Goal: Task Accomplishment & Management: Complete application form

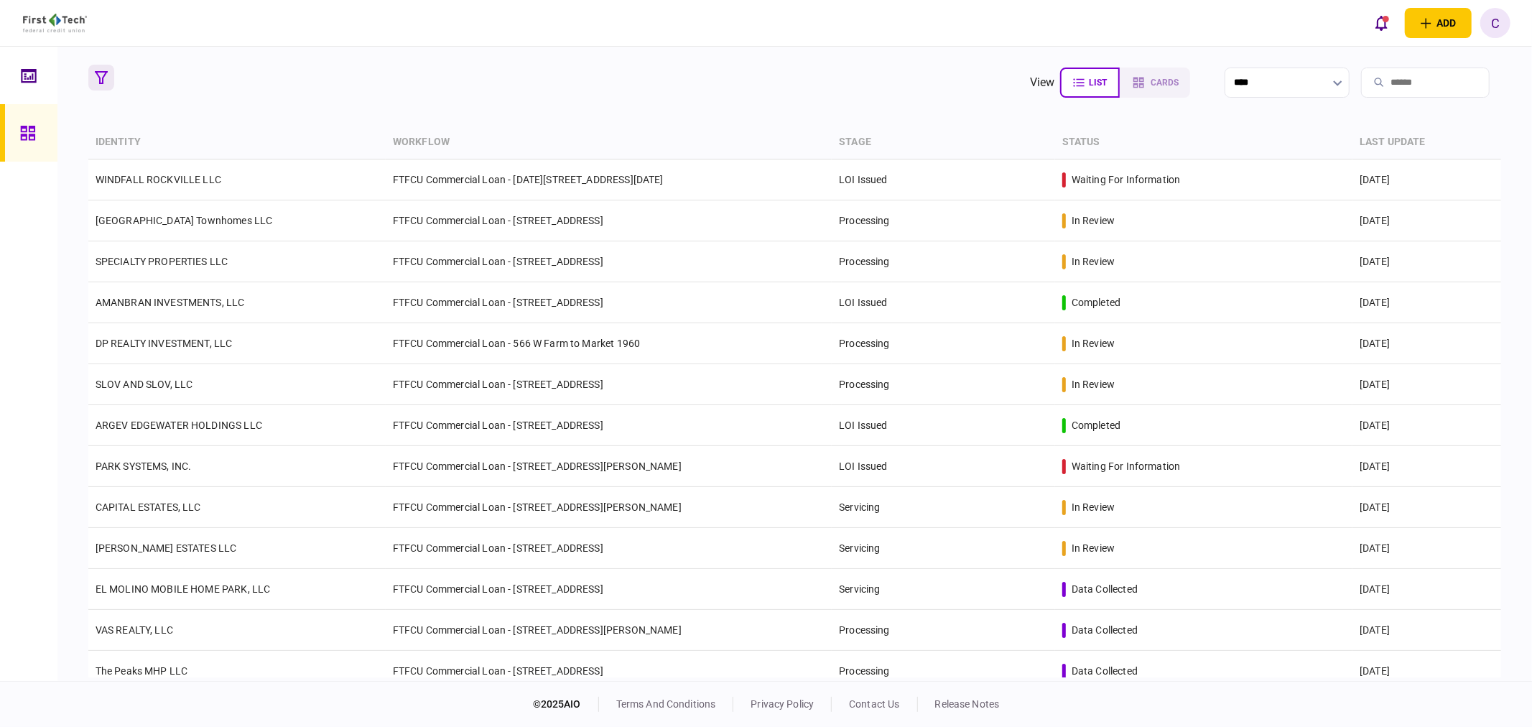
click at [98, 76] on icon "button" at bounding box center [101, 77] width 13 height 13
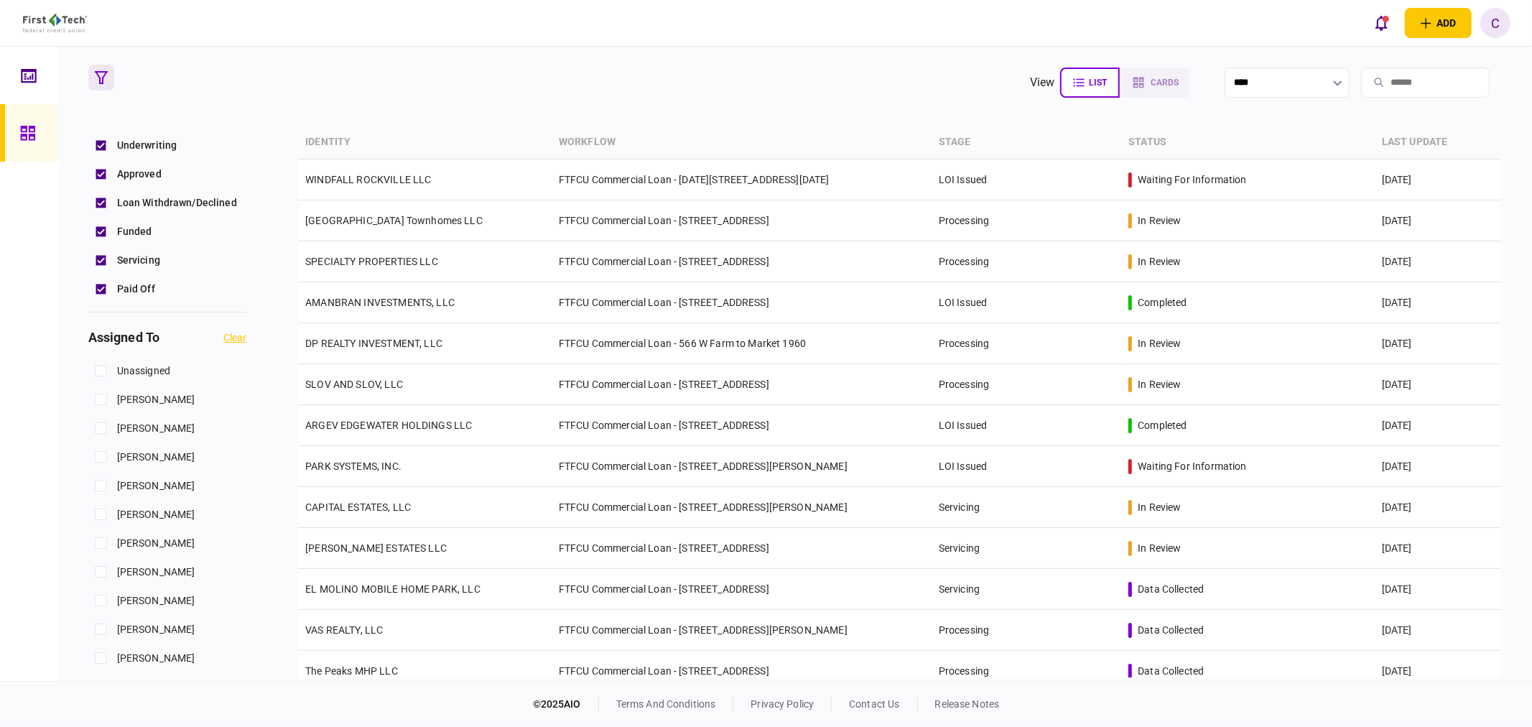
scroll to position [558, 0]
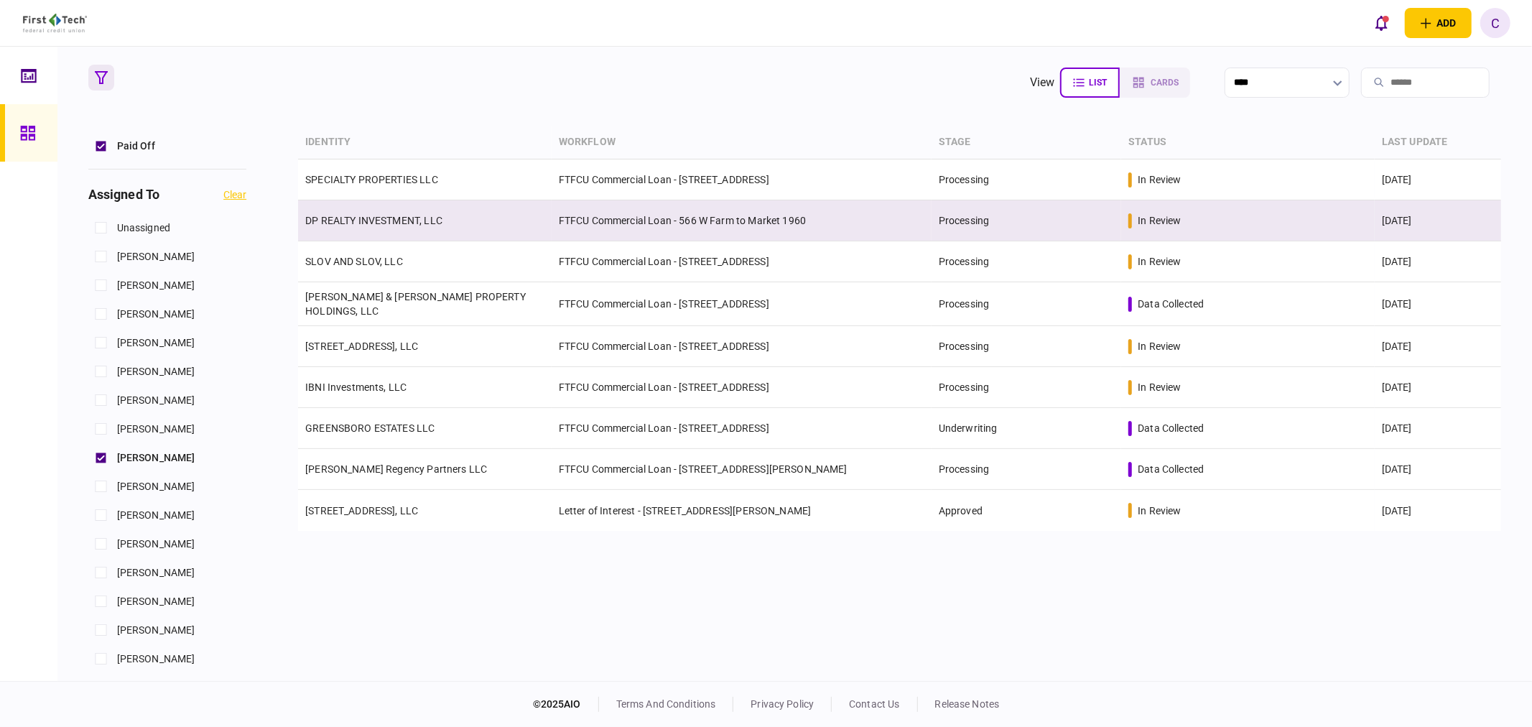
click at [366, 221] on link "DP REALTY INVESTMENT, LLC" at bounding box center [373, 220] width 137 height 11
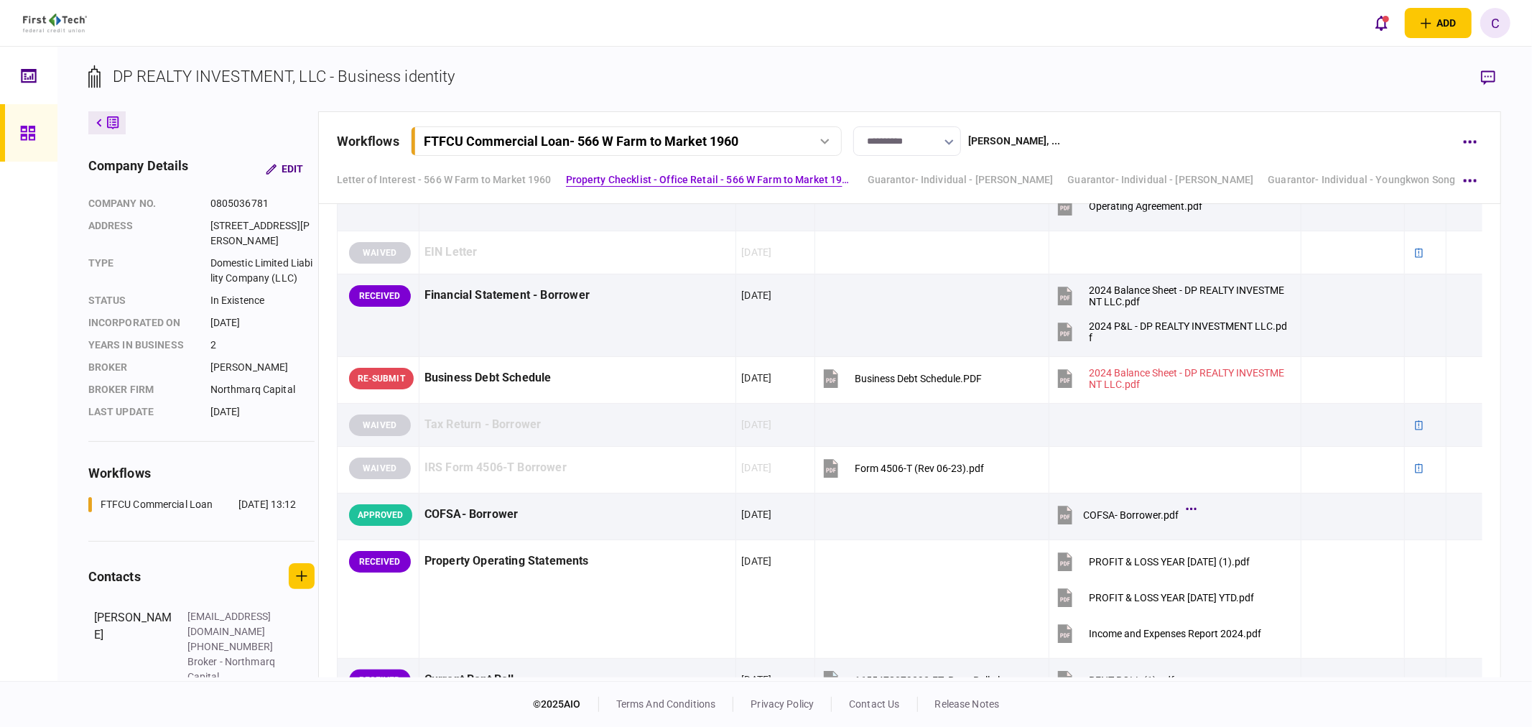
scroll to position [718, 0]
click at [1470, 179] on icon "button" at bounding box center [1470, 181] width 14 height 4
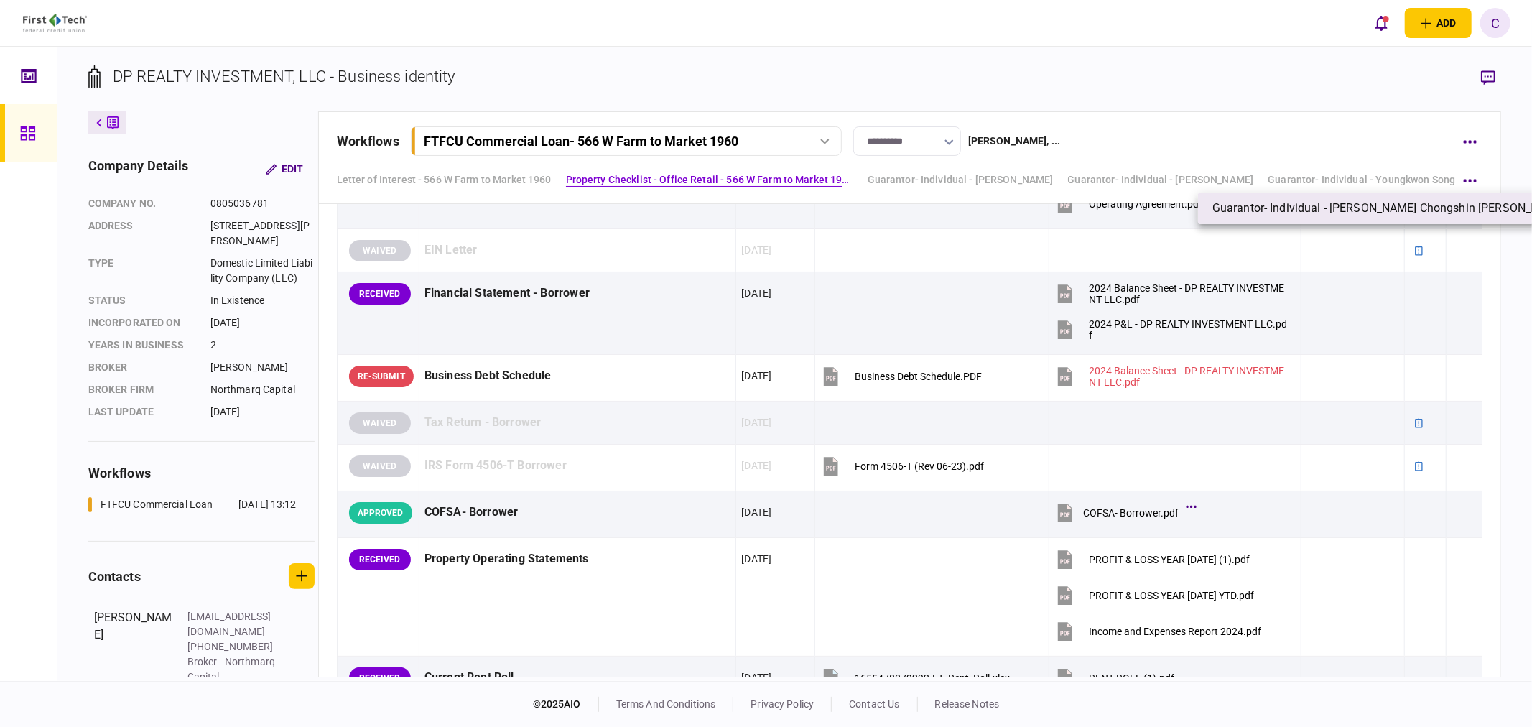
click at [1327, 213] on span "Guarantor- Individual - [PERSON_NAME] Chongshin [PERSON_NAME]" at bounding box center [1389, 208] width 353 height 17
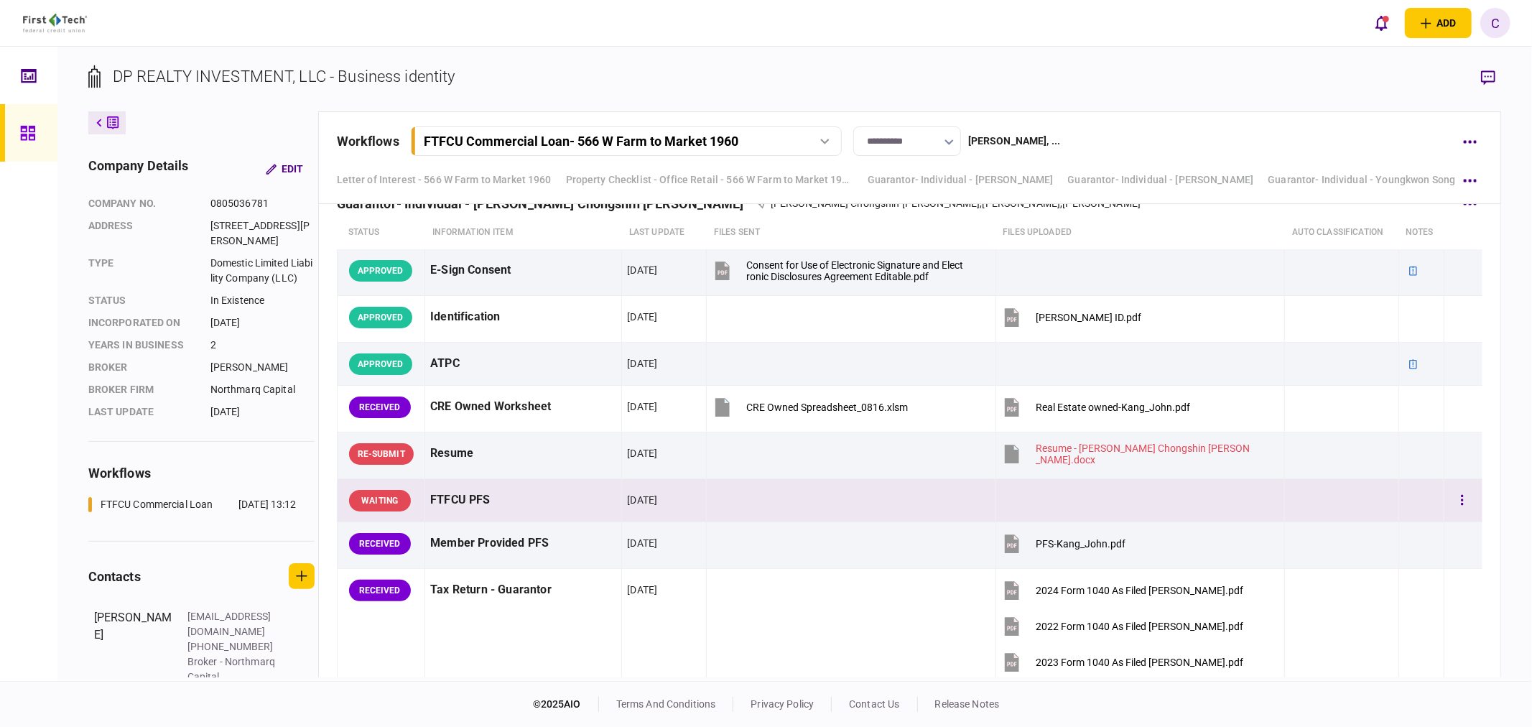
scroll to position [3675, 0]
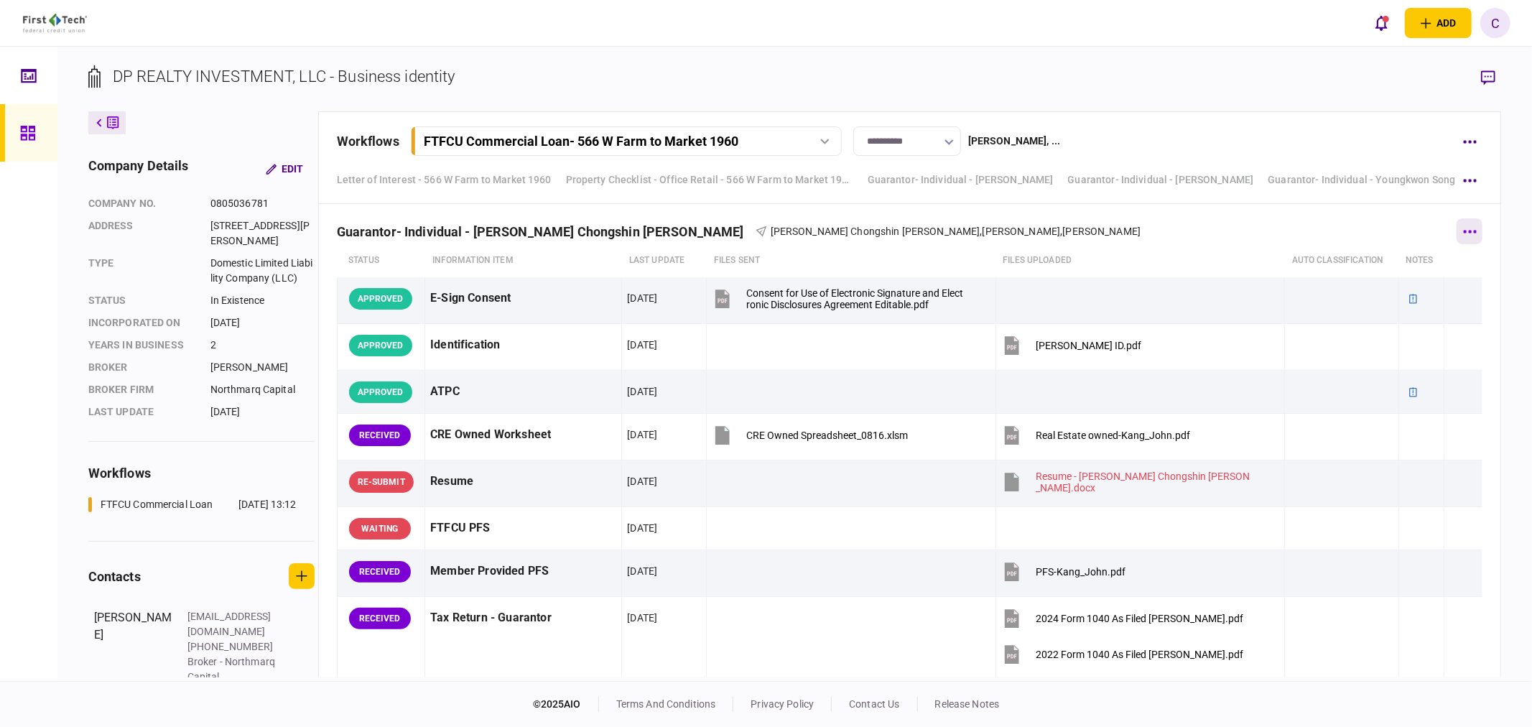
click at [1475, 241] on button "button" at bounding box center [1470, 231] width 26 height 26
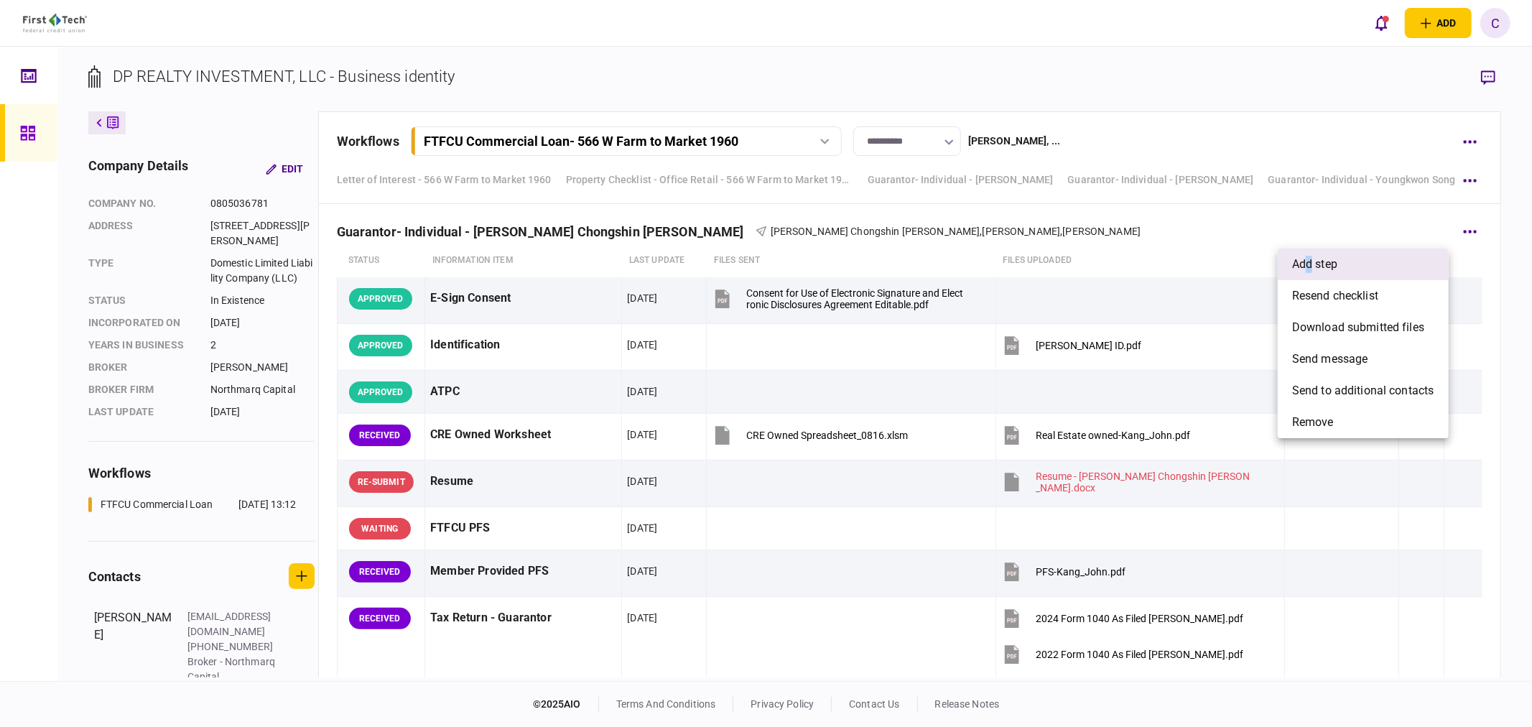
drag, startPoint x: 1311, startPoint y: 257, endPoint x: 1303, endPoint y: 260, distance: 8.4
click at [1303, 260] on span "add step" at bounding box center [1314, 264] width 45 height 17
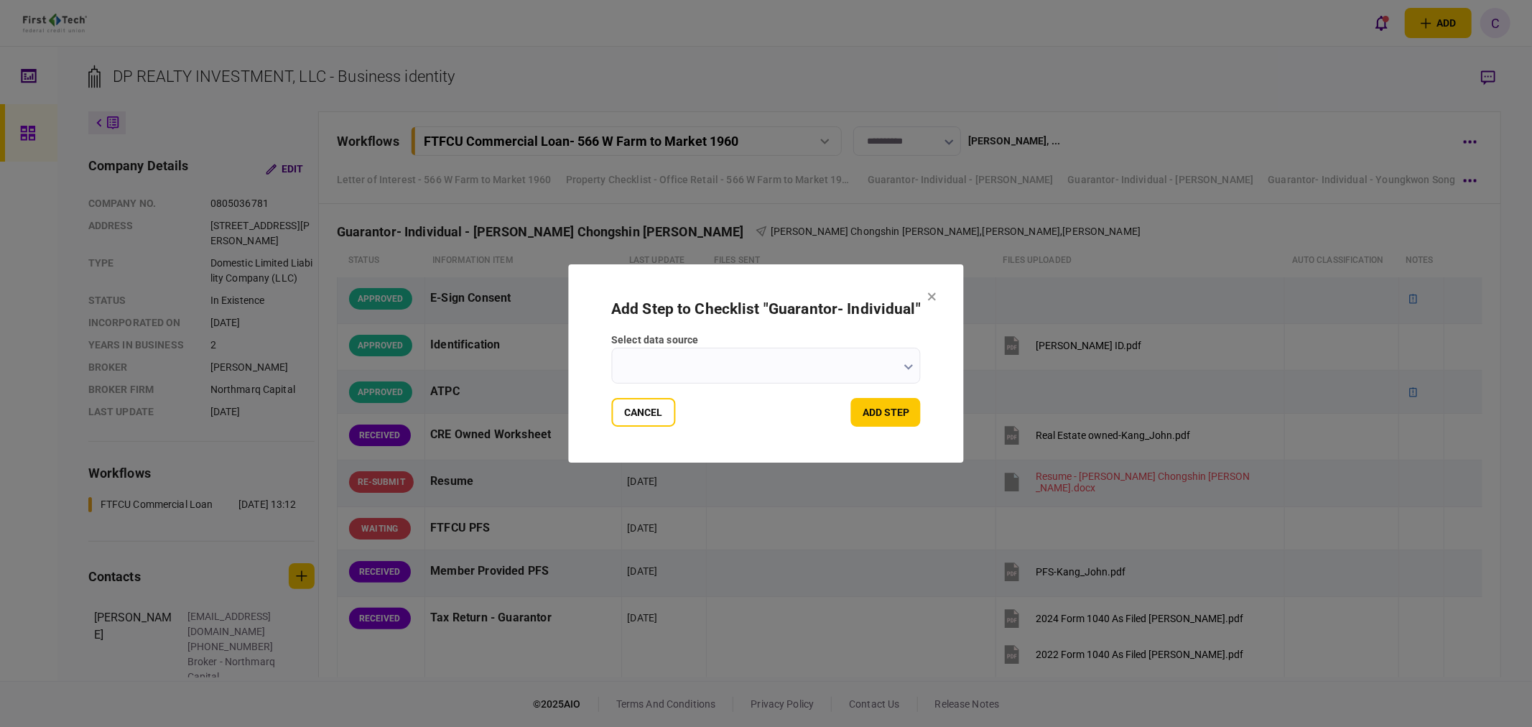
click at [915, 363] on input "select data source" at bounding box center [766, 366] width 310 height 36
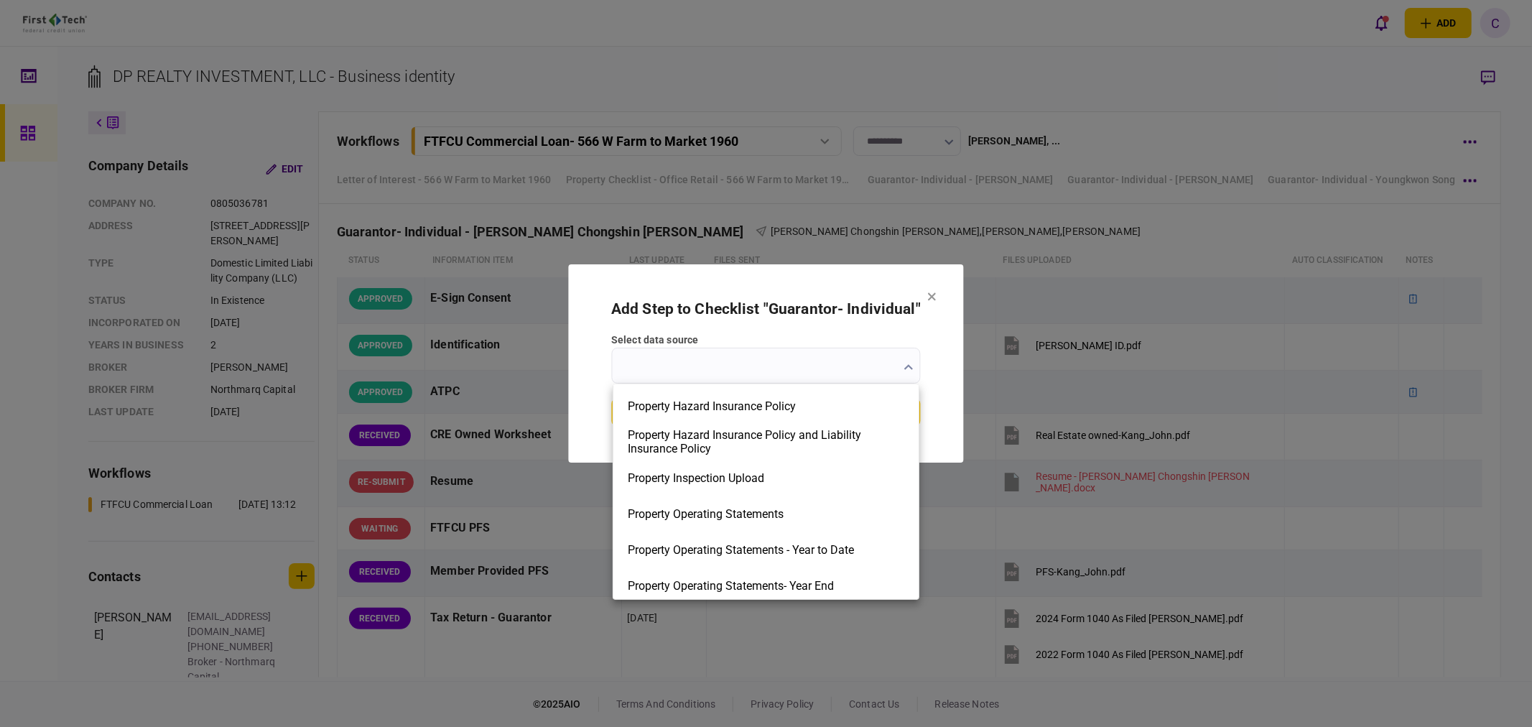
scroll to position [1821, 0]
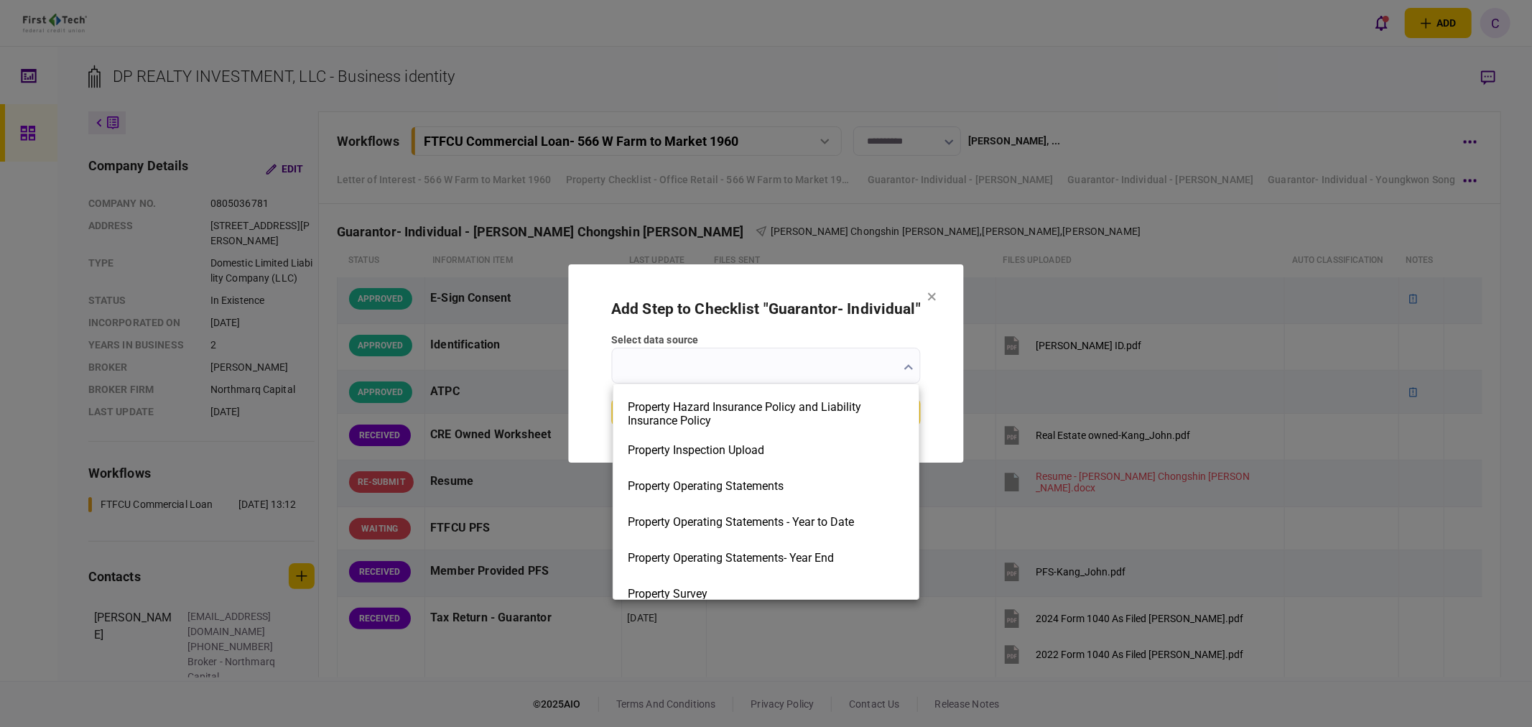
click at [933, 298] on div at bounding box center [766, 363] width 1532 height 727
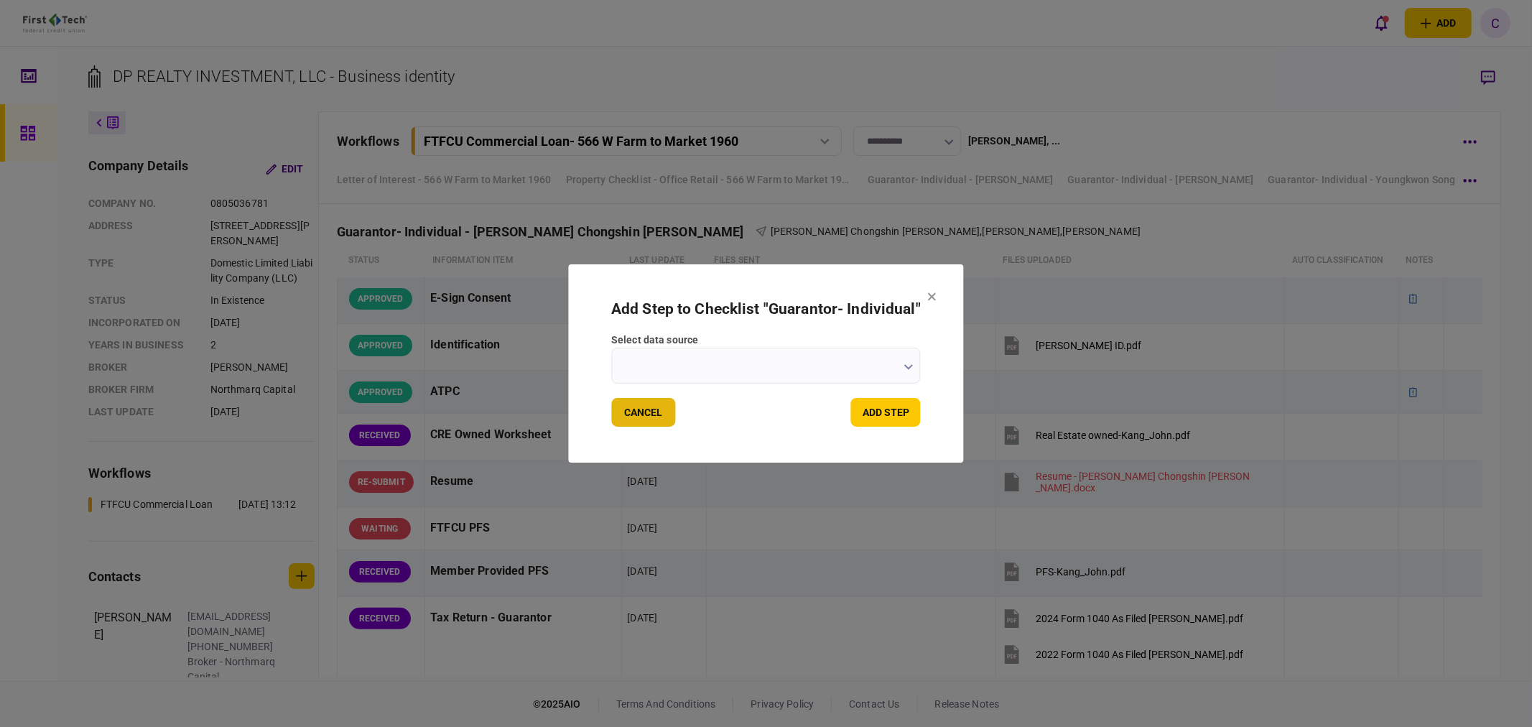
click at [644, 410] on button "Cancel" at bounding box center [643, 412] width 64 height 29
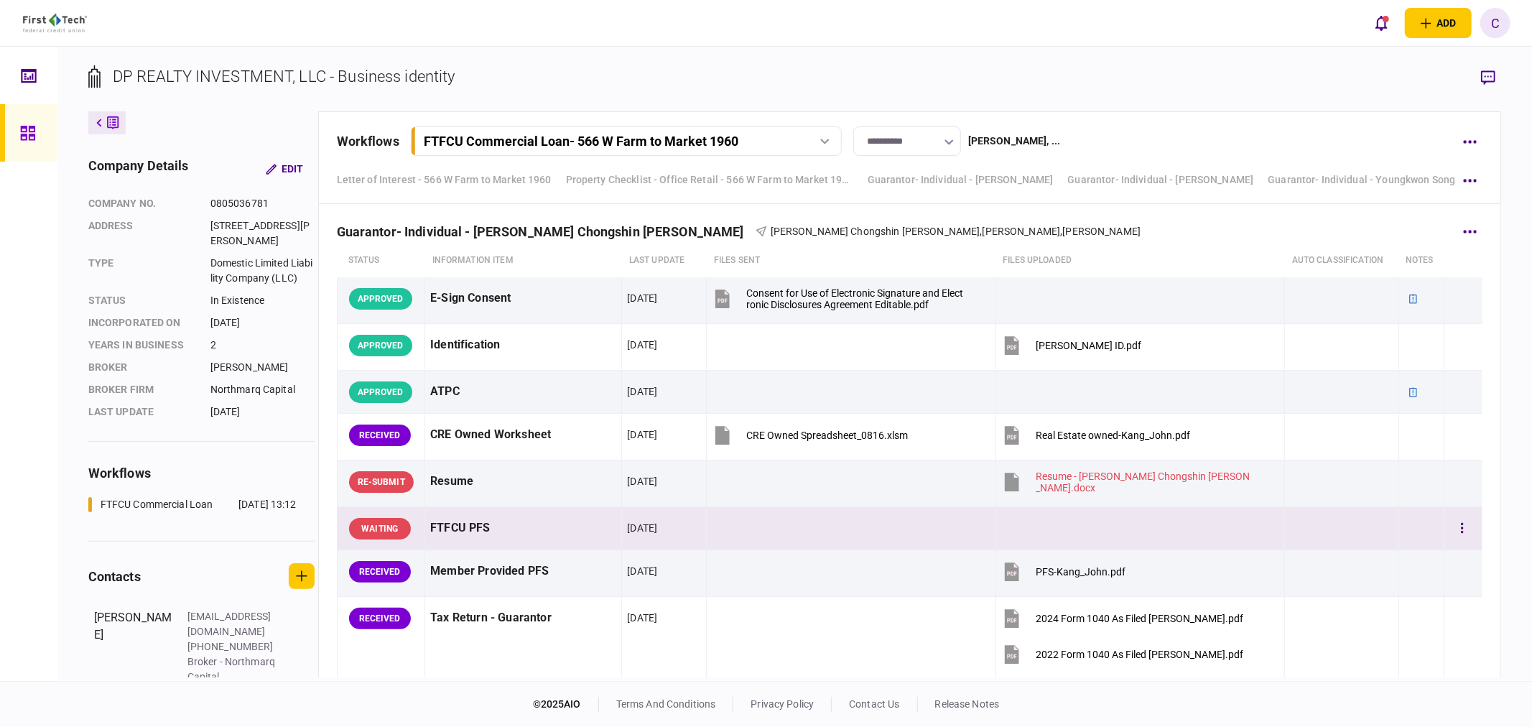
scroll to position [3755, 0]
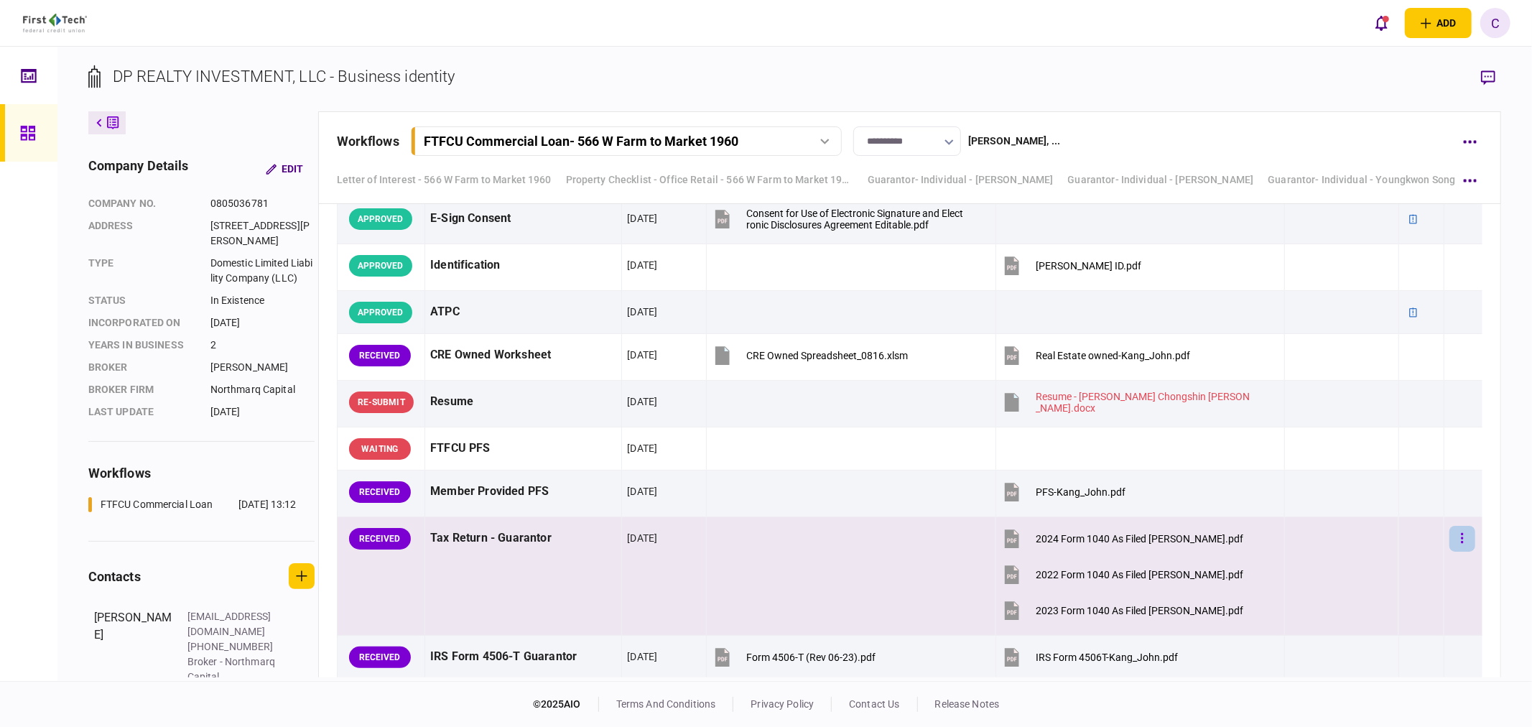
click at [1450, 539] on button "button" at bounding box center [1463, 539] width 26 height 26
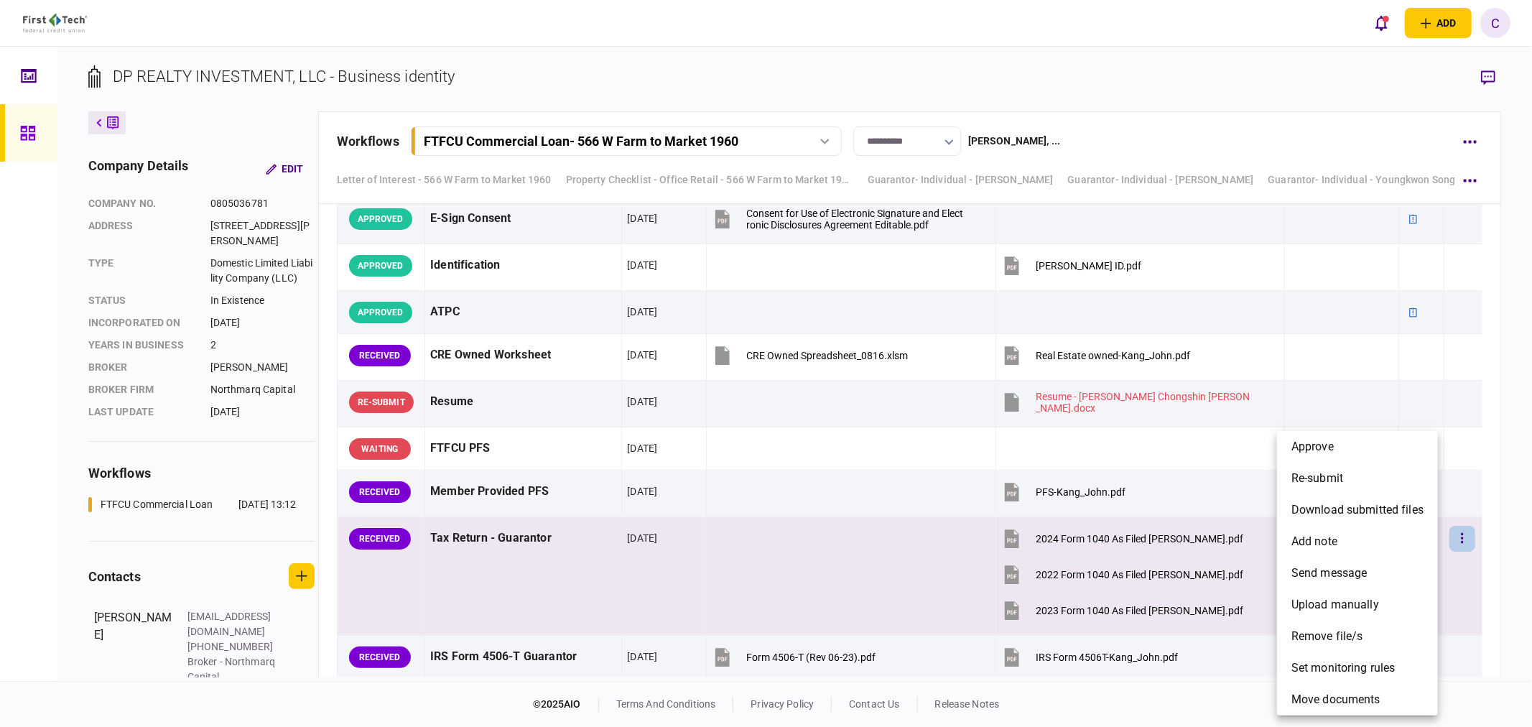
click at [1487, 77] on div at bounding box center [766, 363] width 1532 height 727
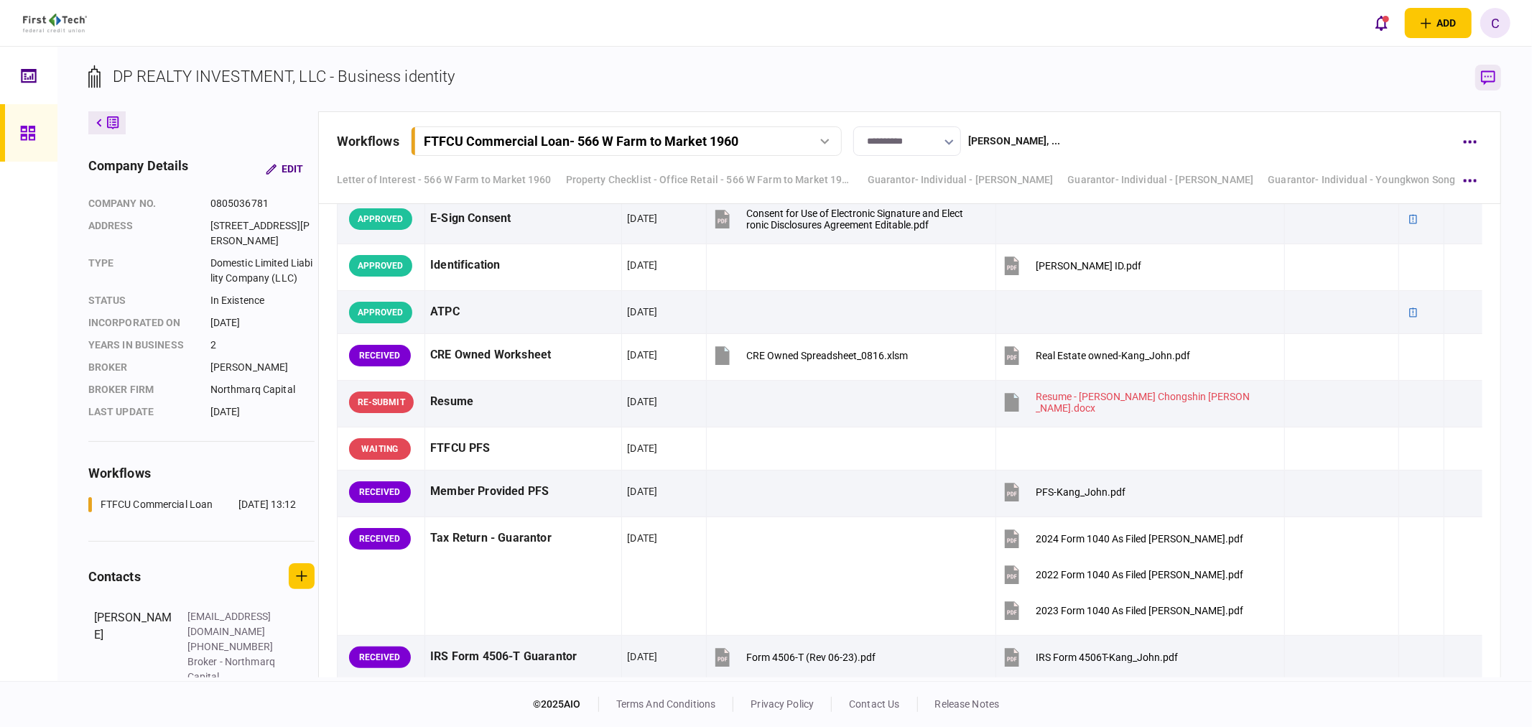
click at [1488, 78] on icon "button" at bounding box center [1488, 77] width 14 height 15
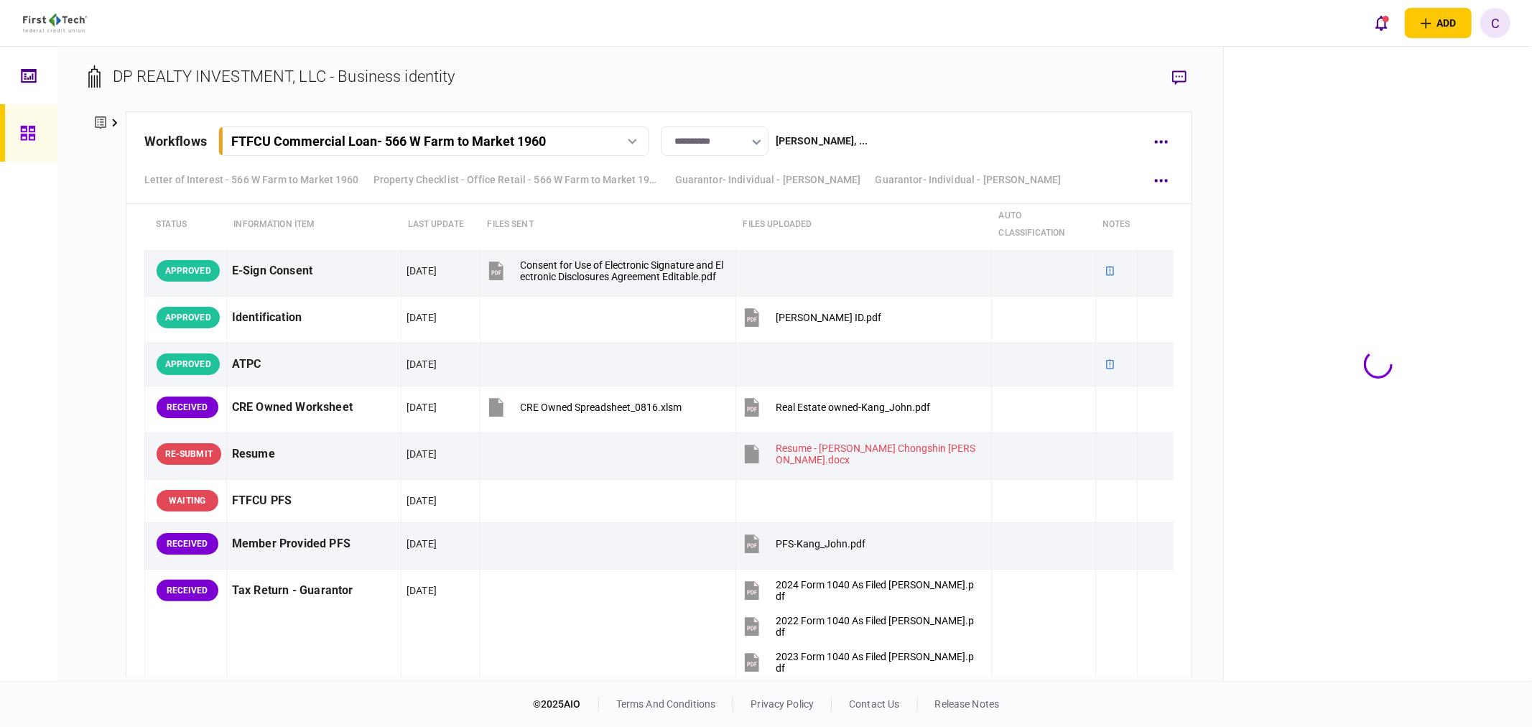
scroll to position [3806, 0]
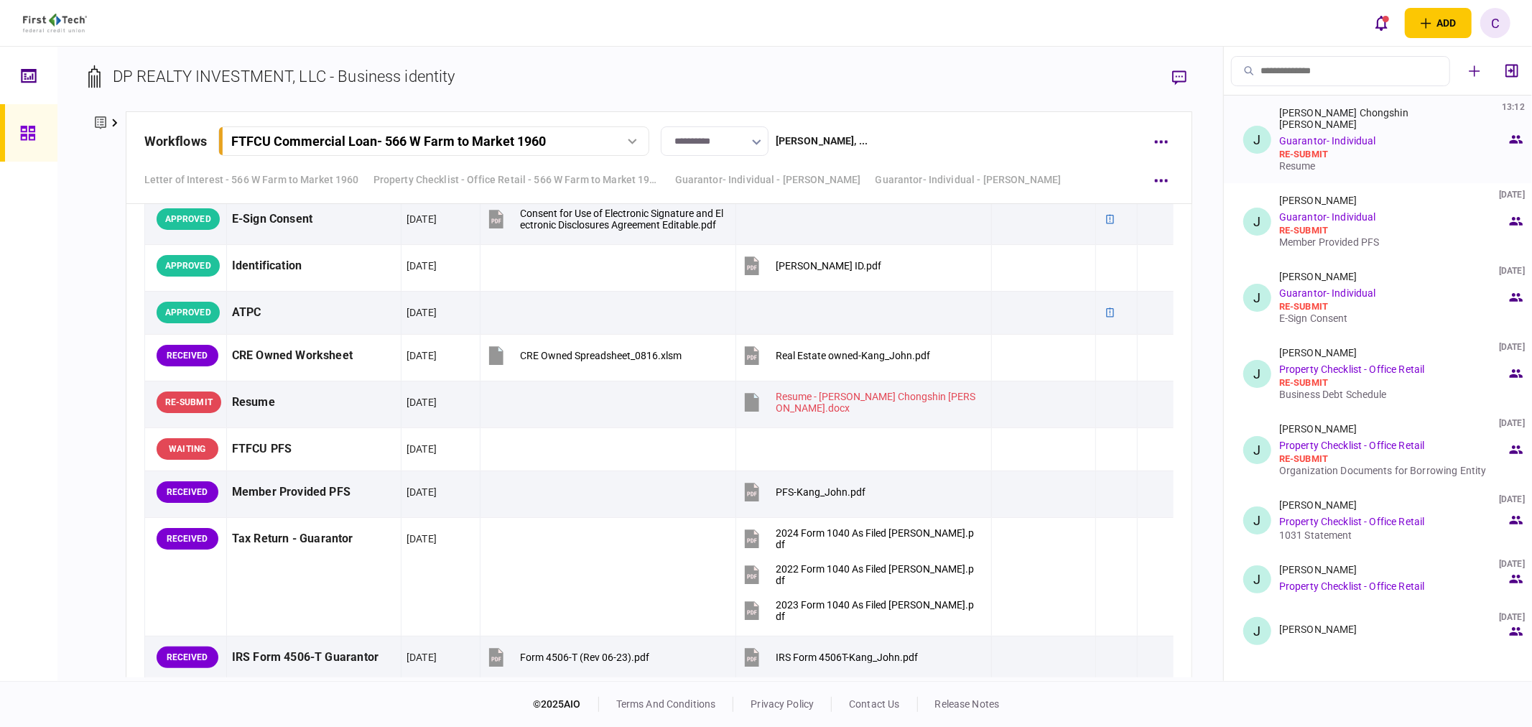
click at [1308, 160] on div "Resume" at bounding box center [1394, 165] width 228 height 11
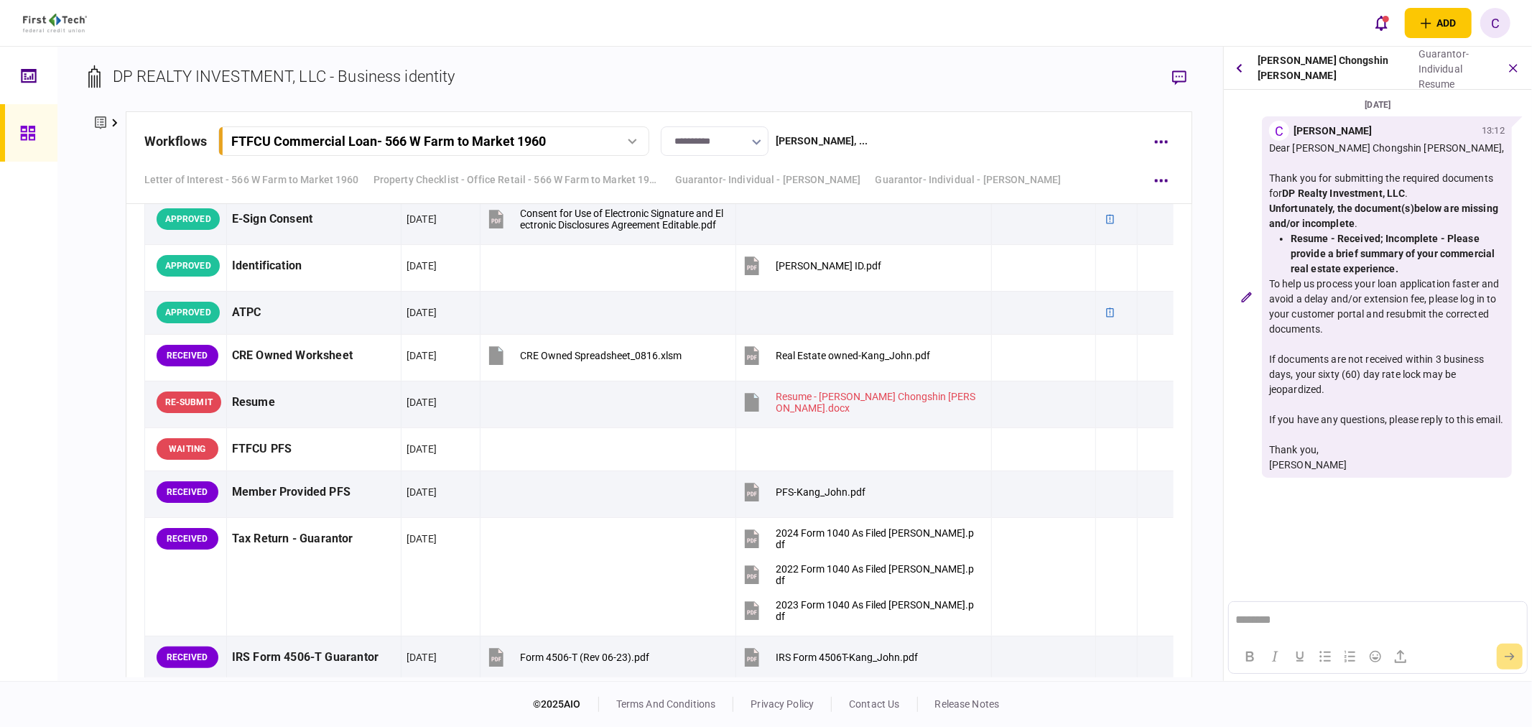
scroll to position [0, 0]
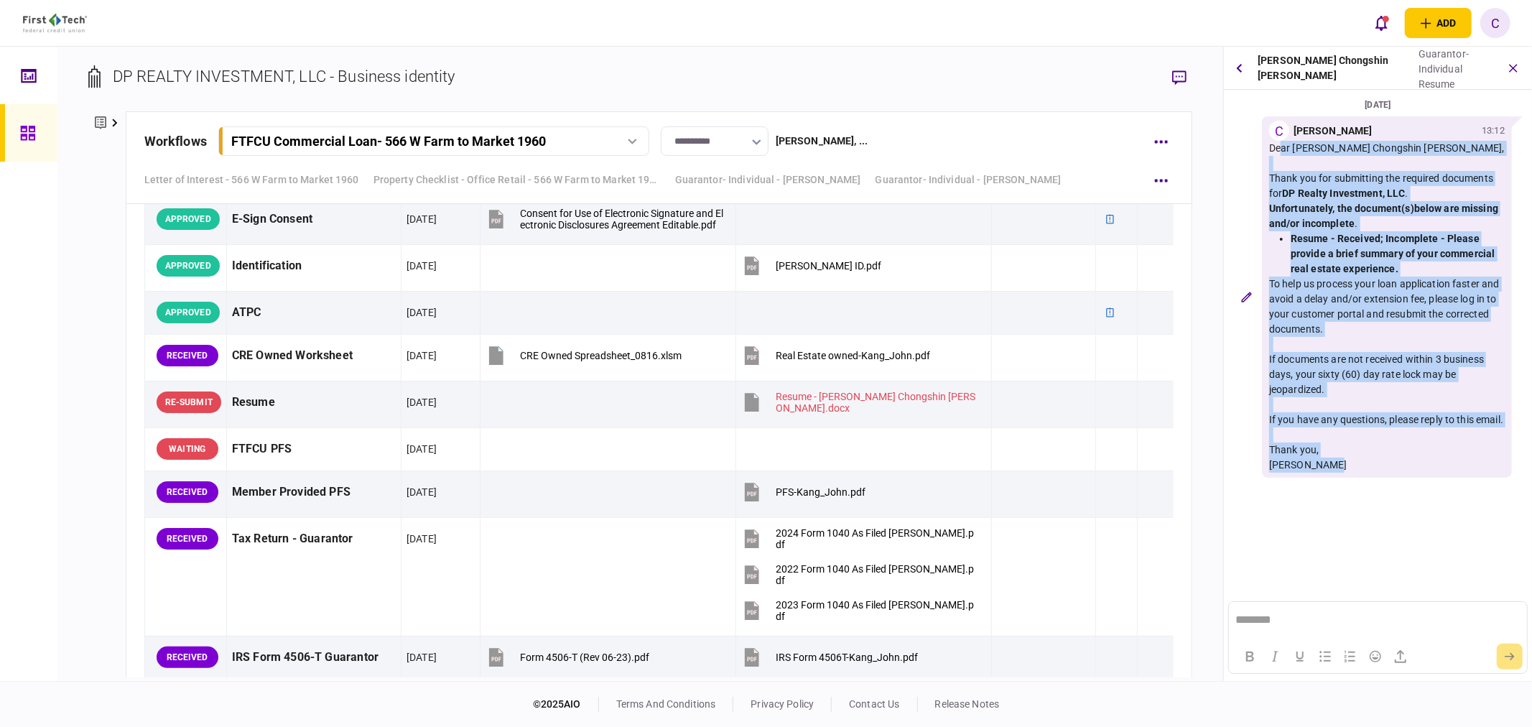
drag, startPoint x: 1272, startPoint y: 147, endPoint x: 1337, endPoint y: 476, distance: 335.5
click at [1337, 473] on div "Dear [PERSON_NAME] Chongshin [PERSON_NAME], Thank you for submitting the requir…" at bounding box center [1387, 307] width 236 height 332
copy div "Dear [PERSON_NAME] Chongshin [PERSON_NAME], Thank you for submitting the requir…"
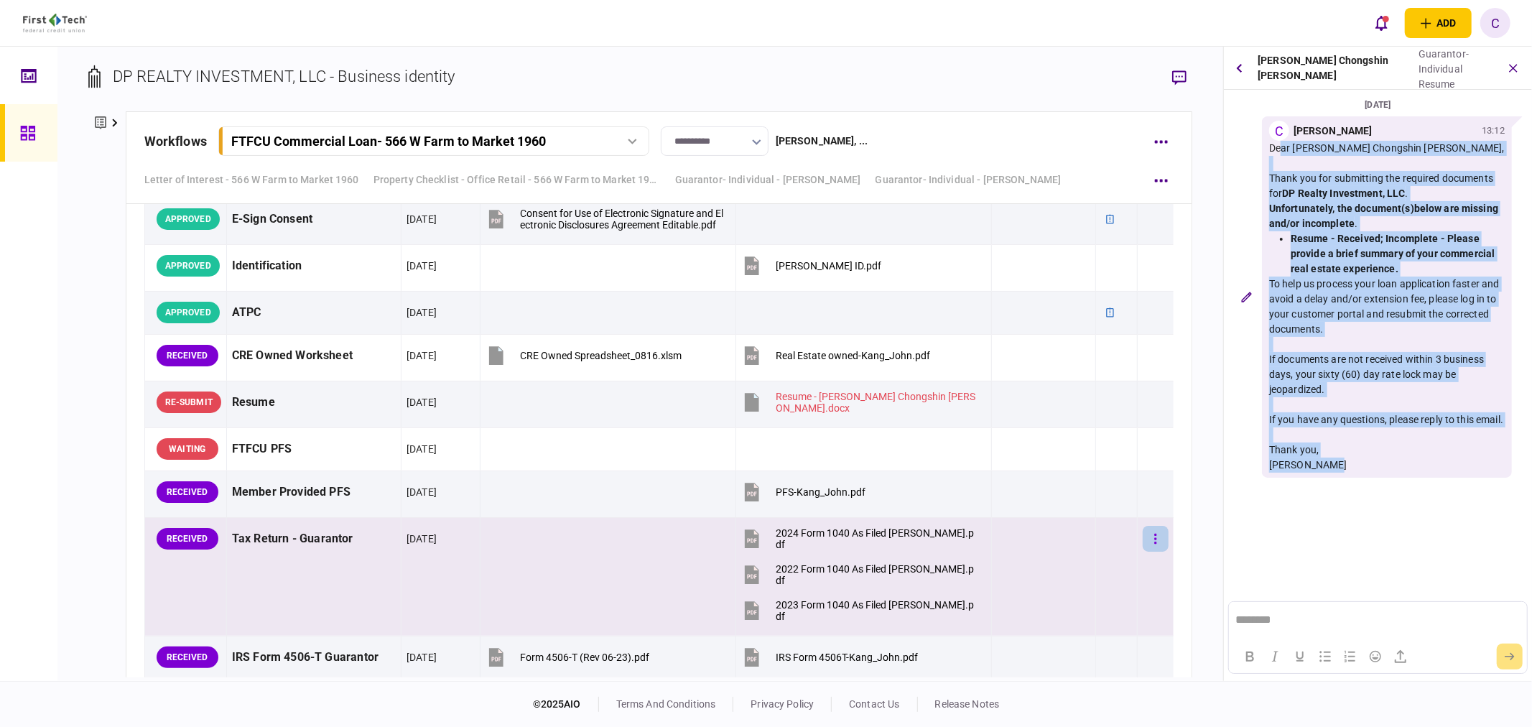
click at [1143, 542] on button "button" at bounding box center [1156, 539] width 26 height 26
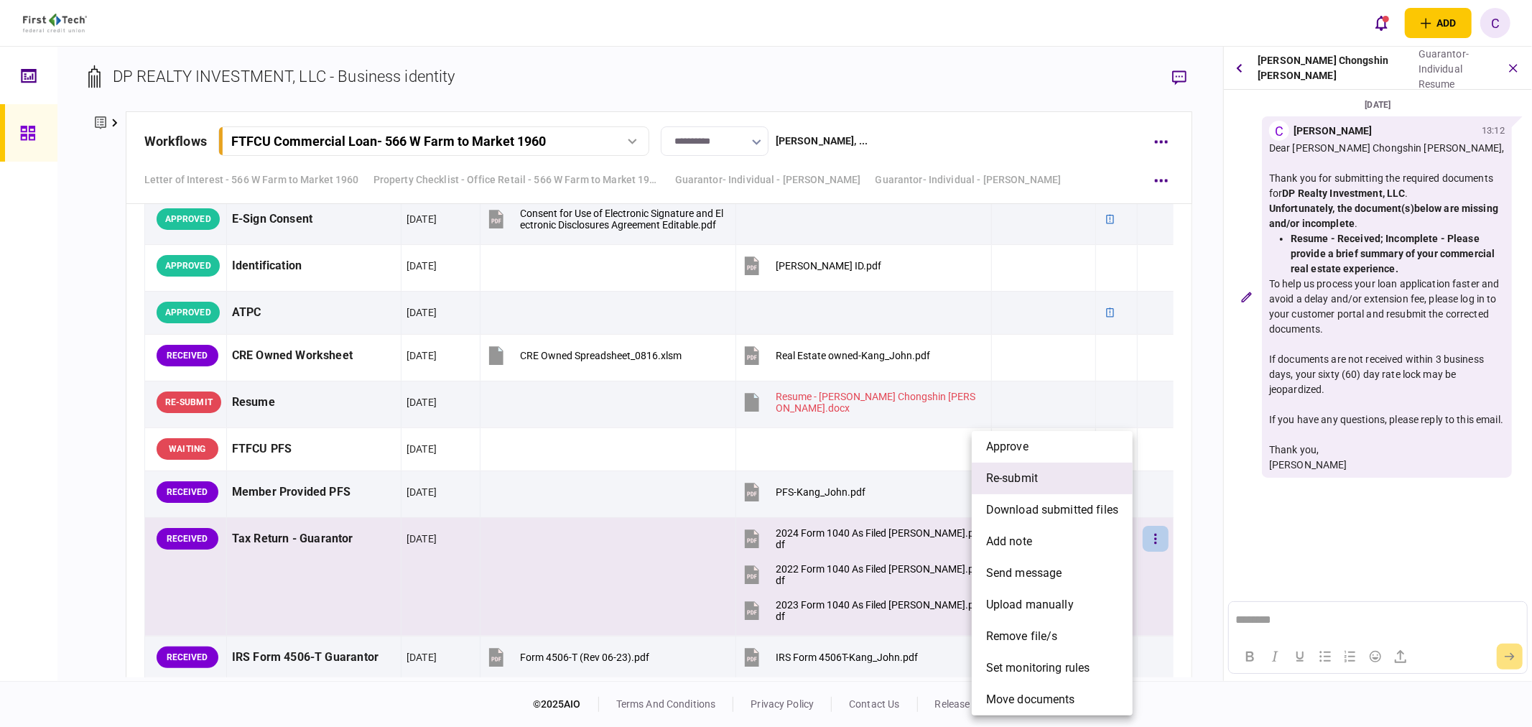
click at [1024, 482] on span "re-submit" at bounding box center [1012, 478] width 52 height 17
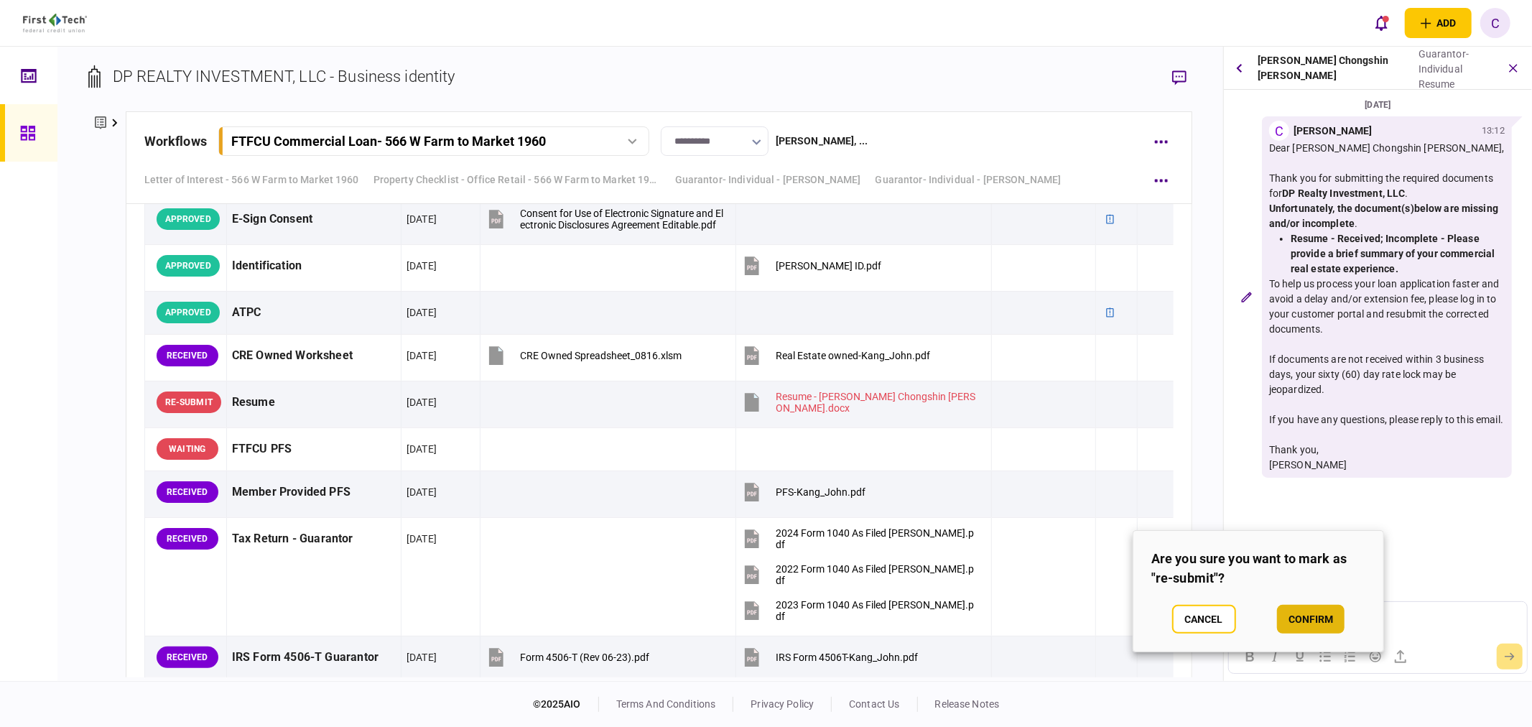
click at [1326, 621] on button "confirm" at bounding box center [1311, 619] width 68 height 29
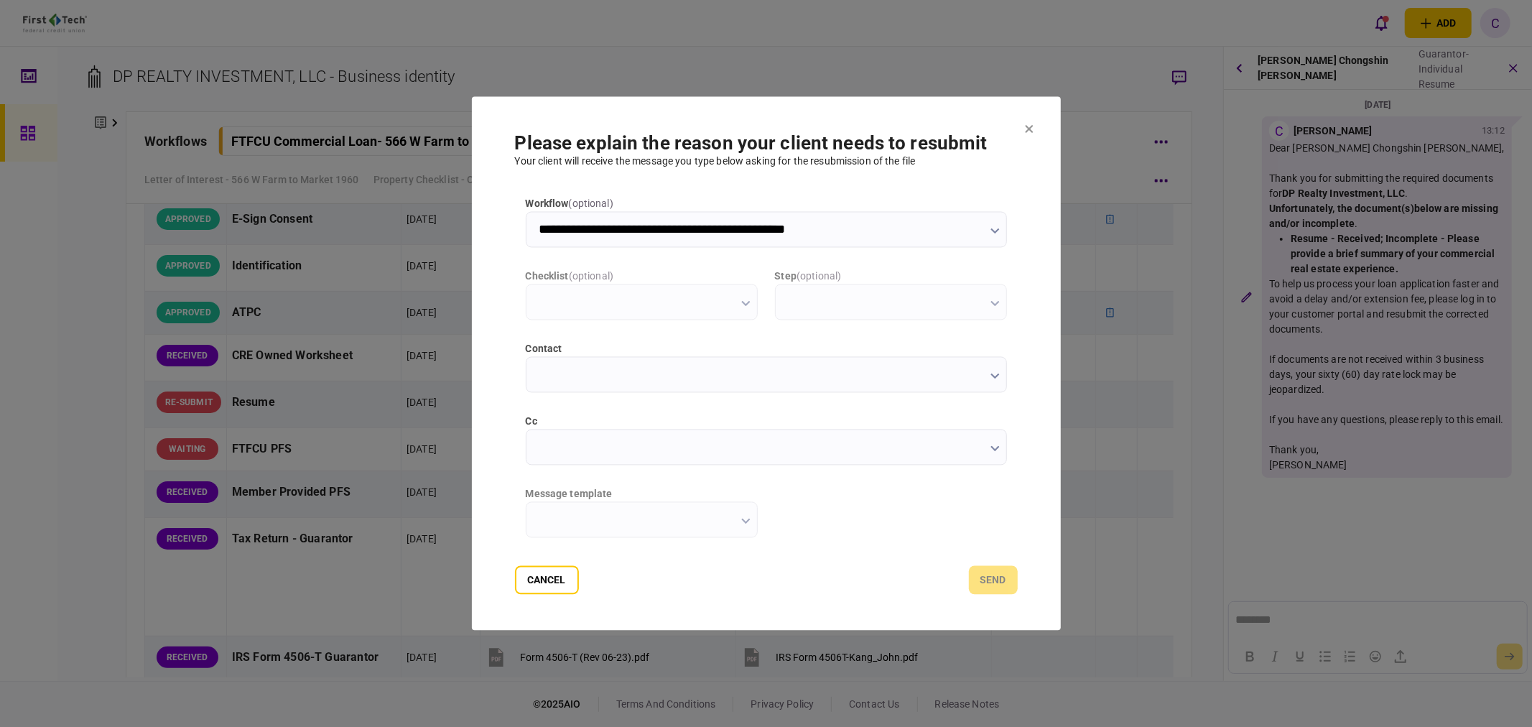
type input "**********"
click at [544, 447] on input "cc" at bounding box center [766, 448] width 481 height 36
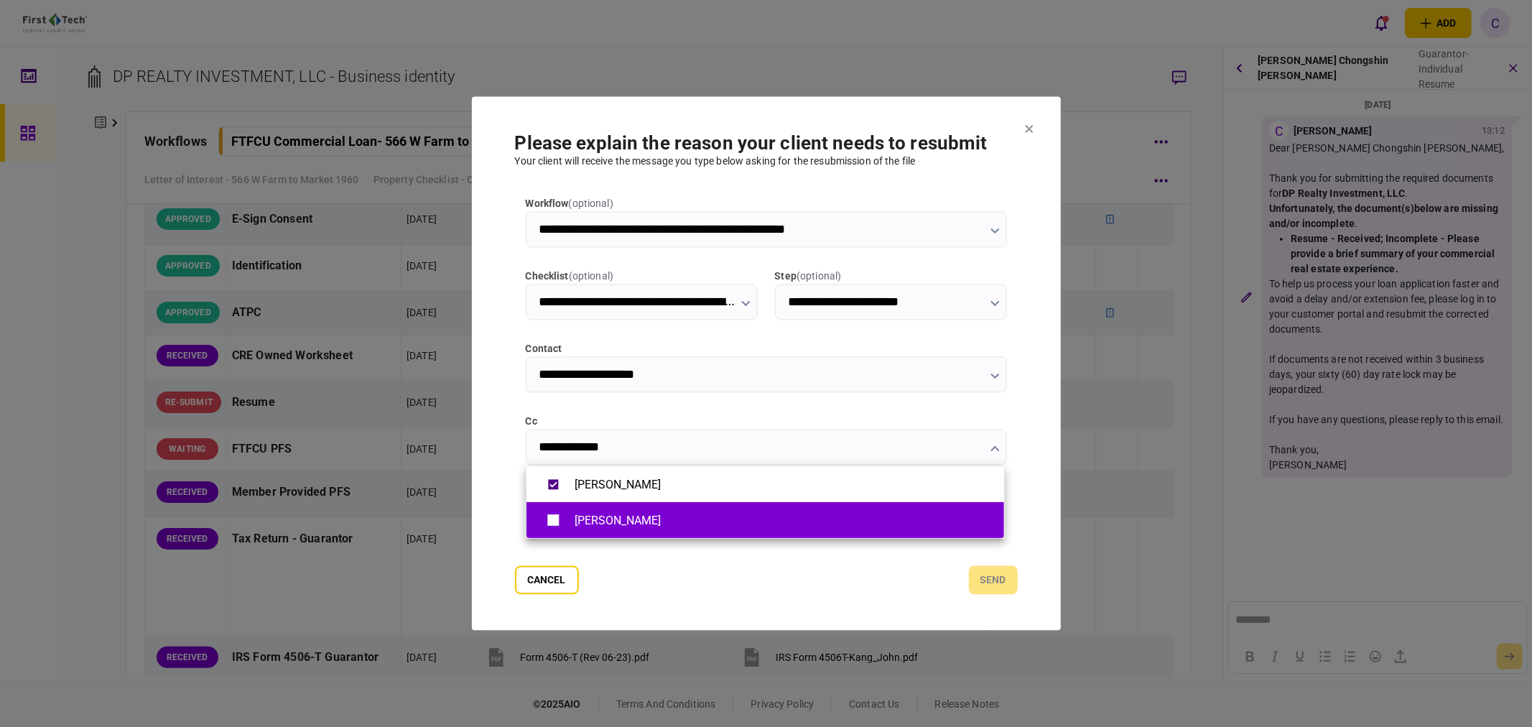
type input "**********"
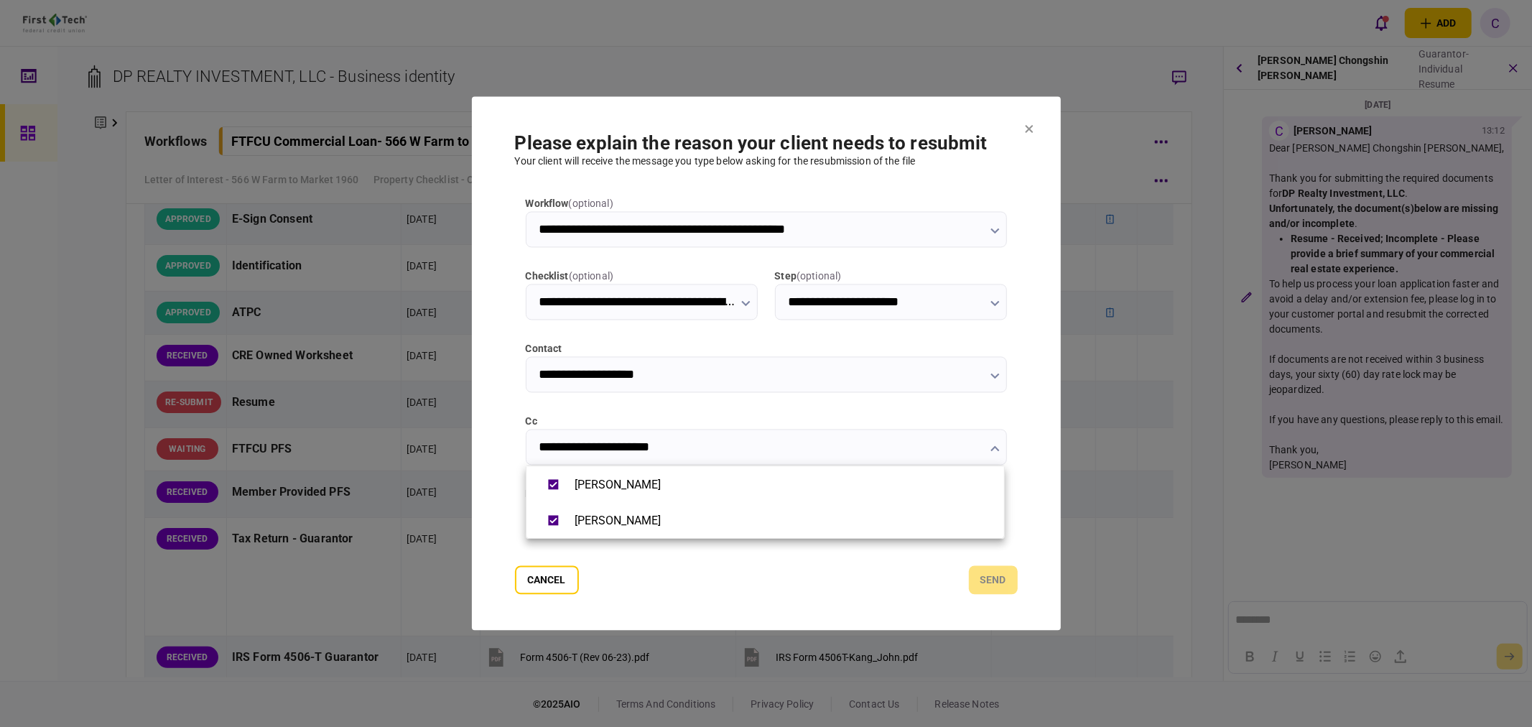
click at [501, 501] on div at bounding box center [766, 363] width 1532 height 727
click at [687, 523] on input "message template" at bounding box center [642, 520] width 232 height 36
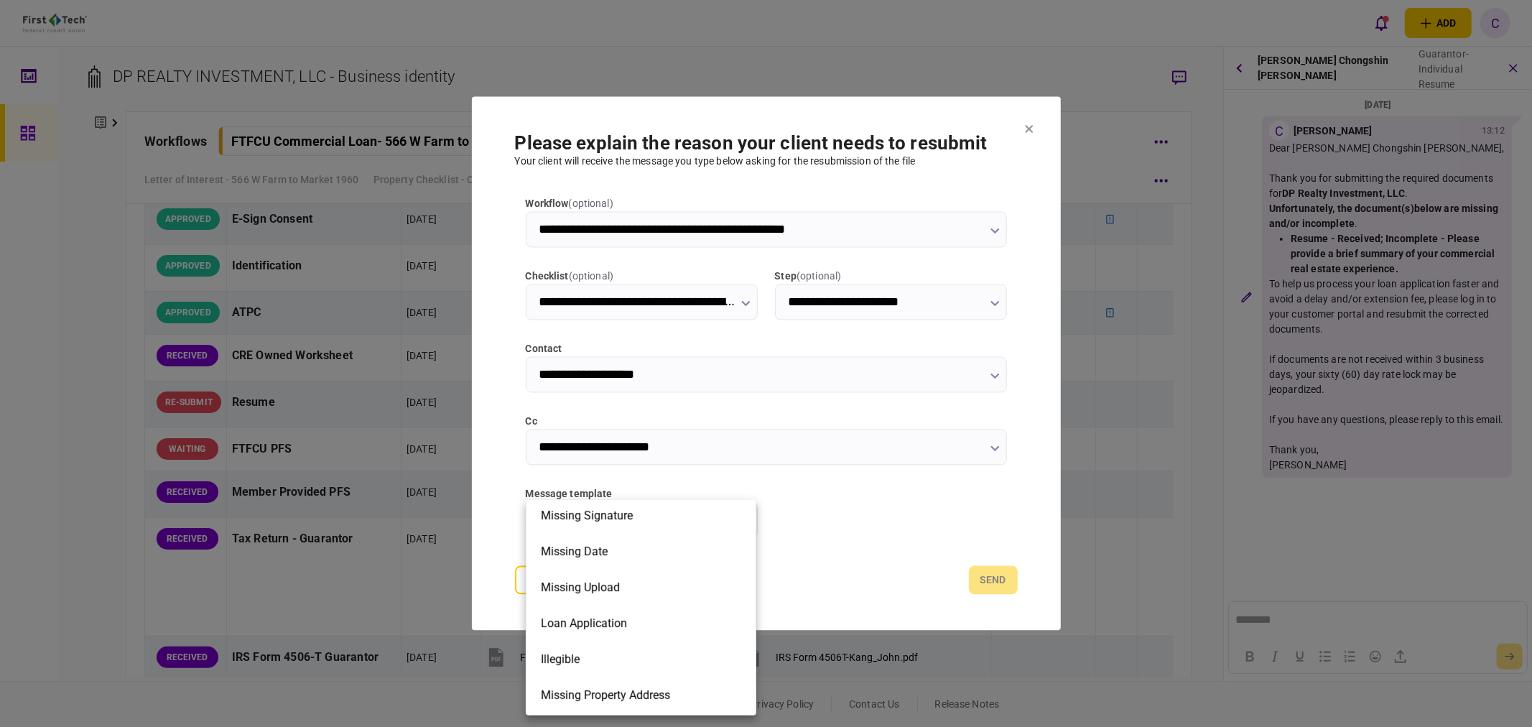
scroll to position [325, 0]
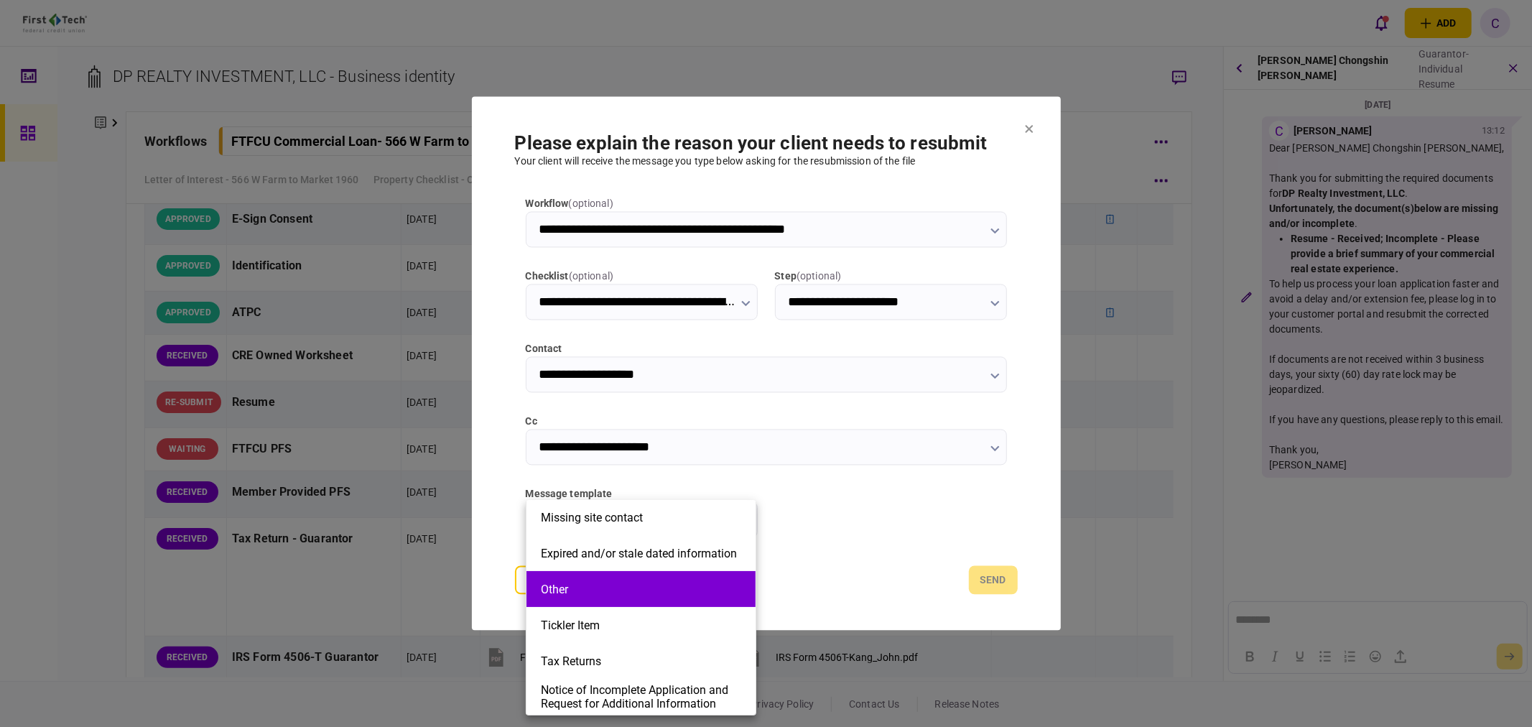
click at [573, 589] on button "Other" at bounding box center [641, 590] width 200 height 14
type input "*****"
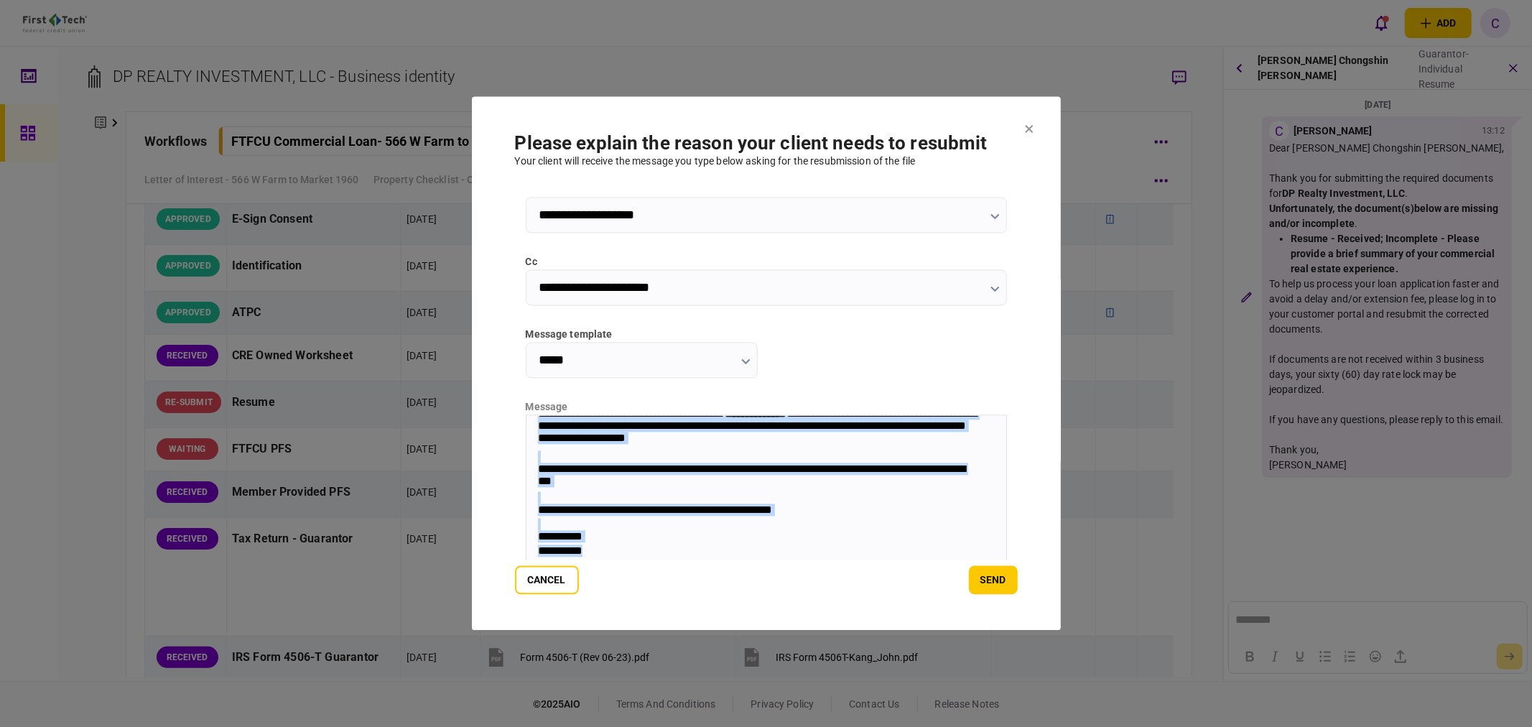
scroll to position [193, 0]
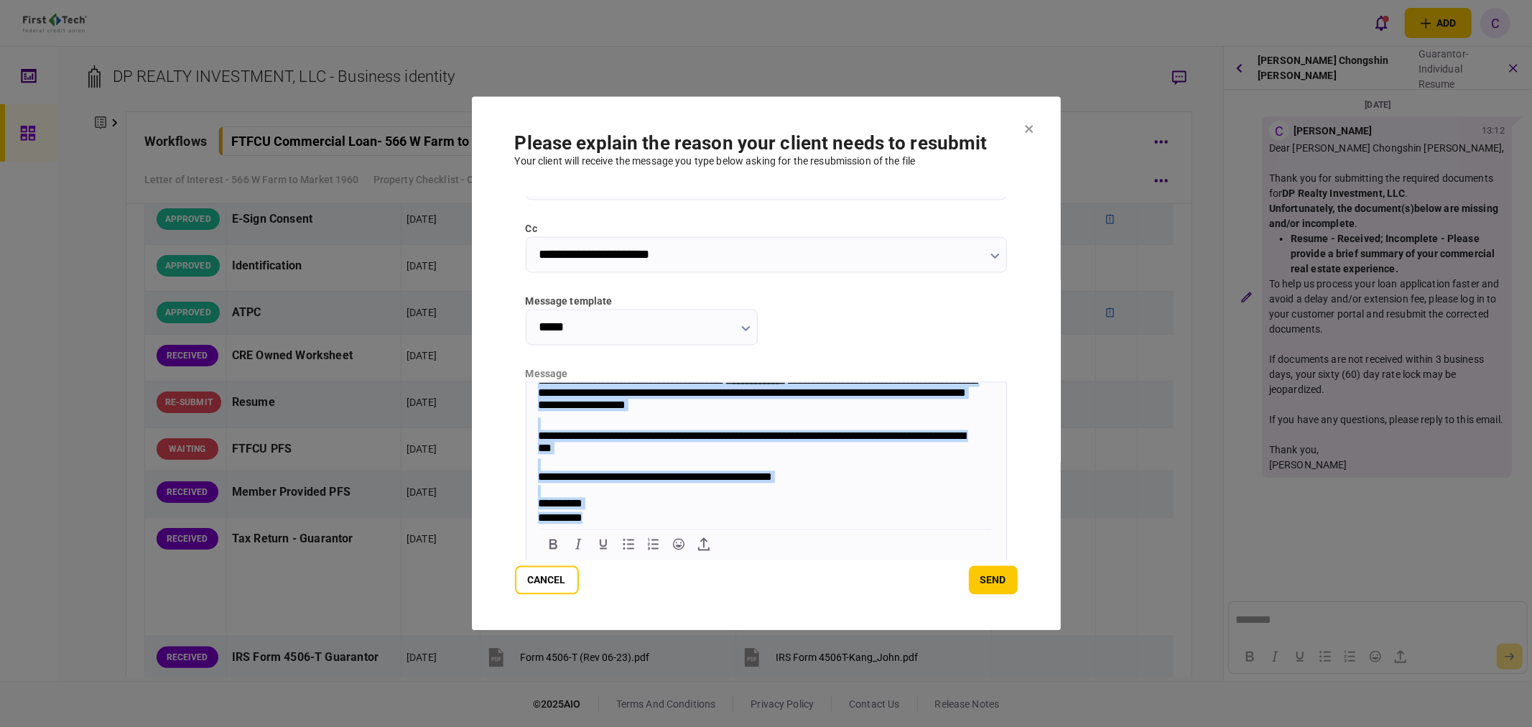
drag, startPoint x: 535, startPoint y: 390, endPoint x: 799, endPoint y: 629, distance: 356.0
click at [799, 526] on html "**********" at bounding box center [766, 429] width 480 height 193
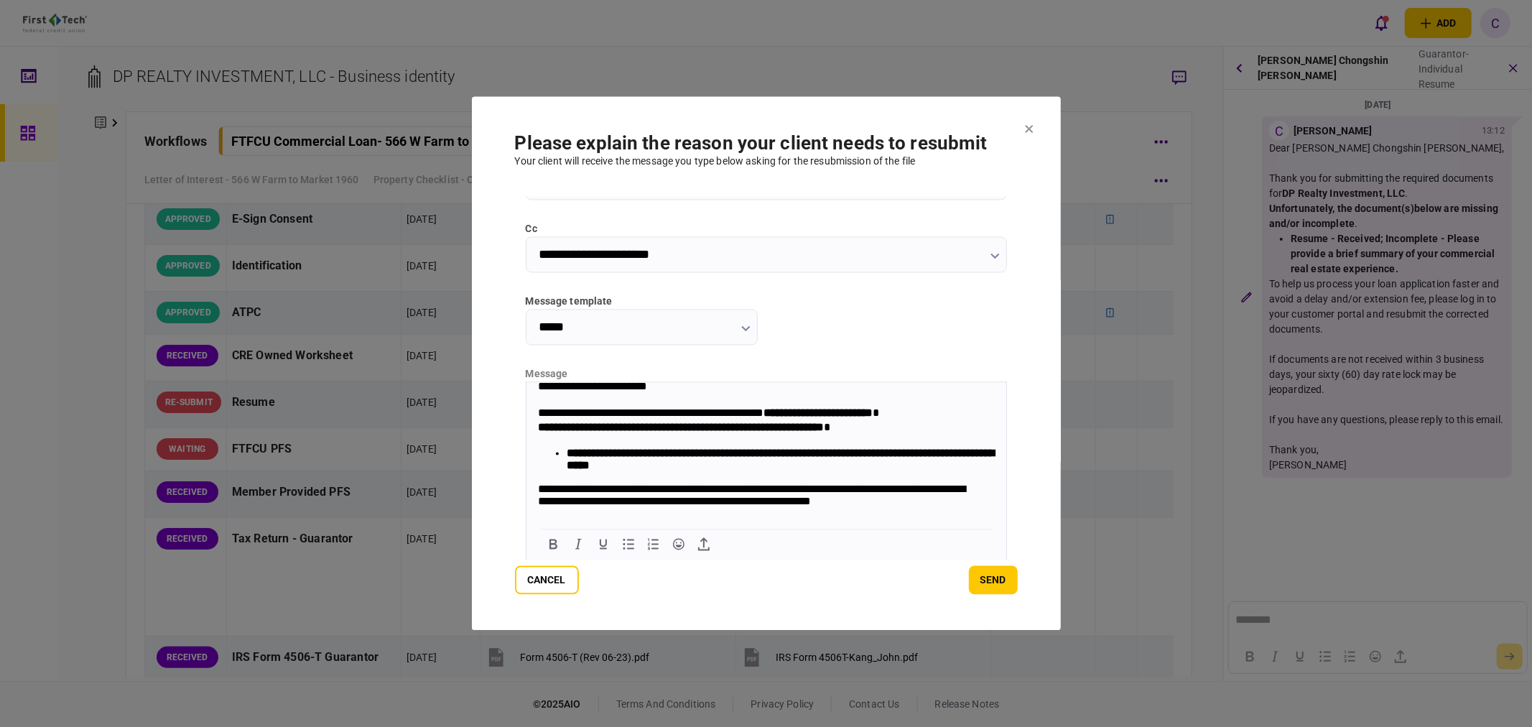
scroll to position [0, 0]
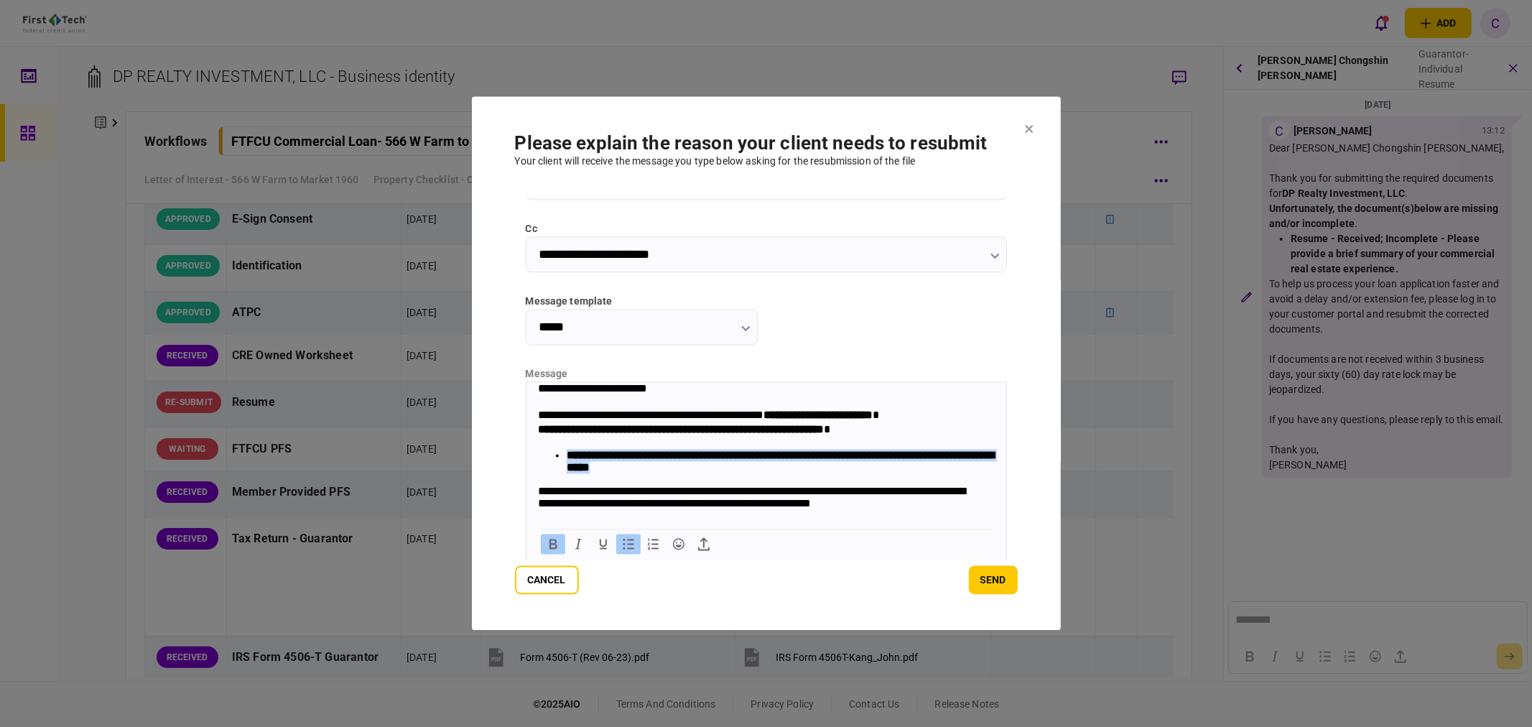
drag, startPoint x: 756, startPoint y: 470, endPoint x: 568, endPoint y: 459, distance: 188.5
click at [568, 459] on li "**********" at bounding box center [780, 461] width 428 height 24
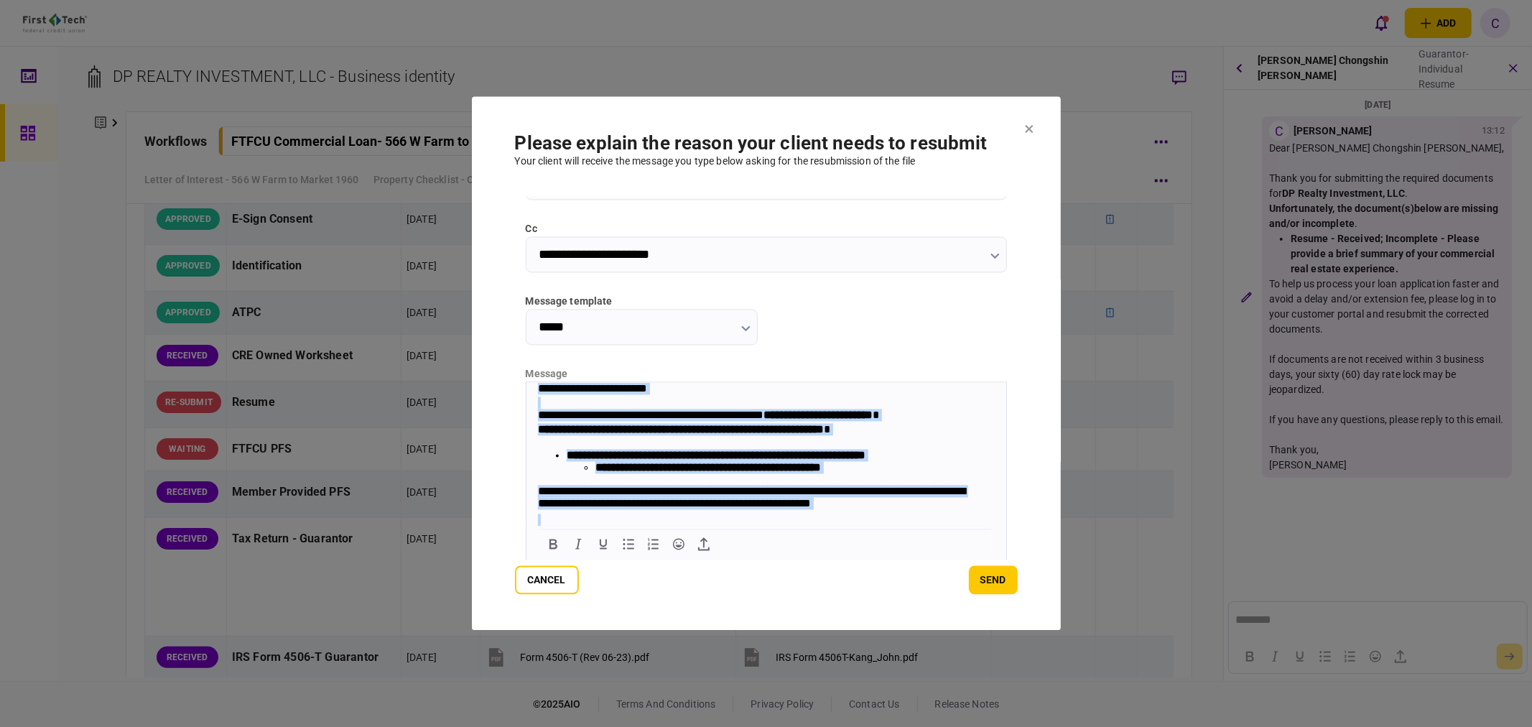
scroll to position [109, 0]
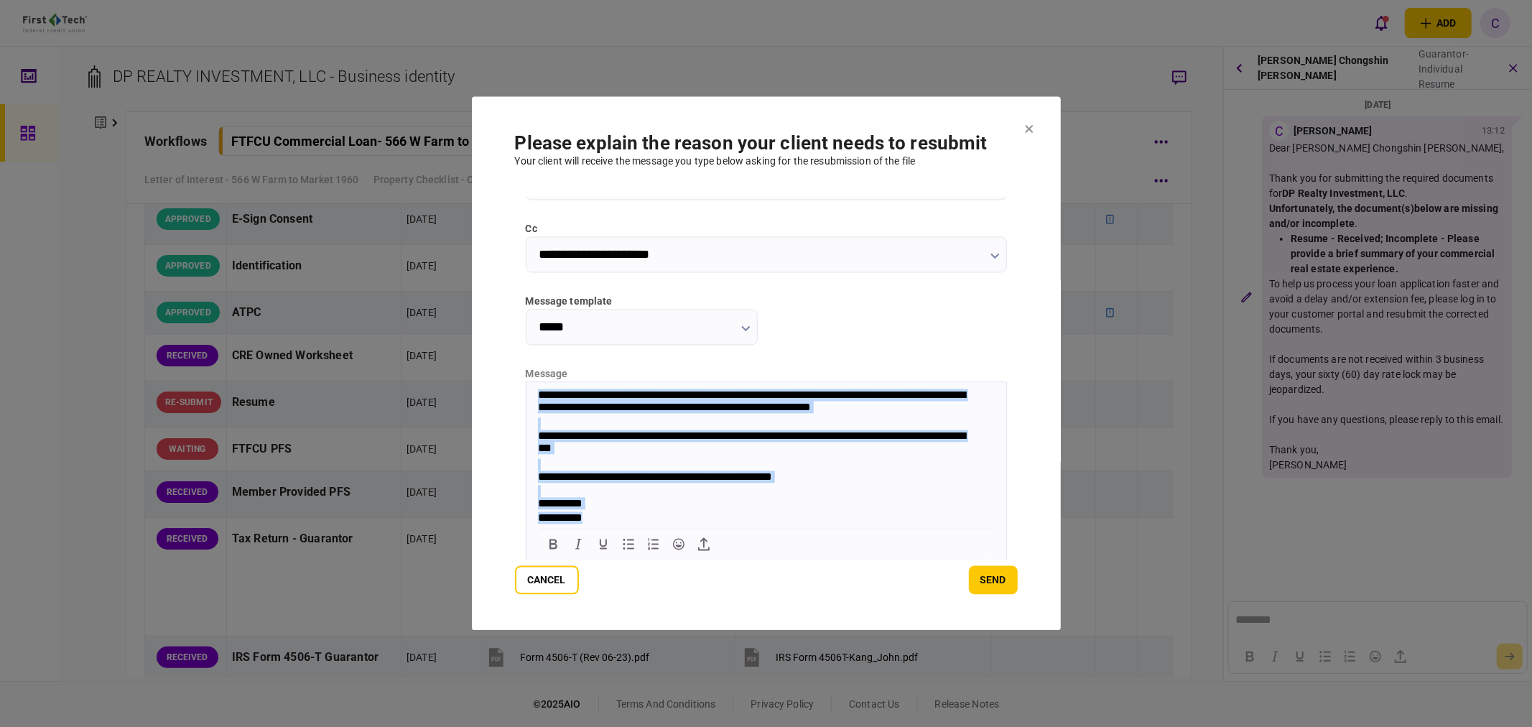
drag, startPoint x: 538, startPoint y: 386, endPoint x: 1287, endPoint y: 994, distance: 965.3
click at [762, 526] on html "**********" at bounding box center [766, 406] width 480 height 240
copy body "**********"
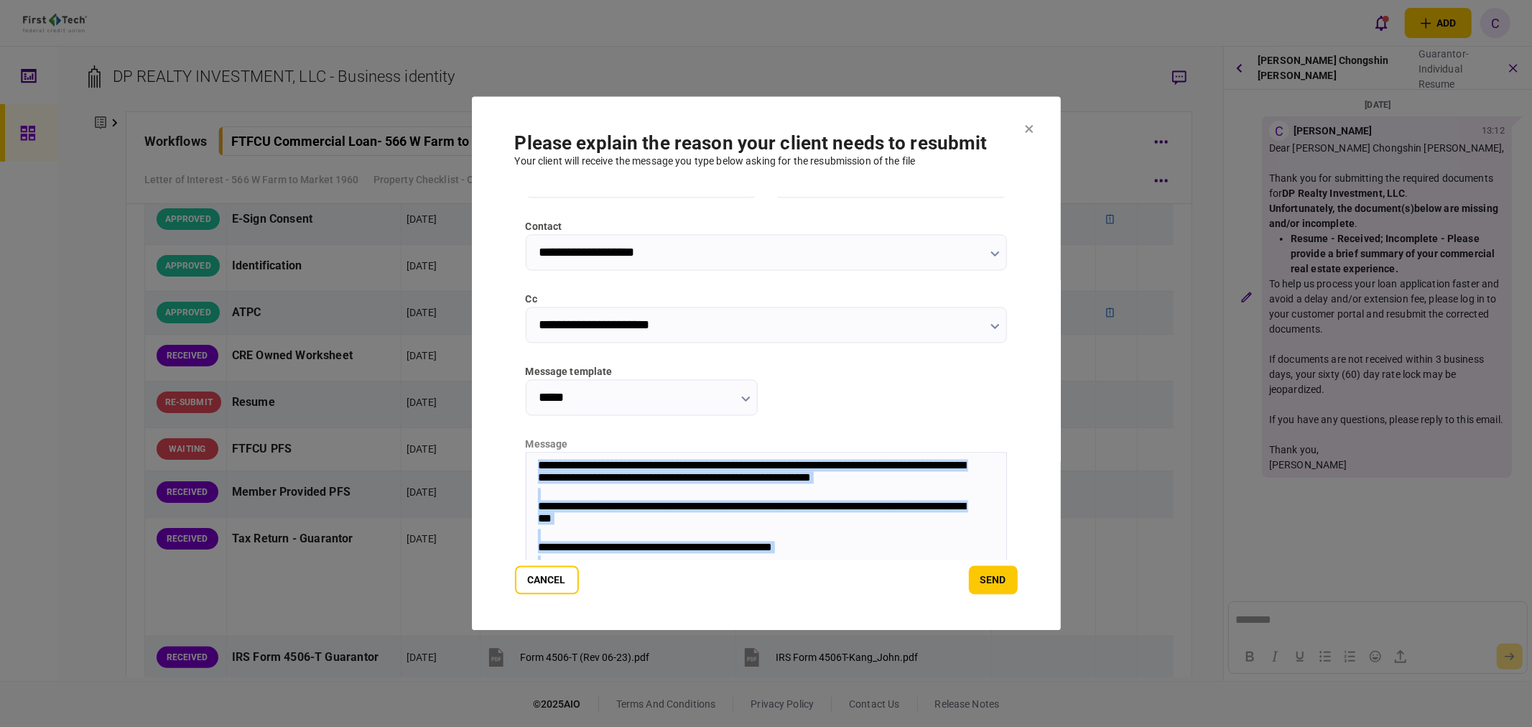
scroll to position [193, 0]
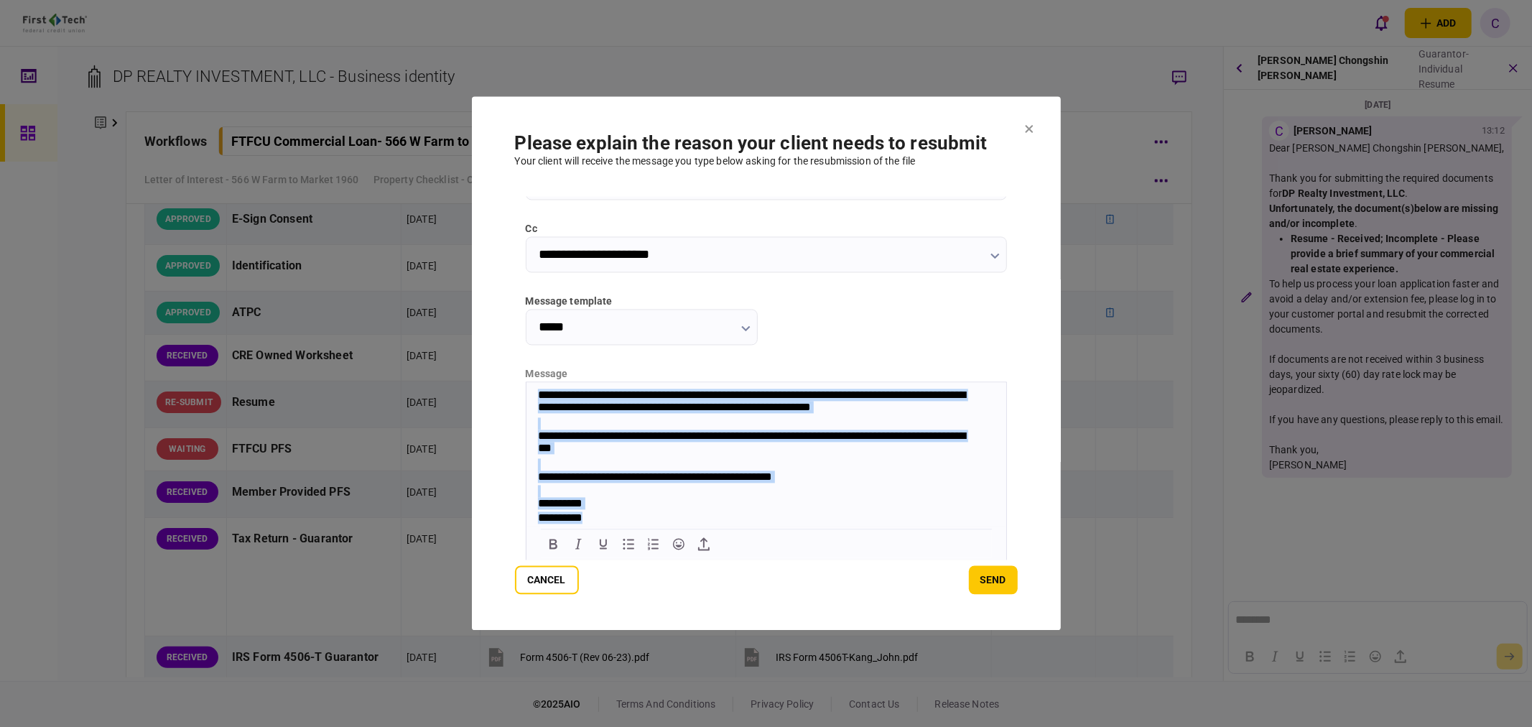
click at [770, 463] on div "Rich Text Area. Press ALT-0 for help." at bounding box center [765, 464] width 457 height 12
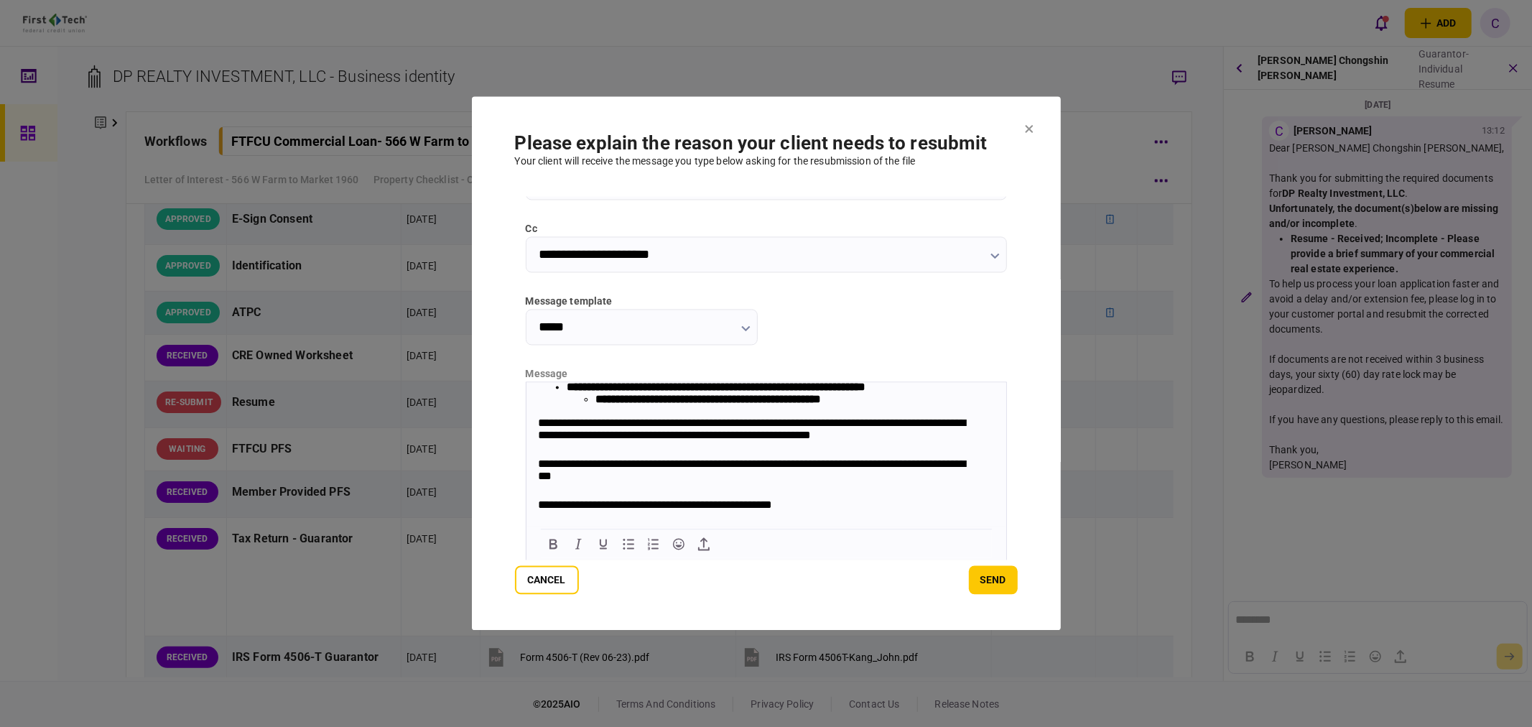
scroll to position [0, 0]
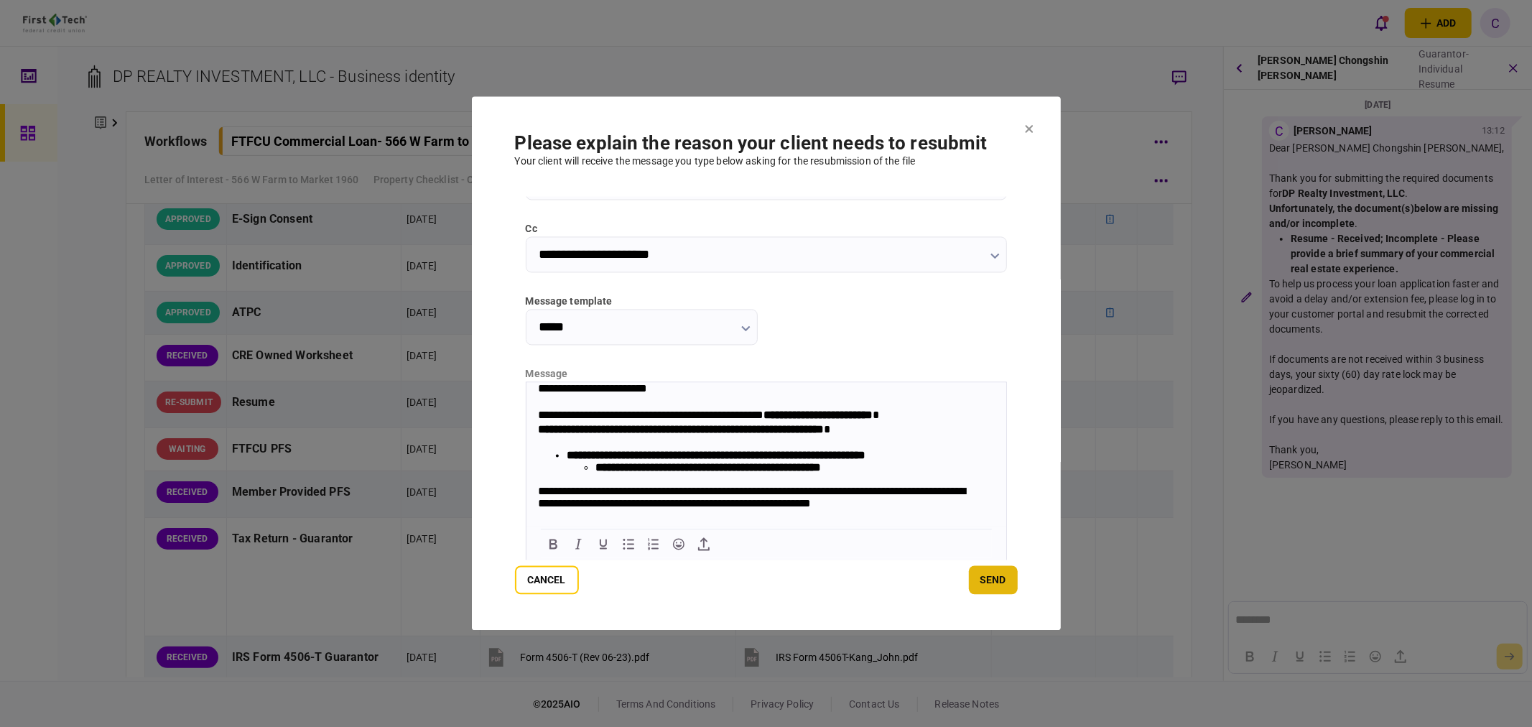
click at [1004, 584] on button "send" at bounding box center [993, 580] width 49 height 29
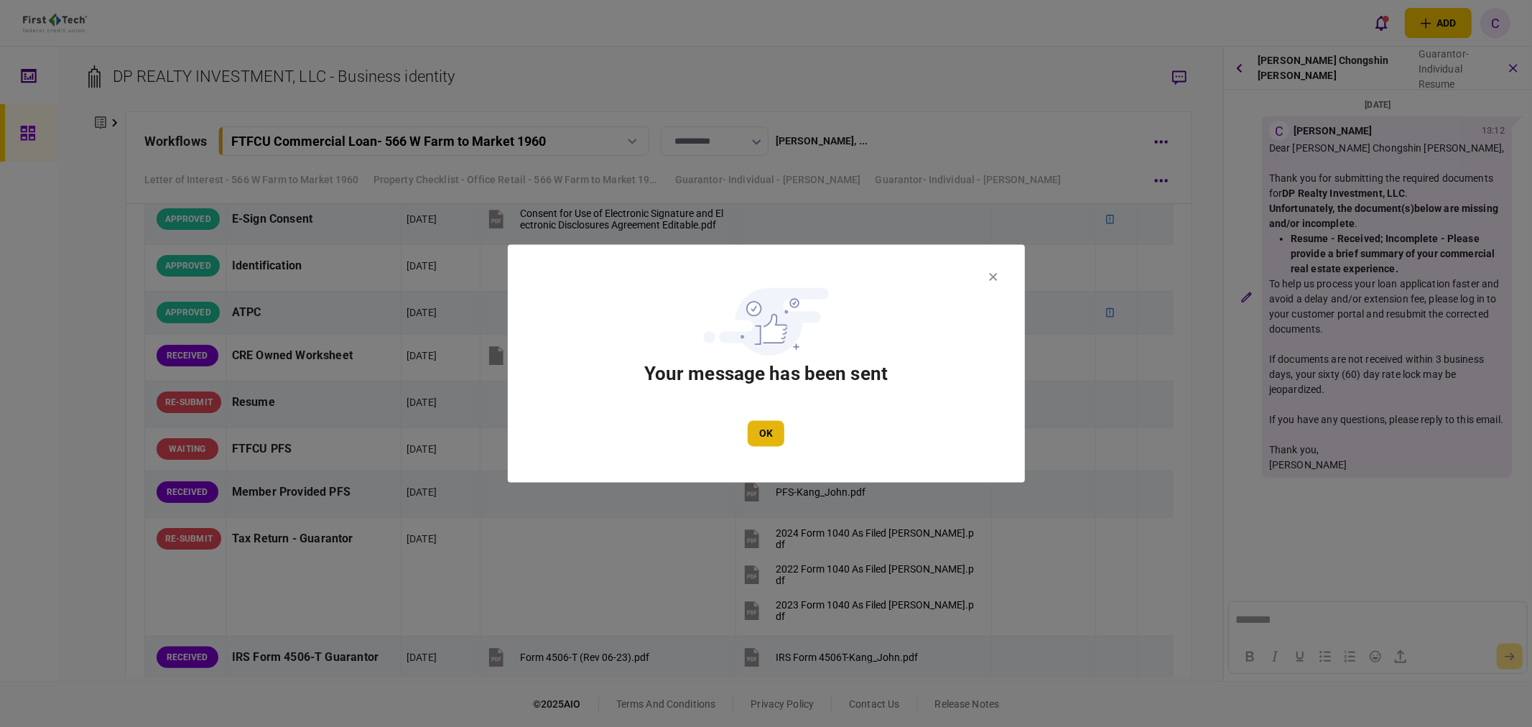
click at [774, 436] on button "OK" at bounding box center [766, 434] width 37 height 26
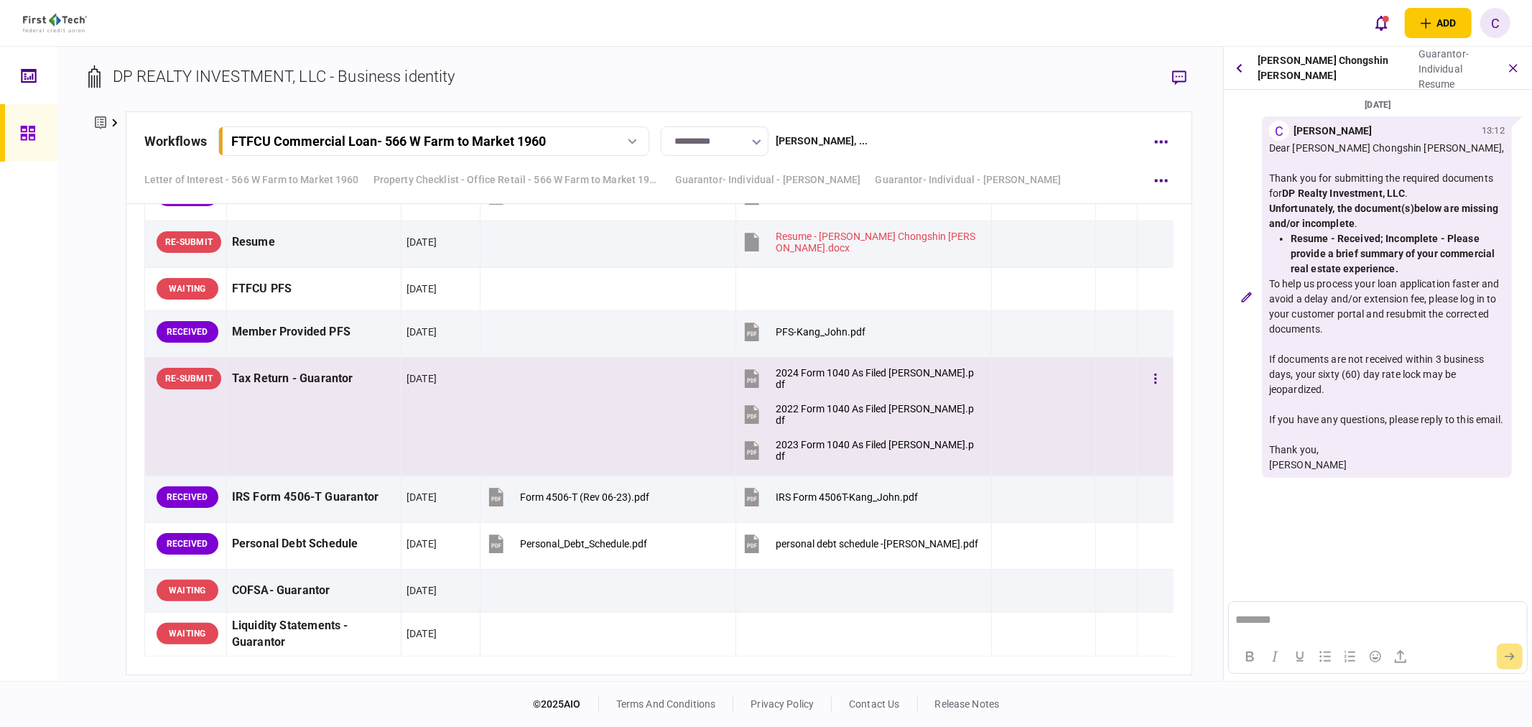
scroll to position [4046, 0]
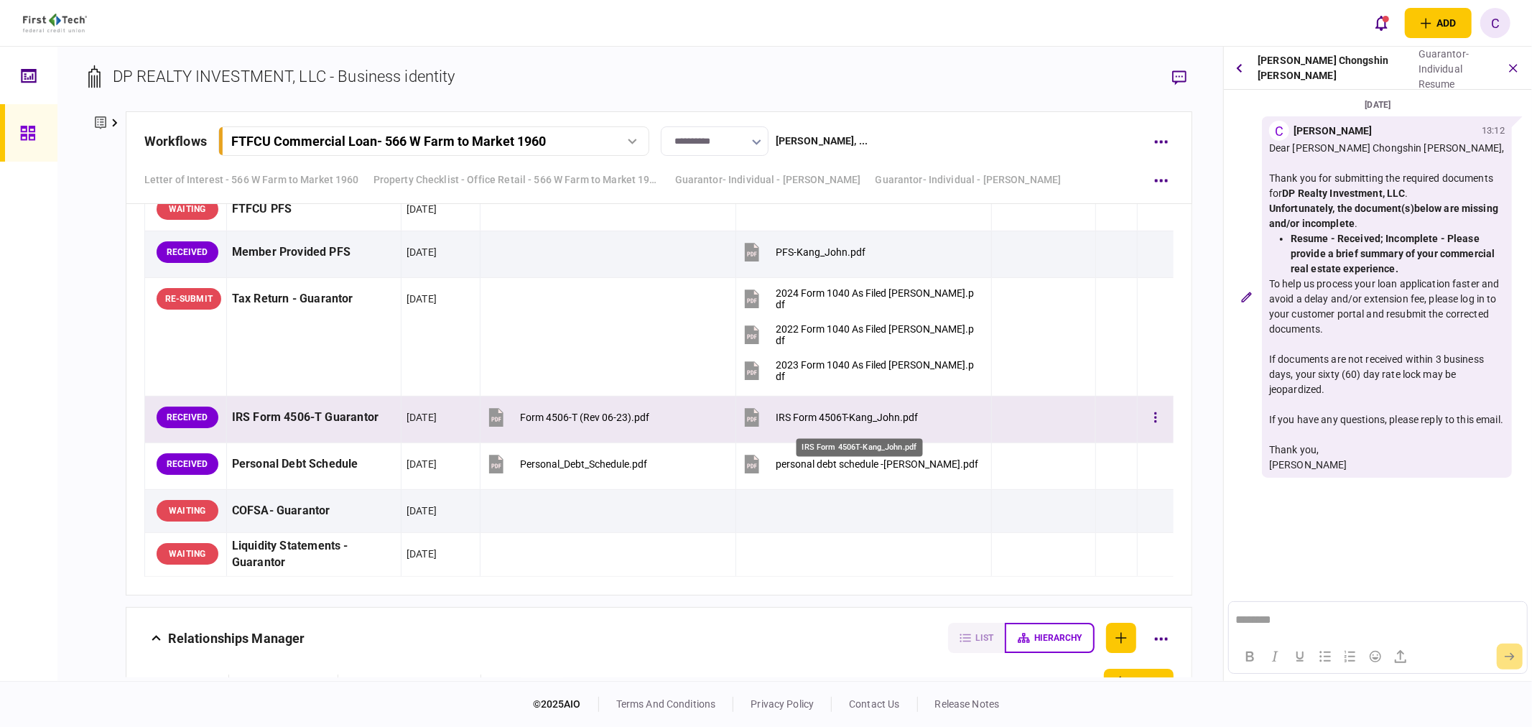
click at [885, 423] on div "IRS Form 4506T-Kang_John.pdf" at bounding box center [847, 417] width 142 height 11
click at [1143, 422] on button "button" at bounding box center [1156, 417] width 26 height 26
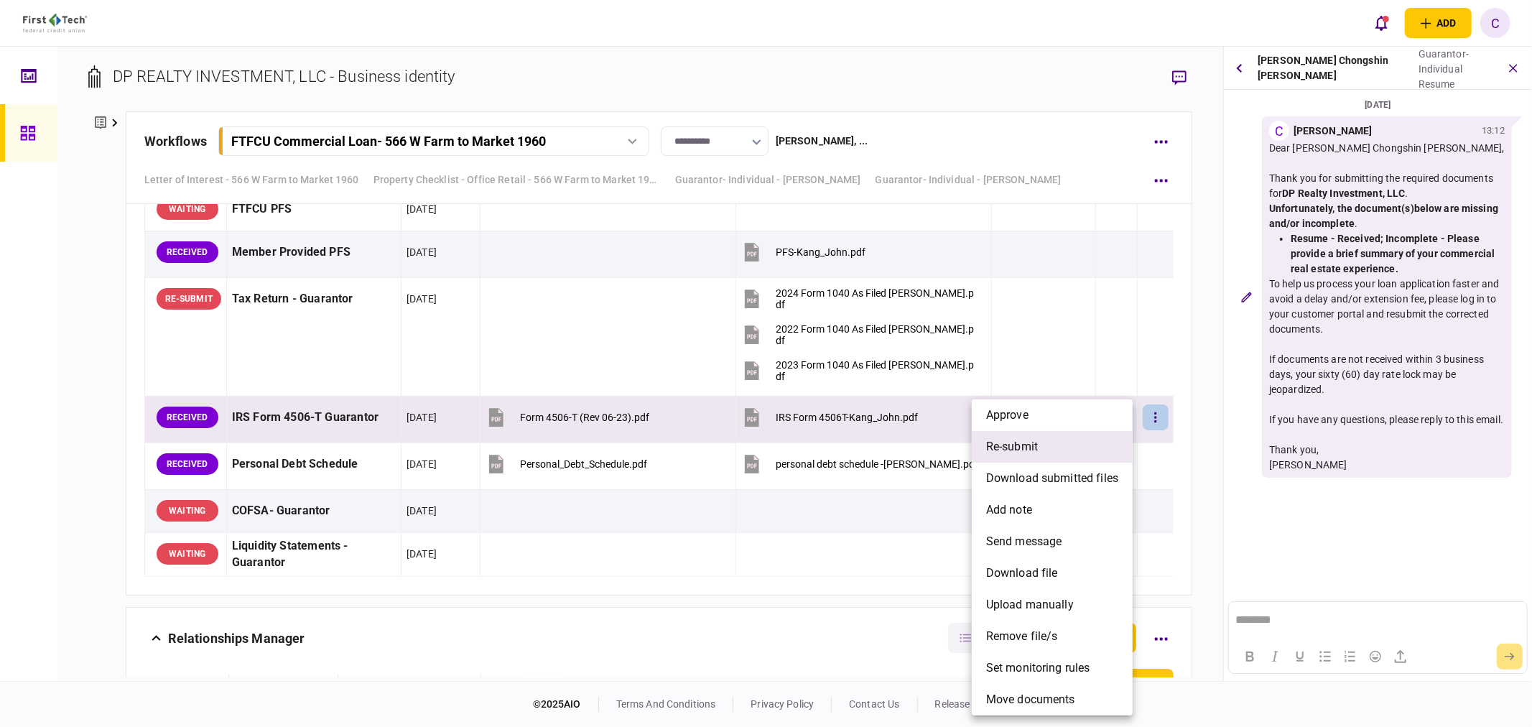
click at [1024, 453] on span "re-submit" at bounding box center [1012, 446] width 52 height 17
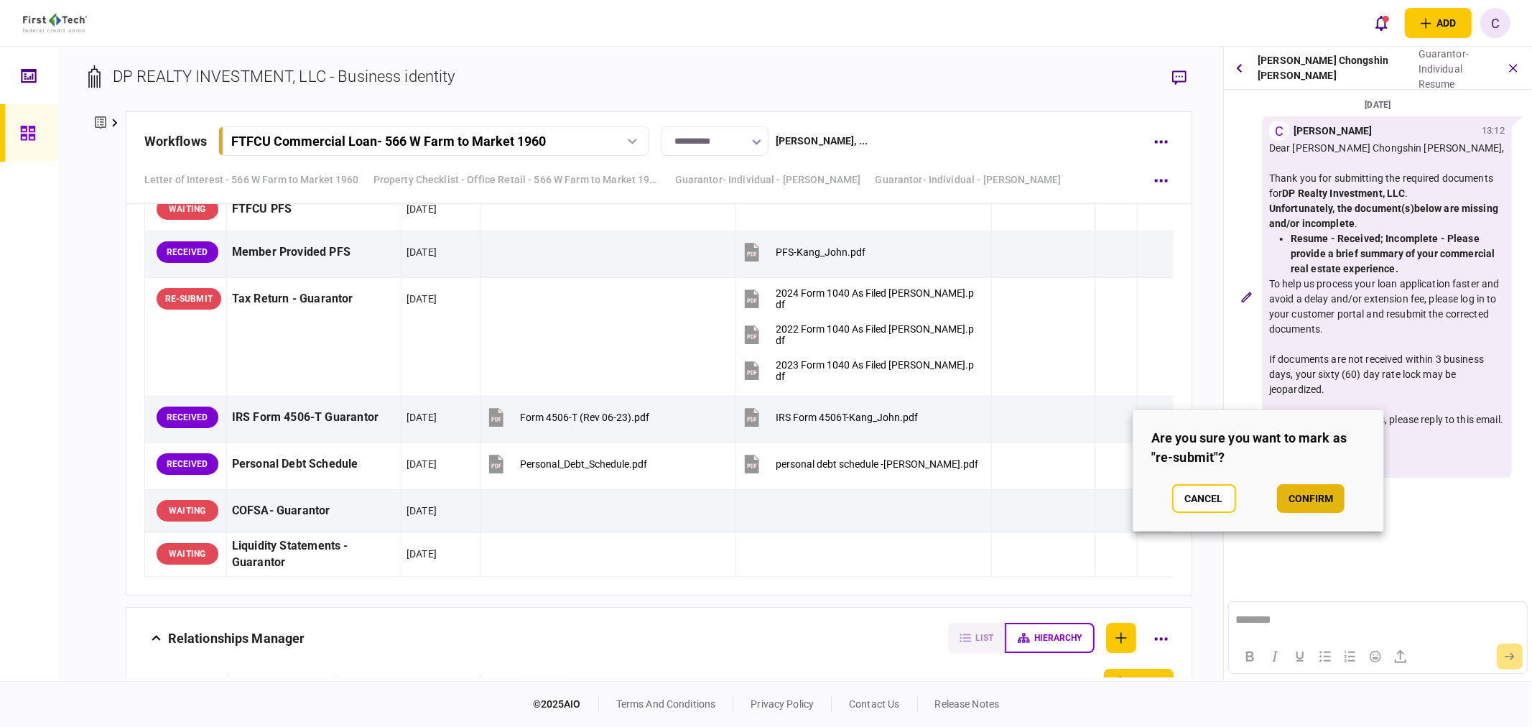
click at [1330, 508] on button "confirm" at bounding box center [1311, 498] width 68 height 29
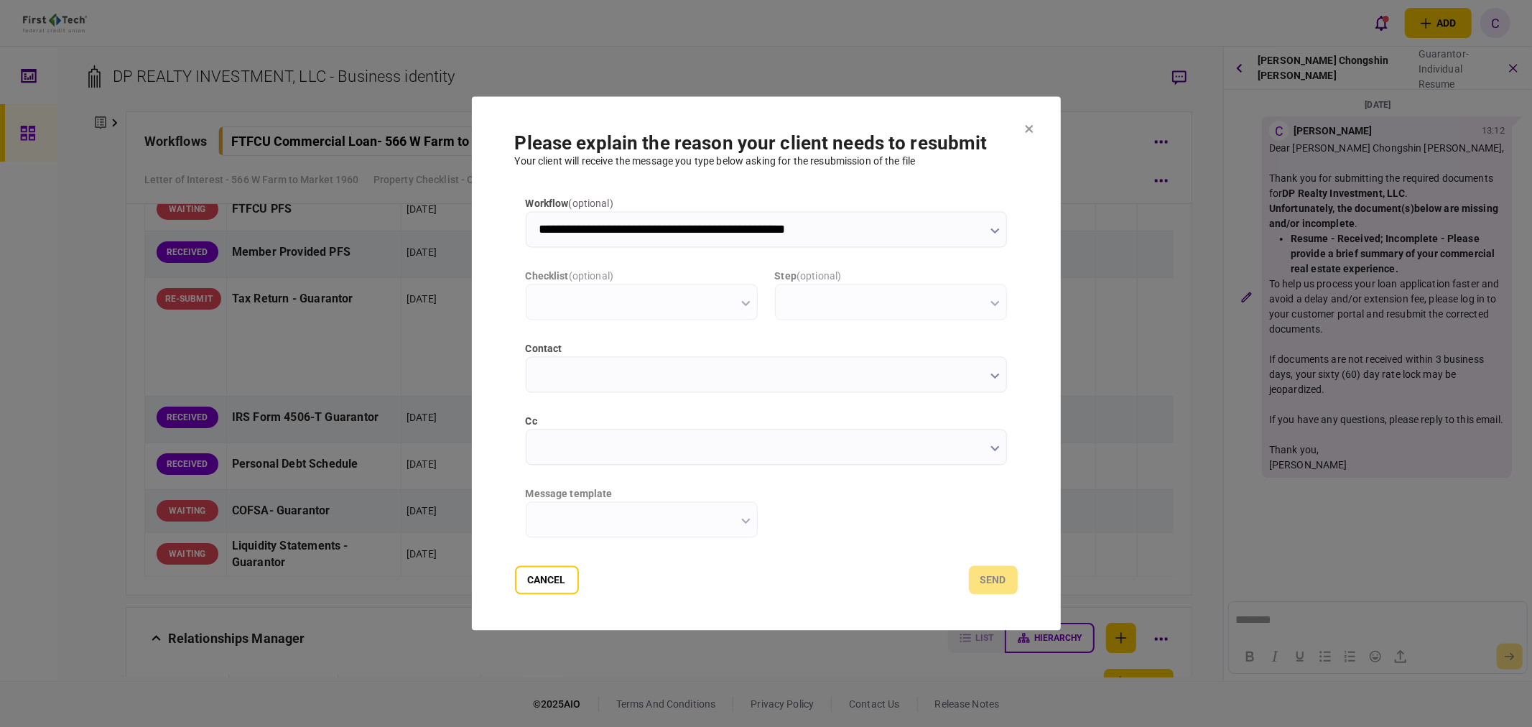
scroll to position [0, 0]
type input "**********"
click at [565, 437] on input "cc" at bounding box center [766, 448] width 481 height 36
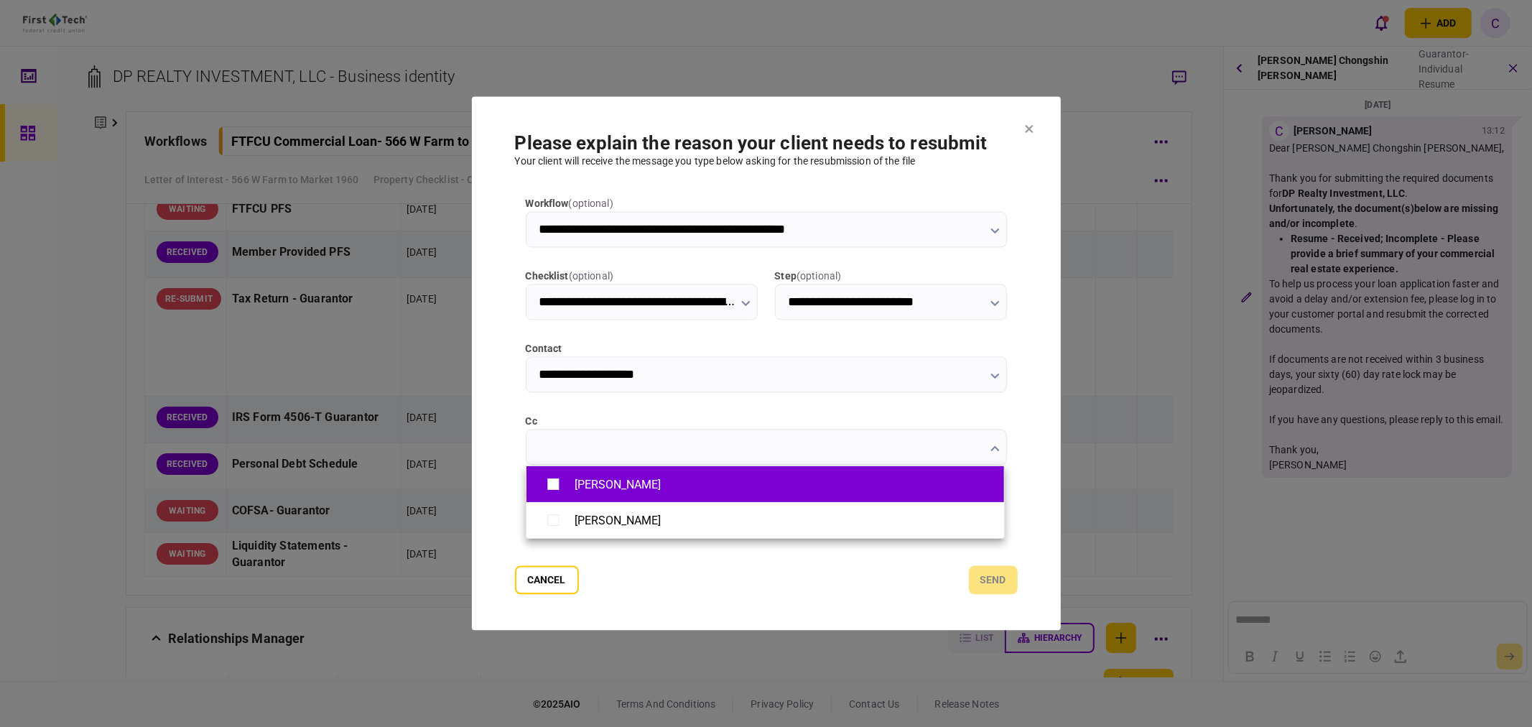
click at [560, 470] on div "[PERSON_NAME] [PERSON_NAME]" at bounding box center [766, 363] width 1532 height 727
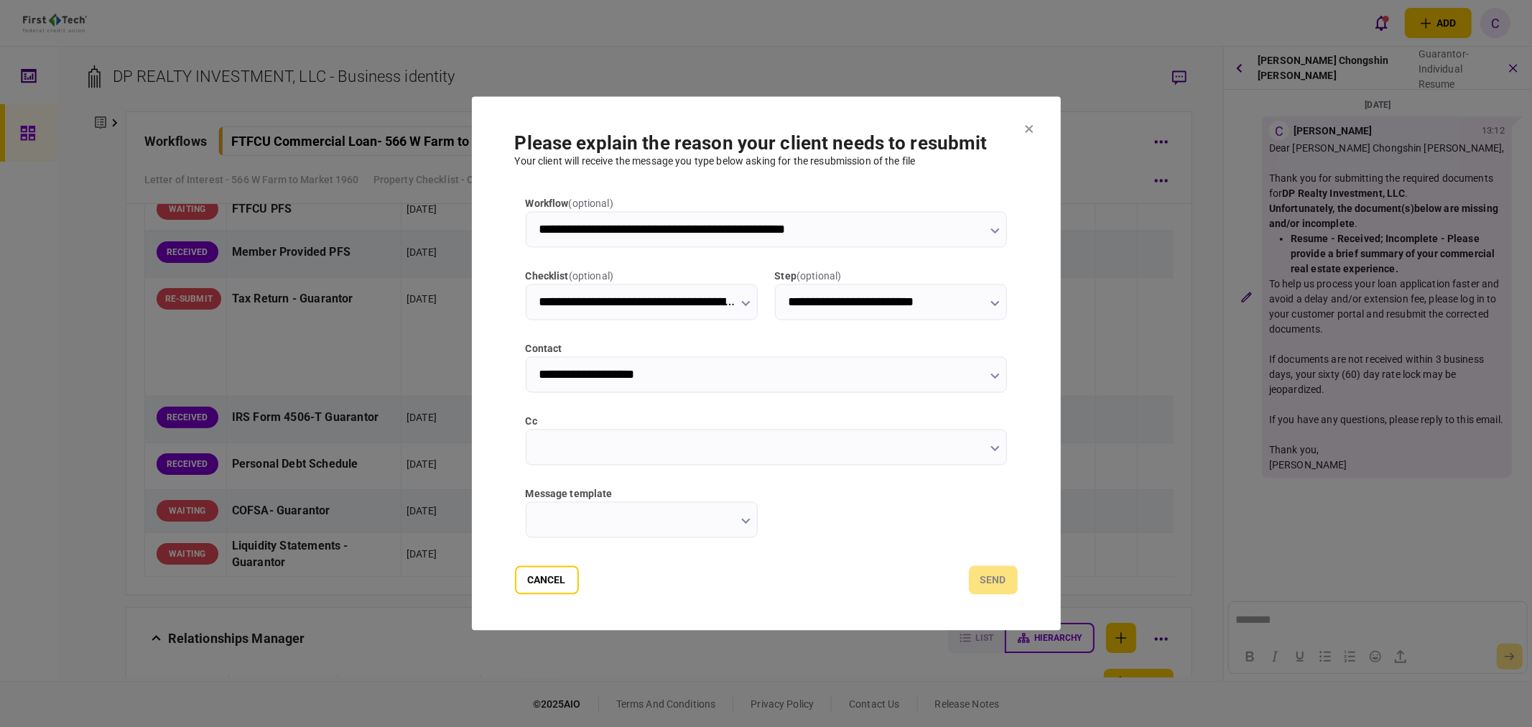
click at [551, 446] on input "cc" at bounding box center [766, 448] width 481 height 36
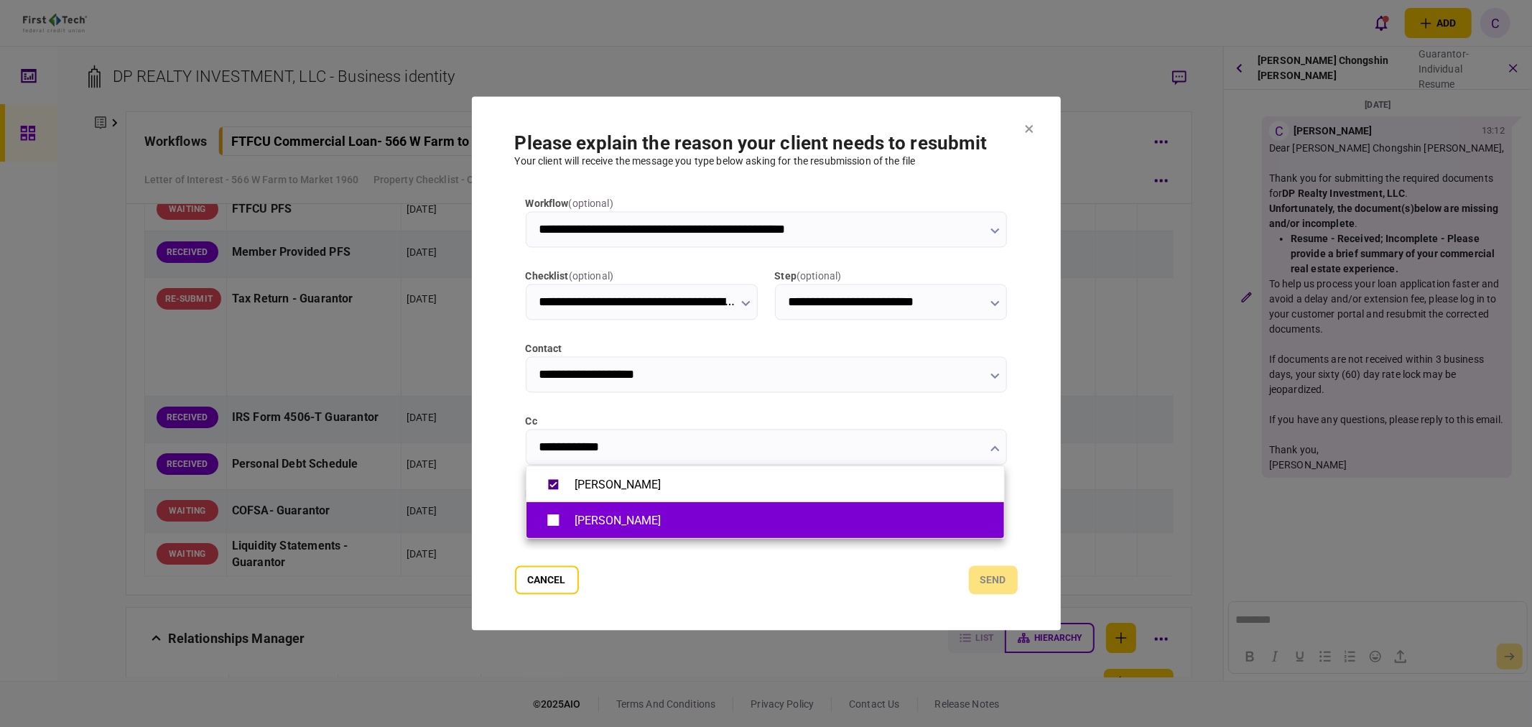
type input "**********"
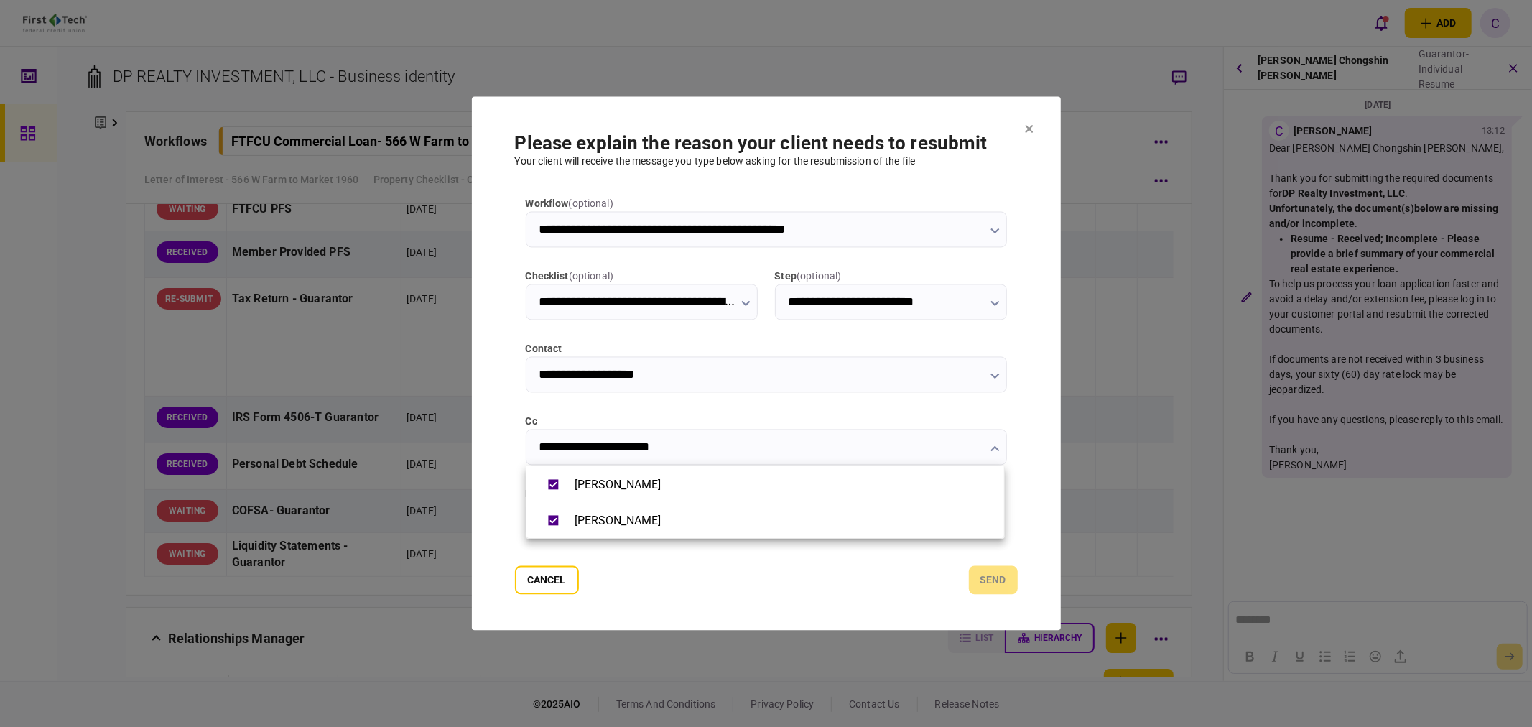
click at [479, 499] on div at bounding box center [766, 363] width 1532 height 727
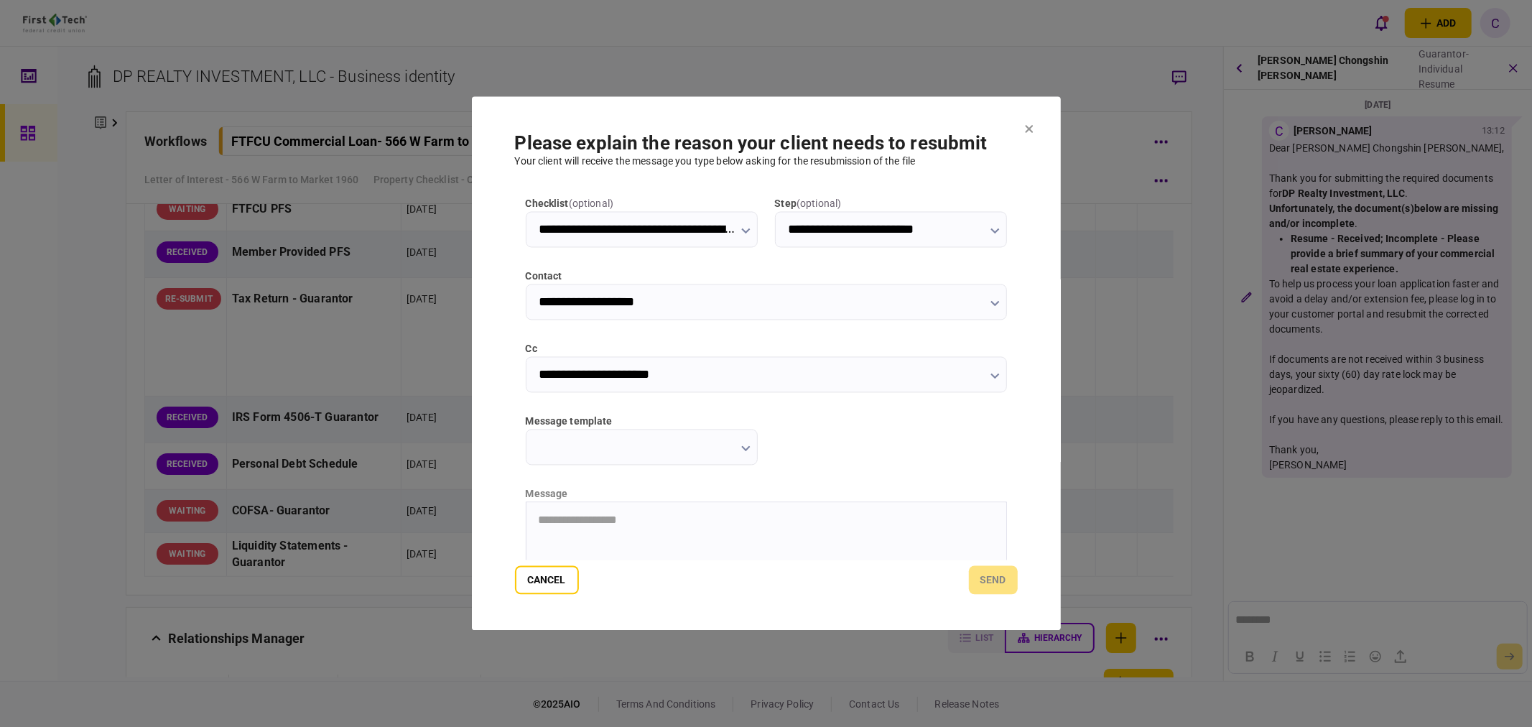
scroll to position [193, 0]
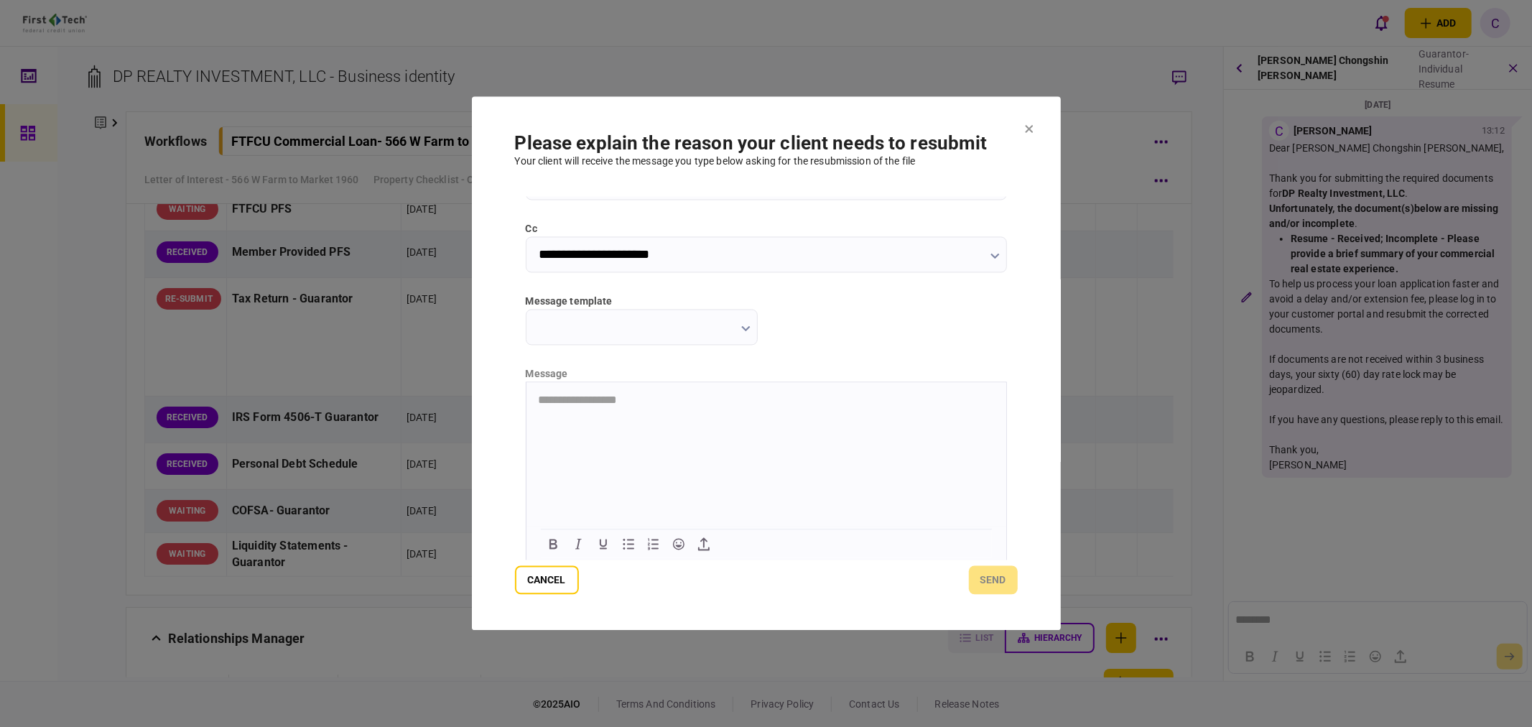
click at [736, 327] on input "message template" at bounding box center [642, 328] width 232 height 36
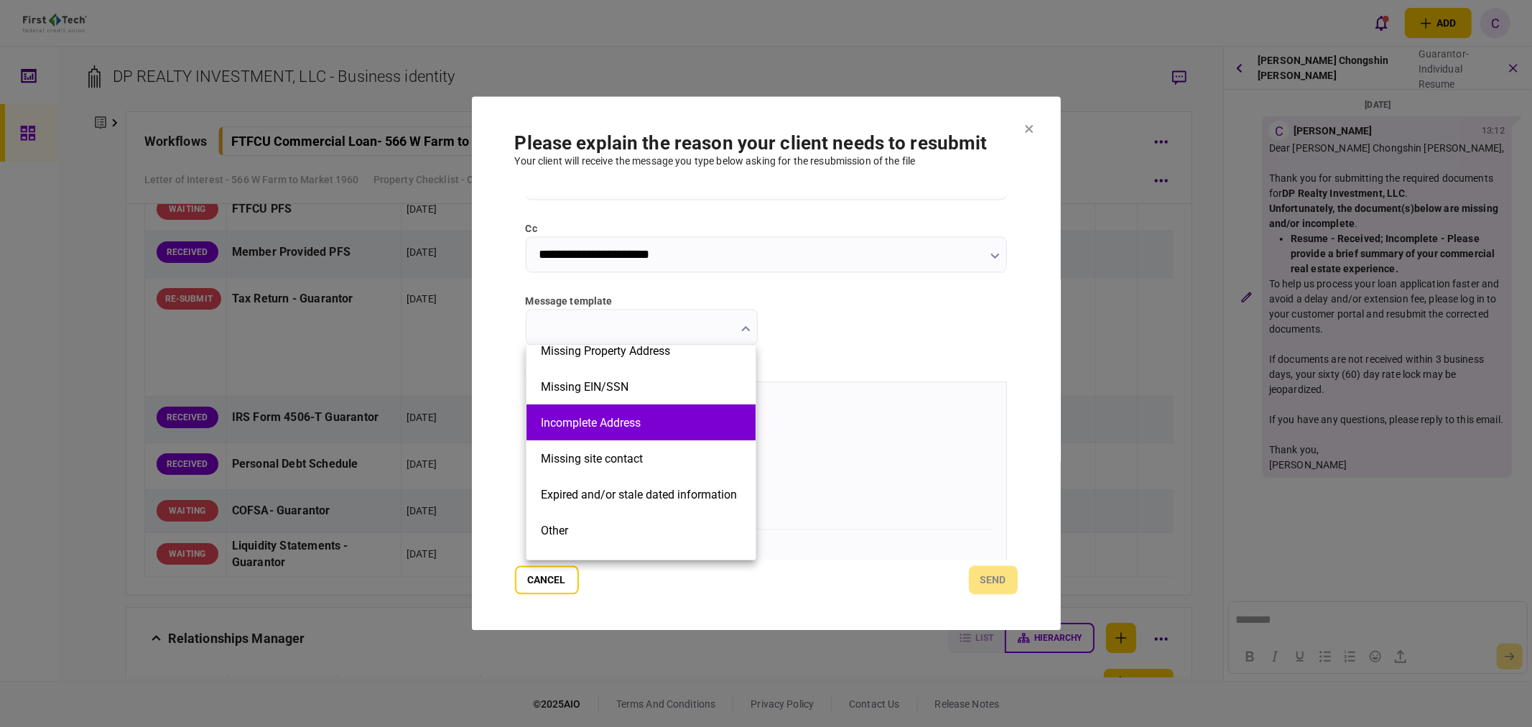
scroll to position [325, 0]
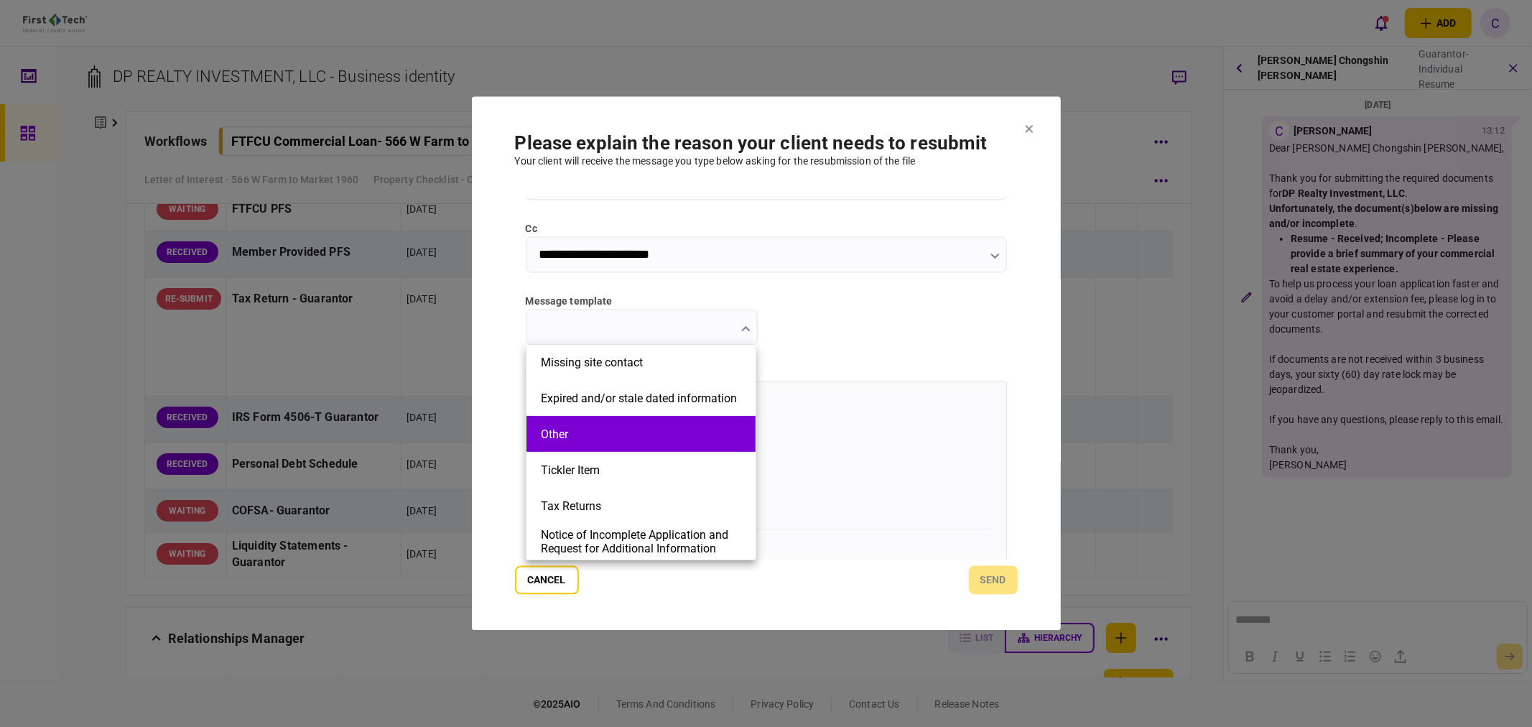
click at [588, 442] on li "Other" at bounding box center [641, 434] width 229 height 36
type input "*****"
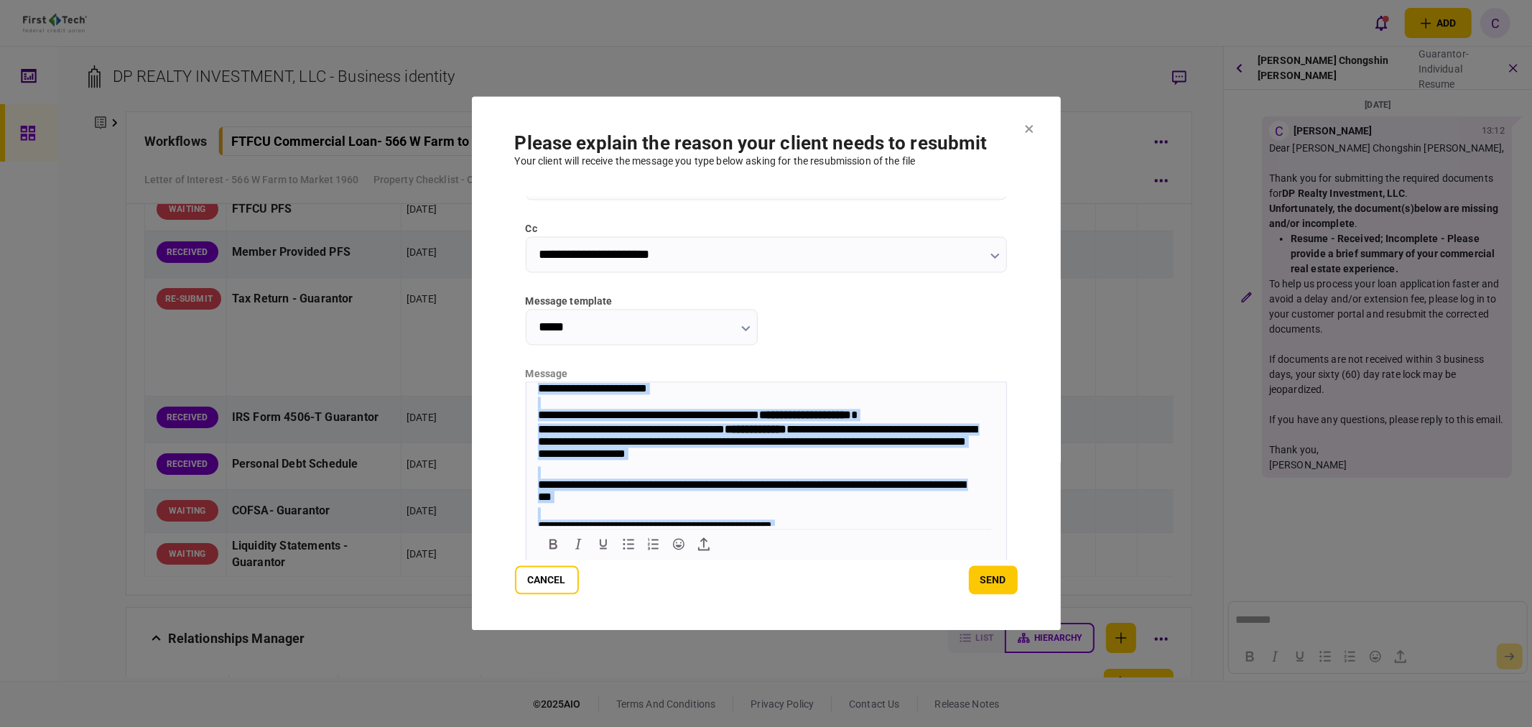
scroll to position [57, 0]
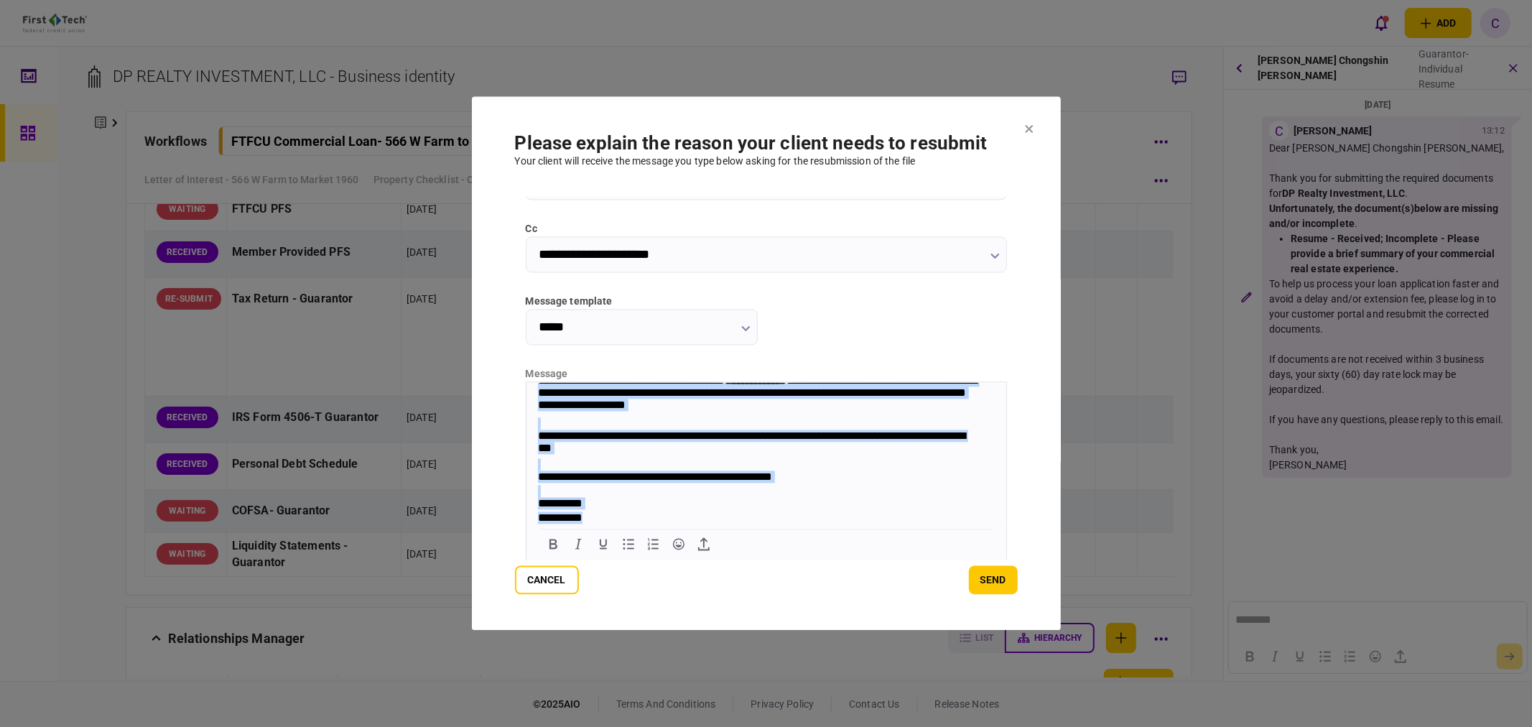
click at [781, 526] on html "**********" at bounding box center [766, 429] width 480 height 193
paste body "Rich Text Area. Press ALT-0 for help."
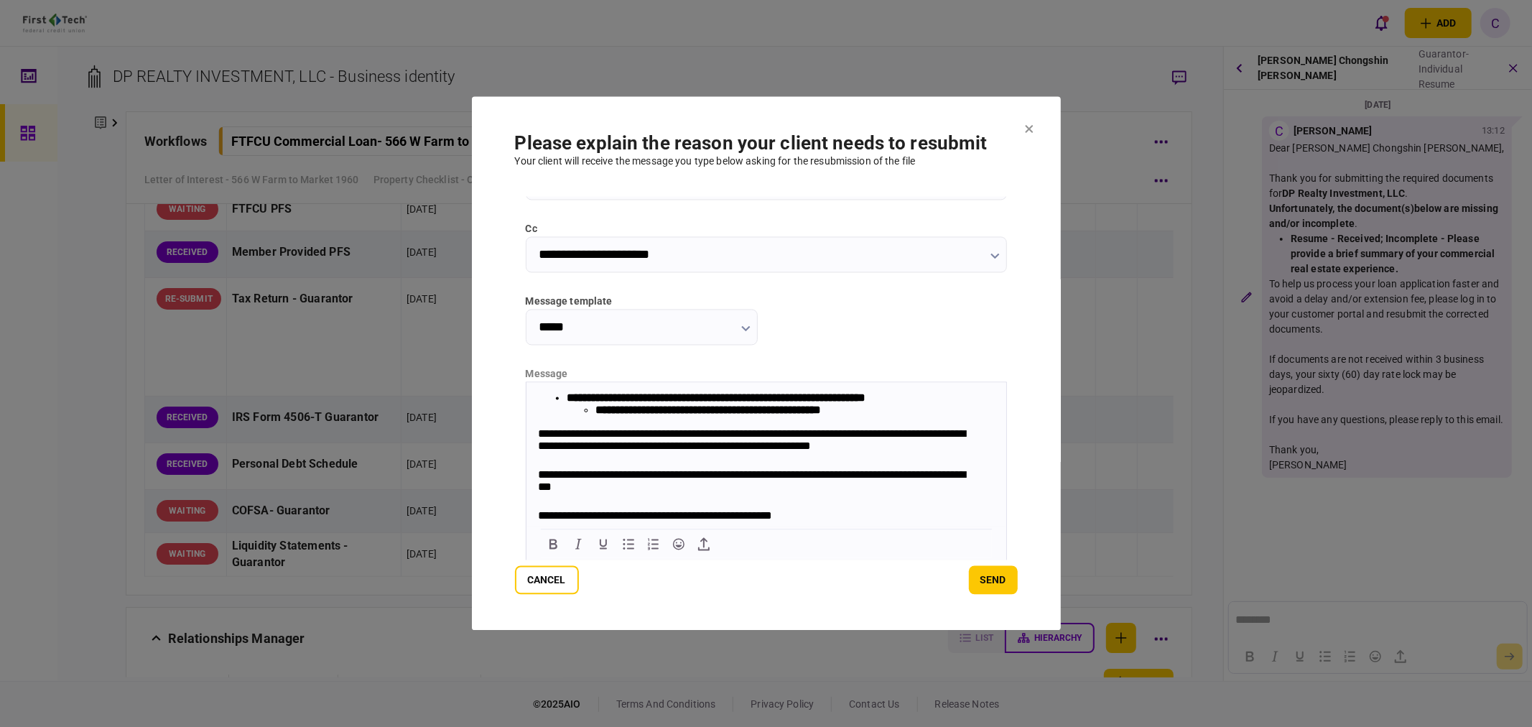
scroll to position [29, 0]
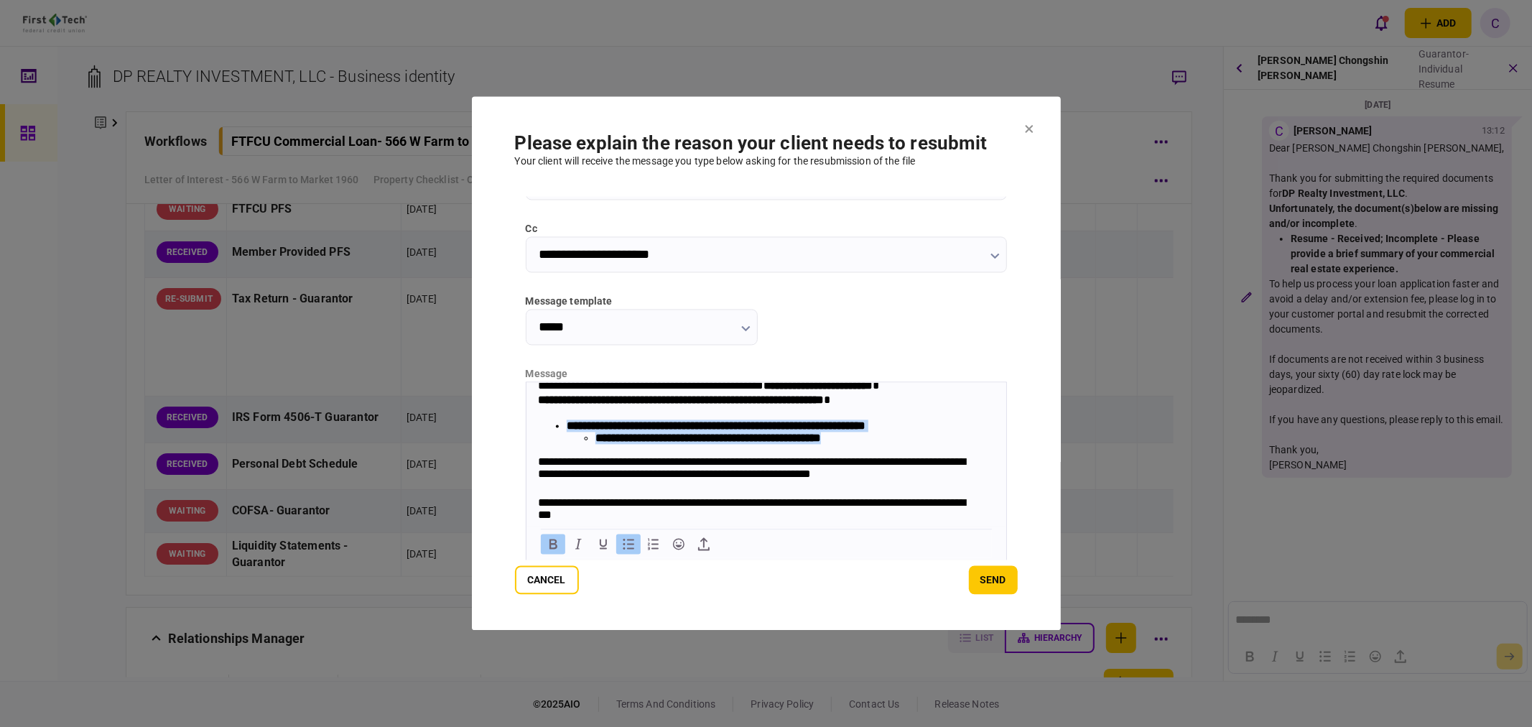
drag, startPoint x: 884, startPoint y: 443, endPoint x: 556, endPoint y: 430, distance: 328.6
click at [566, 430] on li "**********" at bounding box center [780, 432] width 428 height 24
drag, startPoint x: 1537, startPoint y: 966, endPoint x: 596, endPoint y: 433, distance: 1080.6
click at [567, 432] on b "**********" at bounding box center [779, 431] width 427 height 23
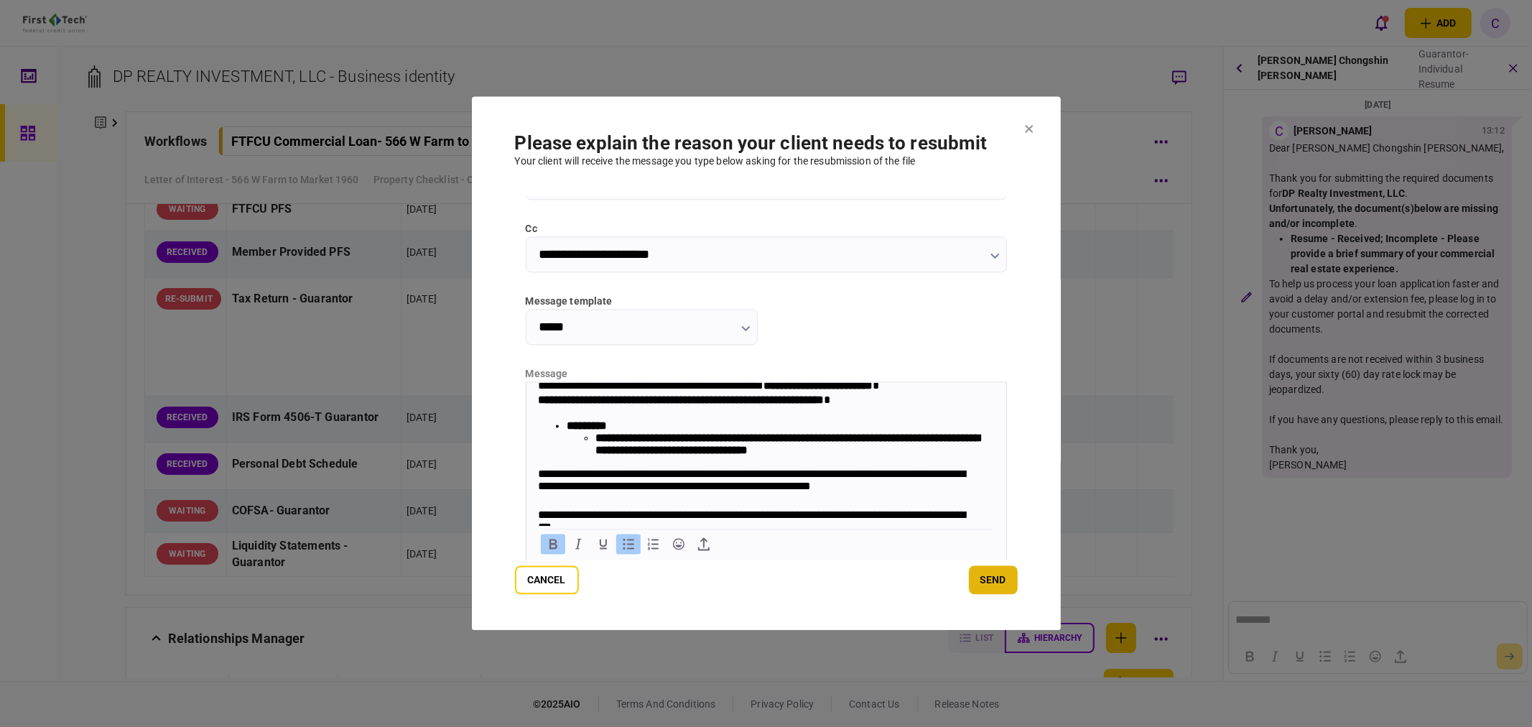
click at [994, 580] on button "send" at bounding box center [993, 580] width 49 height 29
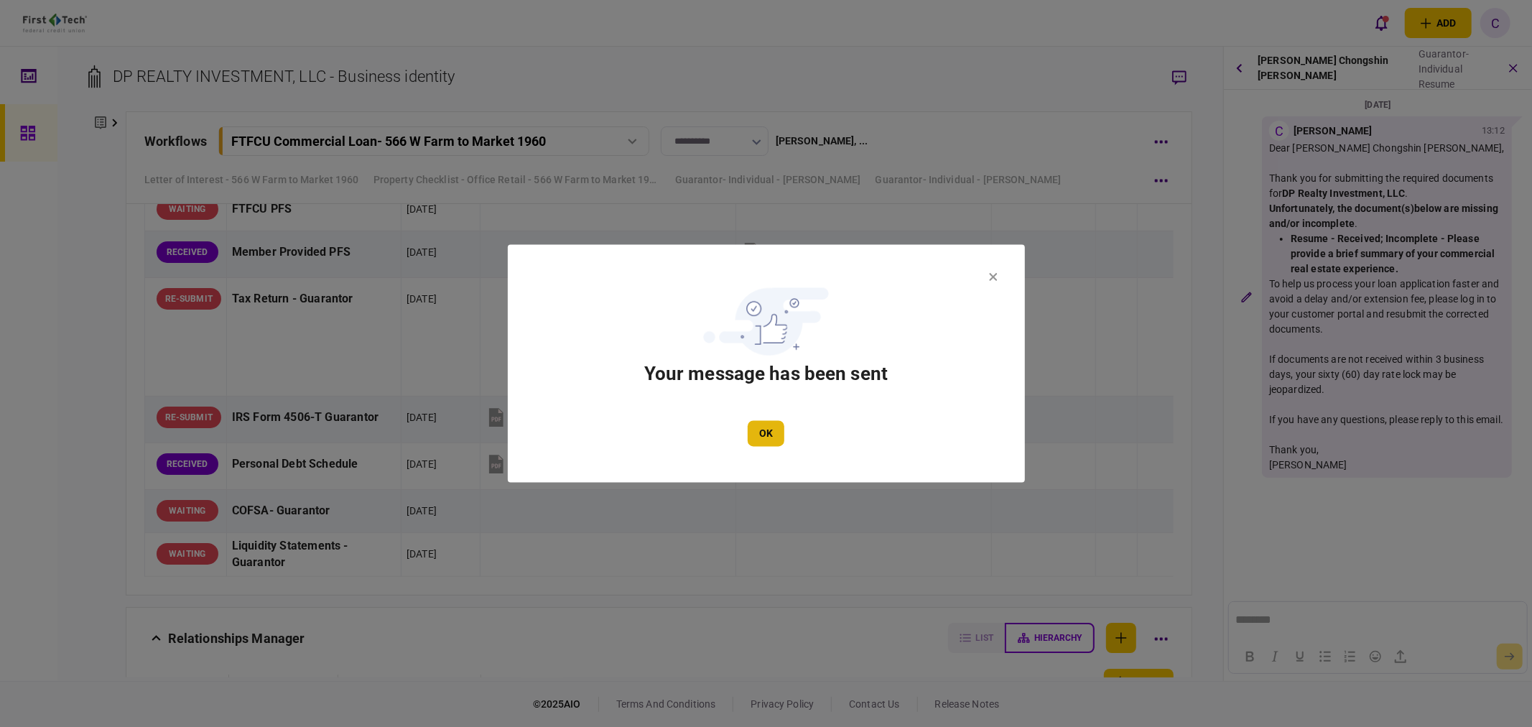
click at [777, 437] on button "OK" at bounding box center [766, 434] width 37 height 26
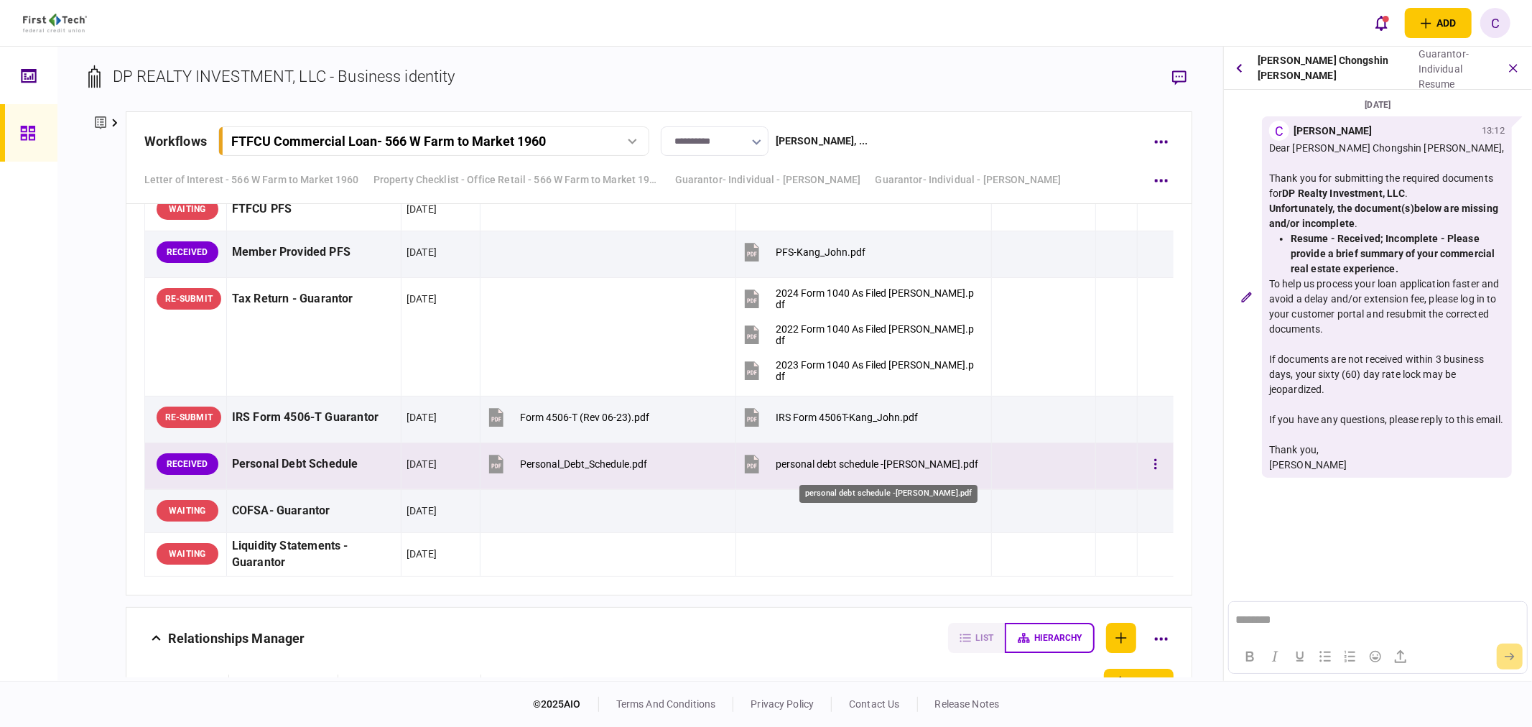
click at [910, 466] on div "personal debt schedule -[PERSON_NAME].pdf" at bounding box center [877, 463] width 203 height 11
click at [1155, 471] on icon "button" at bounding box center [1156, 465] width 3 height 14
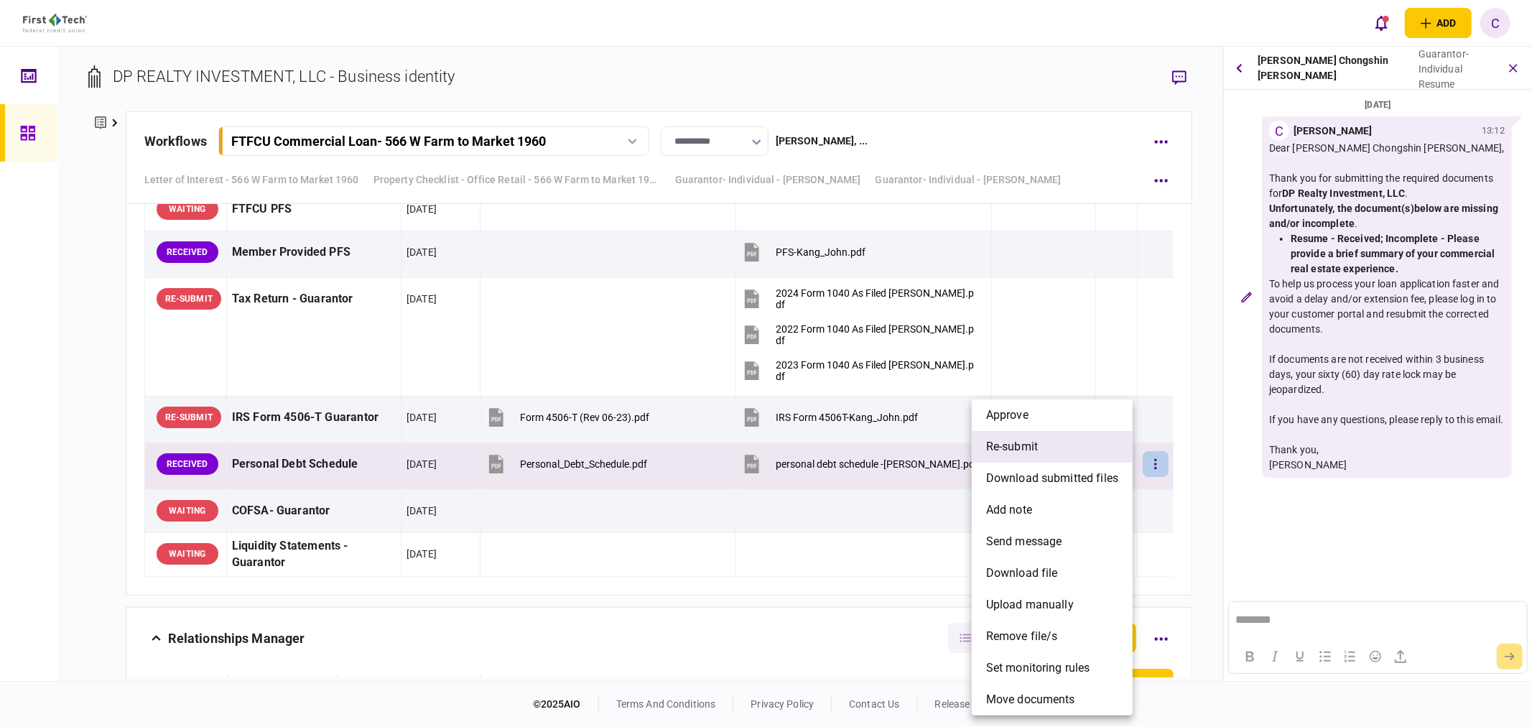
click at [1013, 449] on span "re-submit" at bounding box center [1012, 446] width 52 height 17
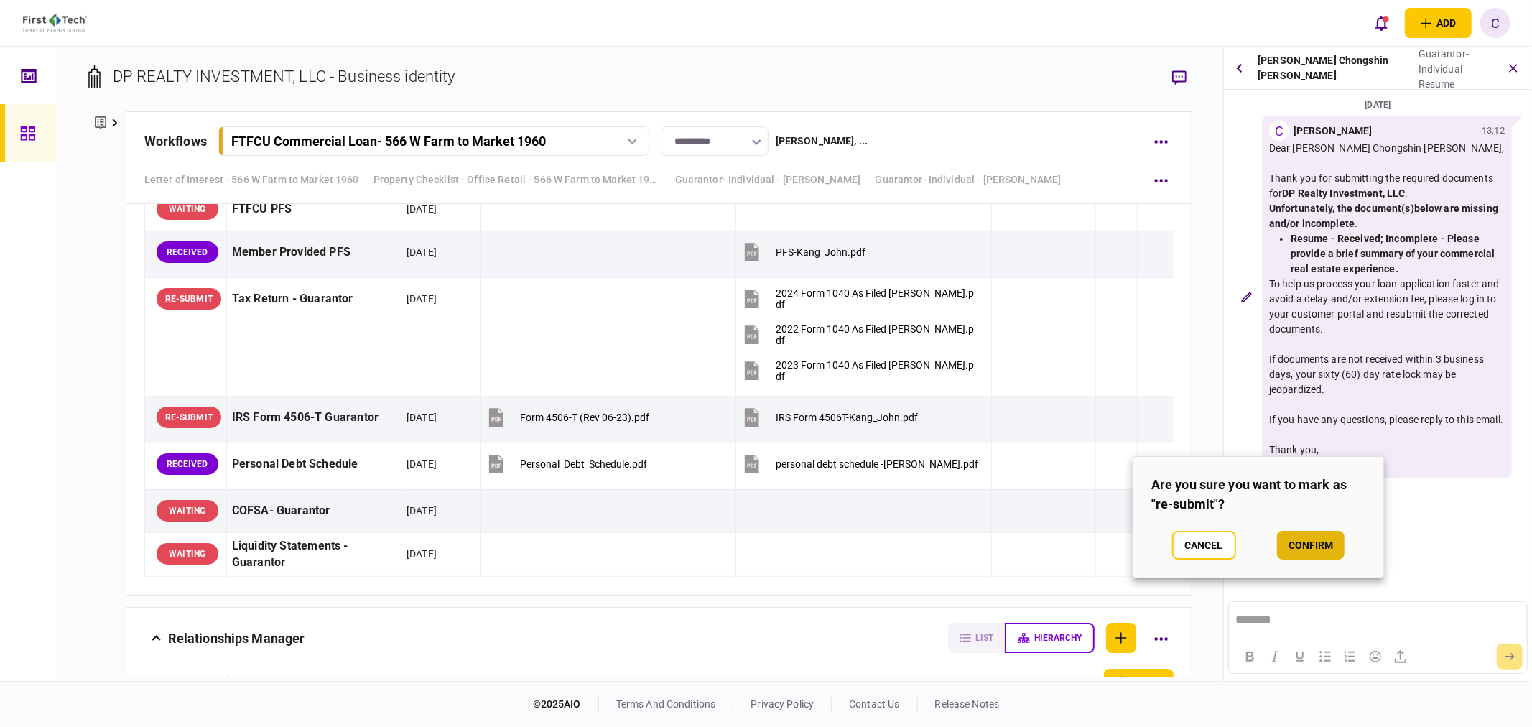
click at [1323, 546] on button "confirm" at bounding box center [1311, 545] width 68 height 29
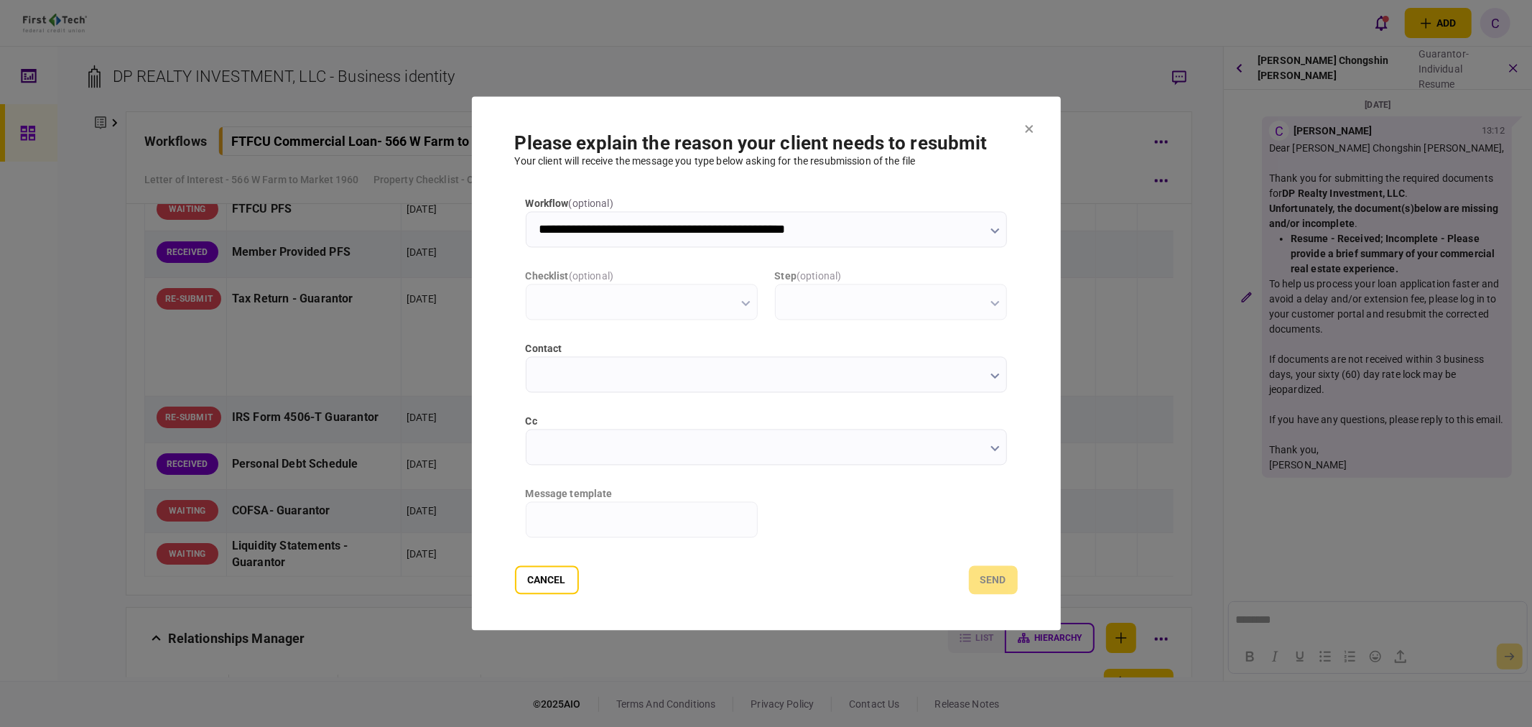
scroll to position [0, 0]
type input "**********"
click at [564, 443] on input "cc" at bounding box center [766, 448] width 481 height 36
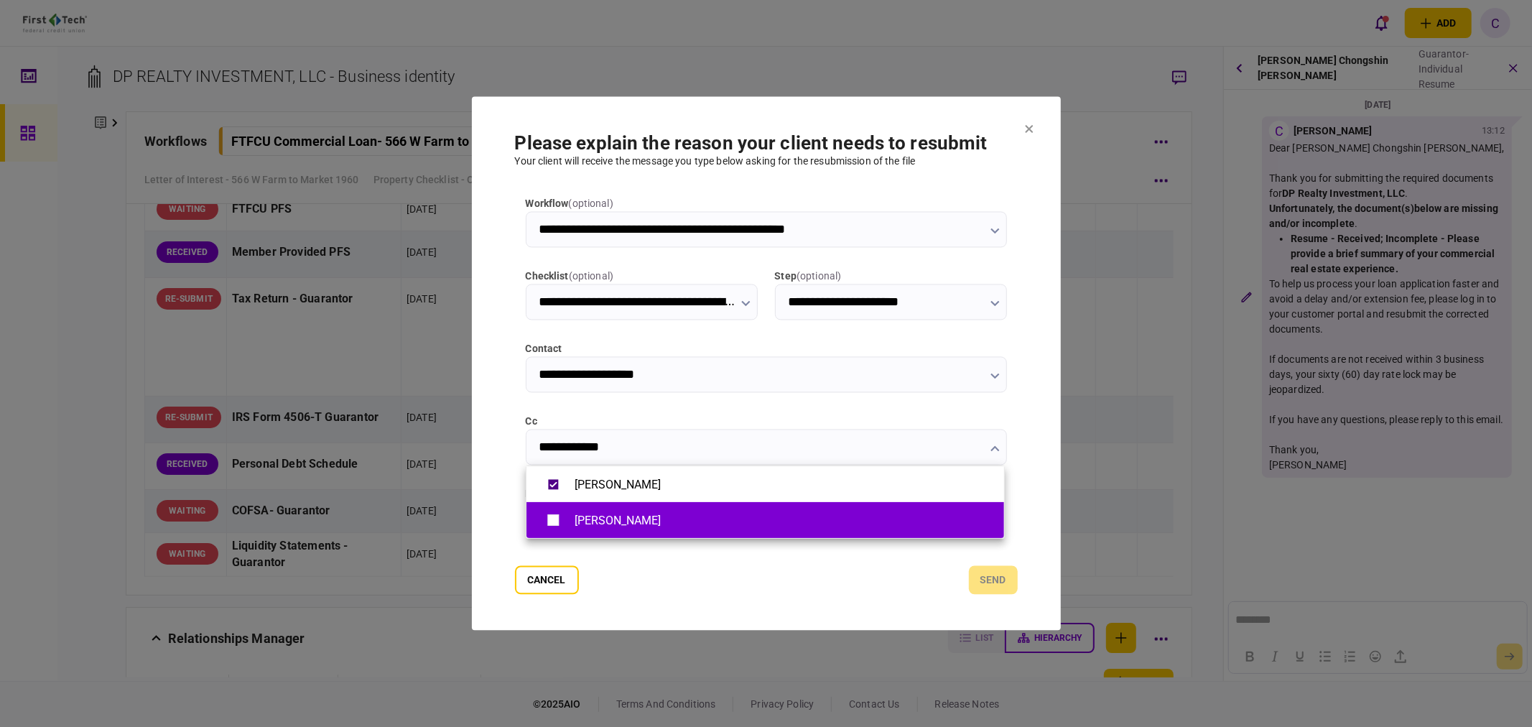
type input "**********"
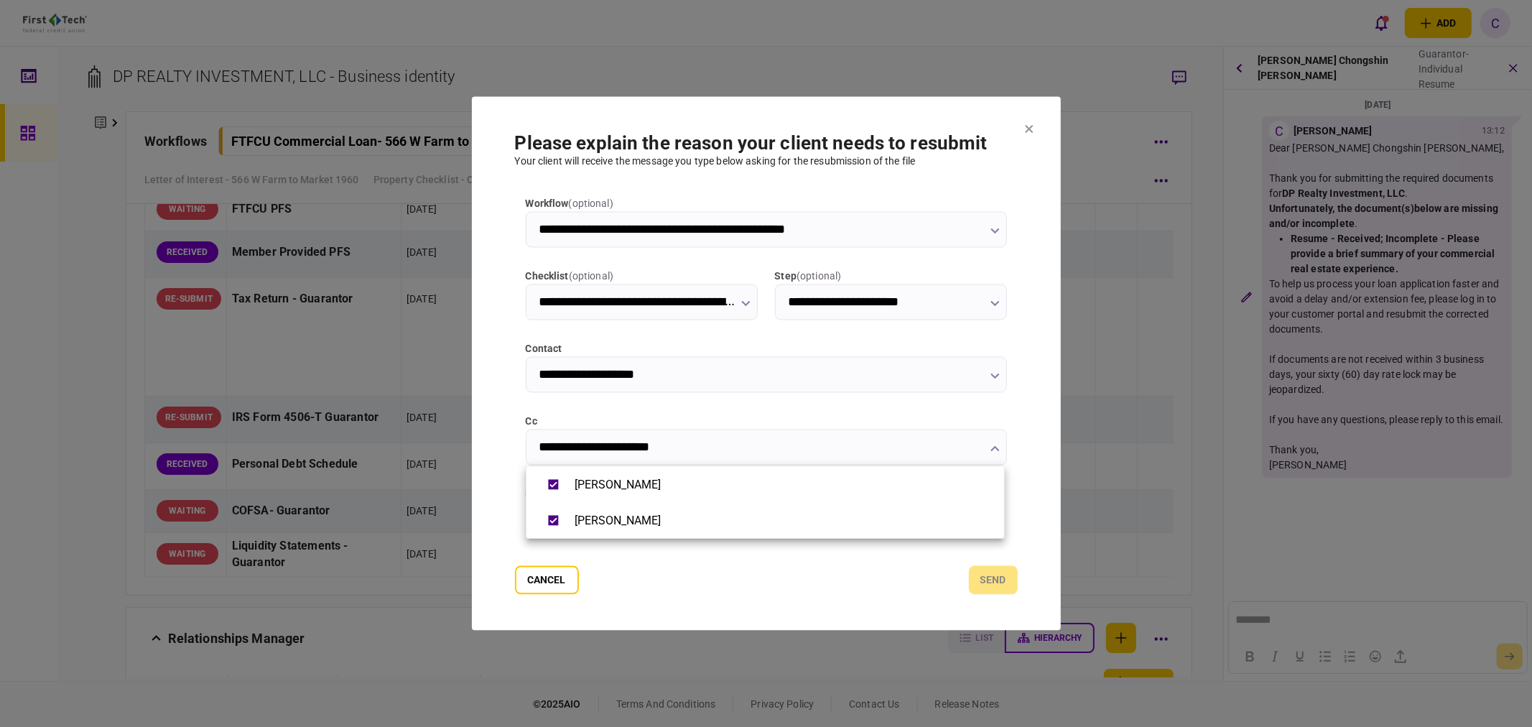
click at [485, 506] on div at bounding box center [766, 363] width 1532 height 727
click at [649, 519] on input "message template" at bounding box center [642, 520] width 232 height 36
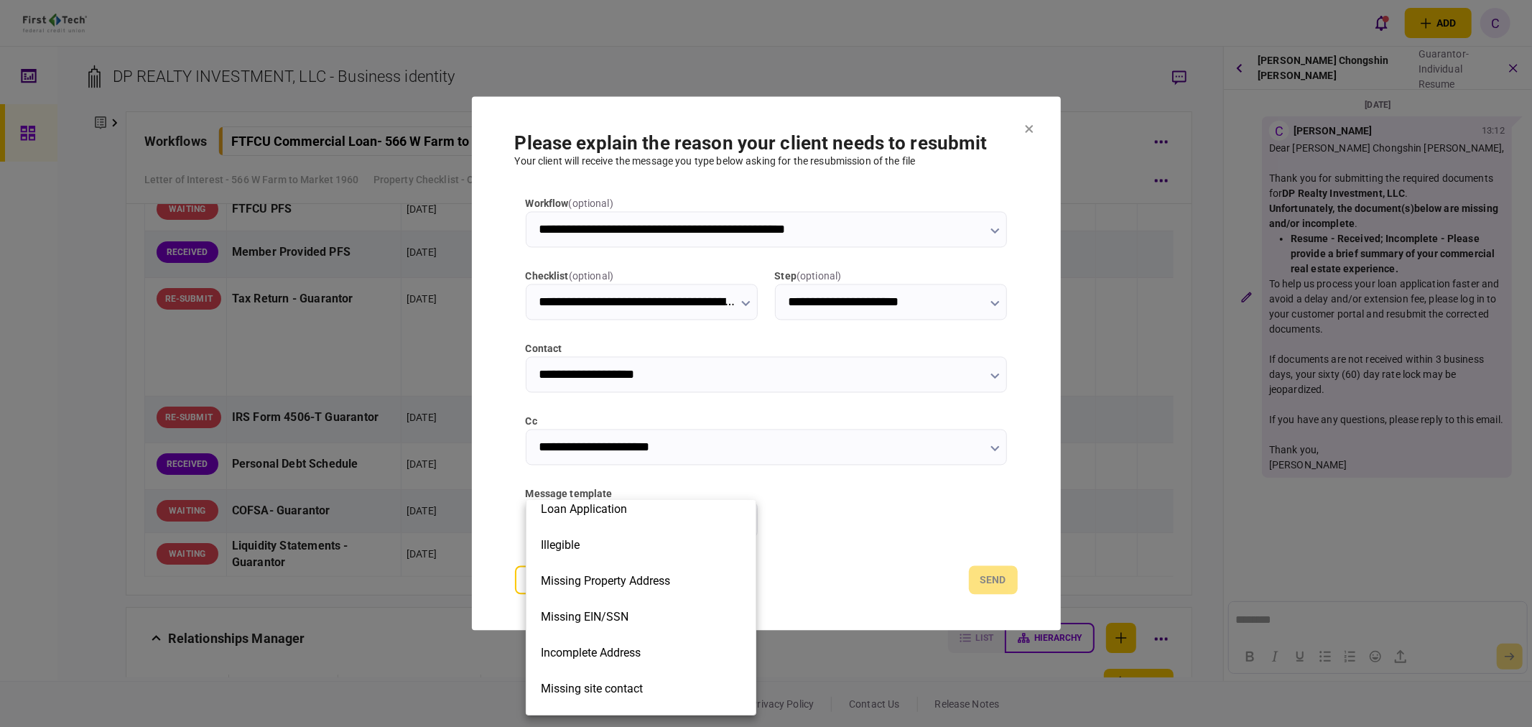
scroll to position [325, 0]
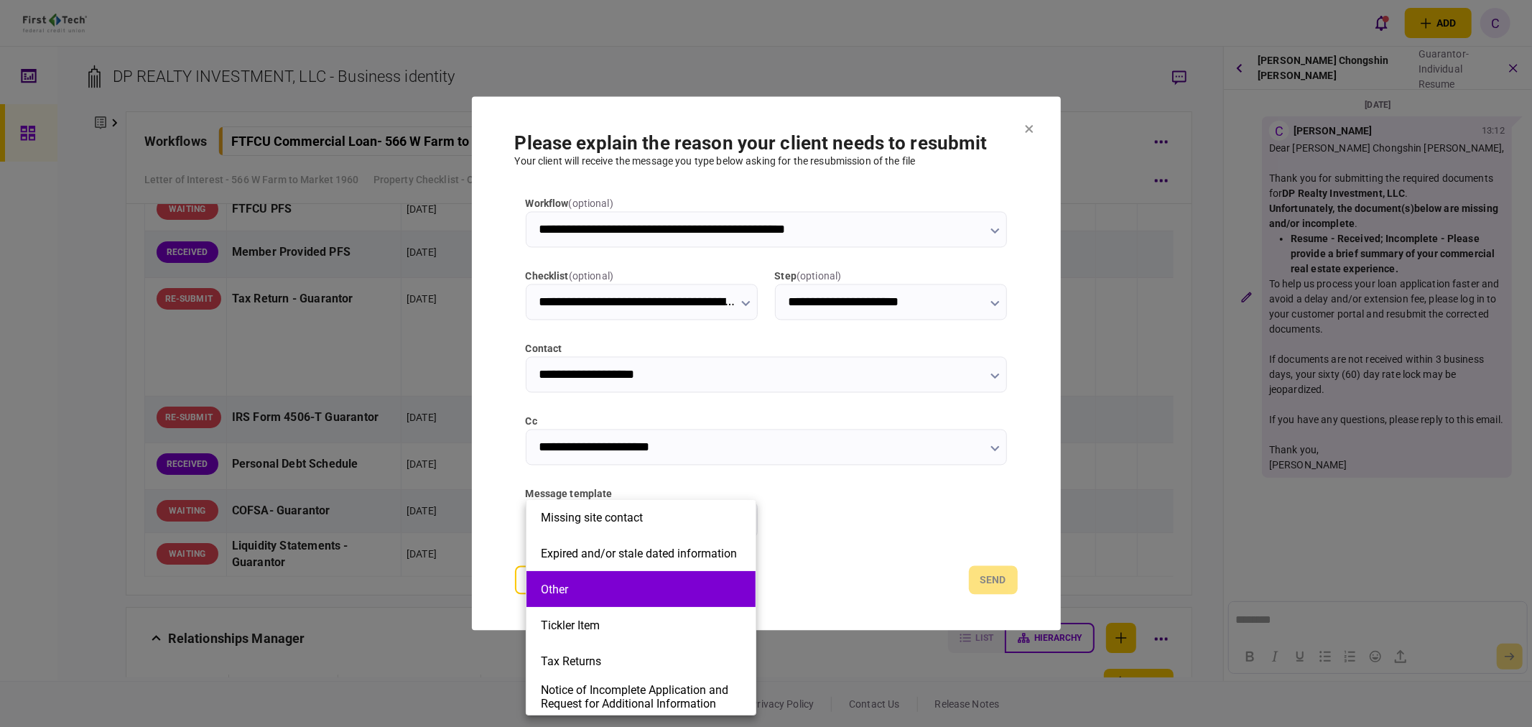
click at [603, 593] on button "Other" at bounding box center [641, 590] width 200 height 14
type input "*****"
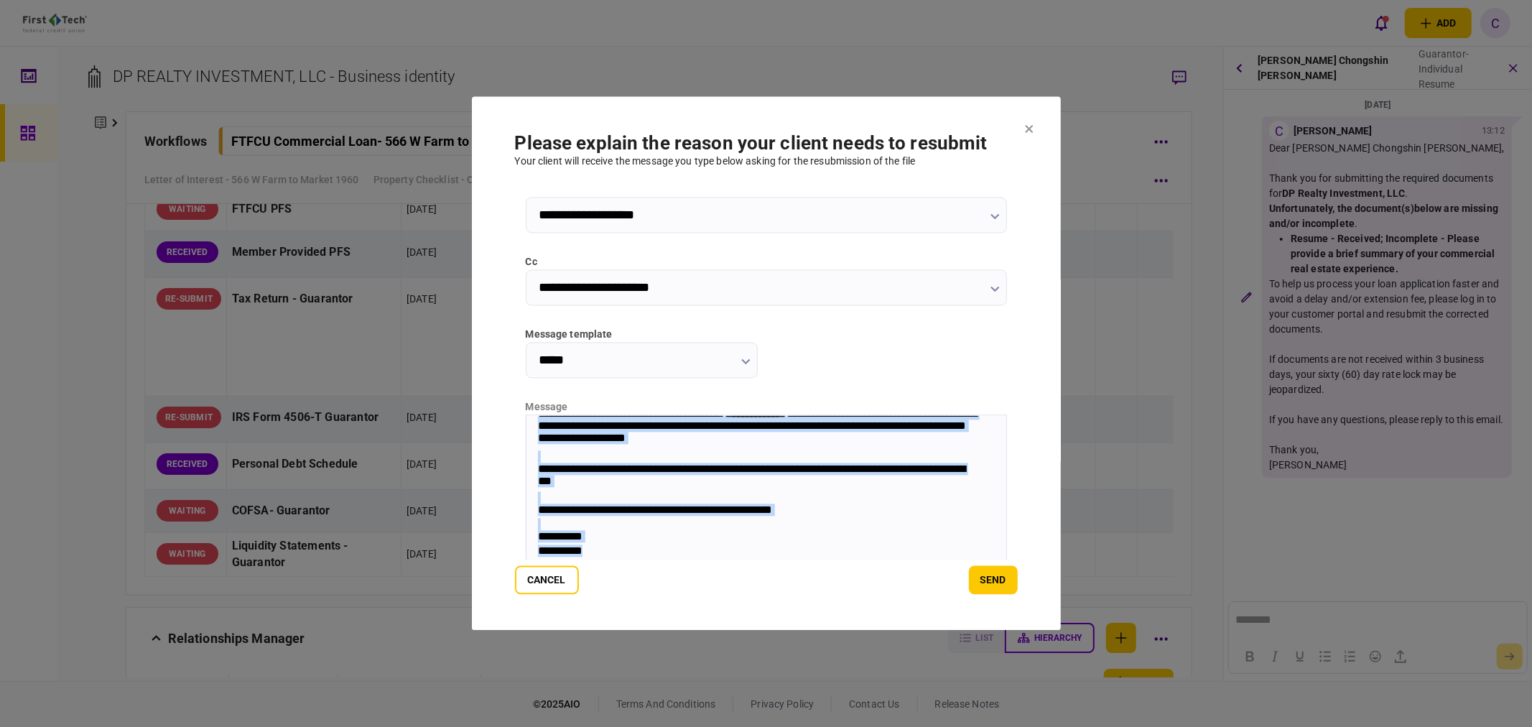
scroll to position [193, 0]
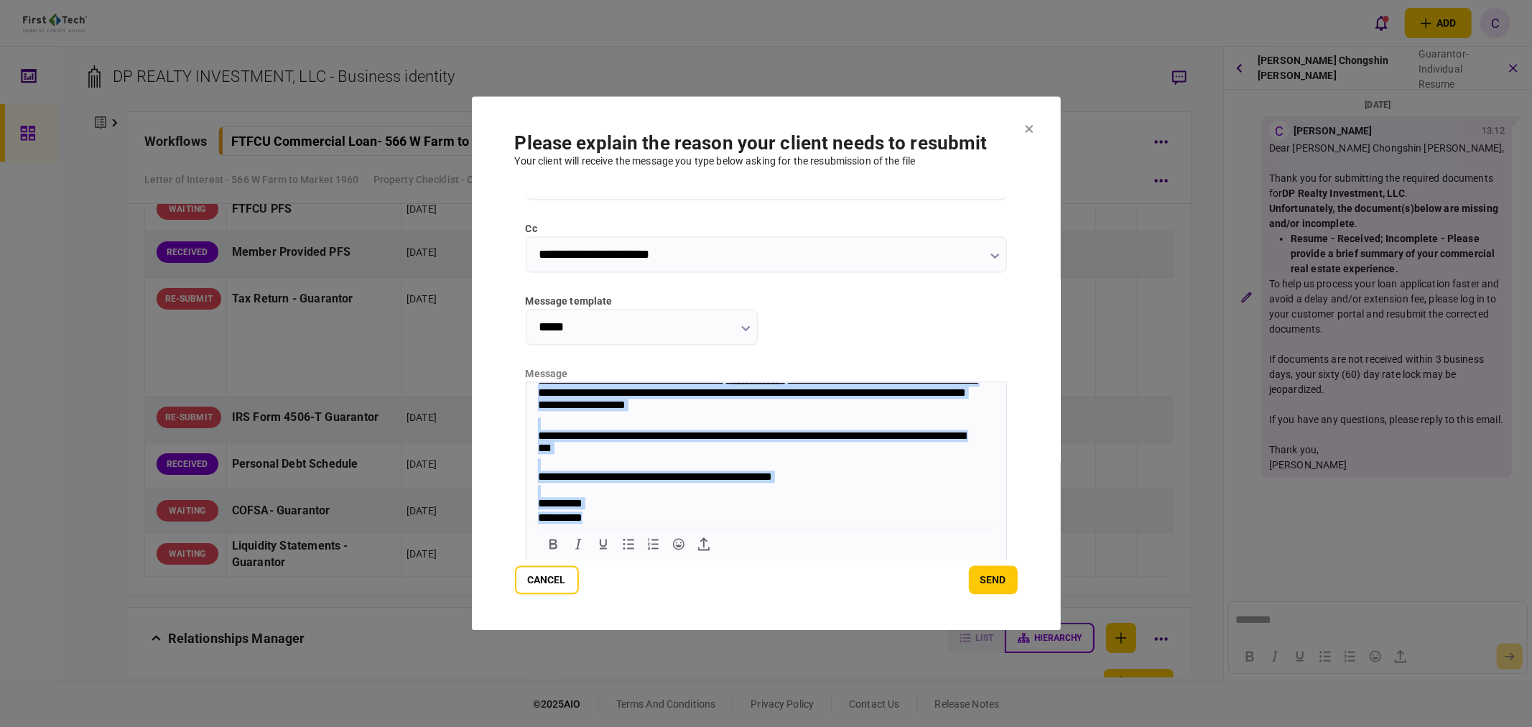
drag, startPoint x: 533, startPoint y: 390, endPoint x: 1540, endPoint y: 1027, distance: 1190.9
click at [1006, 526] on html "**********" at bounding box center [766, 429] width 480 height 193
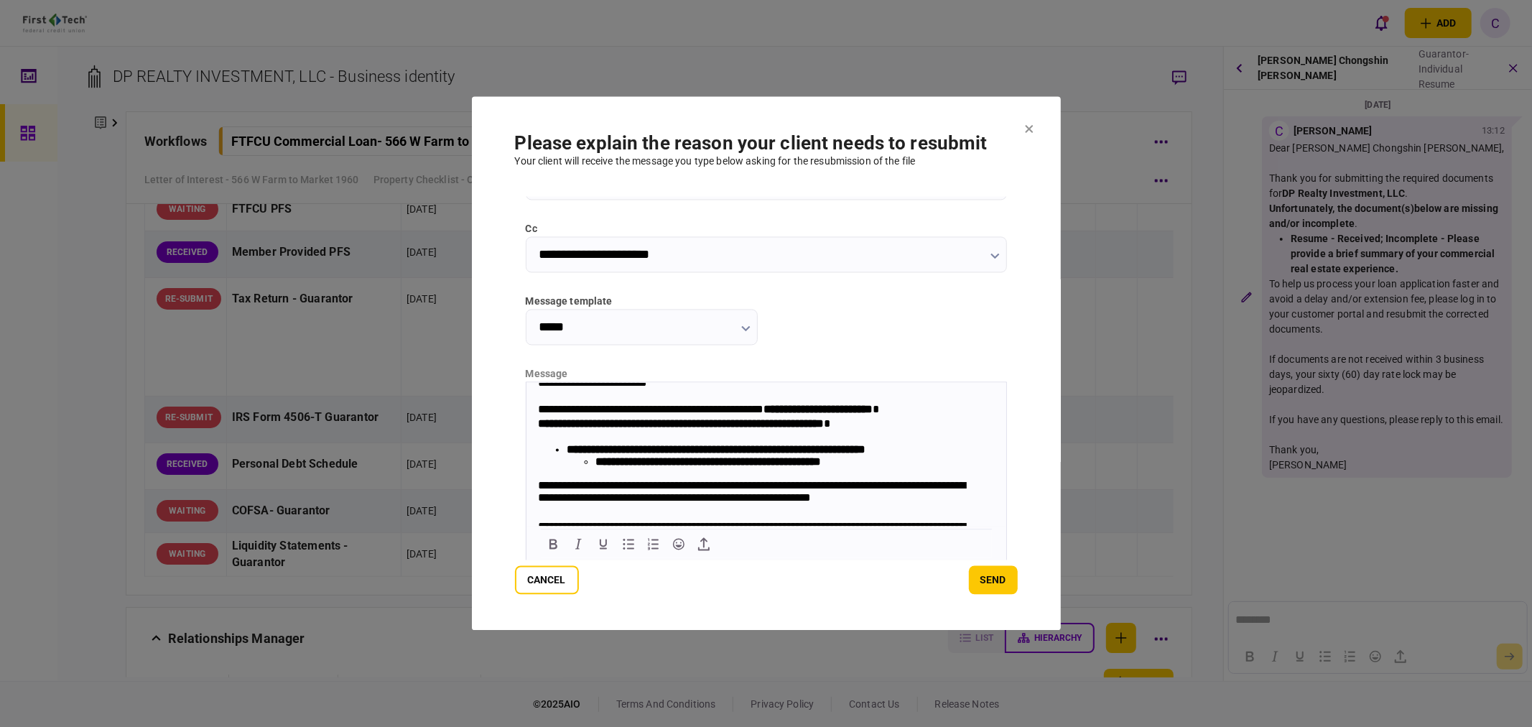
scroll to position [0, 0]
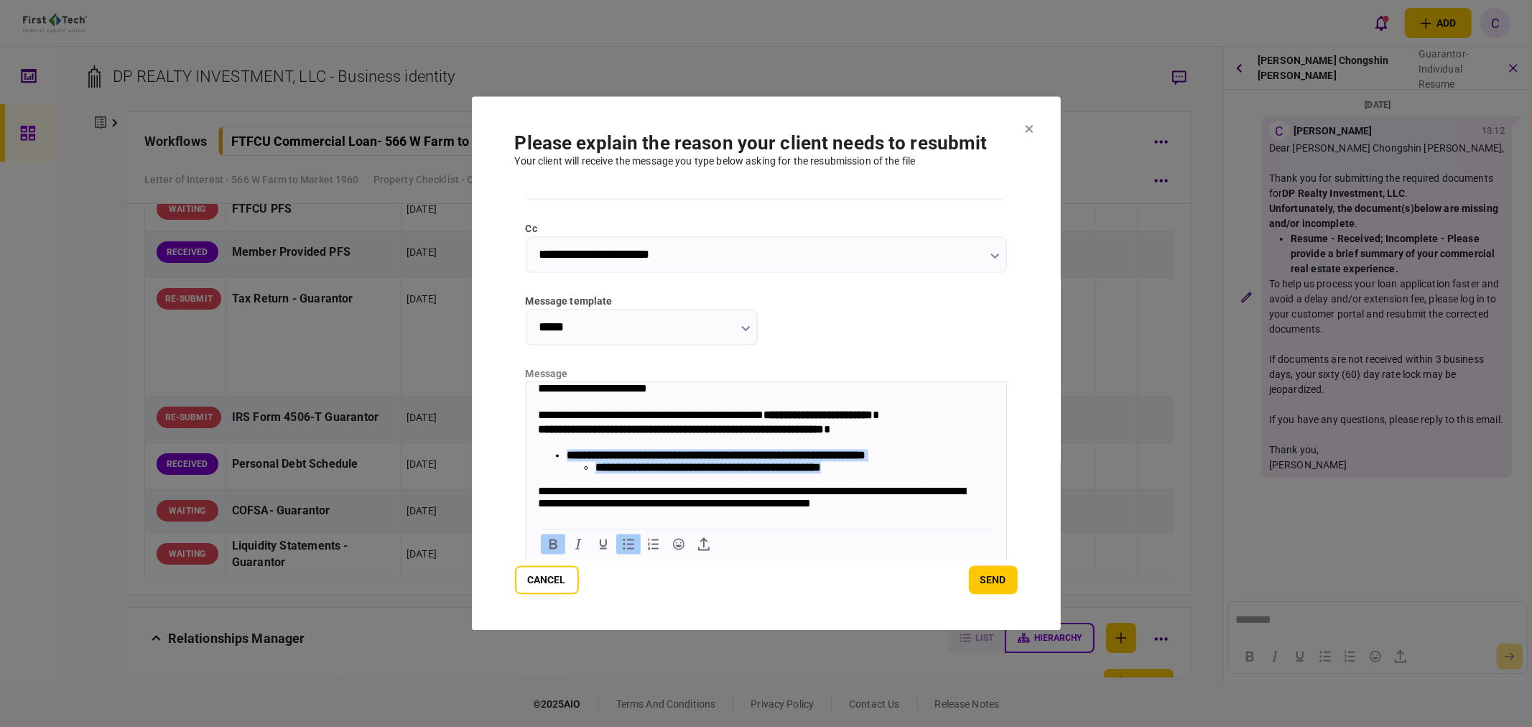
drag, startPoint x: 568, startPoint y: 455, endPoint x: 894, endPoint y: 479, distance: 327.0
click at [894, 473] on li "**********" at bounding box center [780, 461] width 428 height 24
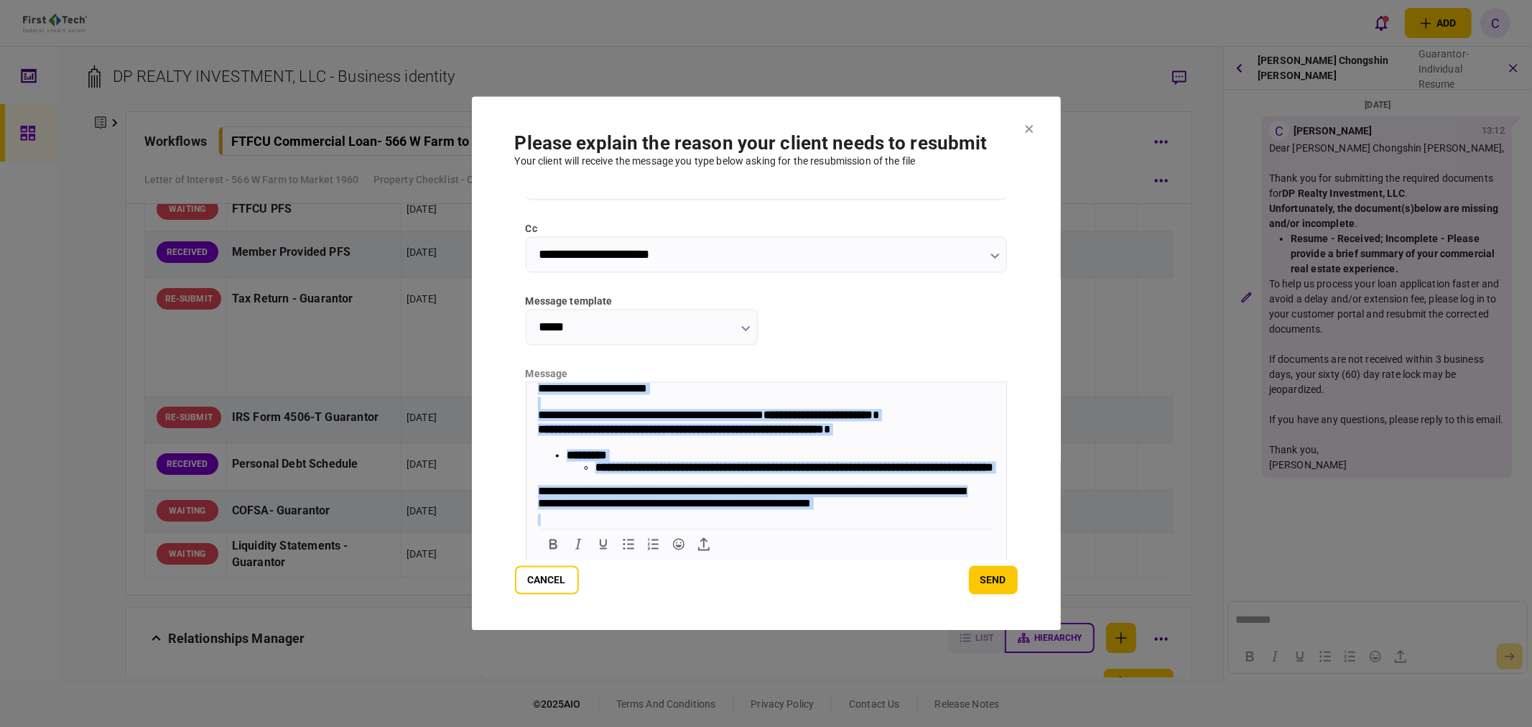
scroll to position [124, 0]
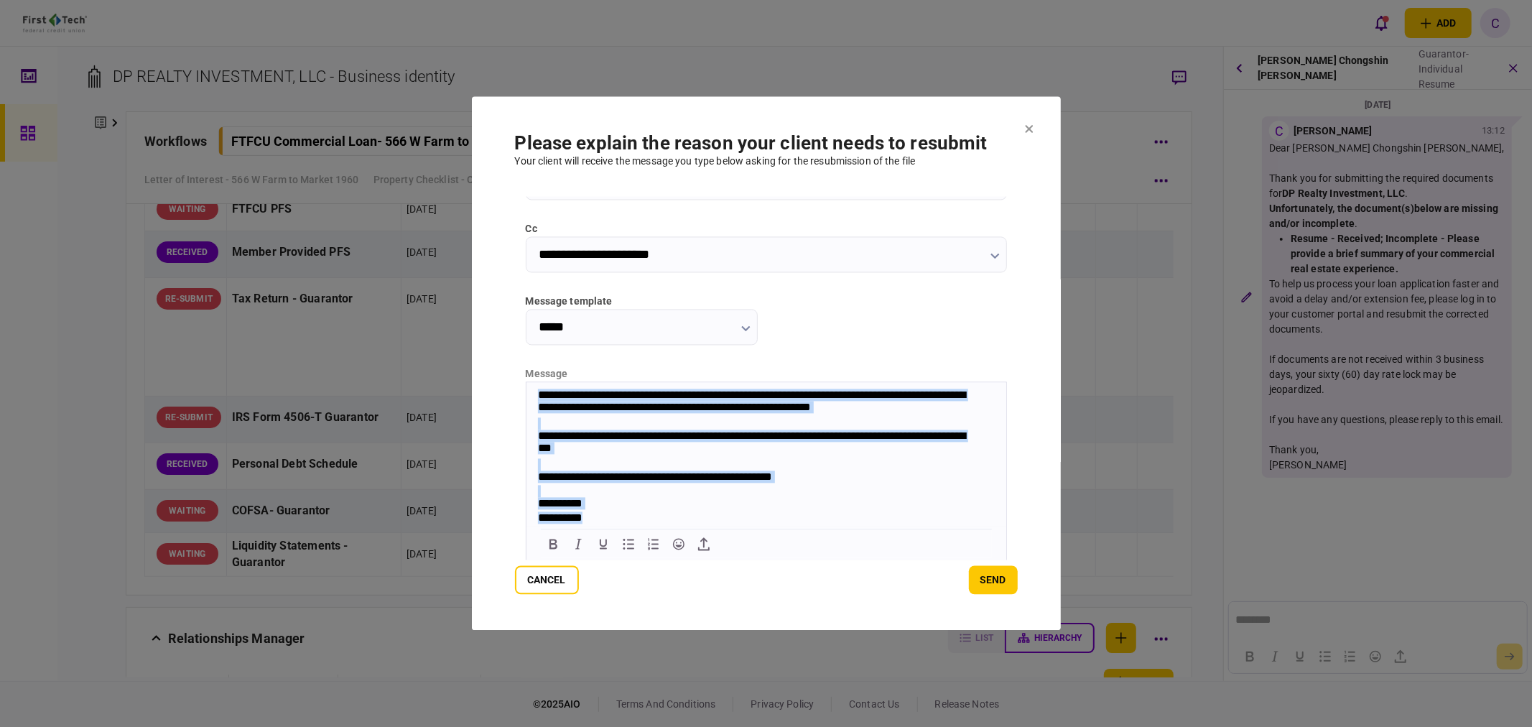
drag, startPoint x: 537, startPoint y: 388, endPoint x: 1513, endPoint y: 1065, distance: 1188.0
click at [985, 526] on html "**********" at bounding box center [766, 406] width 480 height 240
copy body "**********"
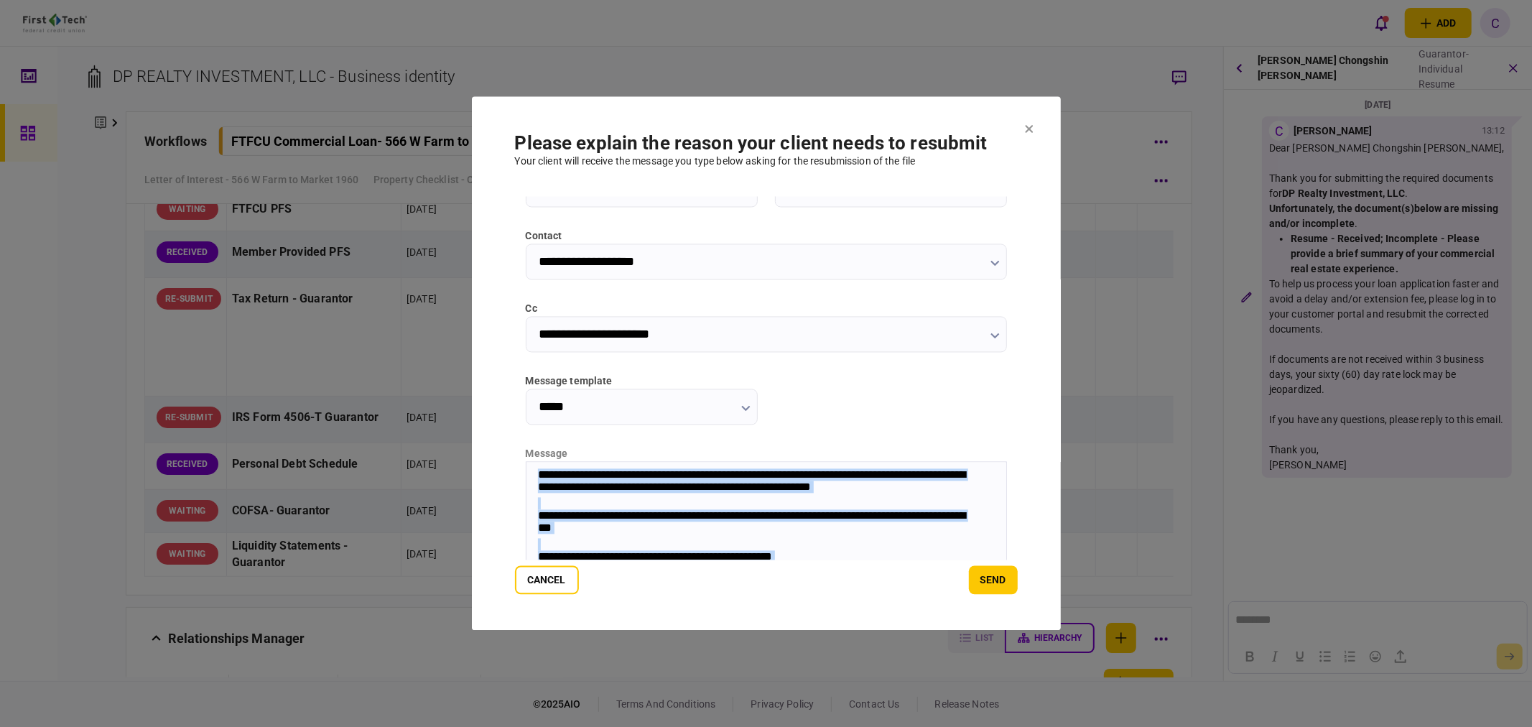
scroll to position [44, 0]
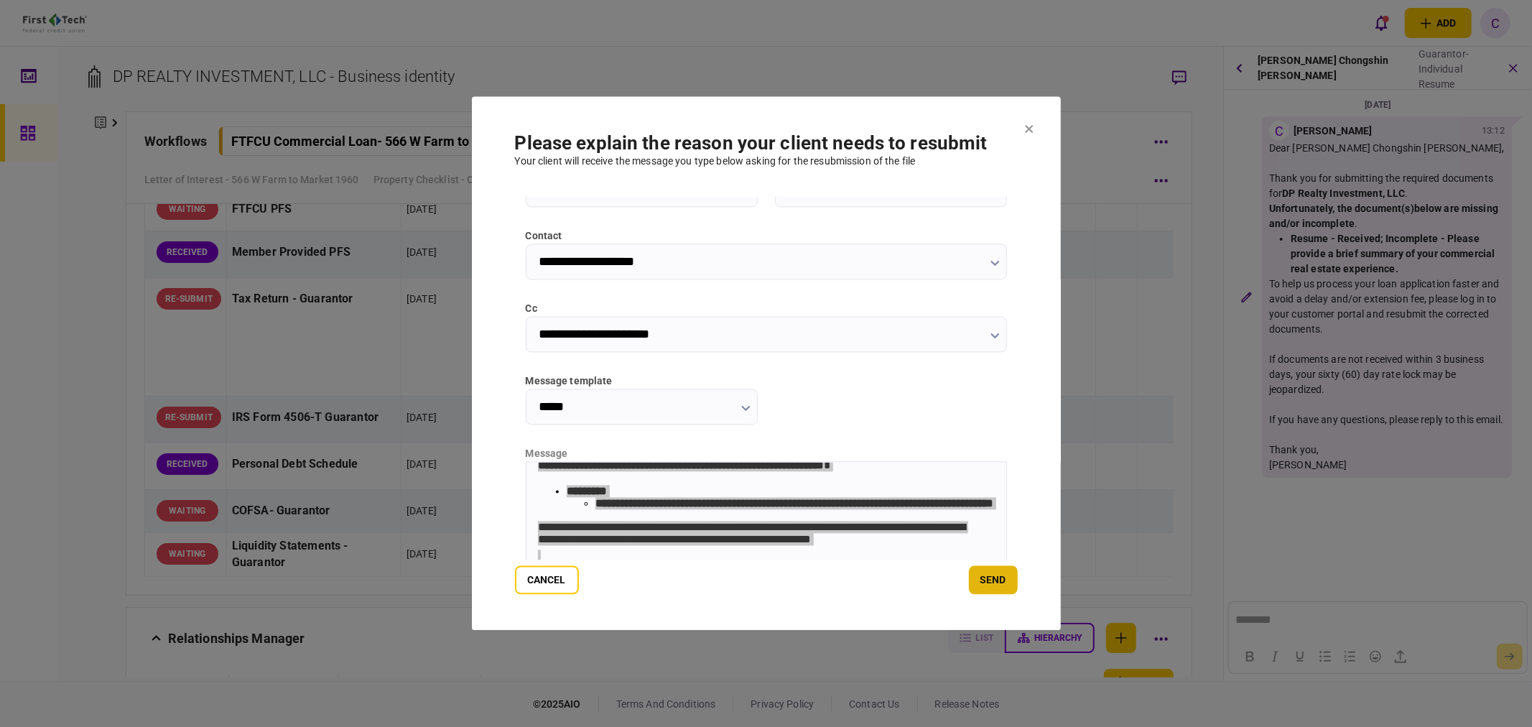
click at [1001, 579] on button "send" at bounding box center [993, 580] width 49 height 29
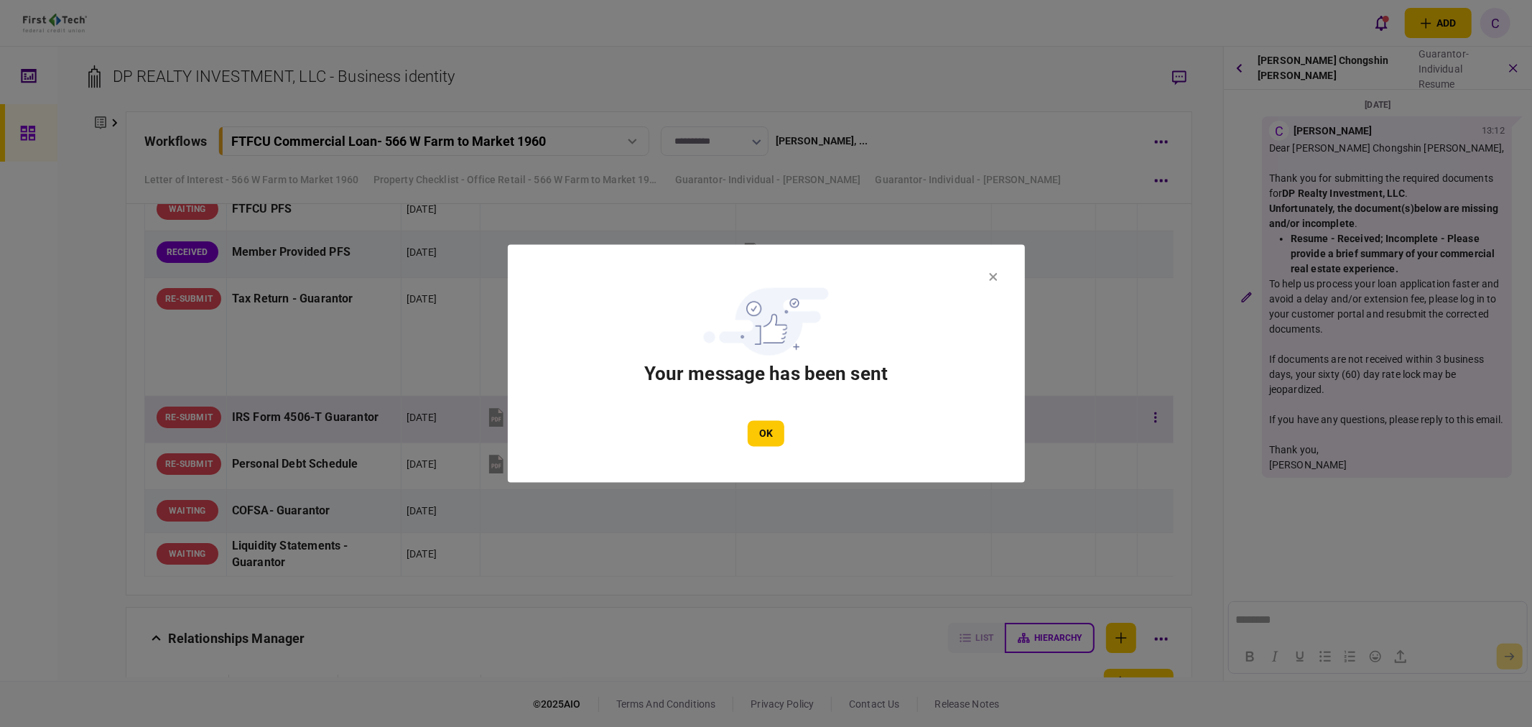
click at [770, 439] on button "OK" at bounding box center [766, 434] width 37 height 26
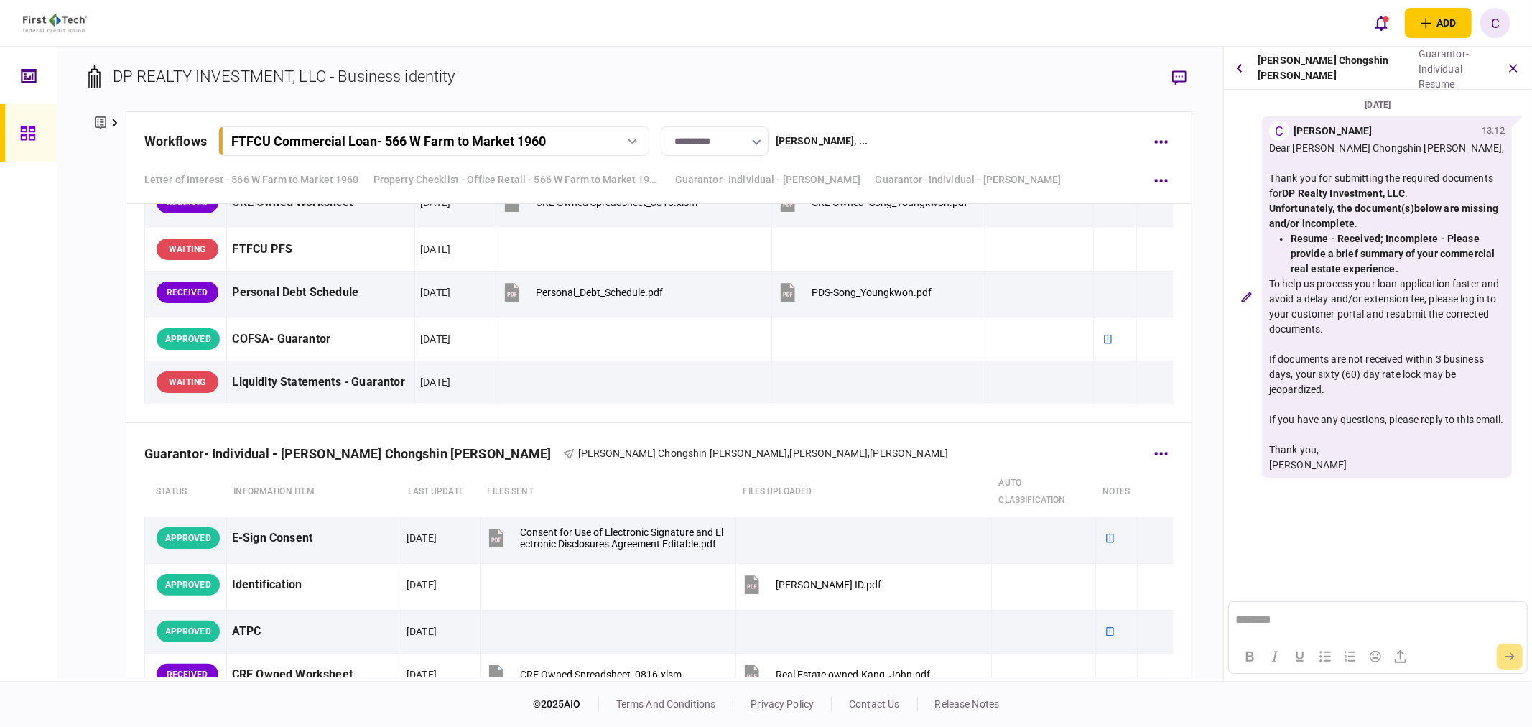
scroll to position [3248, 0]
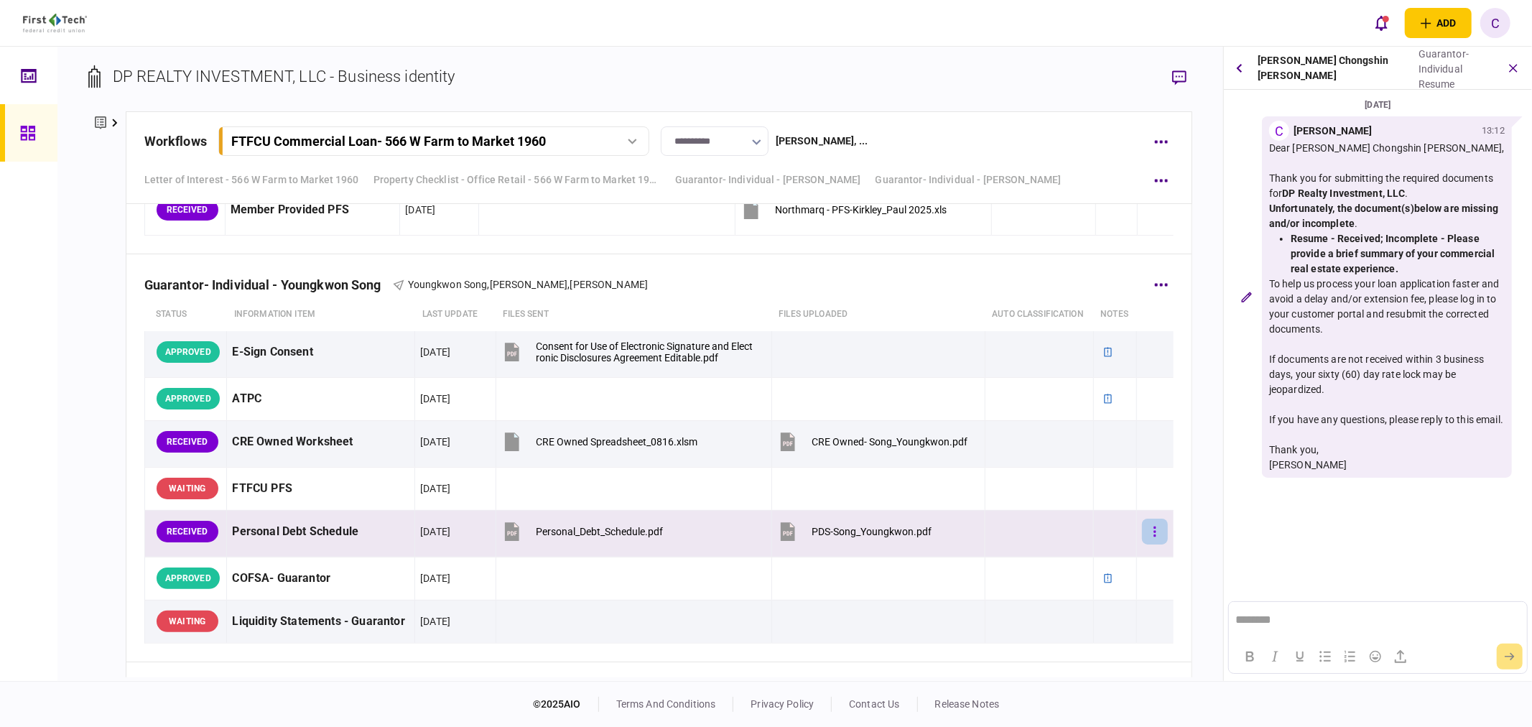
click at [1148, 540] on button "button" at bounding box center [1155, 532] width 26 height 26
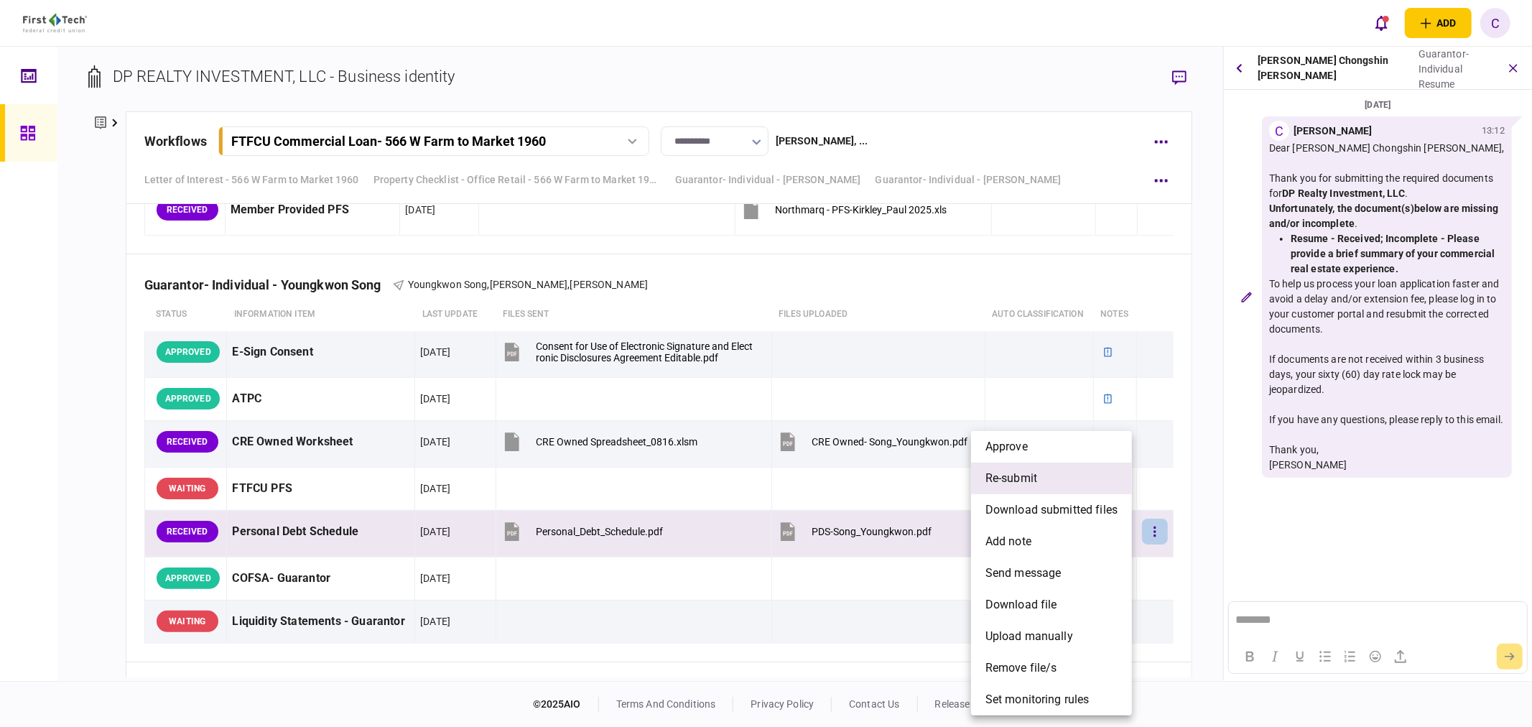
click at [1010, 479] on span "re-submit" at bounding box center [1012, 478] width 52 height 17
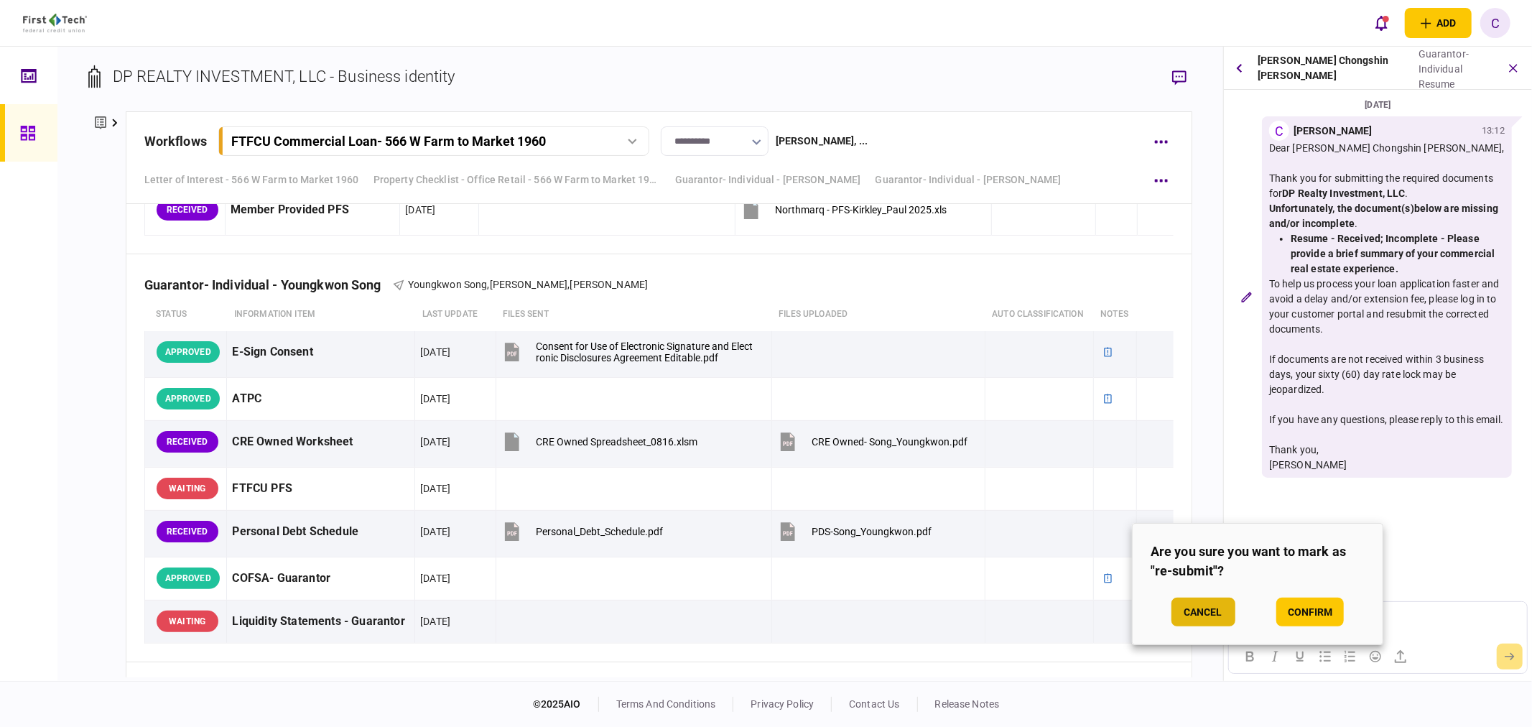
click at [1197, 611] on button "Cancel" at bounding box center [1204, 612] width 64 height 29
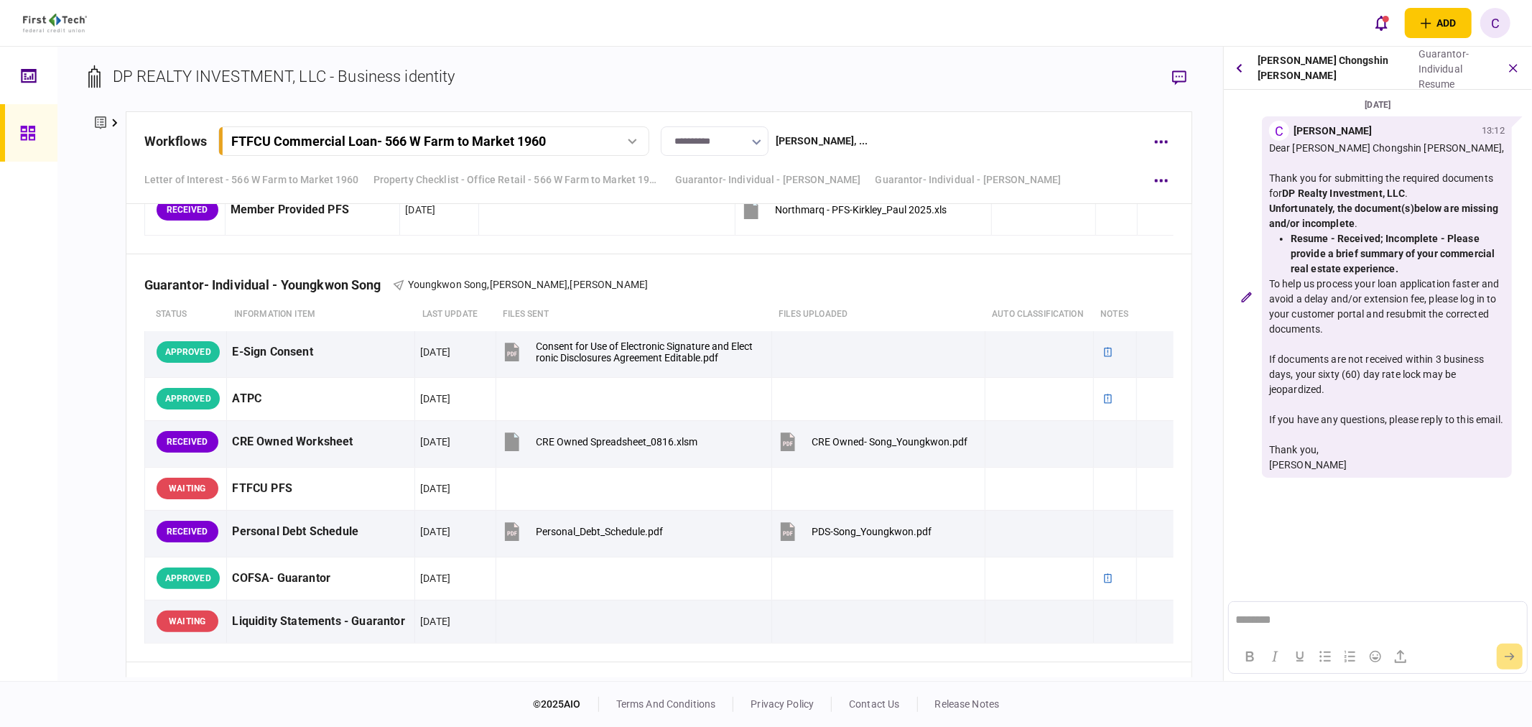
click at [1243, 68] on icon "button" at bounding box center [1240, 67] width 6 height 9
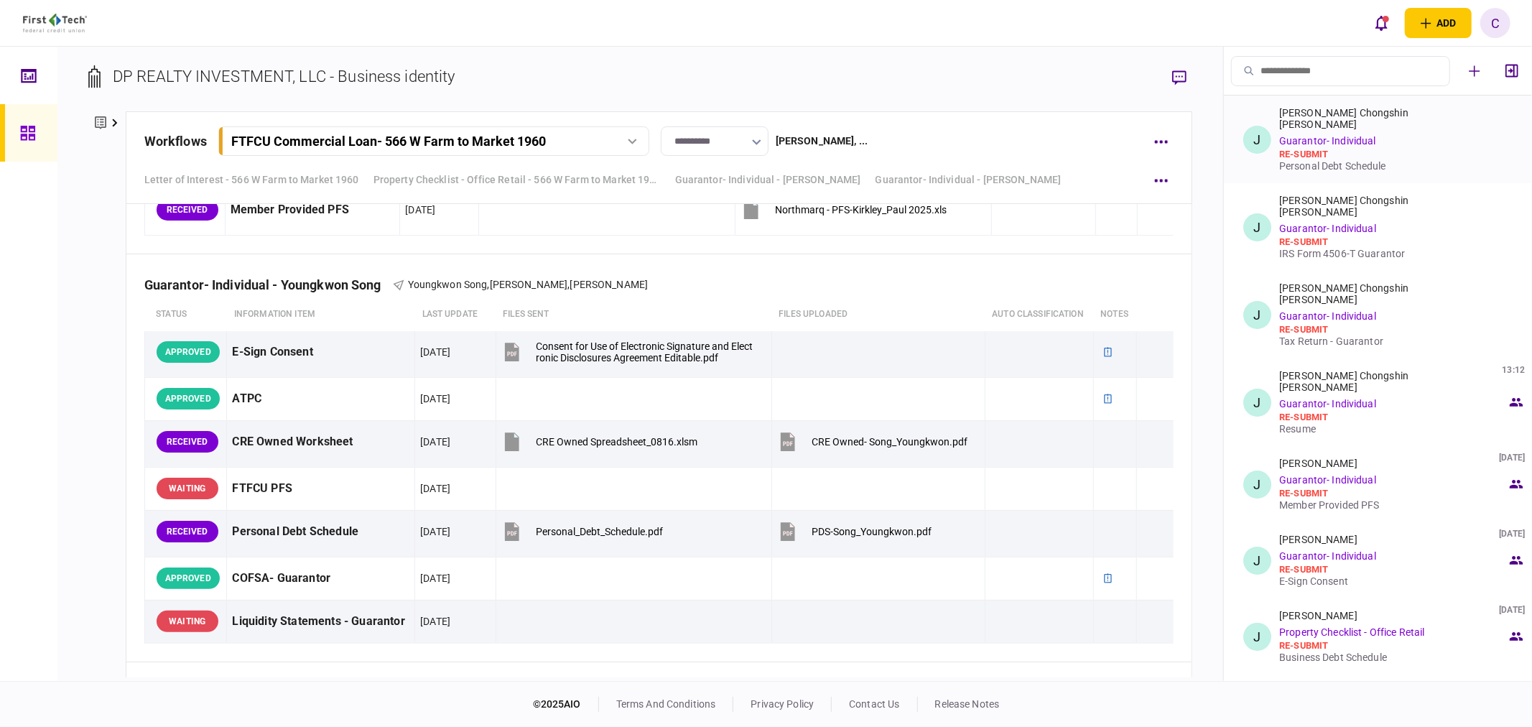
click at [1338, 160] on div "Personal Debt Schedule" at bounding box center [1394, 165] width 228 height 11
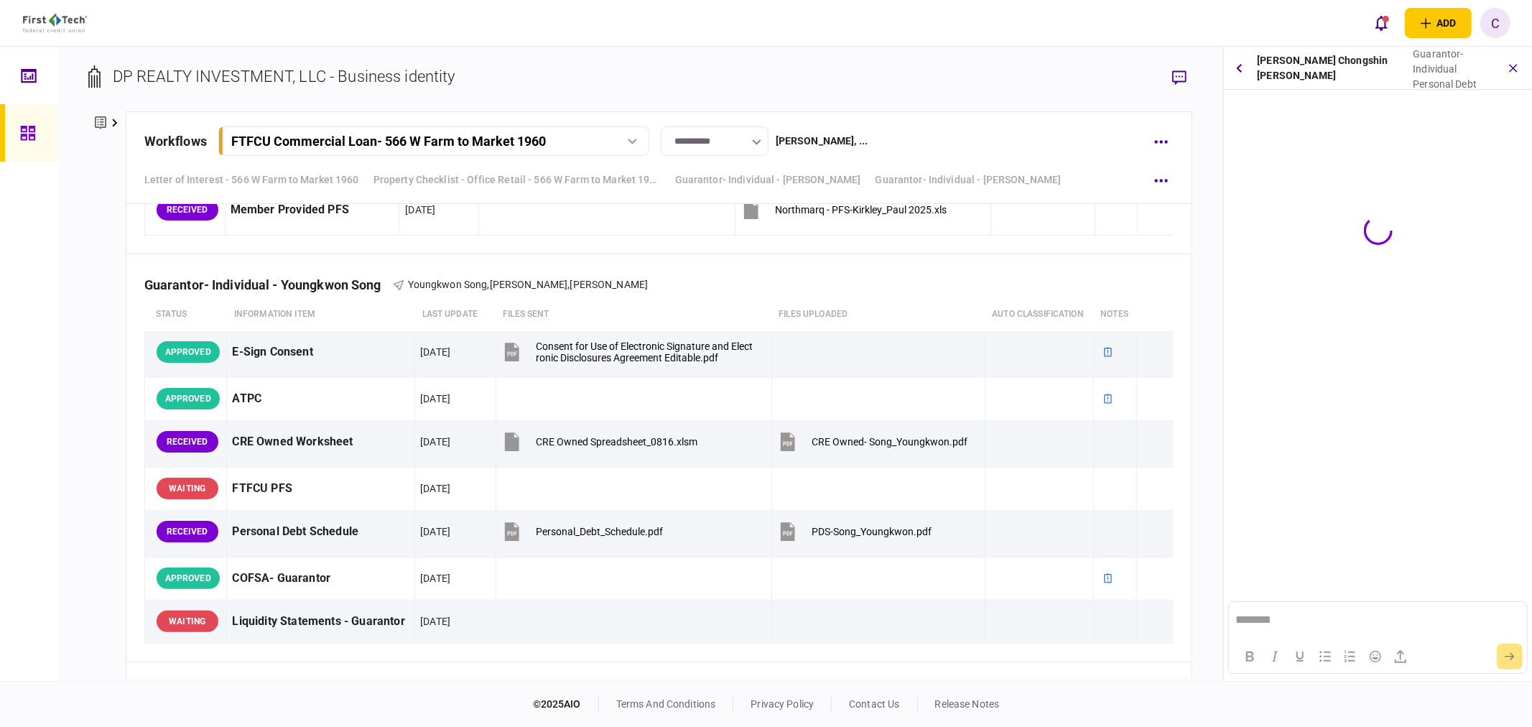
scroll to position [0, 0]
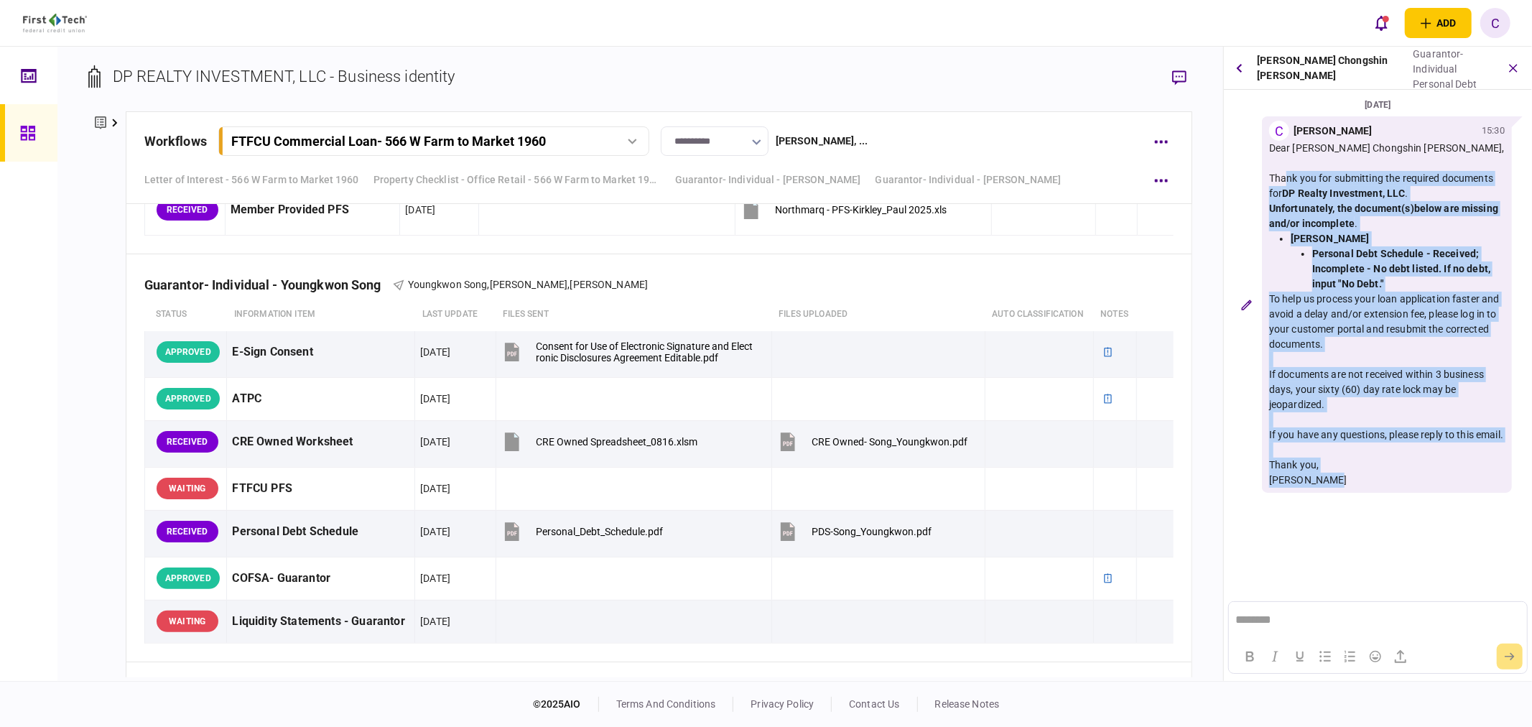
drag, startPoint x: 1330, startPoint y: 496, endPoint x: 1266, endPoint y: 177, distance: 326.0
click at [1266, 177] on div "C [PERSON_NAME] 15:30 Dear [PERSON_NAME] Chongshin [PERSON_NAME], Thank you for…" at bounding box center [1387, 304] width 250 height 376
copy div "Thank you for submitting the required documents for DP Realty Investment, LLC .…"
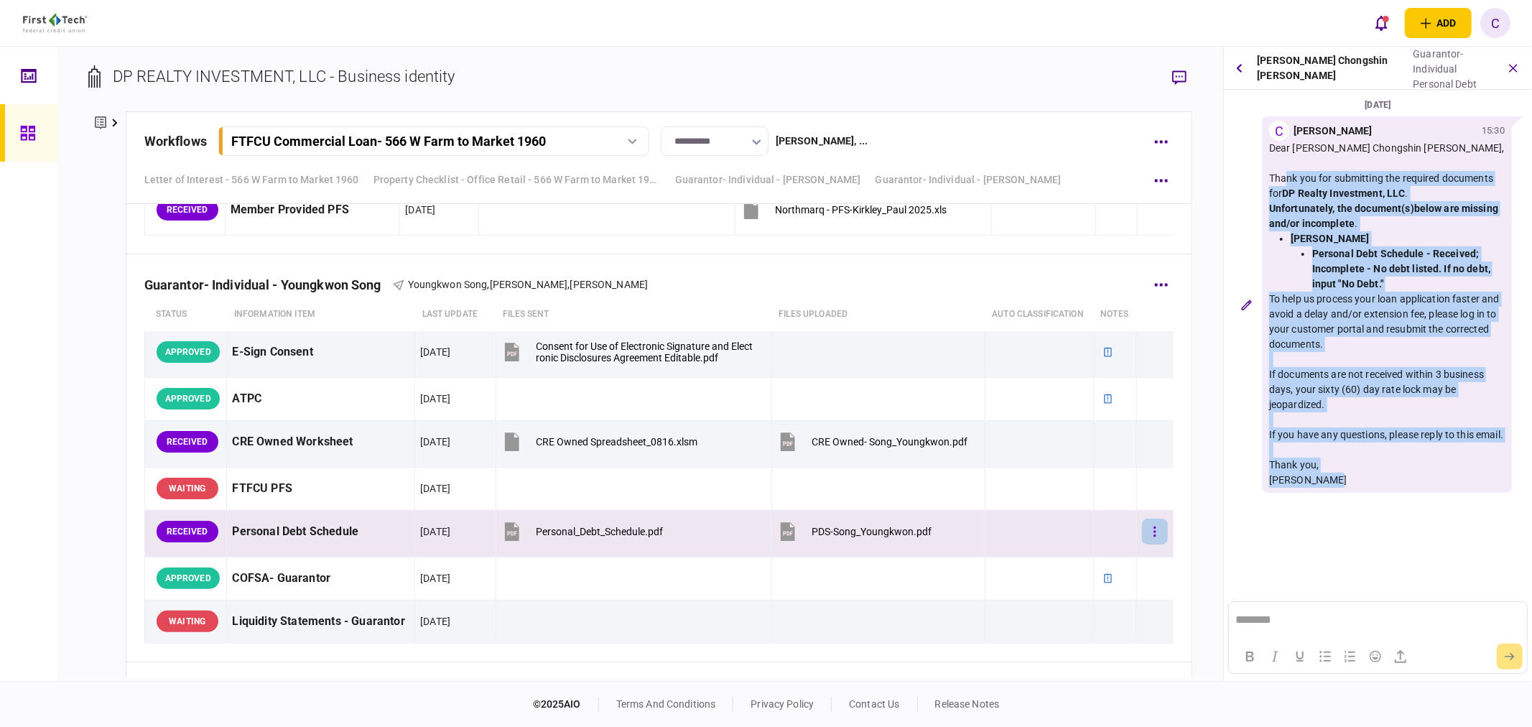
click at [1143, 540] on button "button" at bounding box center [1155, 532] width 26 height 26
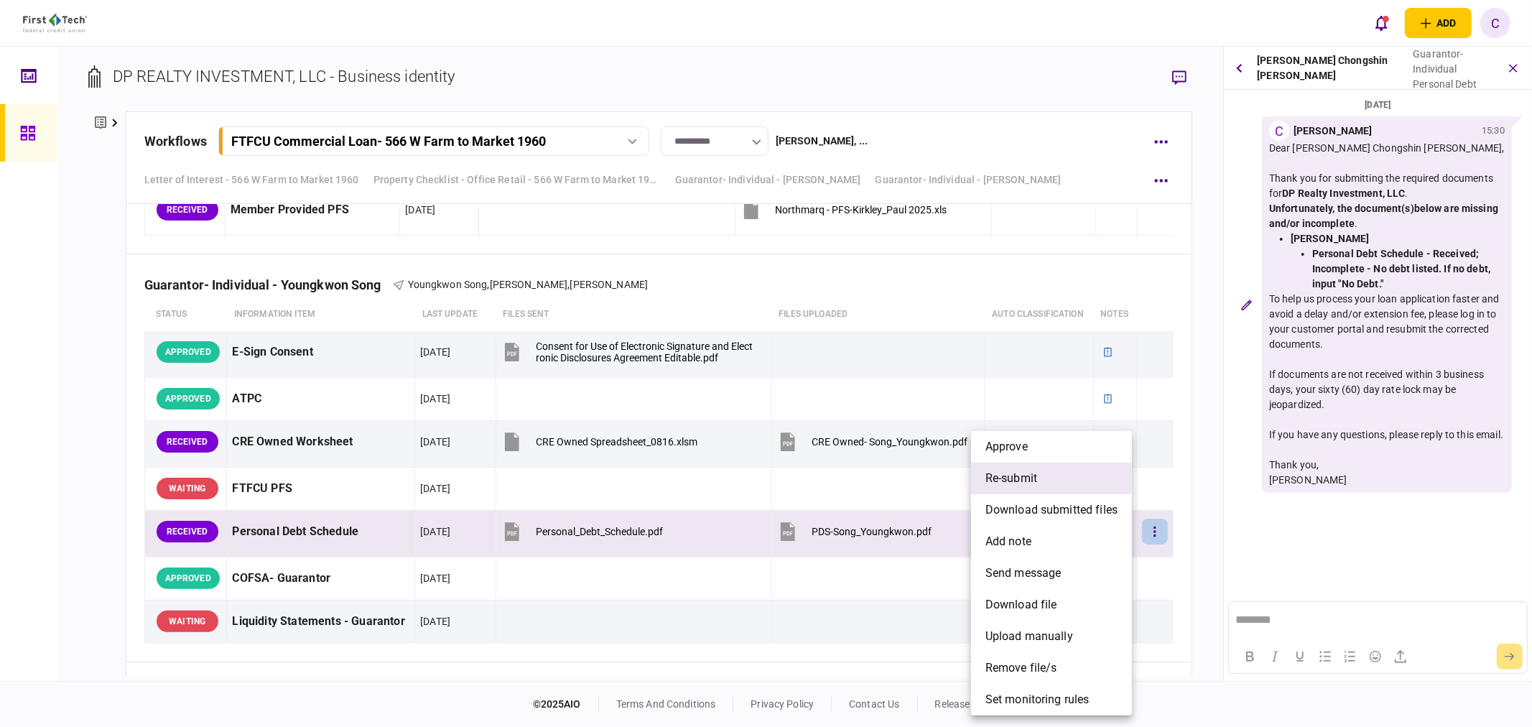
click at [1024, 478] on span "re-submit" at bounding box center [1012, 478] width 52 height 17
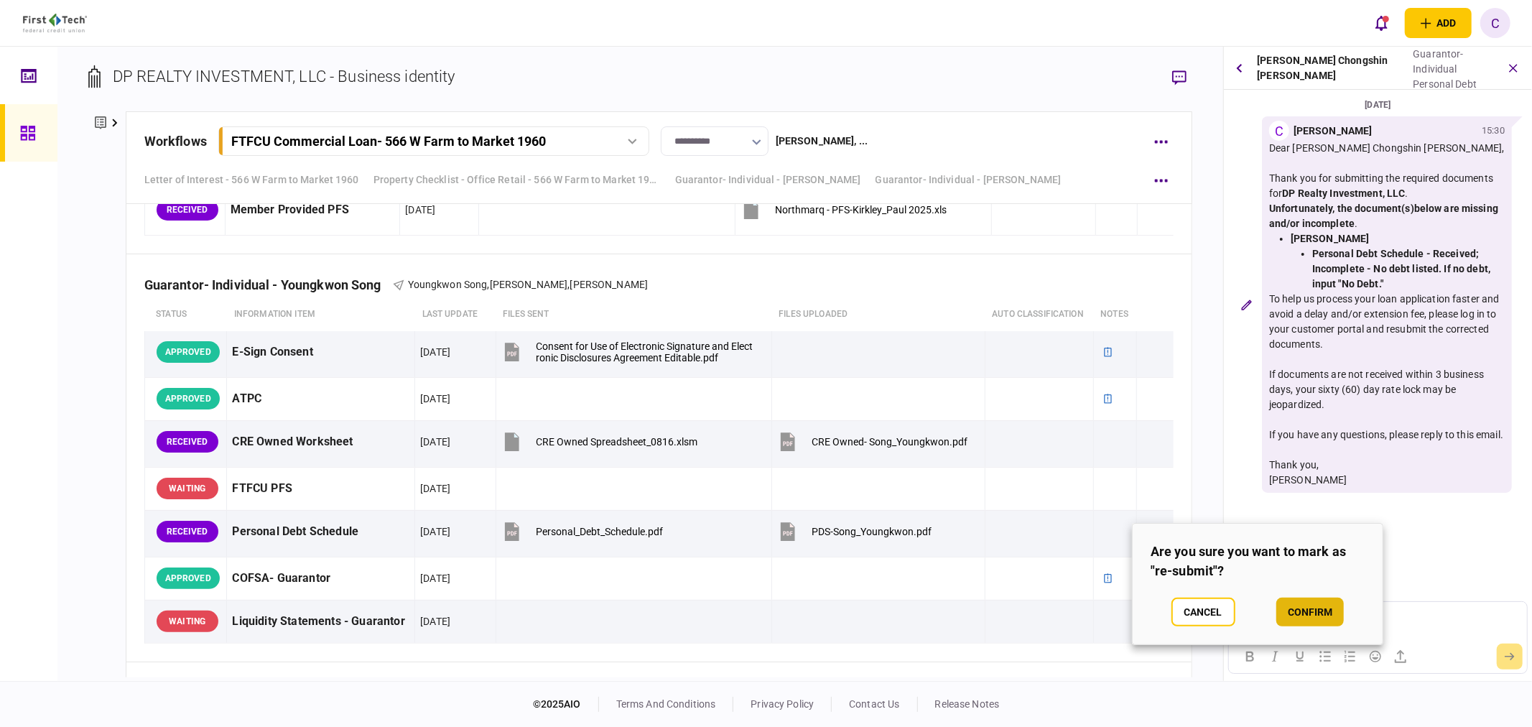
click at [1297, 615] on button "confirm" at bounding box center [1311, 612] width 68 height 29
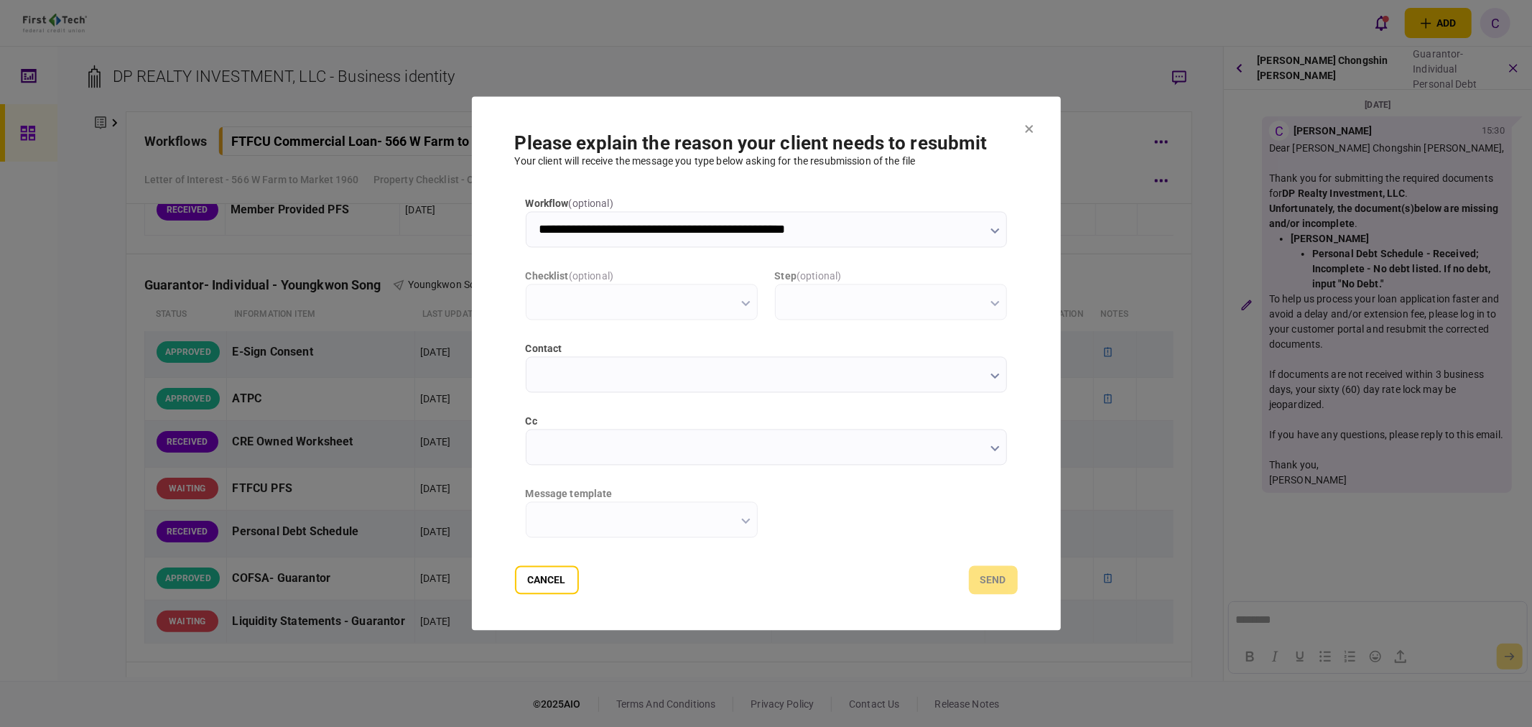
type input "**********"
click at [568, 445] on input "cc" at bounding box center [766, 448] width 481 height 36
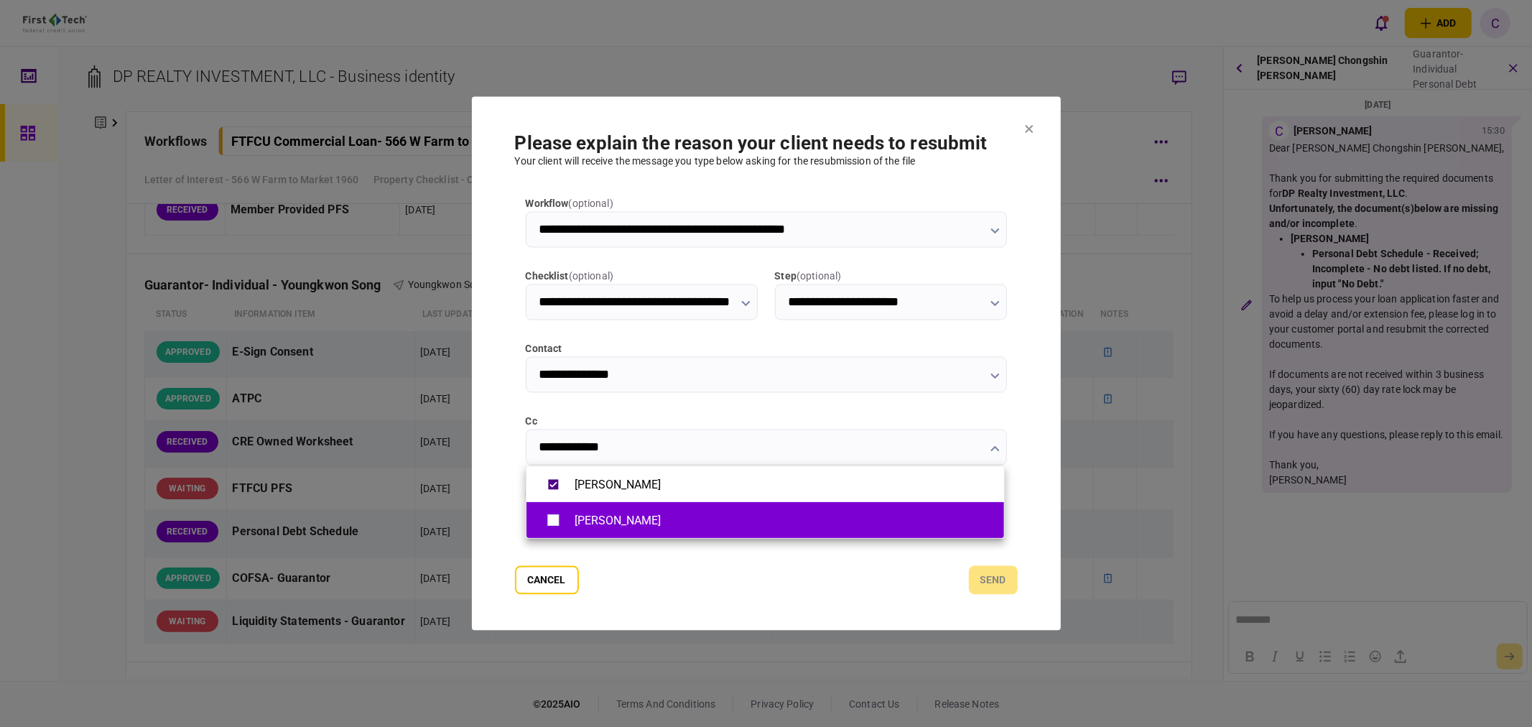
type input "**********"
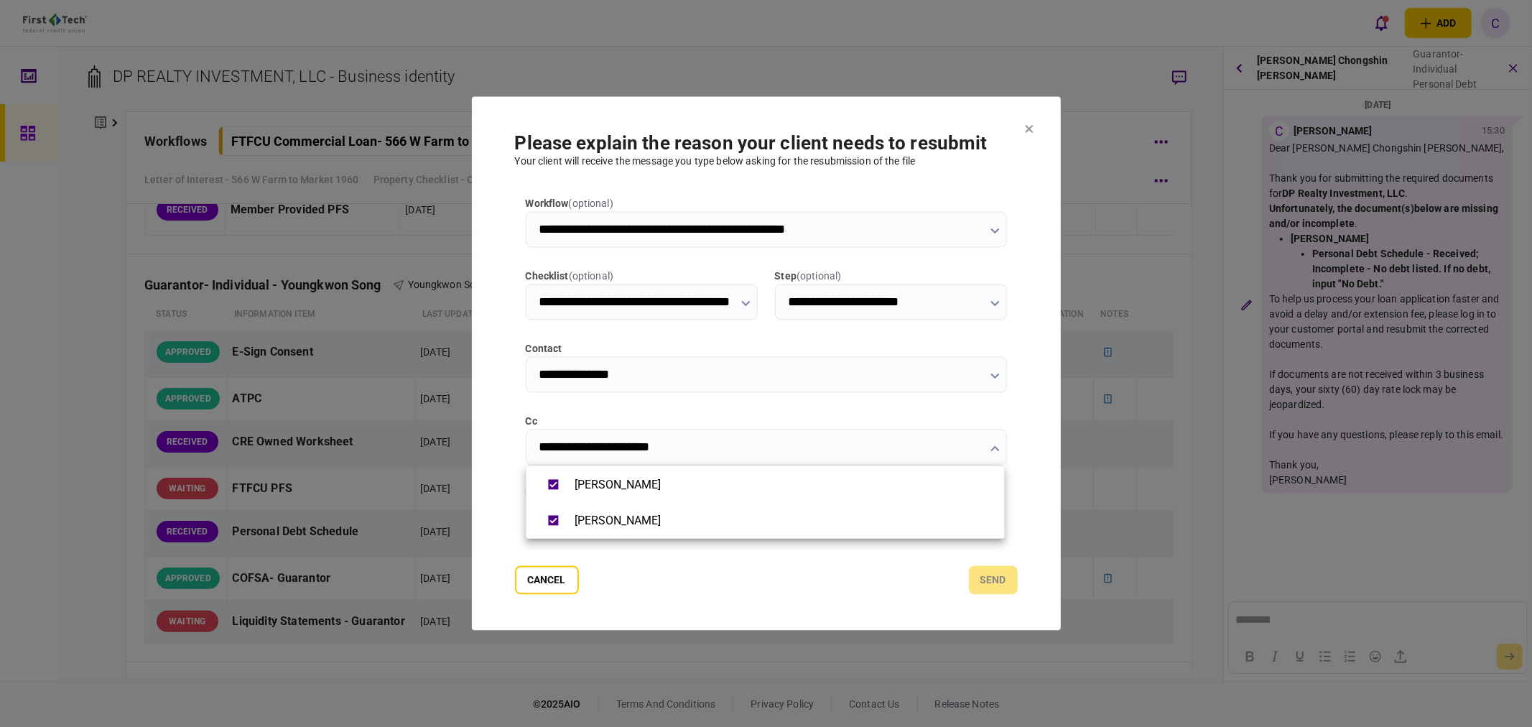
click at [466, 497] on div at bounding box center [766, 363] width 1532 height 727
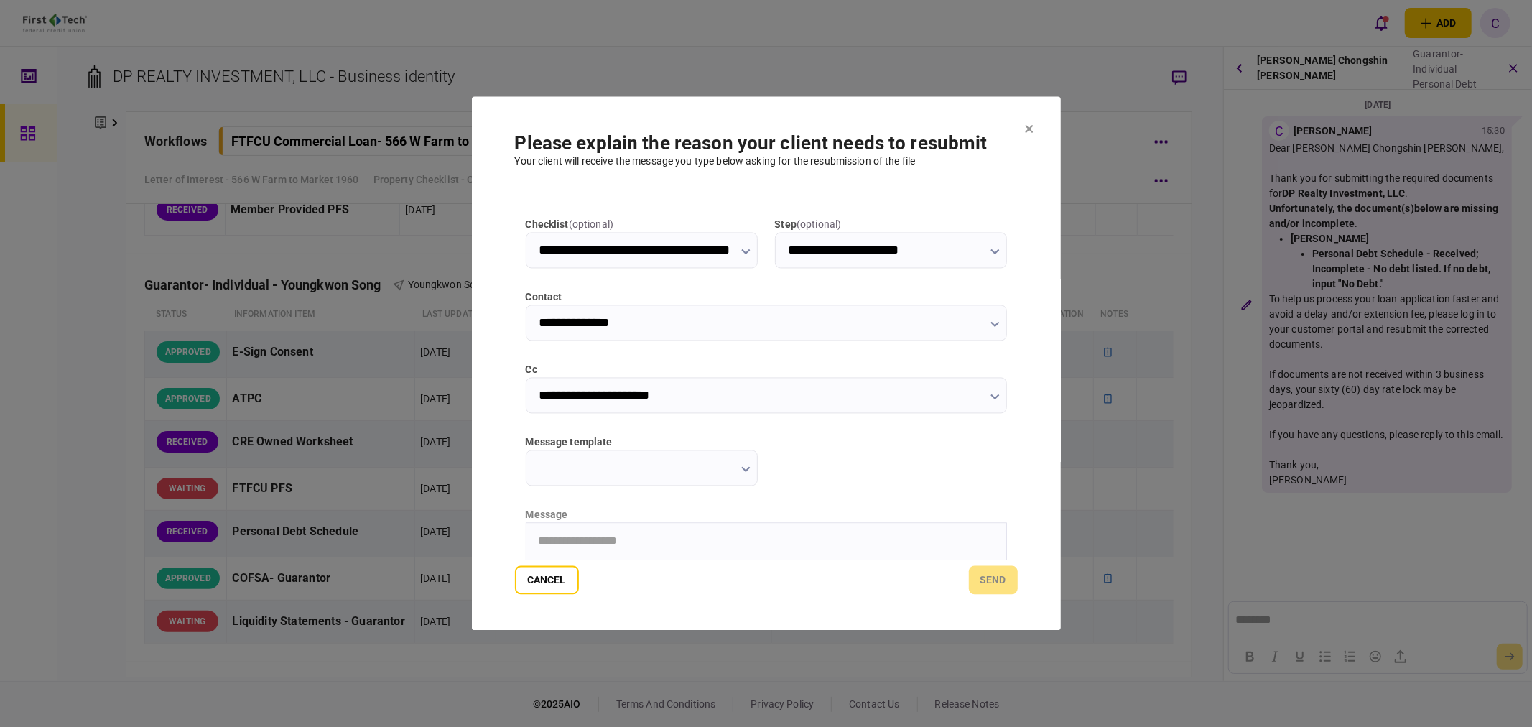
scroll to position [80, 0]
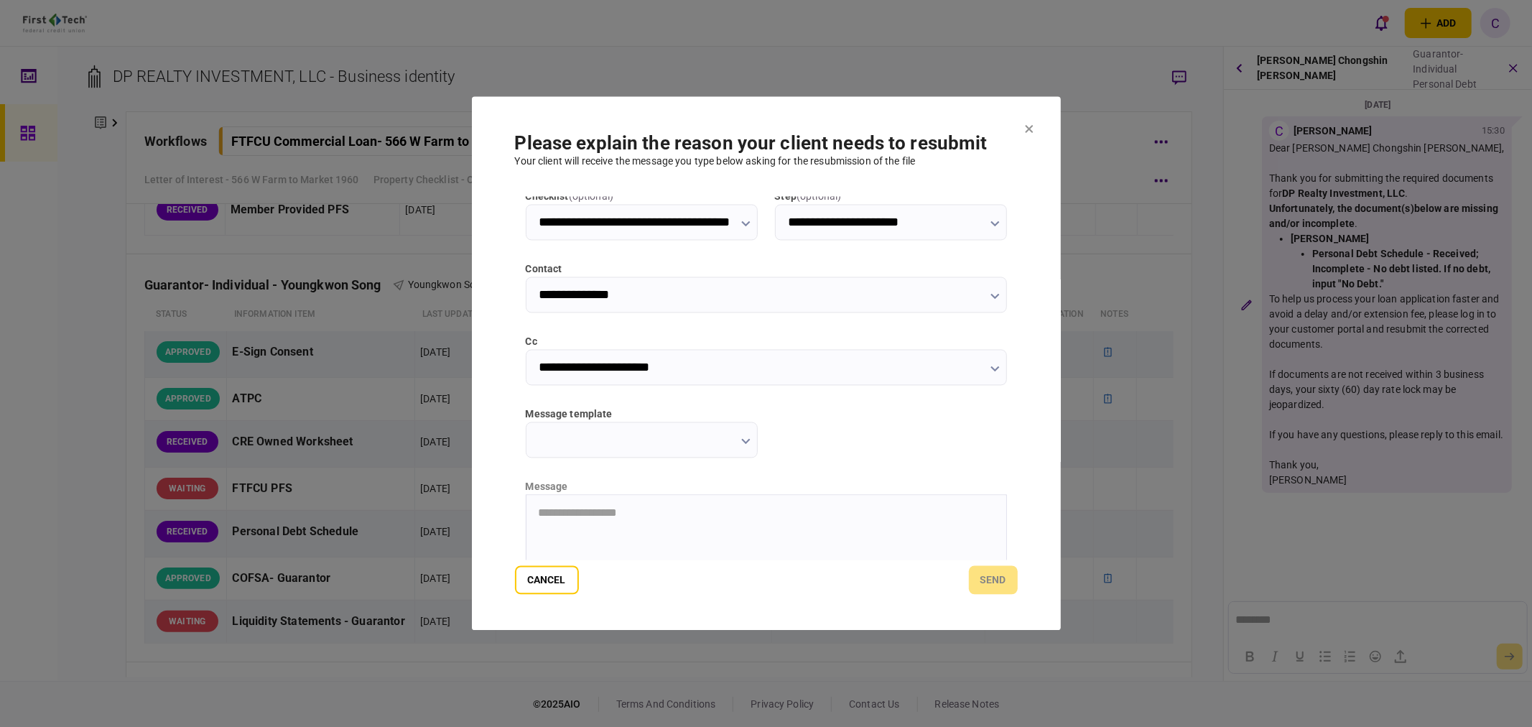
click at [742, 441] on icon "button" at bounding box center [745, 442] width 9 height 6
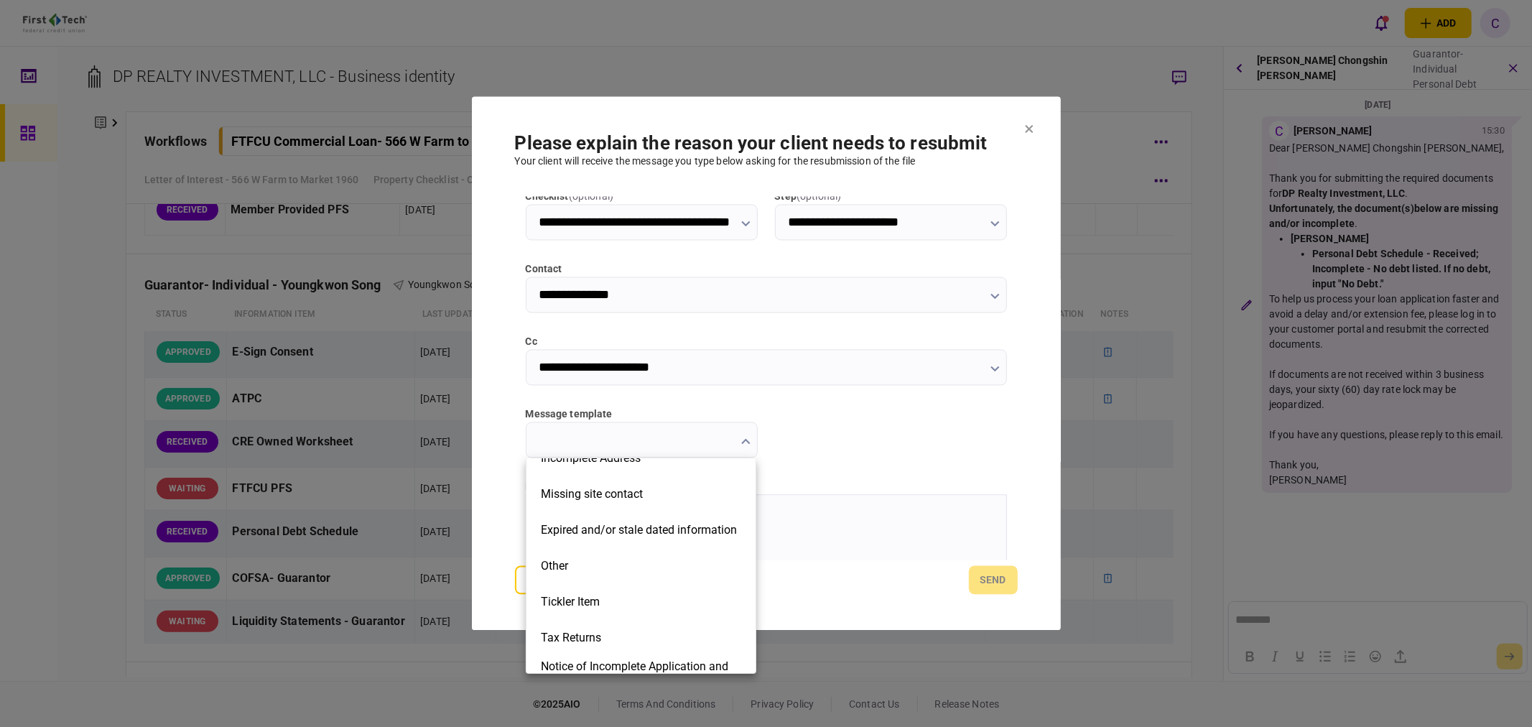
scroll to position [325, 0]
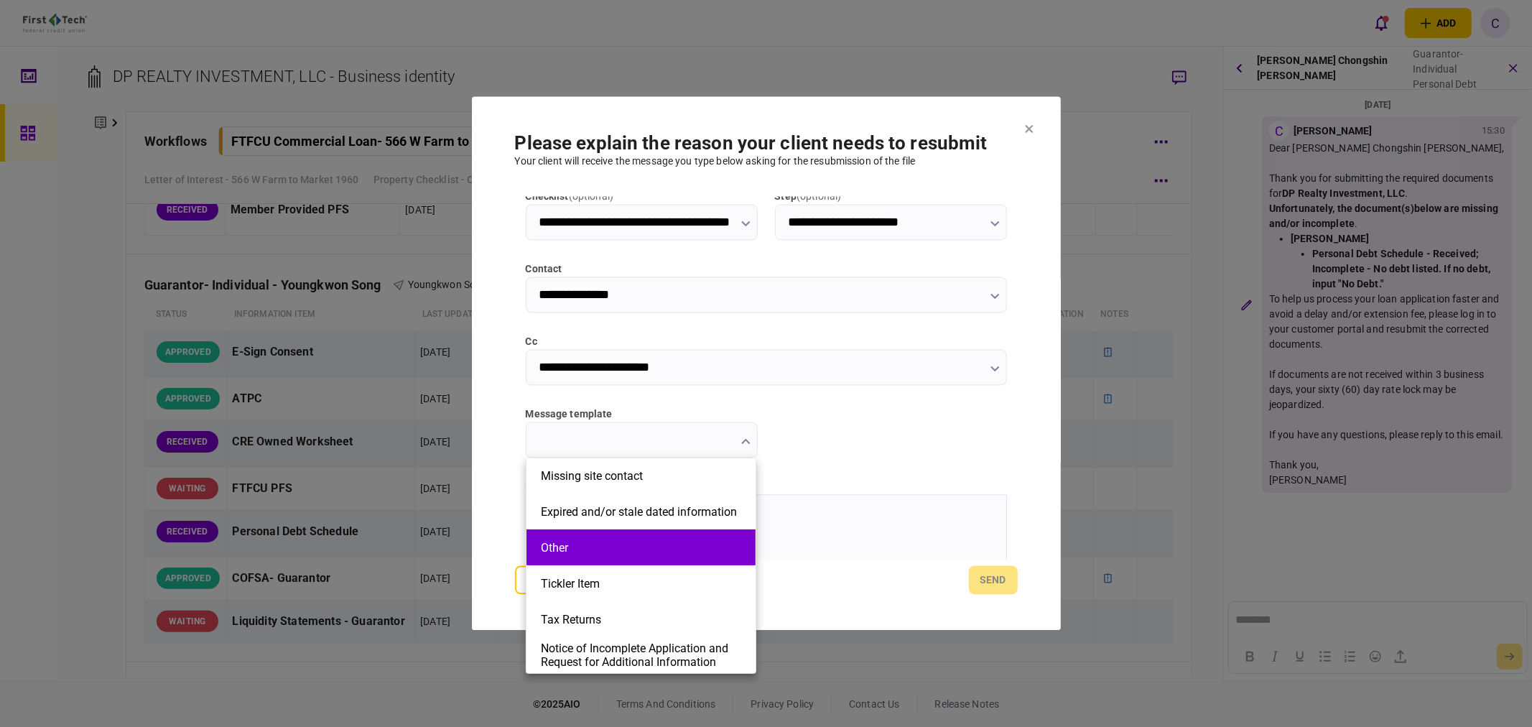
click at [586, 546] on button "Other" at bounding box center [641, 548] width 200 height 14
type input "*****"
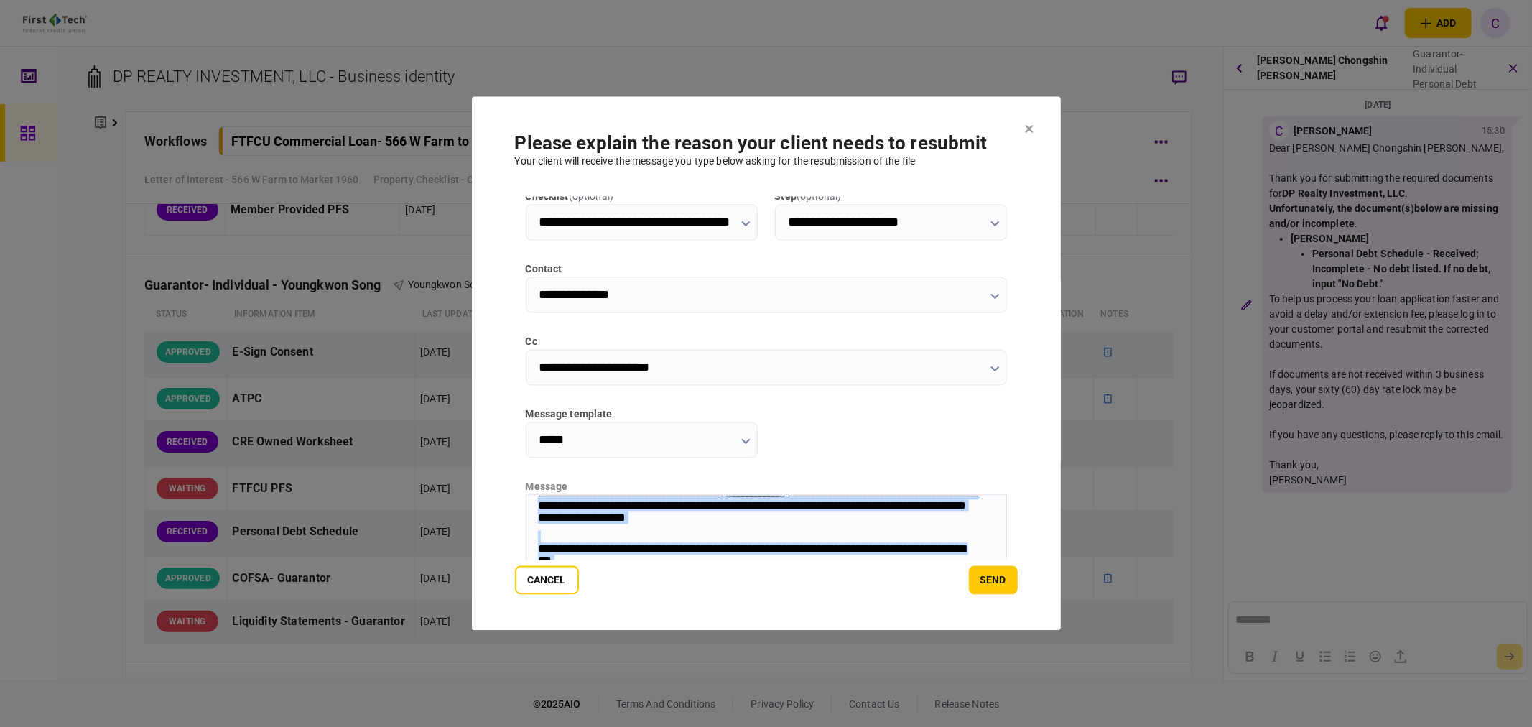
scroll to position [193, 0]
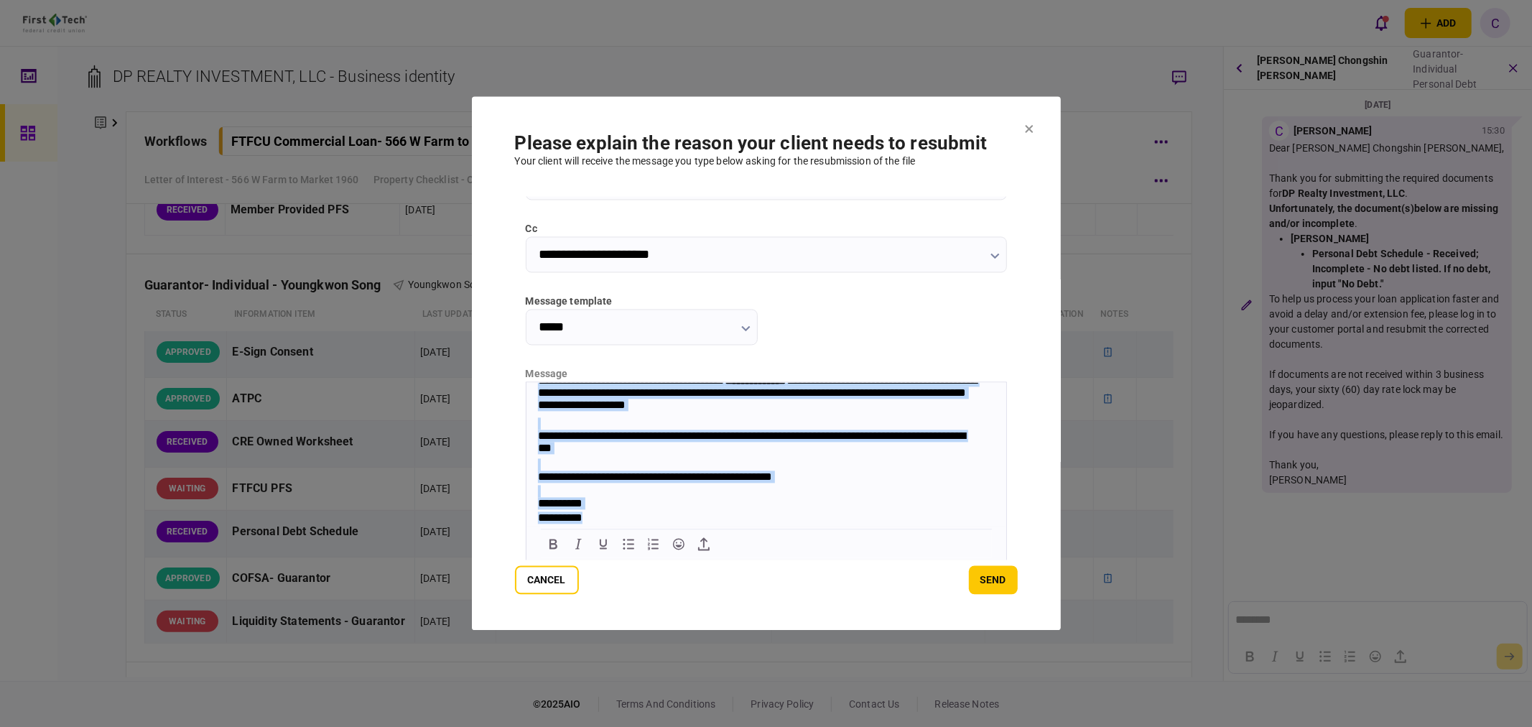
drag, startPoint x: 535, startPoint y: 415, endPoint x: 897, endPoint y: 632, distance: 422.4
click at [897, 526] on html "**********" at bounding box center [766, 429] width 480 height 193
paste body "Rich Text Area. Press ALT-0 for help."
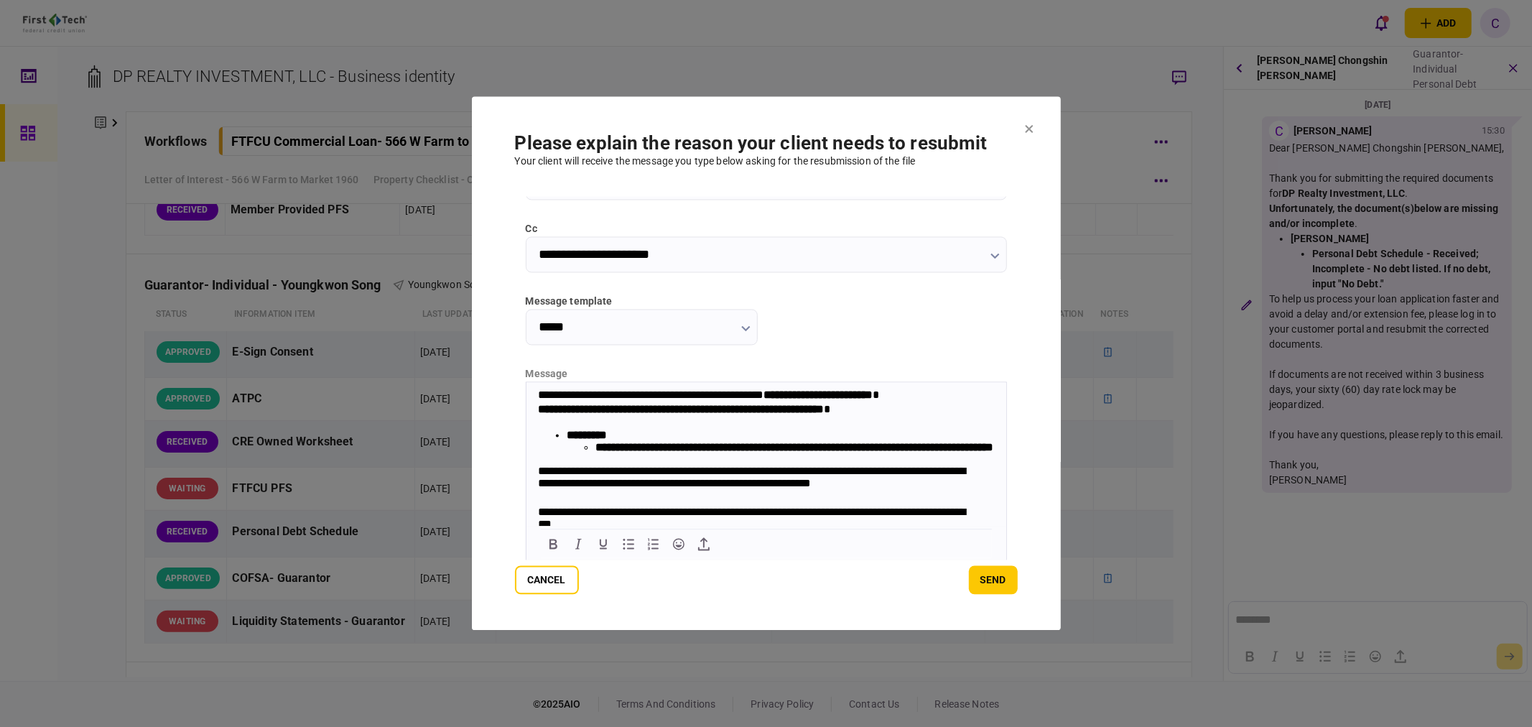
scroll to position [0, 0]
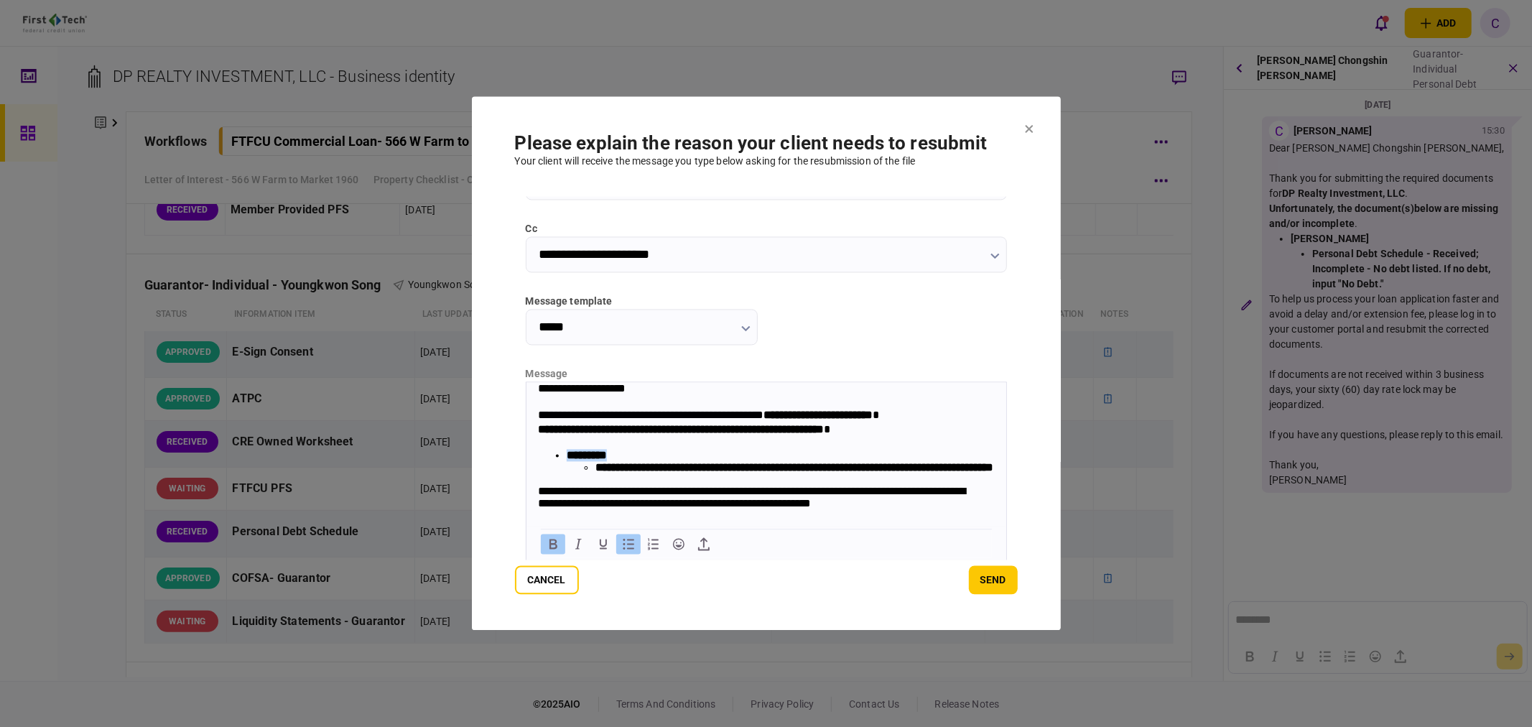
drag, startPoint x: 626, startPoint y: 458, endPoint x: 618, endPoint y: 458, distance: 7.9
click at [618, 458] on li "**********" at bounding box center [780, 461] width 428 height 24
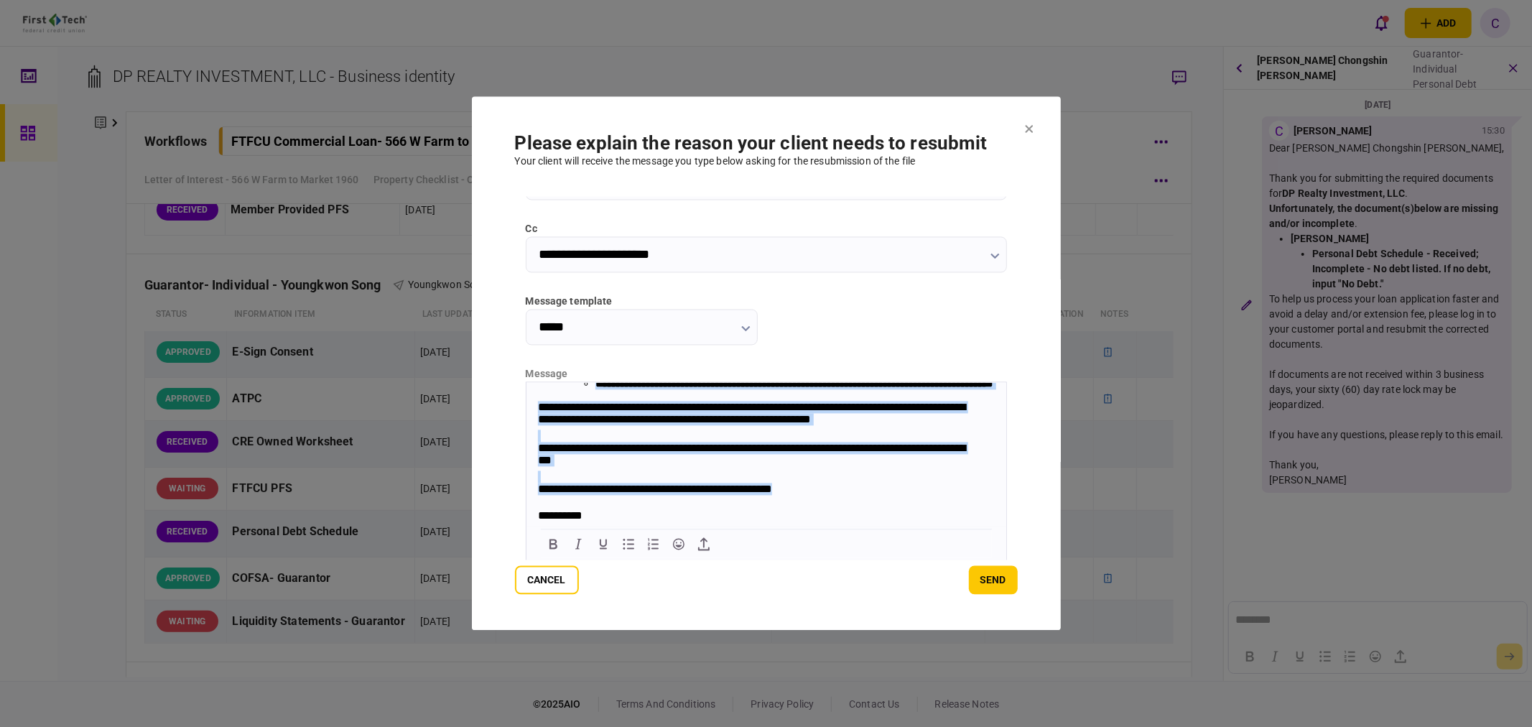
scroll to position [124, 0]
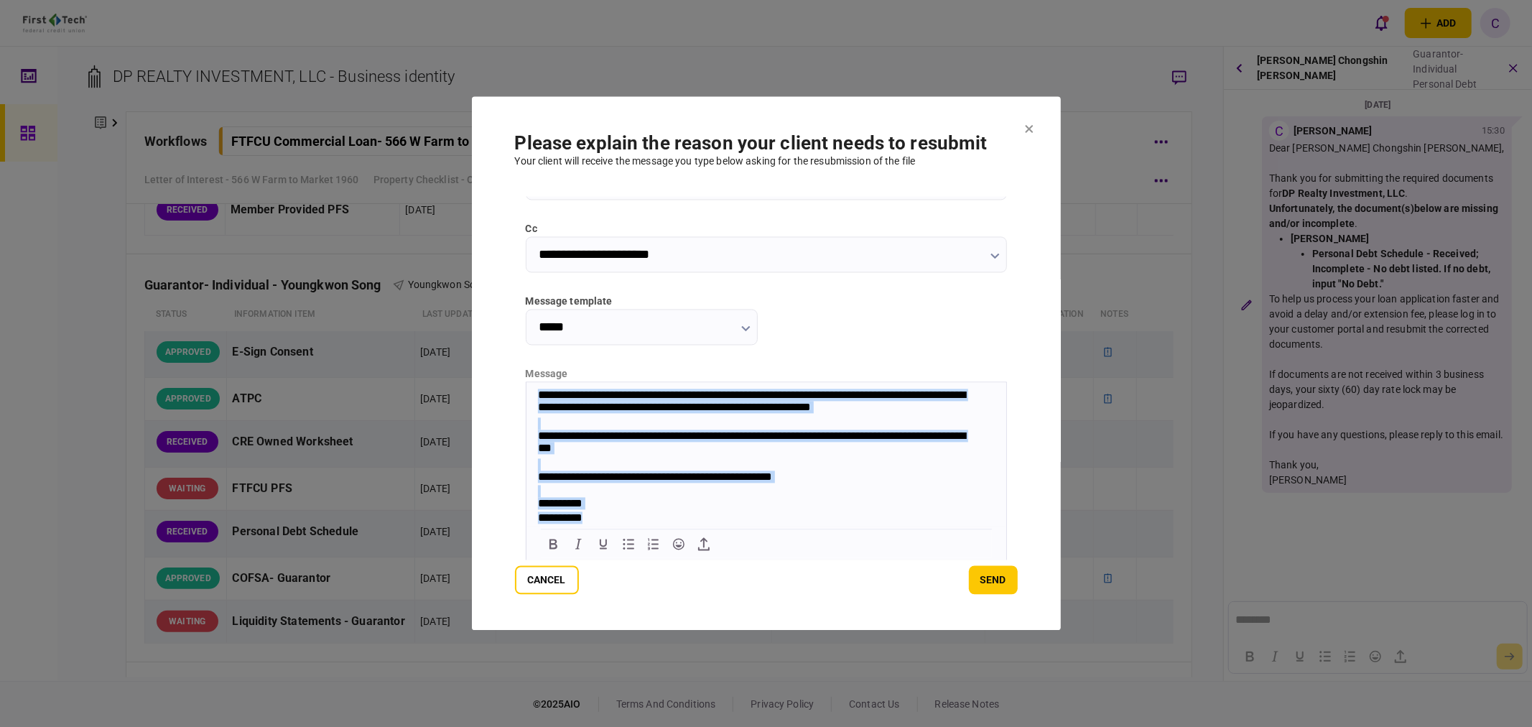
drag, startPoint x: 537, startPoint y: 392, endPoint x: 875, endPoint y: 532, distance: 365.3
click at [875, 526] on html "**********" at bounding box center [766, 406] width 480 height 240
copy body "**********"
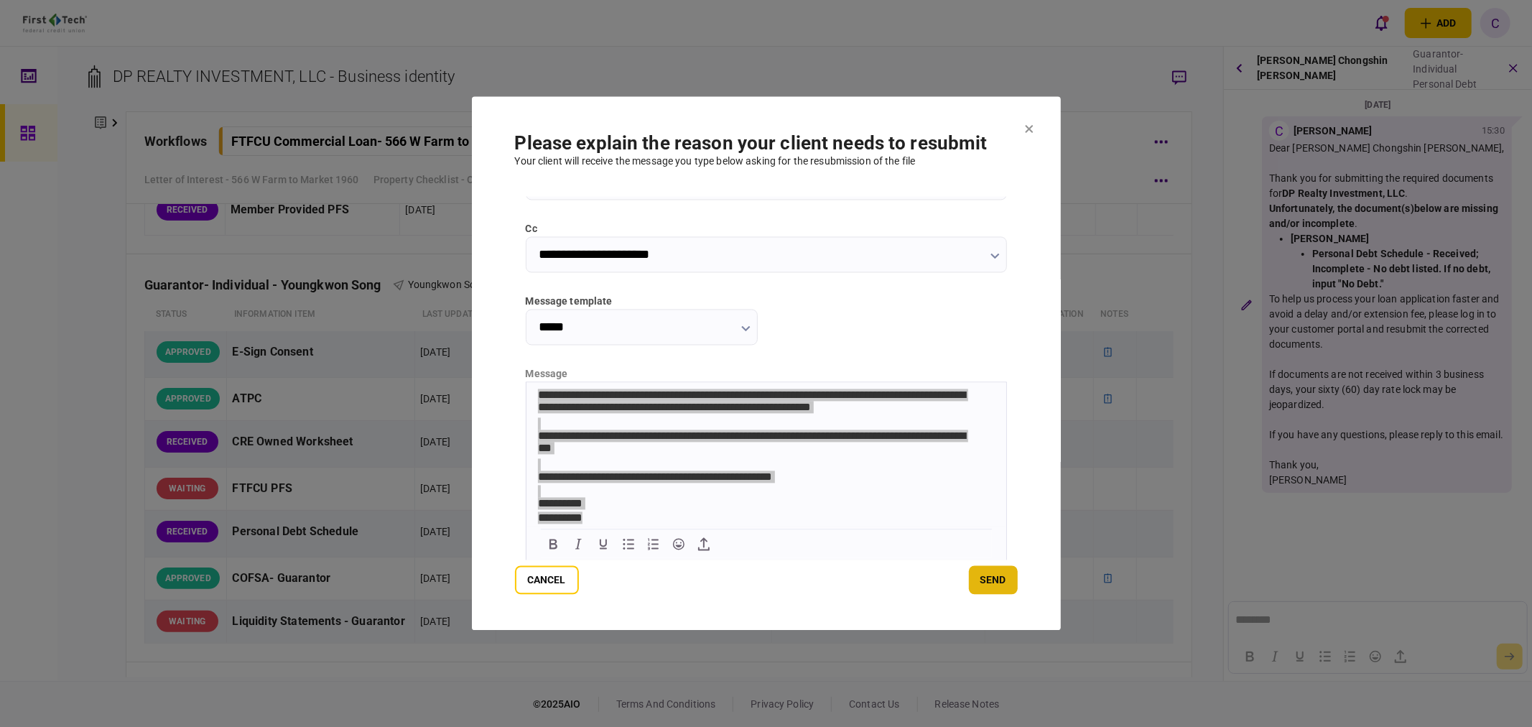
click at [995, 586] on button "send" at bounding box center [993, 580] width 49 height 29
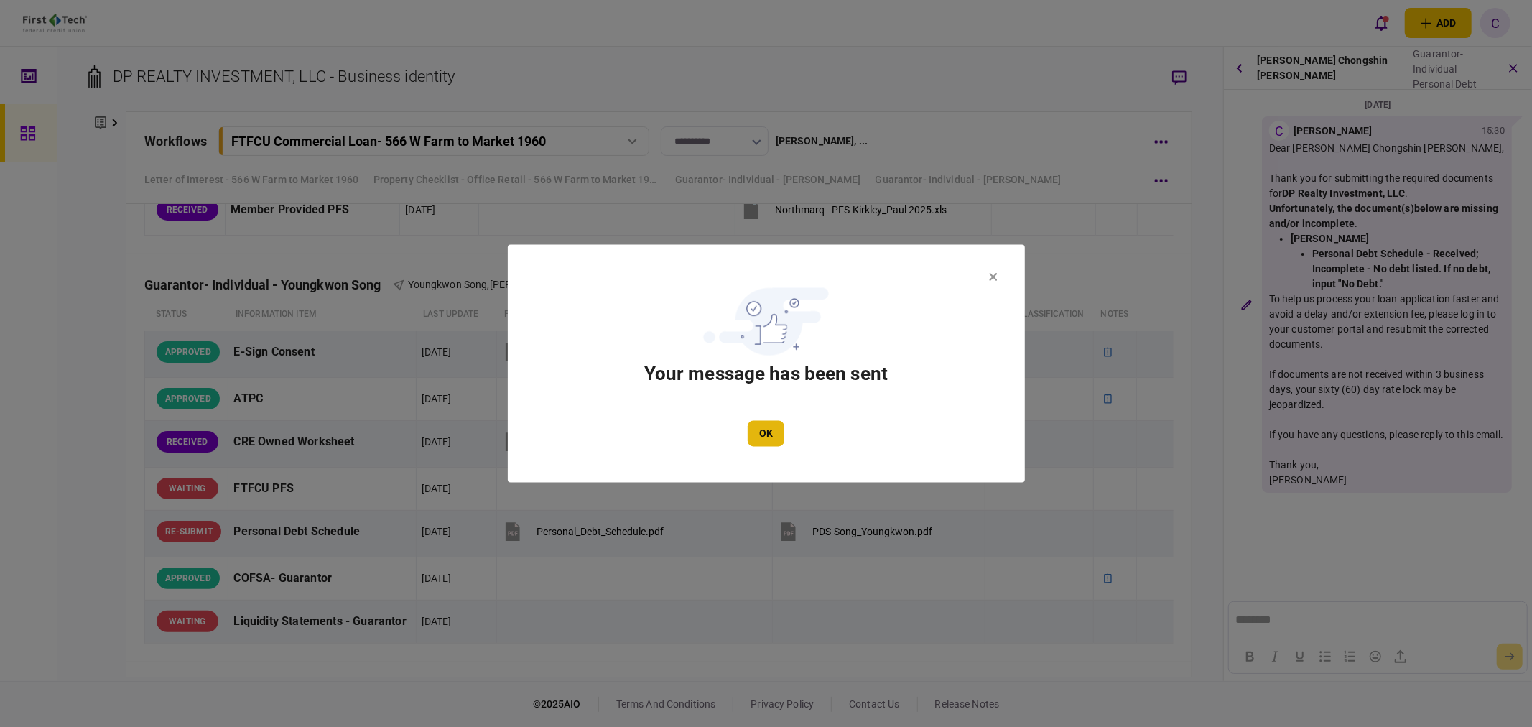
click at [763, 431] on button "OK" at bounding box center [766, 434] width 37 height 26
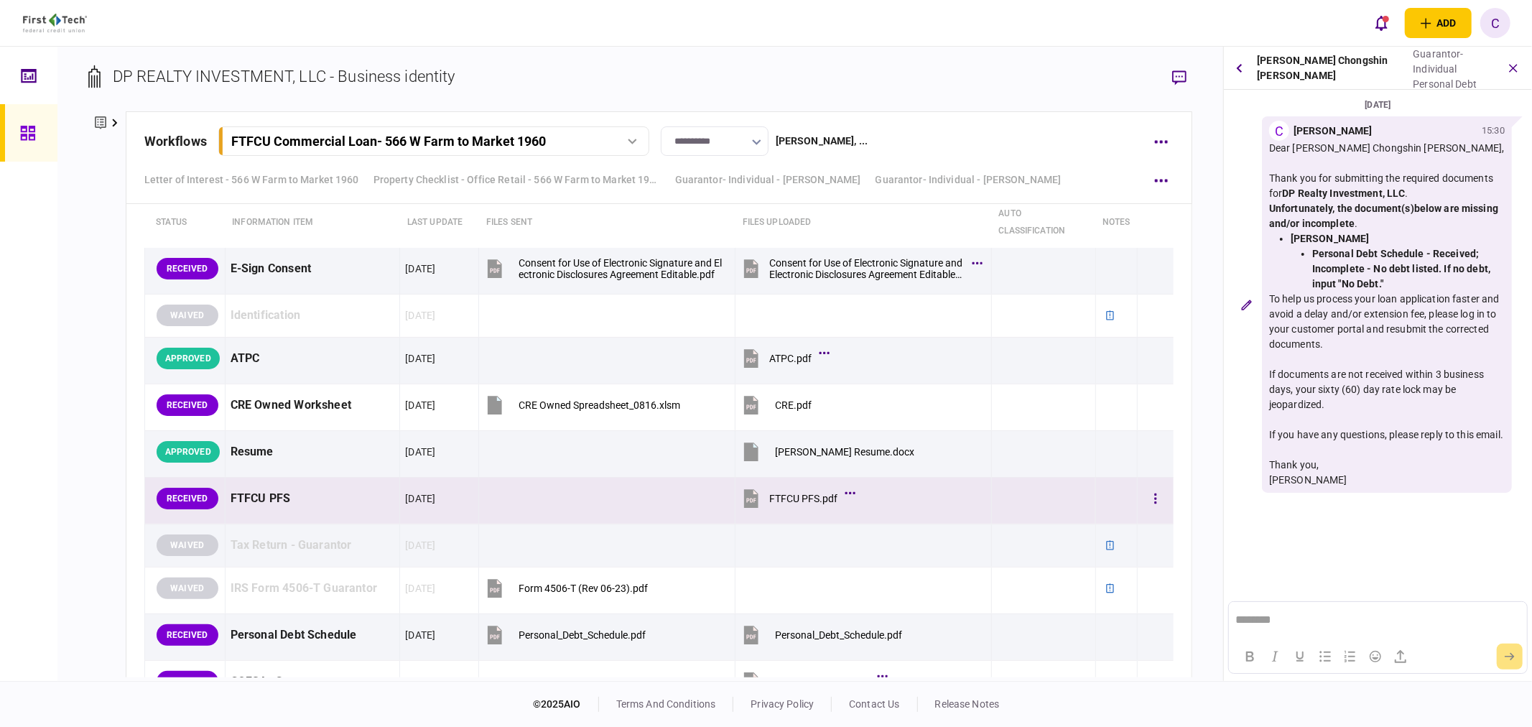
scroll to position [2609, 0]
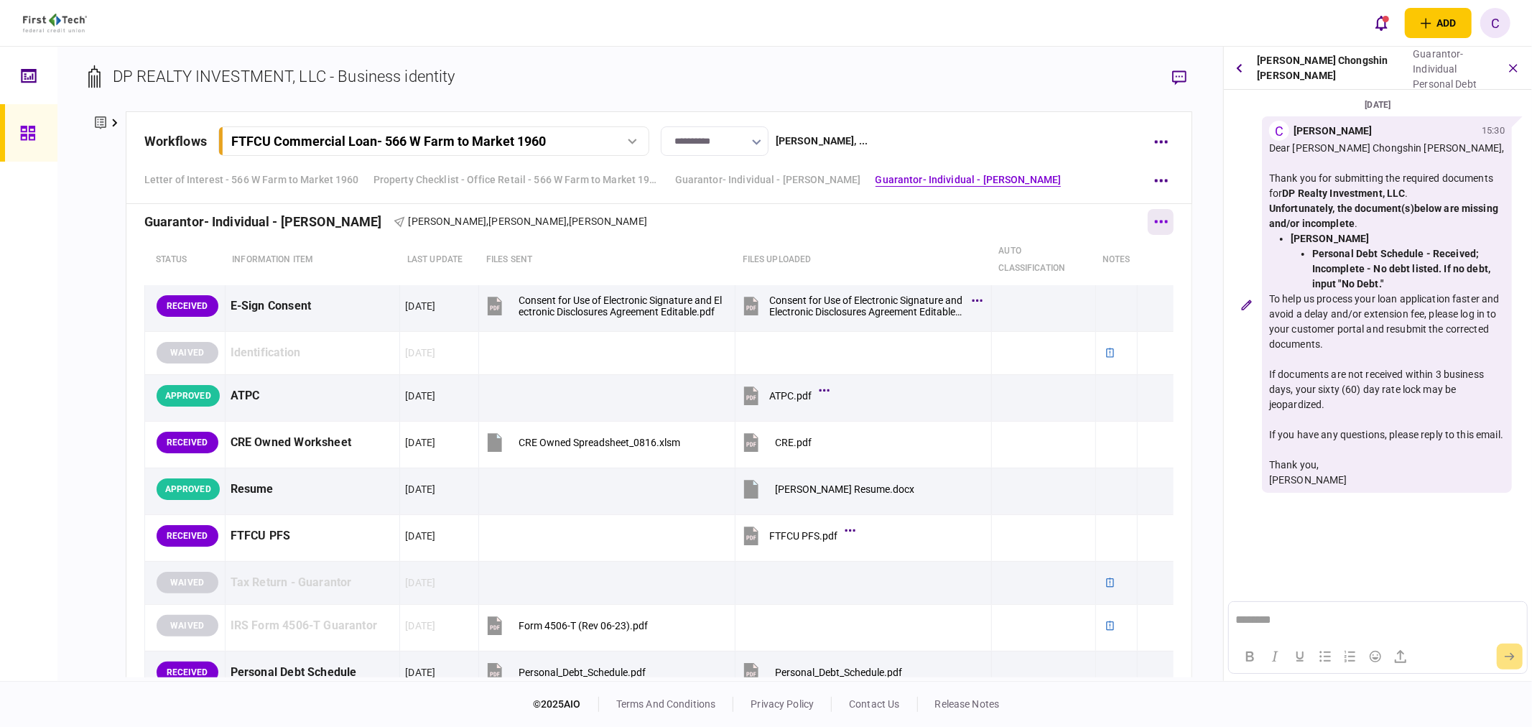
click at [1155, 231] on button "button" at bounding box center [1161, 222] width 26 height 26
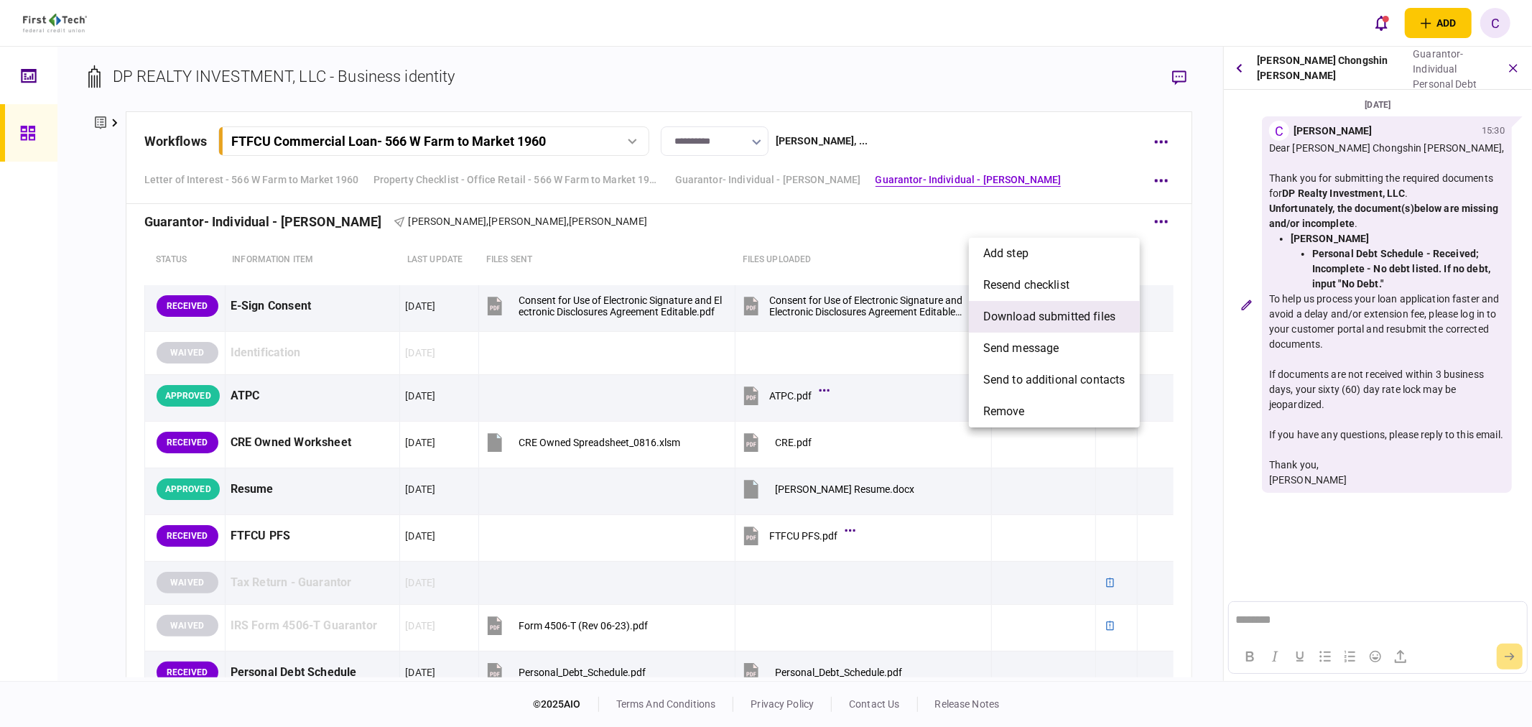
click at [1059, 303] on li "download submitted files" at bounding box center [1054, 317] width 171 height 32
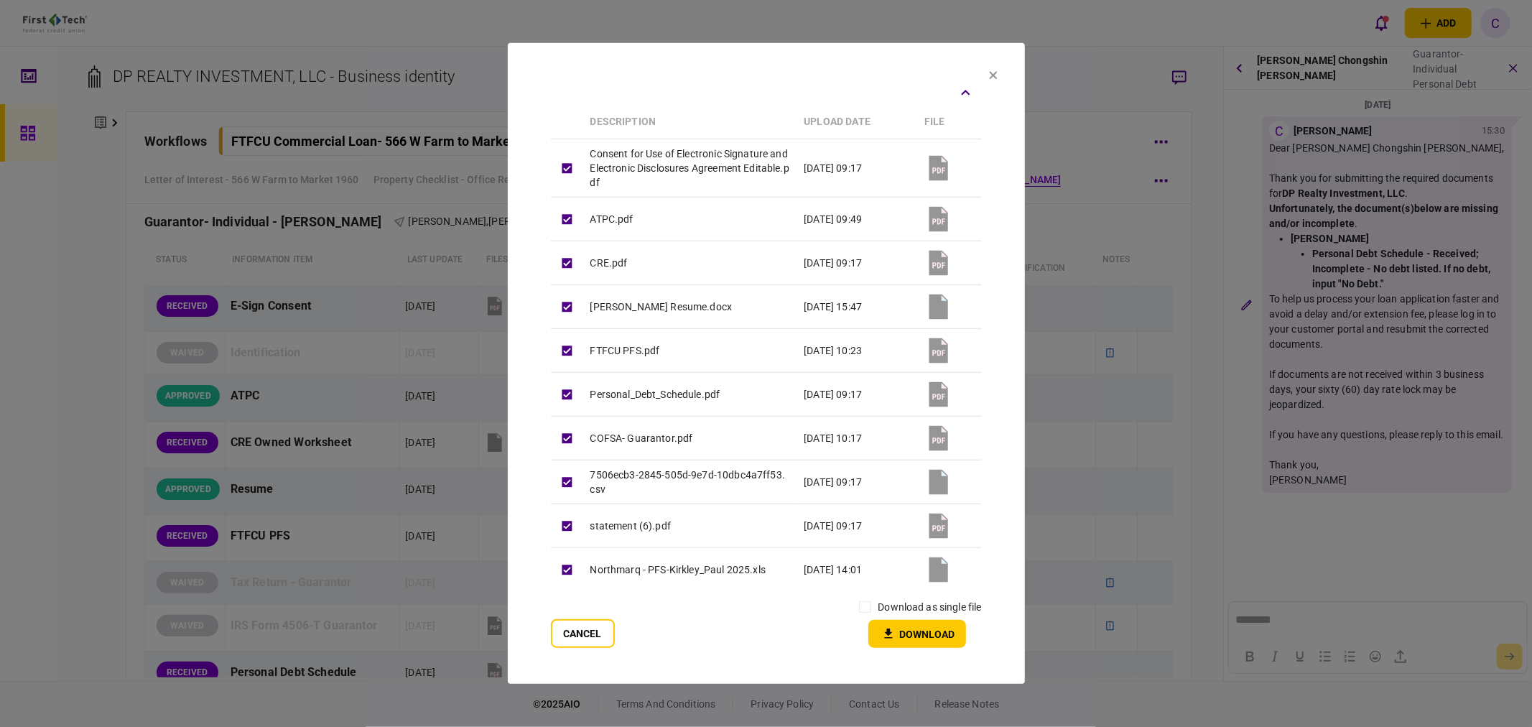
scroll to position [68, 0]
click at [910, 637] on button "Download" at bounding box center [918, 634] width 98 height 28
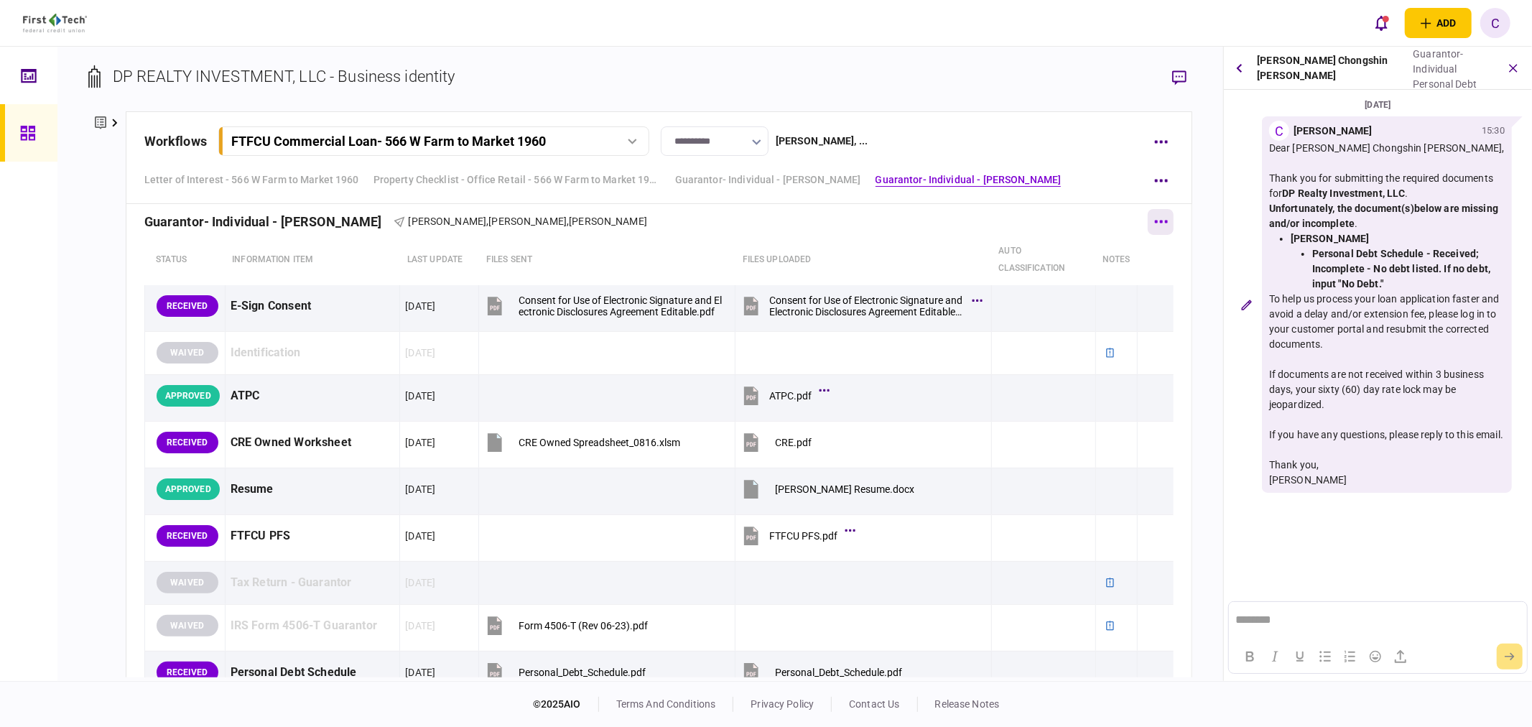
click at [1155, 227] on button "button" at bounding box center [1161, 222] width 26 height 26
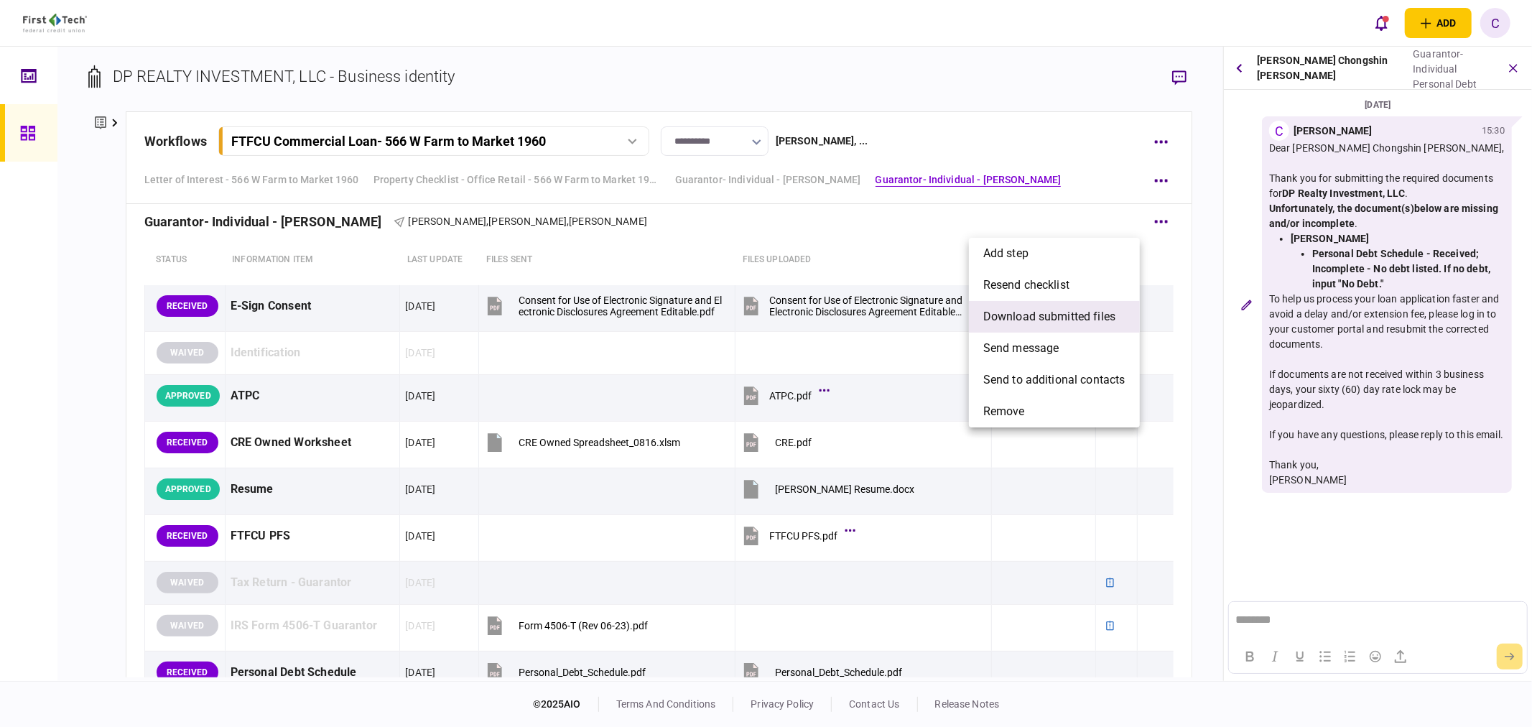
click at [1026, 313] on span "download submitted files" at bounding box center [1050, 316] width 132 height 17
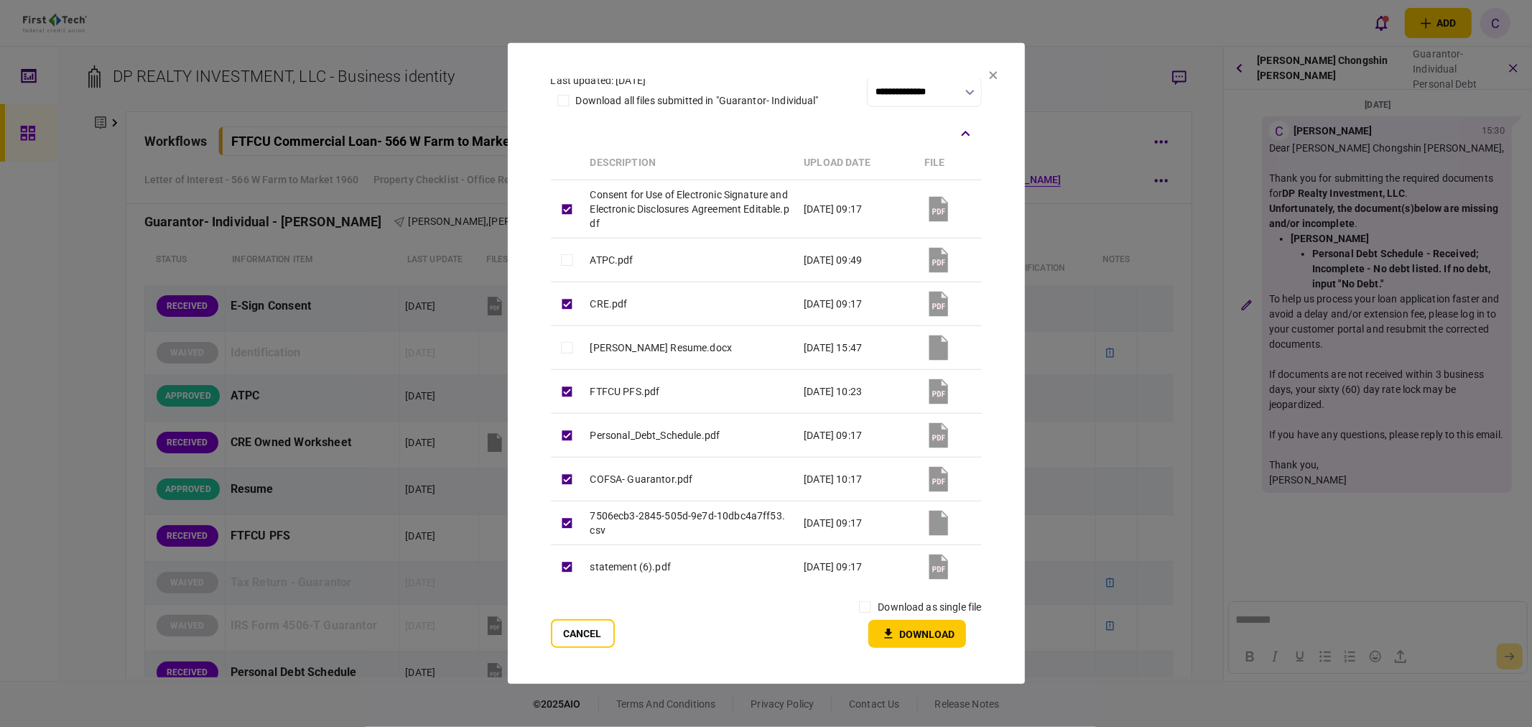
scroll to position [0, 0]
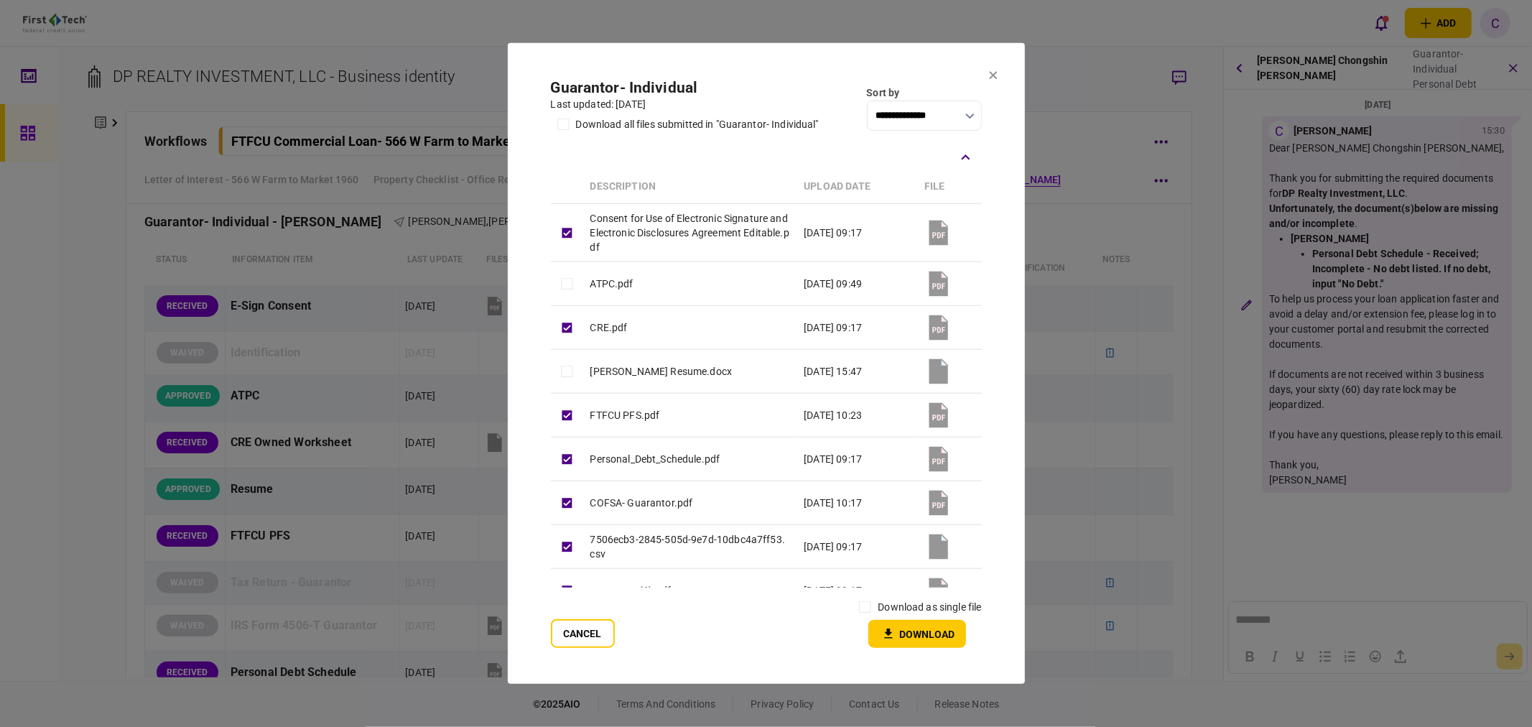
click at [928, 630] on button "Download" at bounding box center [918, 634] width 98 height 28
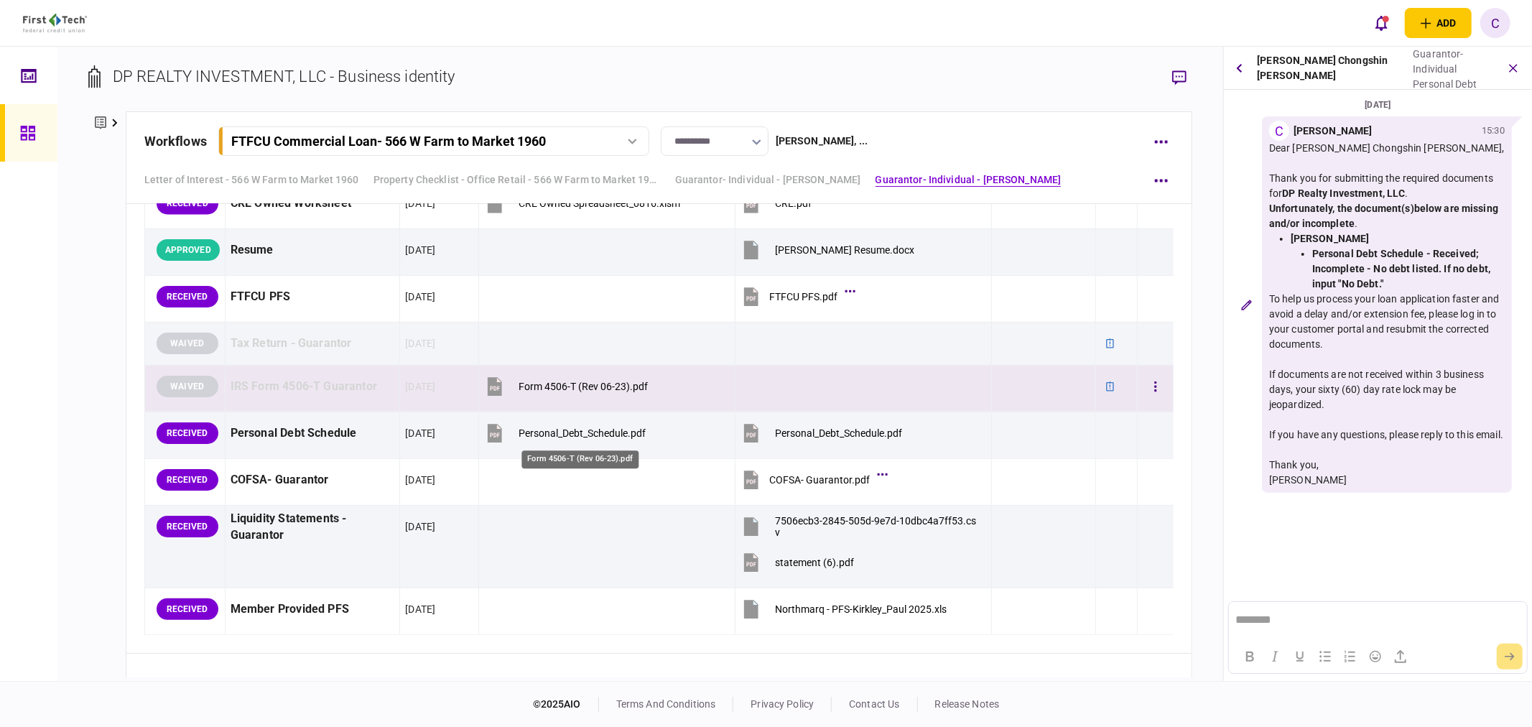
scroll to position [2769, 0]
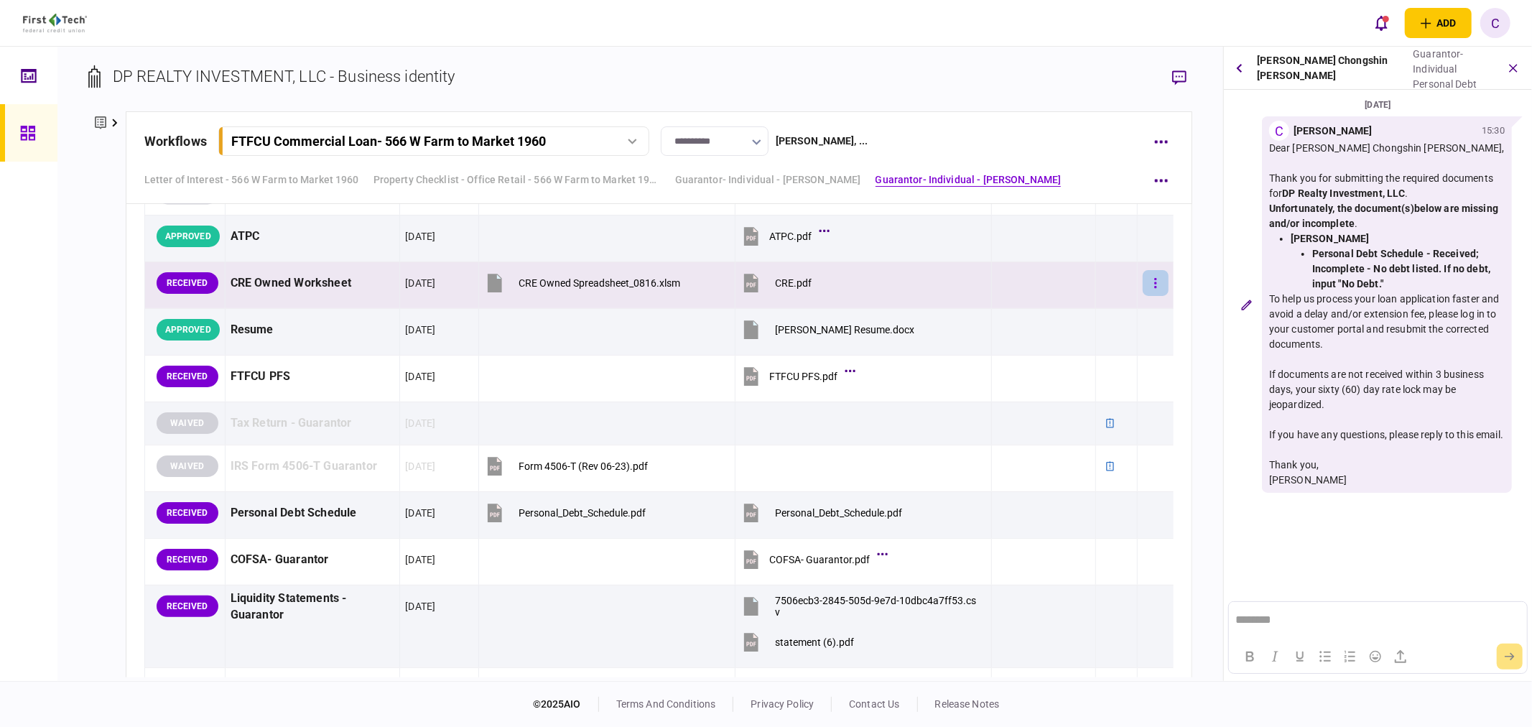
click at [1143, 285] on button "button" at bounding box center [1156, 283] width 26 height 26
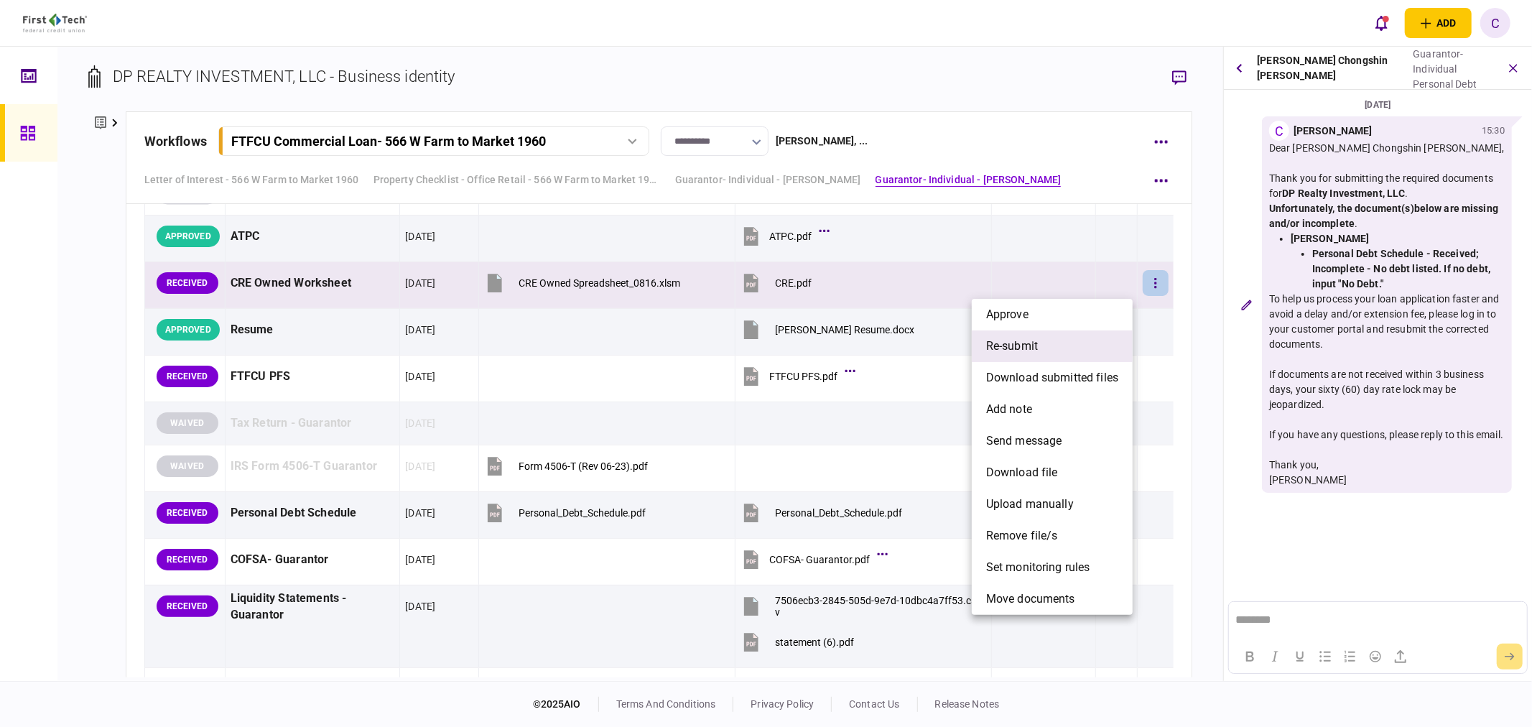
click at [1019, 347] on span "re-submit" at bounding box center [1012, 346] width 52 height 17
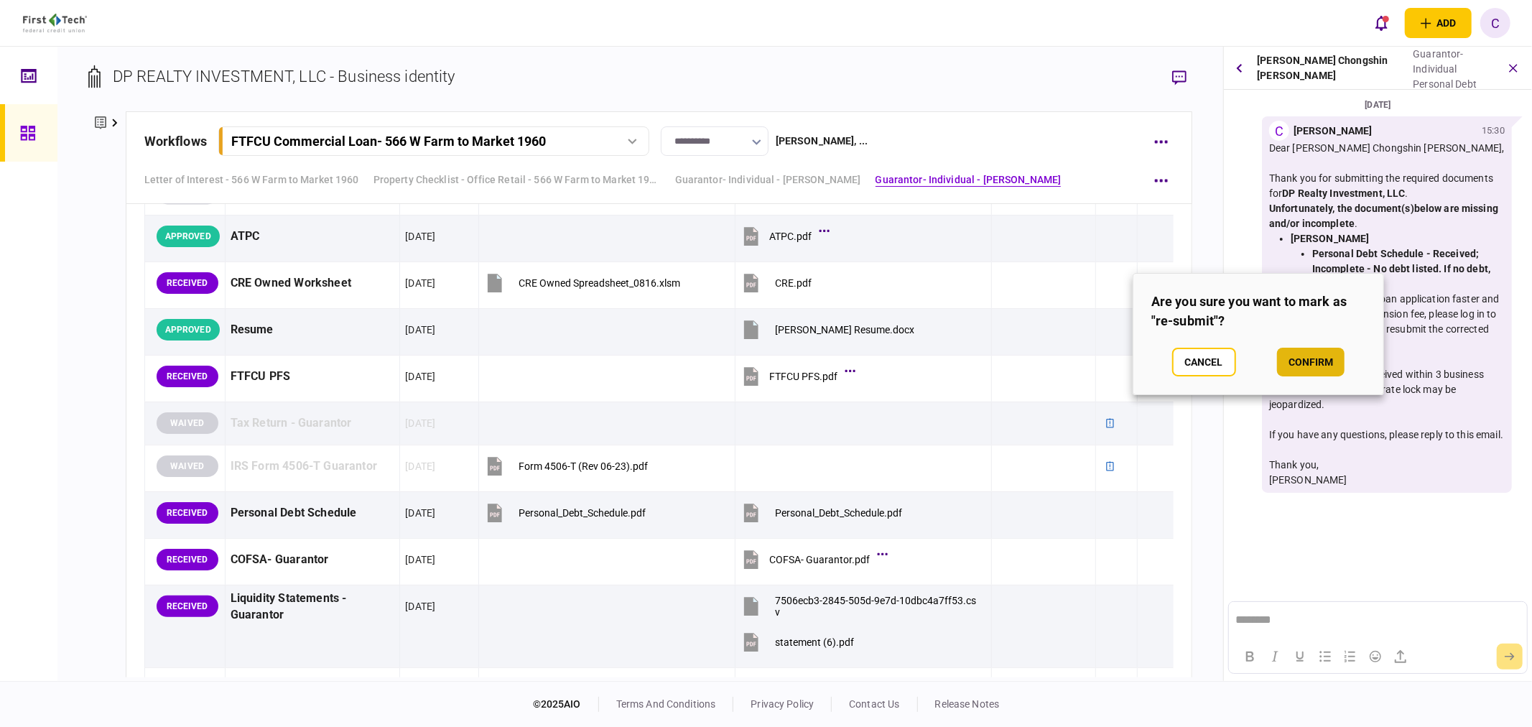
click at [1299, 370] on button "confirm" at bounding box center [1311, 362] width 68 height 29
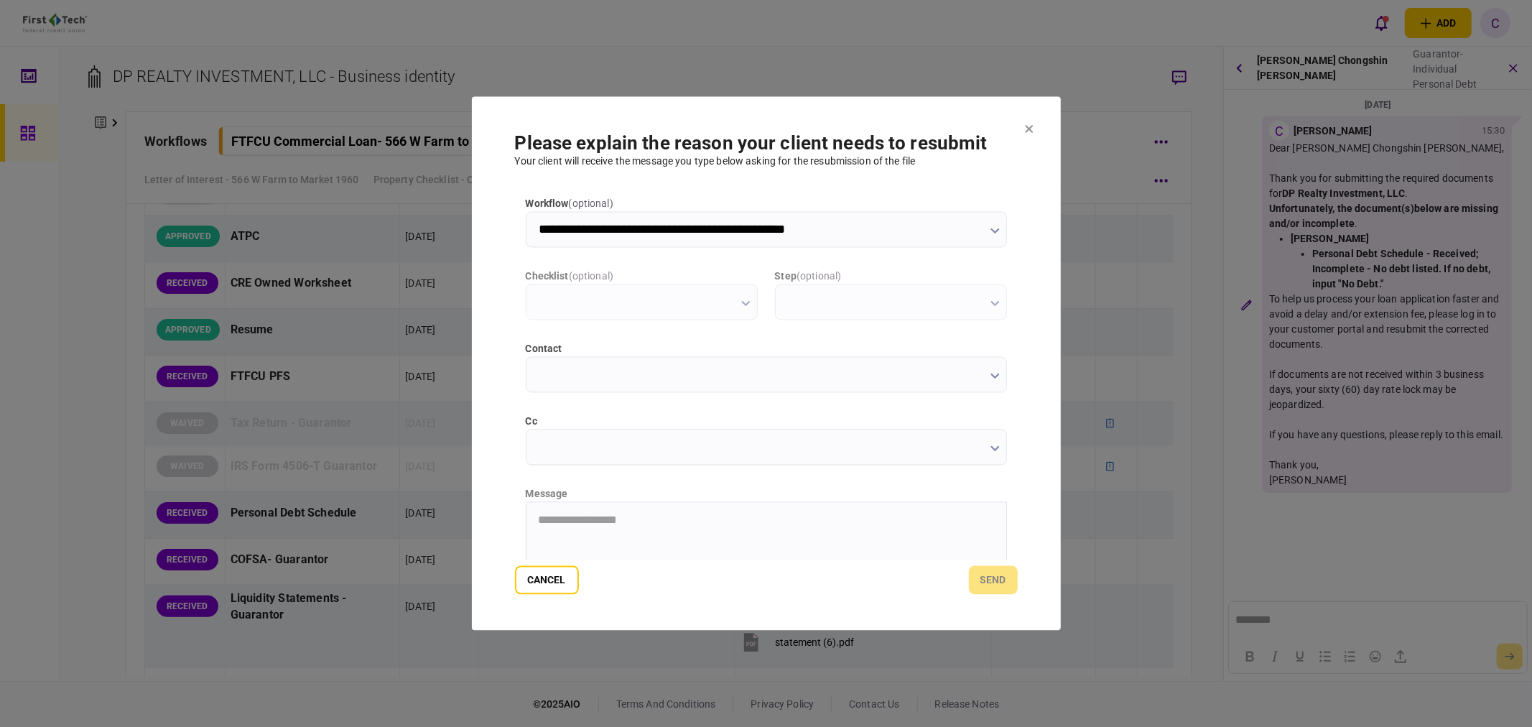
scroll to position [0, 0]
type input "**********"
click at [553, 451] on input "cc" at bounding box center [766, 448] width 481 height 36
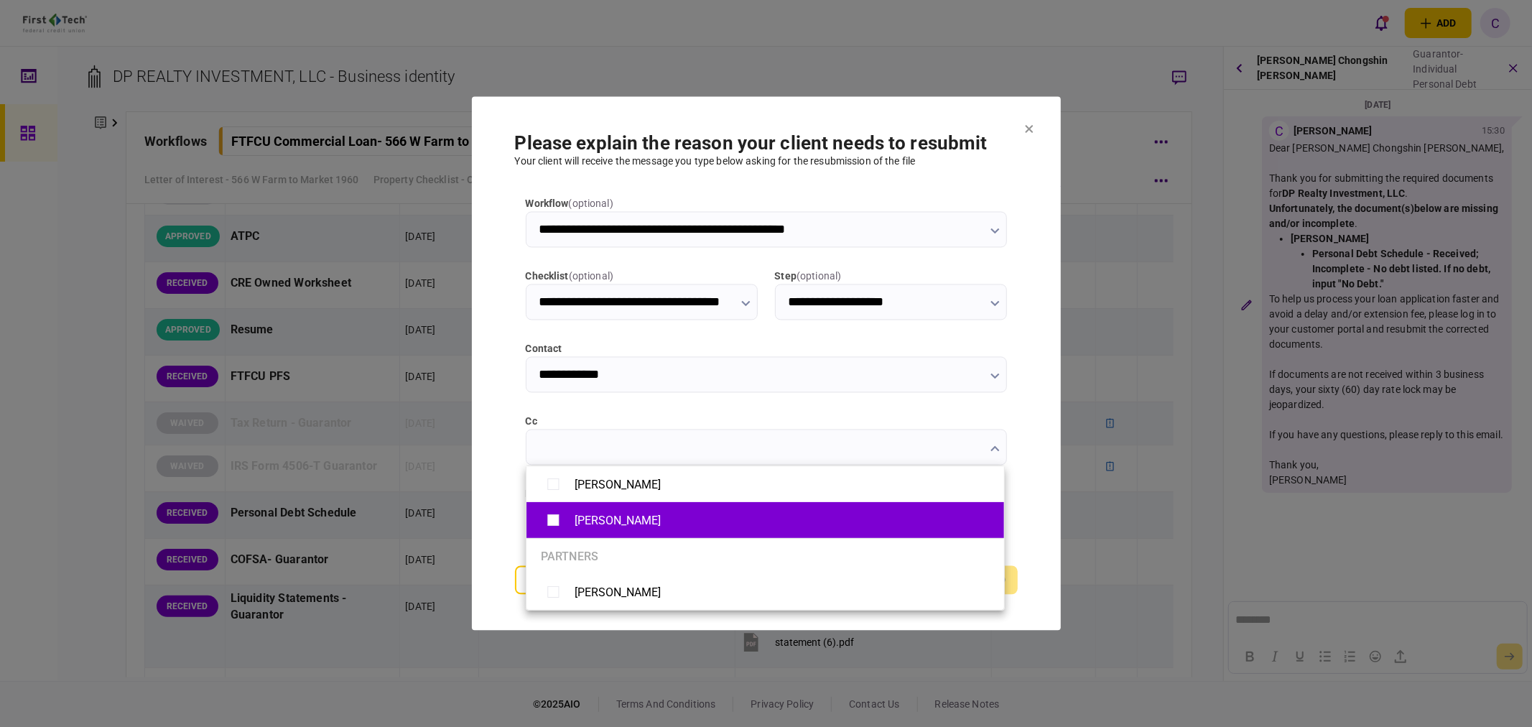
click at [546, 498] on li "[PERSON_NAME]" at bounding box center [766, 484] width 478 height 36
type input "**********"
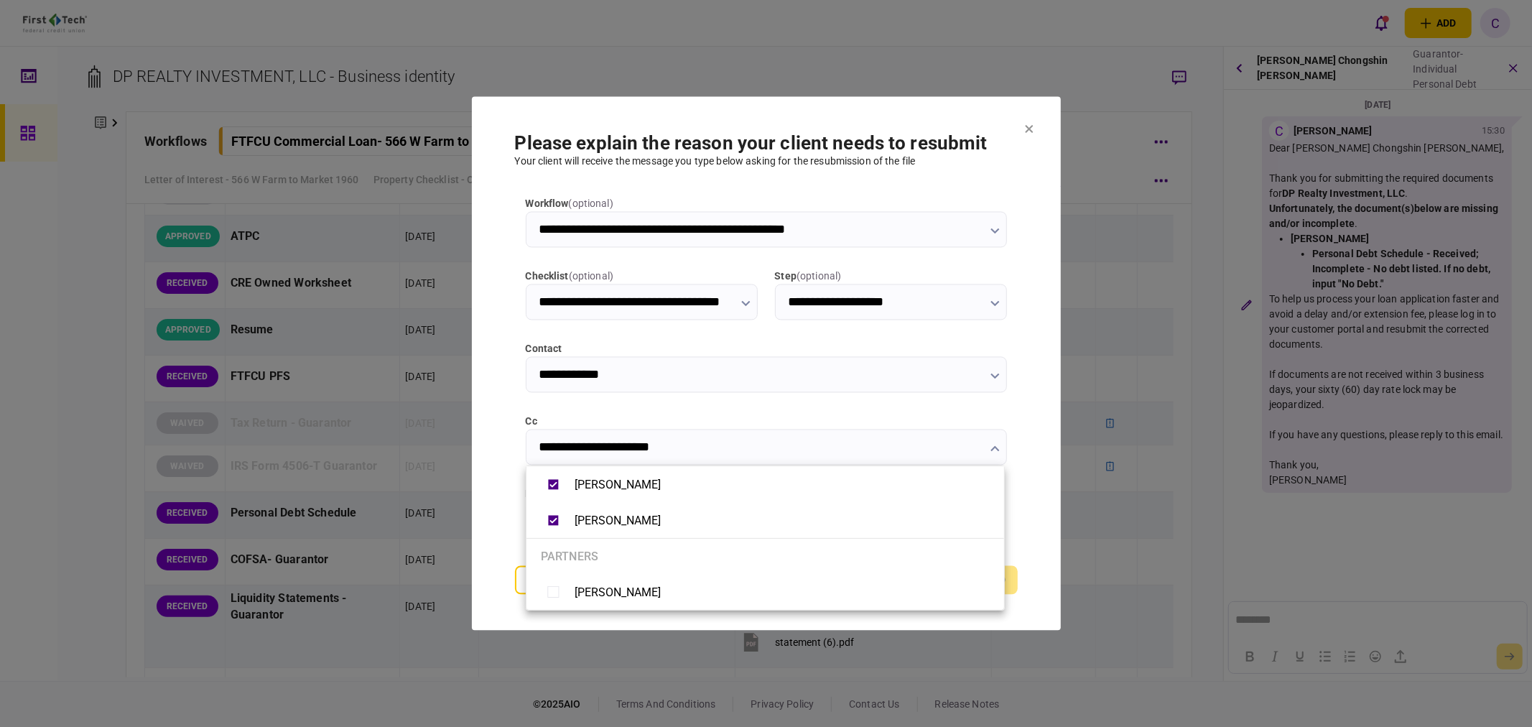
click at [499, 525] on div at bounding box center [766, 363] width 1532 height 727
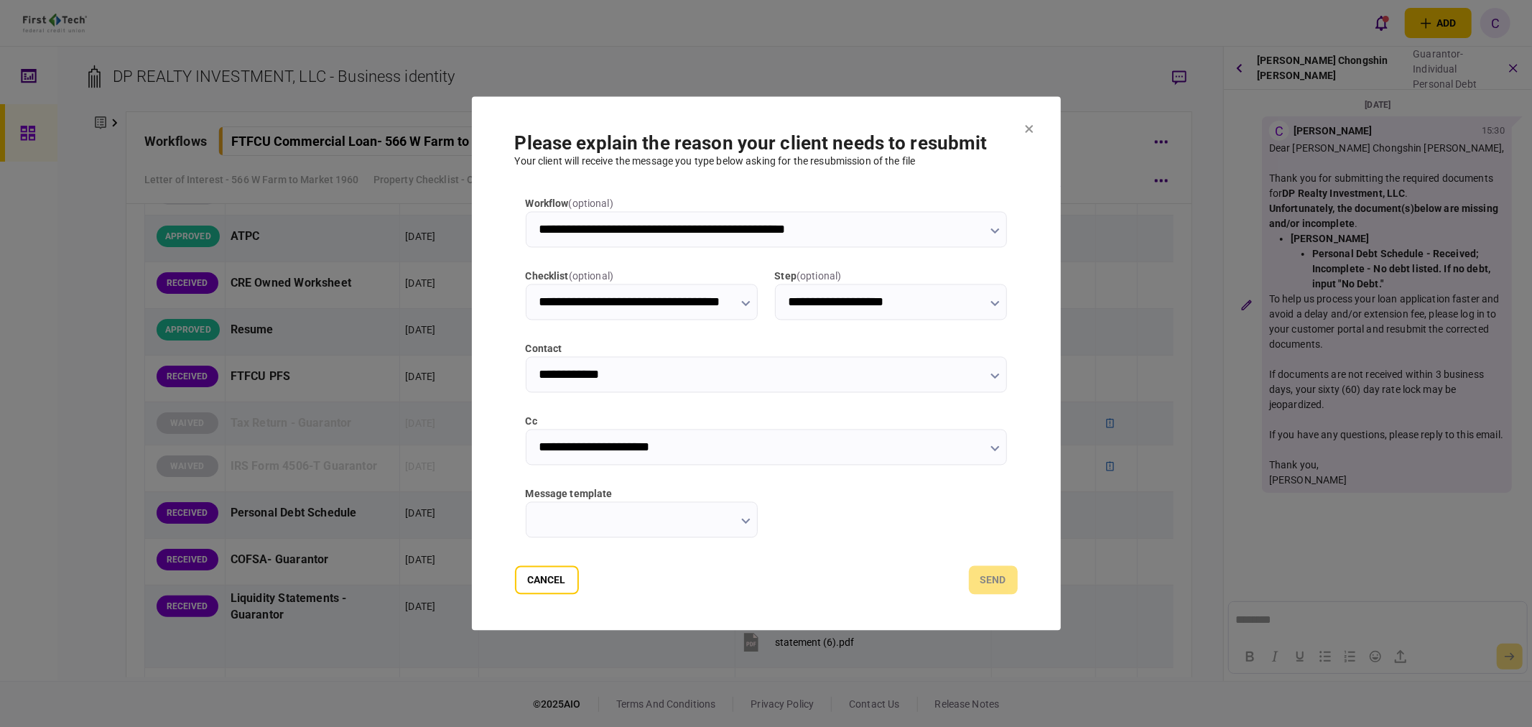
scroll to position [193, 0]
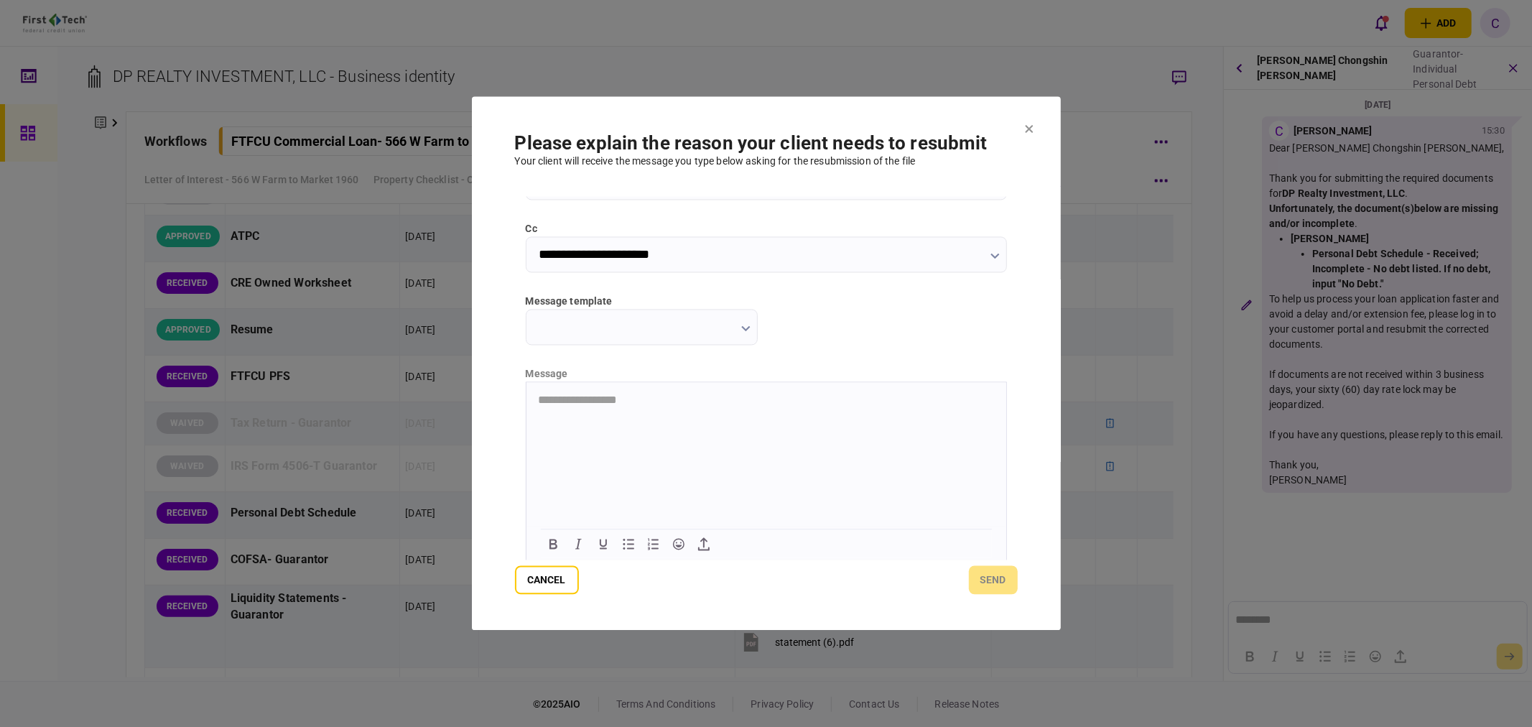
click at [745, 323] on button "button" at bounding box center [745, 328] width 9 height 11
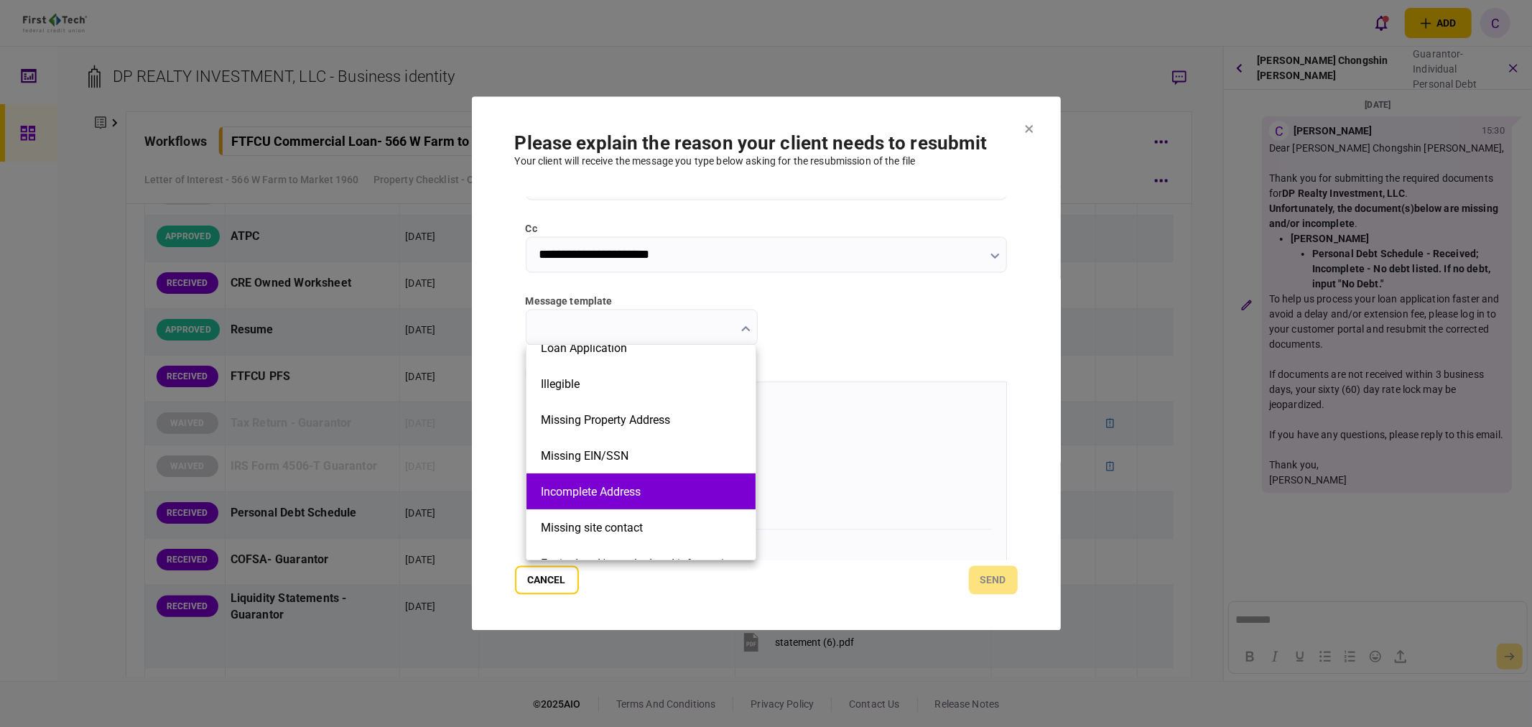
scroll to position [325, 0]
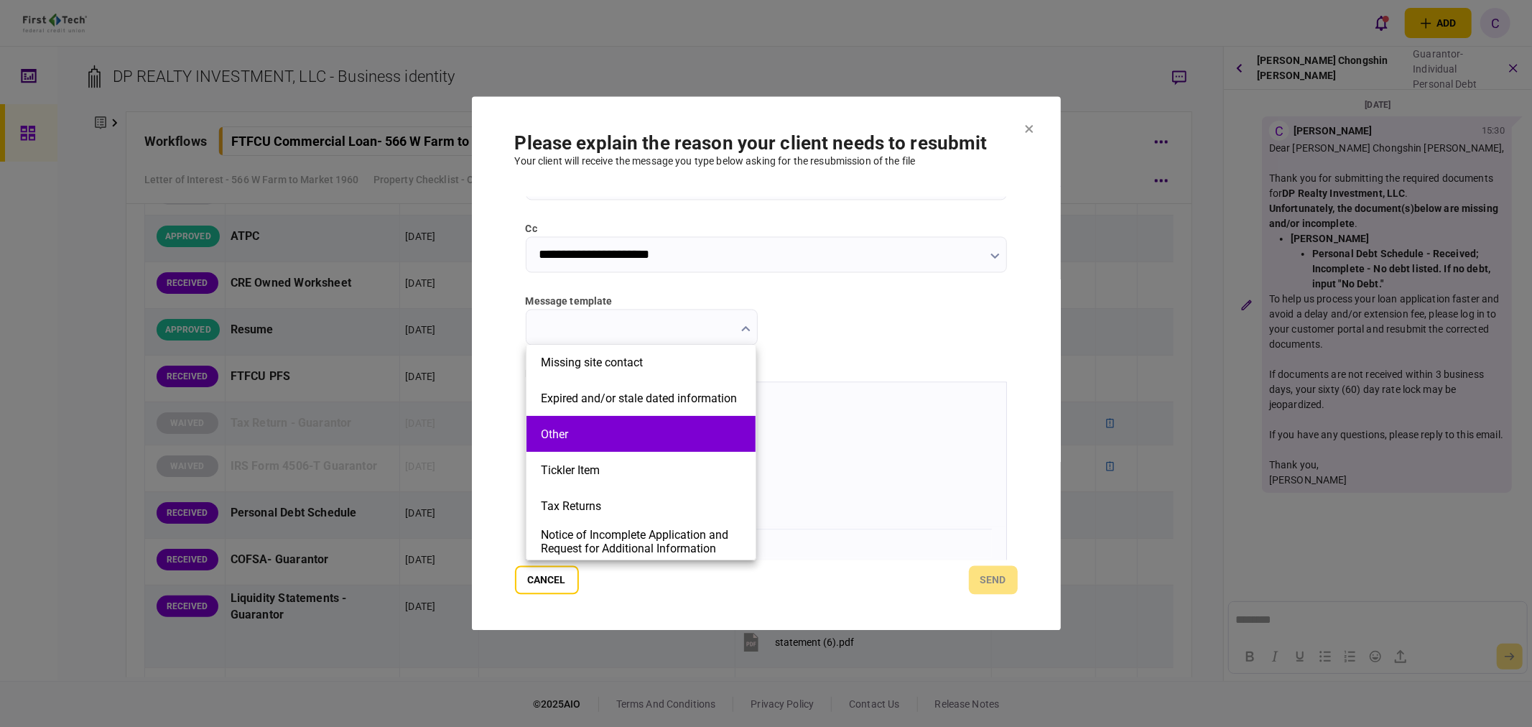
click at [600, 443] on li "Other" at bounding box center [641, 434] width 229 height 36
type input "*****"
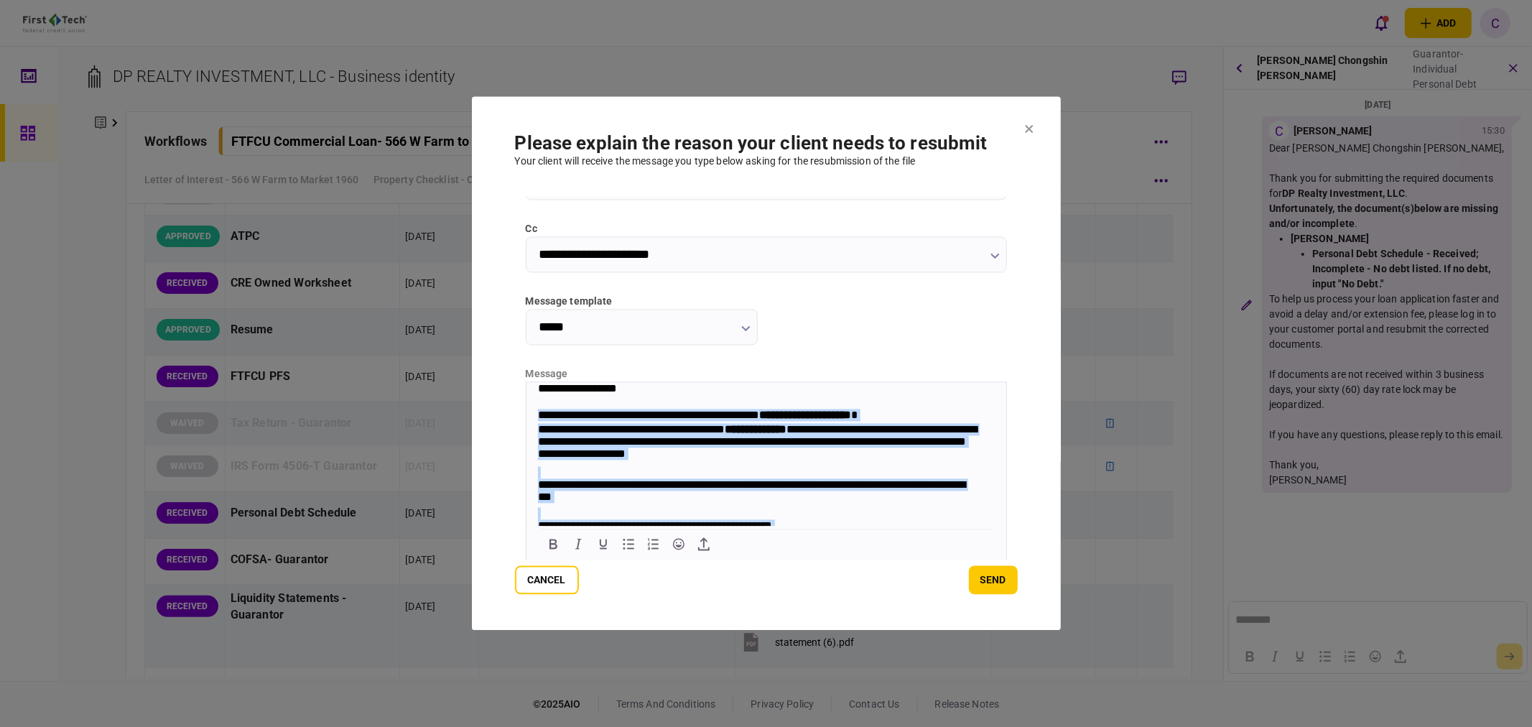
scroll to position [57, 0]
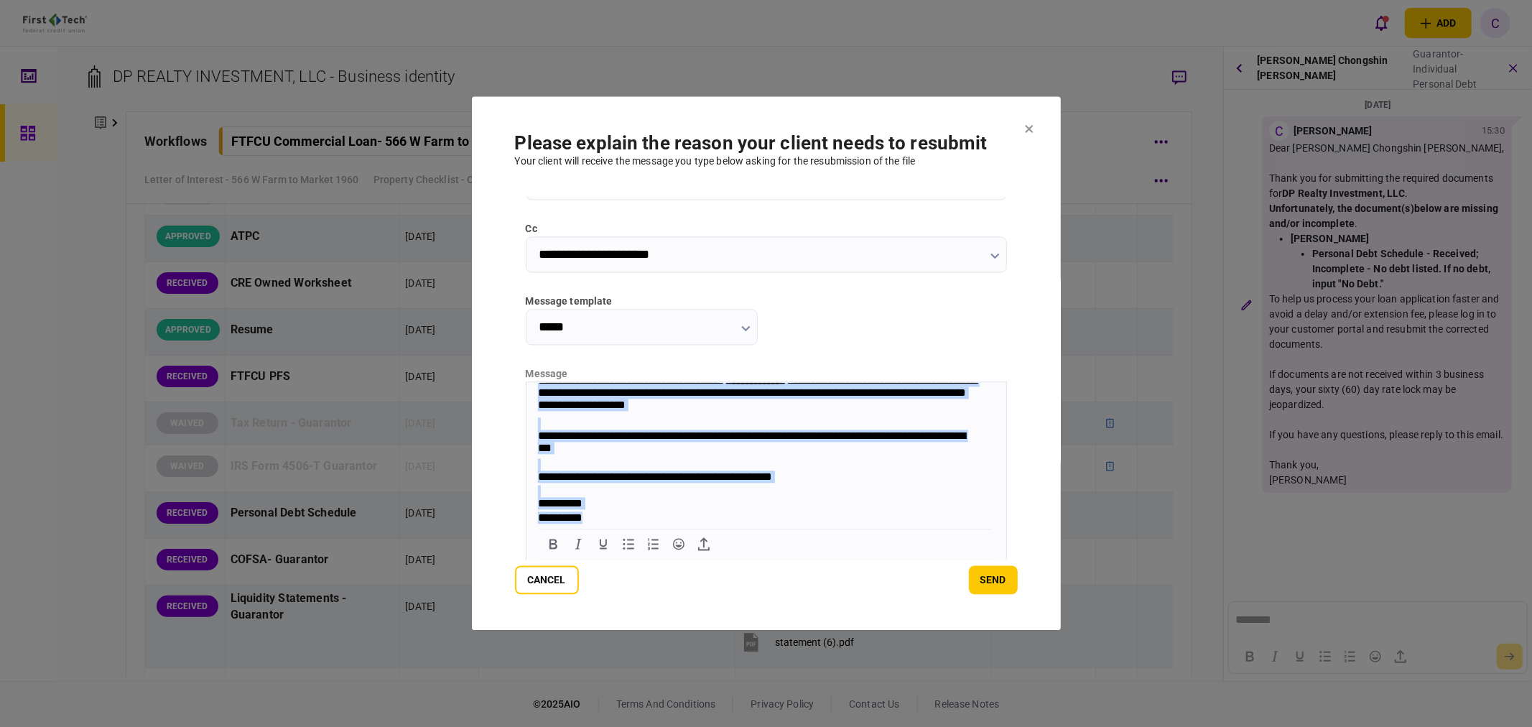
drag, startPoint x: 537, startPoint y: 419, endPoint x: 1482, endPoint y: 1003, distance: 1111.3
click at [956, 526] on html "**********" at bounding box center [766, 429] width 480 height 193
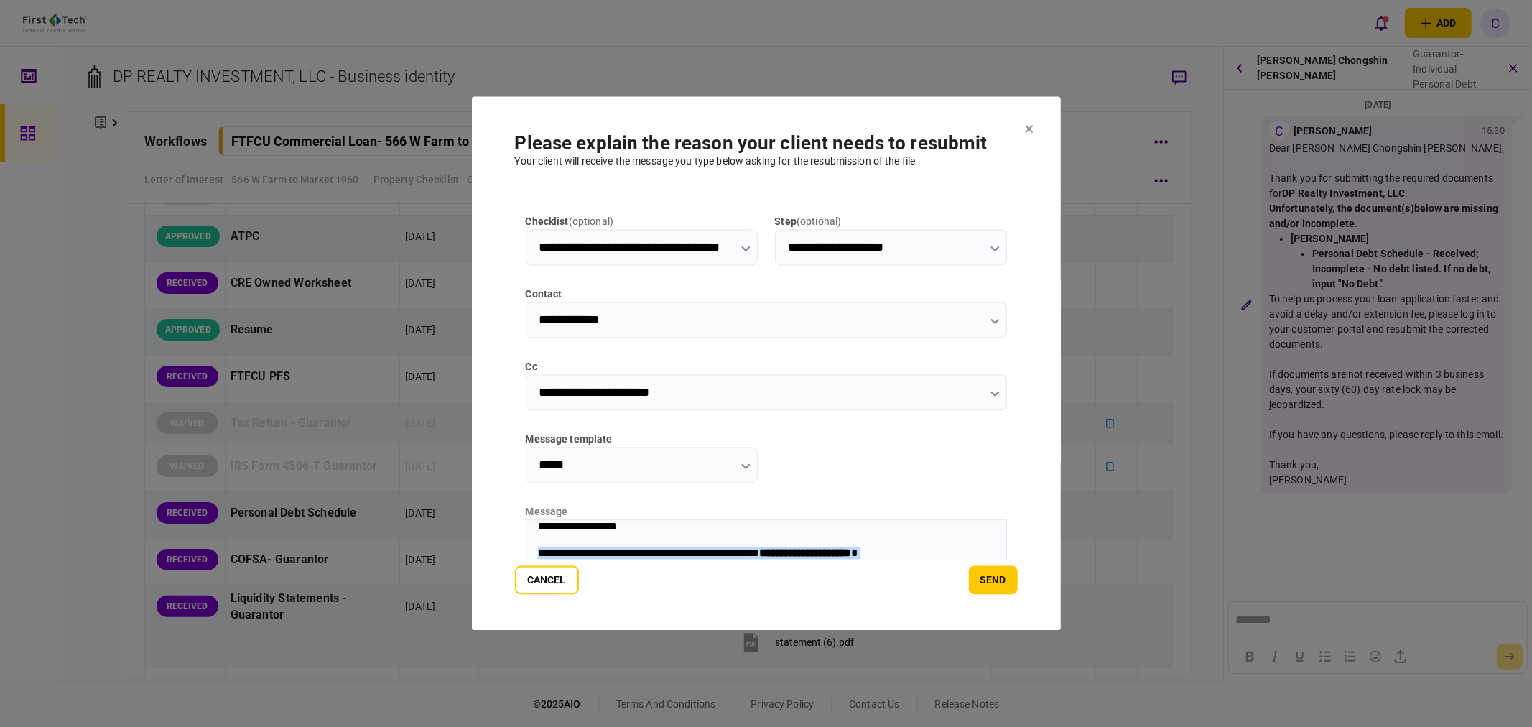
scroll to position [33, 0]
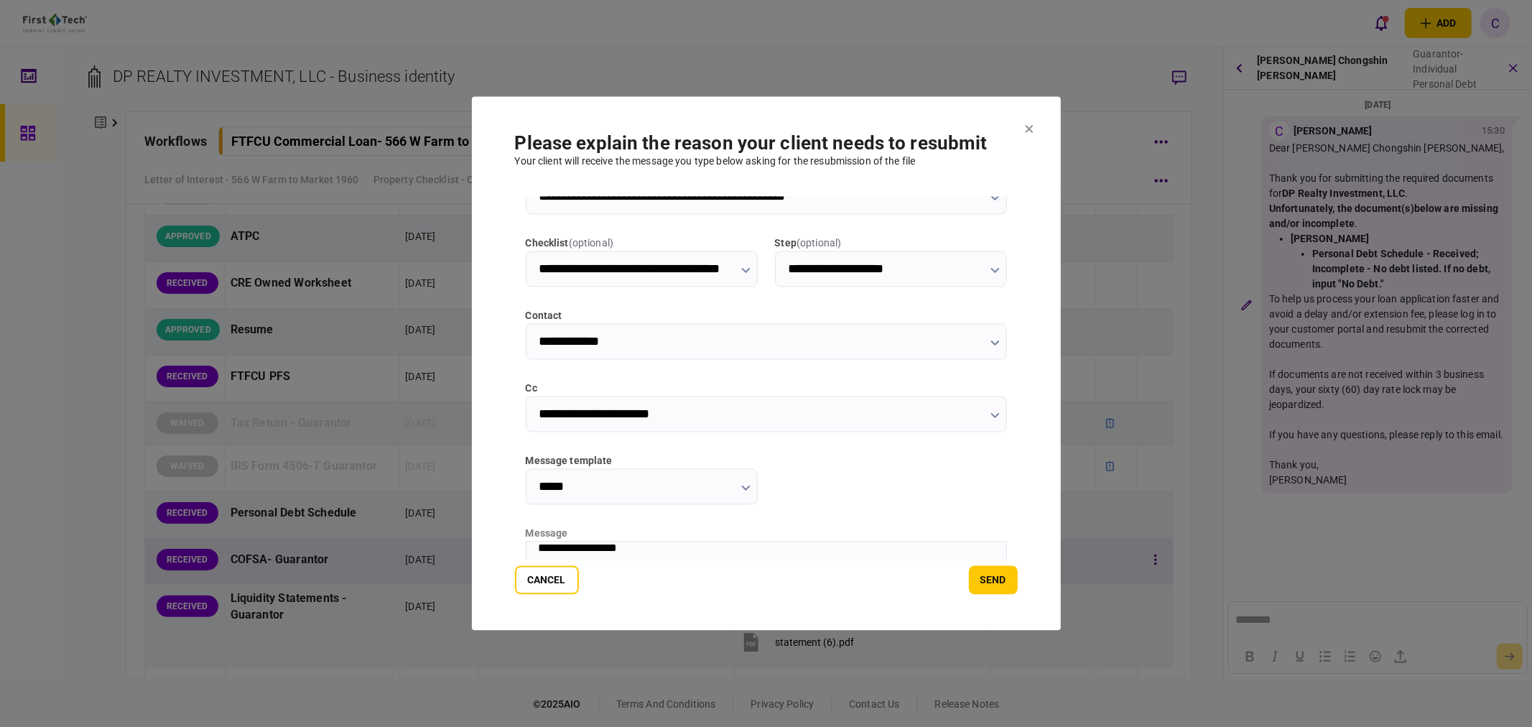
click at [547, 570] on button "Cancel" at bounding box center [547, 580] width 64 height 29
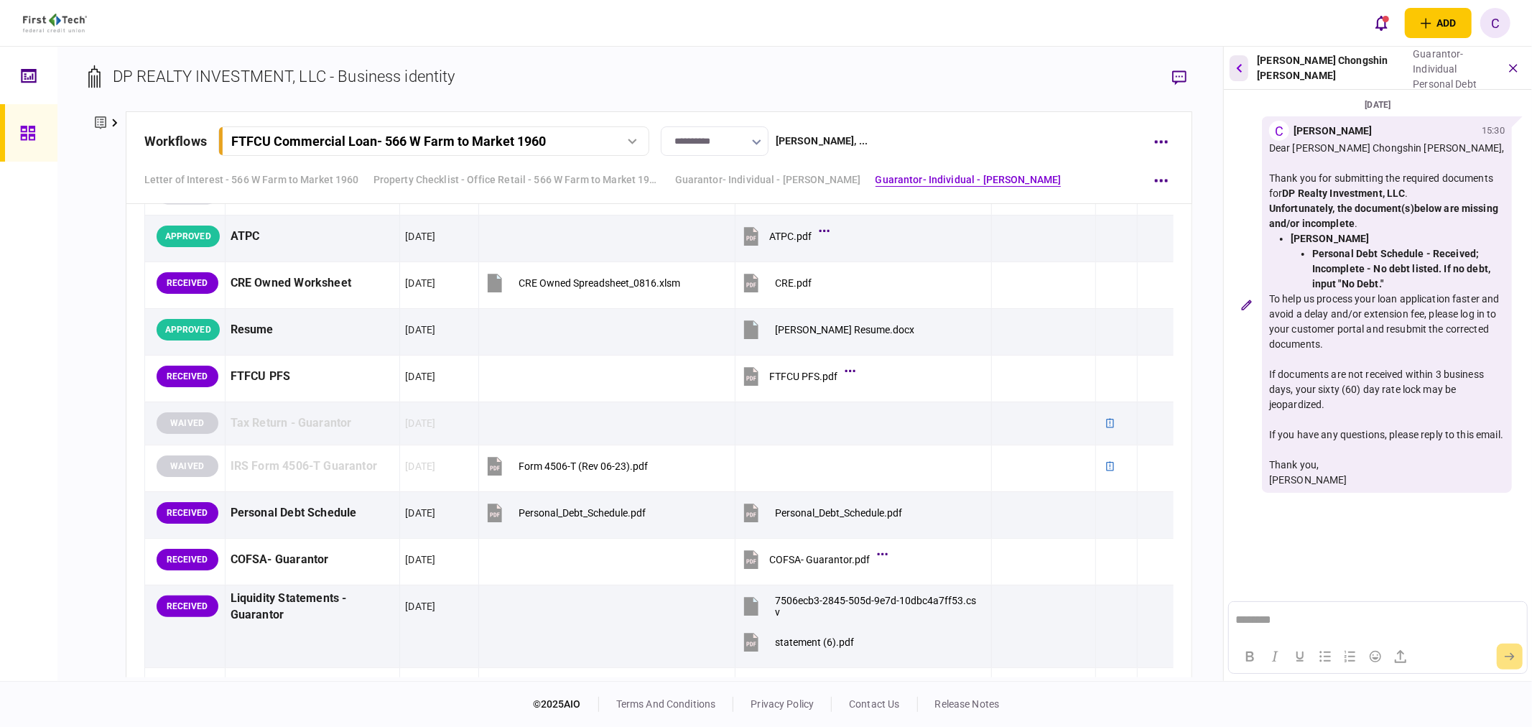
click at [1246, 70] on button "button" at bounding box center [1239, 68] width 19 height 26
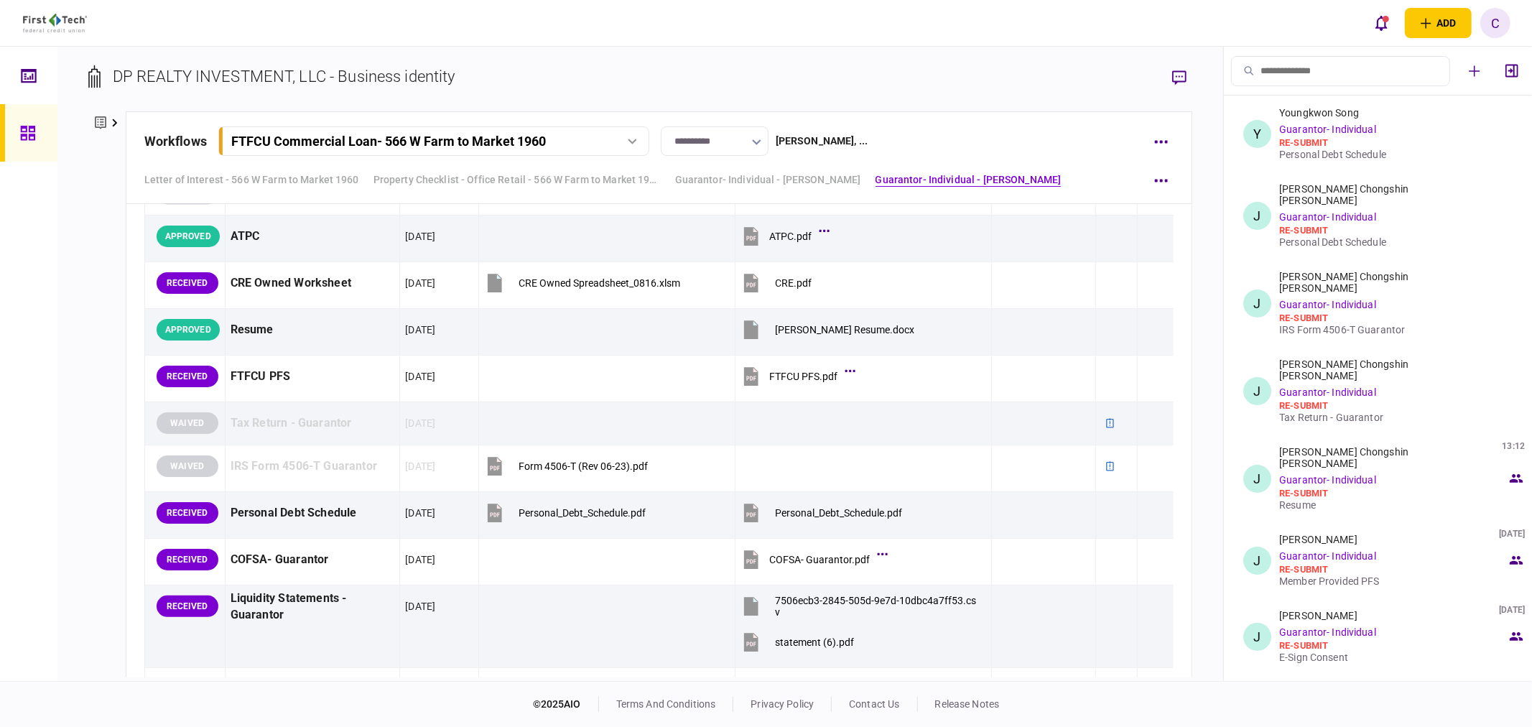
click at [16, 130] on link at bounding box center [28, 132] width 57 height 57
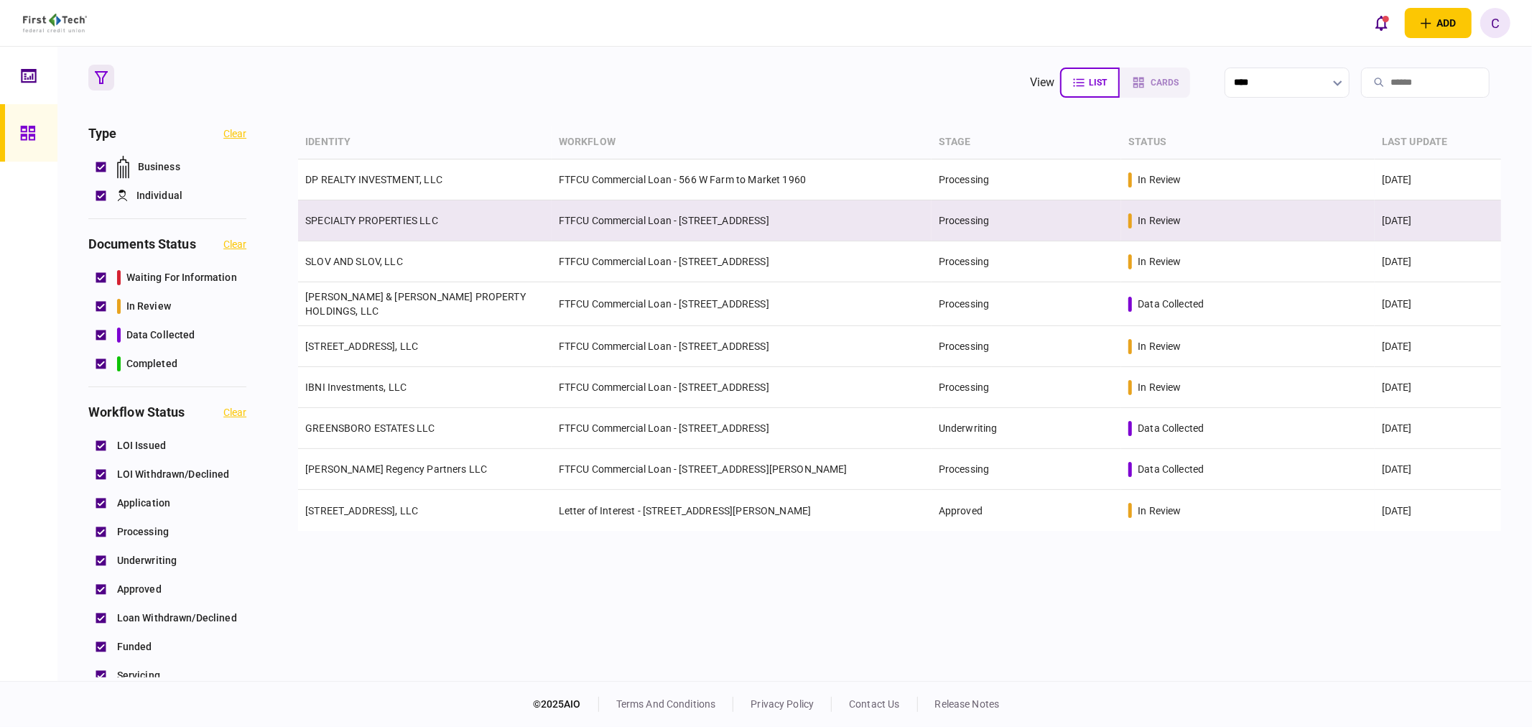
click at [372, 224] on link "SPECIALTY PROPERTIES LLC" at bounding box center [371, 220] width 133 height 11
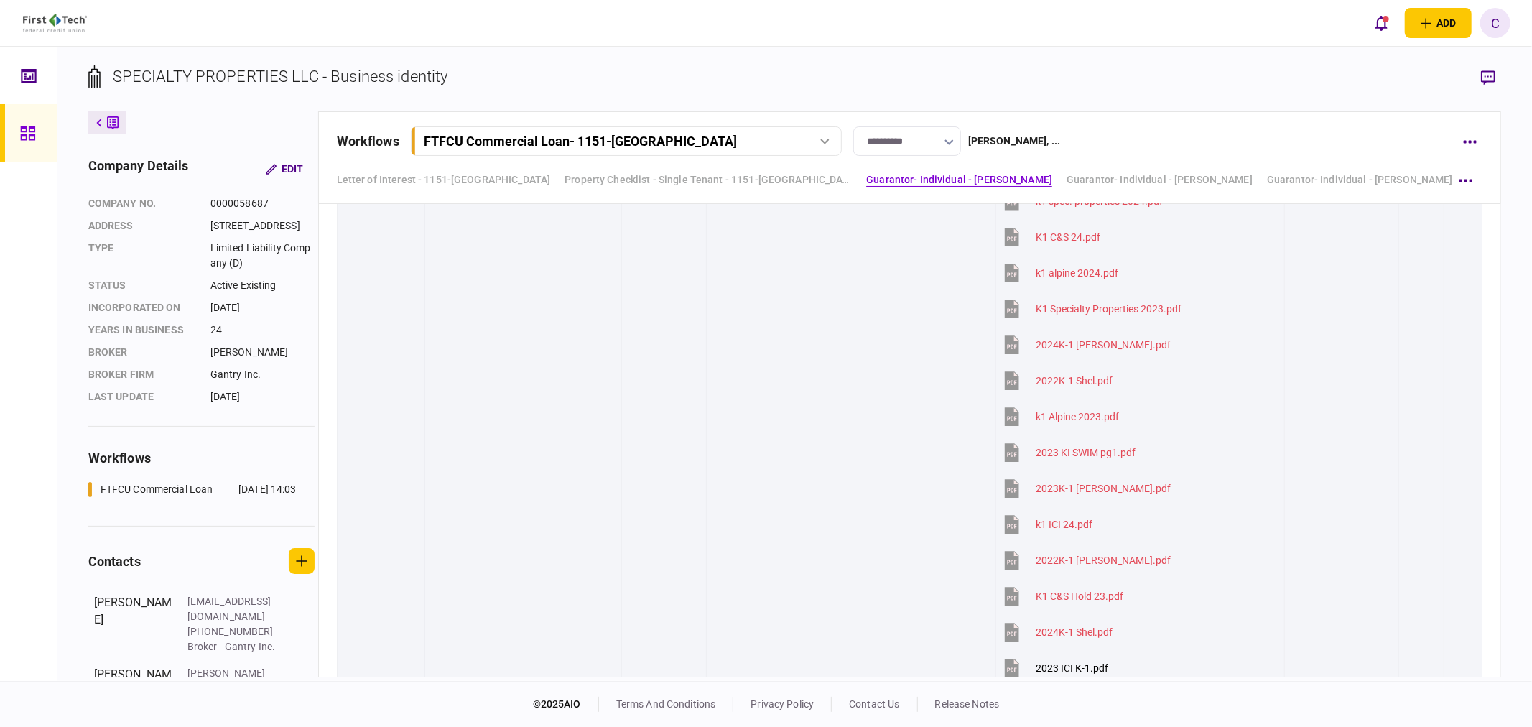
scroll to position [2874, 0]
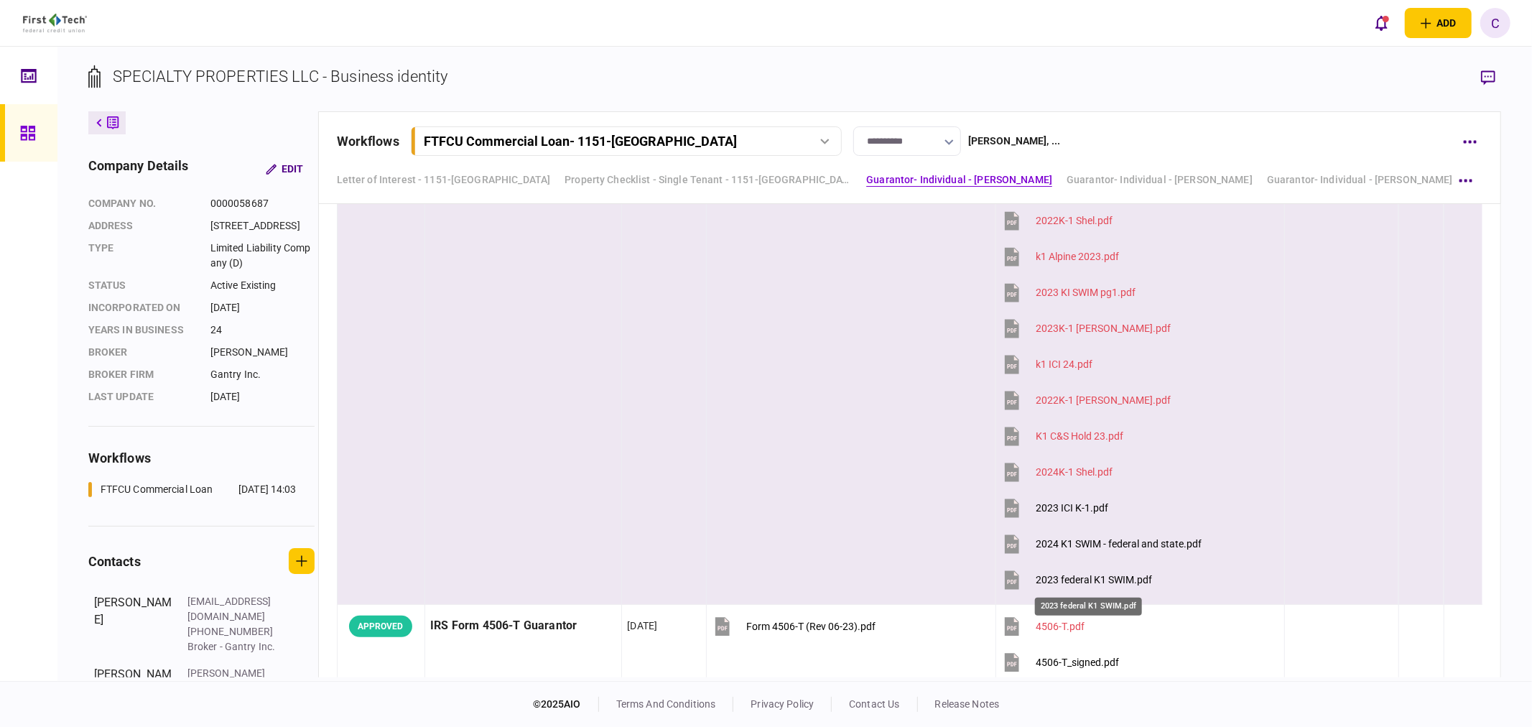
click at [1094, 585] on div "2023 federal K1 SWIM.pdf" at bounding box center [1094, 579] width 116 height 11
click at [1067, 547] on div "2024 K1 SWIM - federal and state.pdf" at bounding box center [1119, 543] width 166 height 11
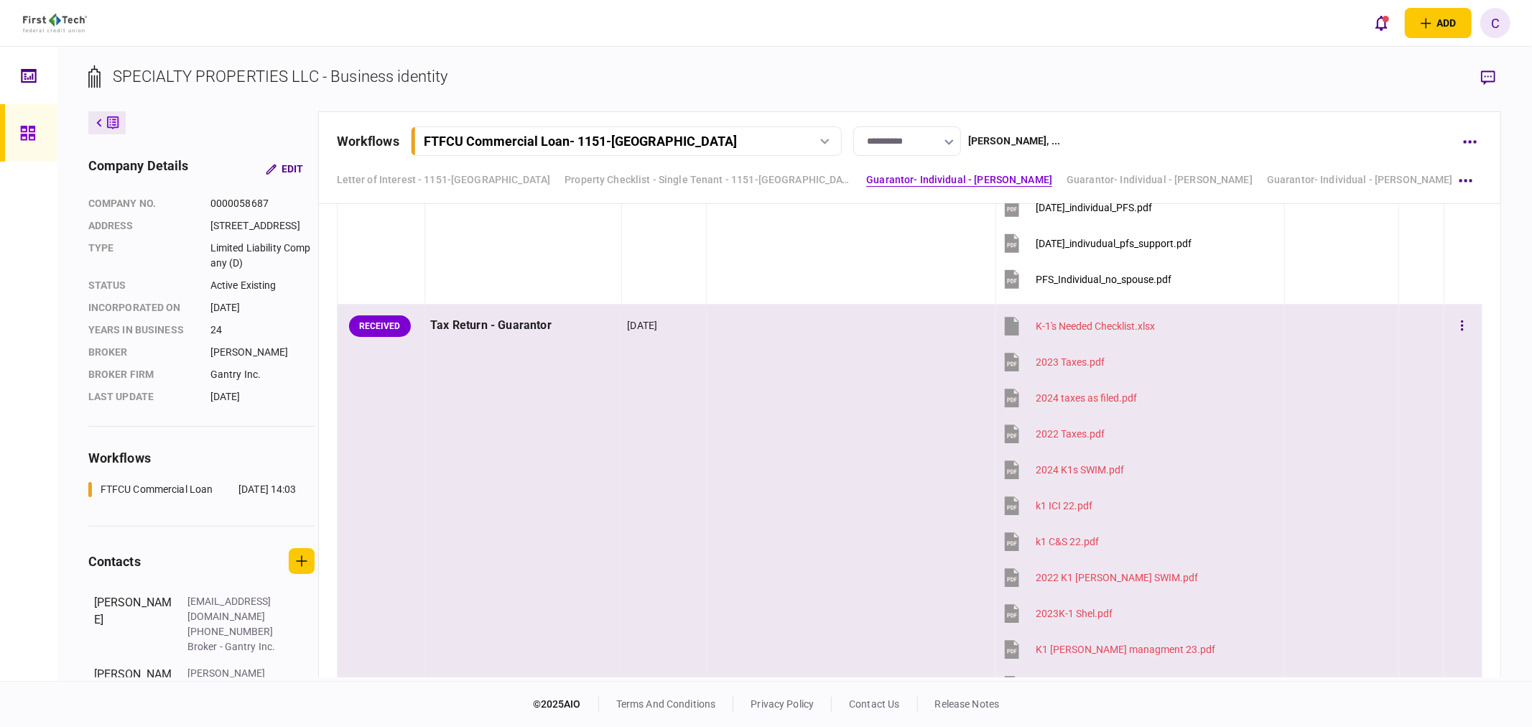
scroll to position [2155, 0]
click at [1461, 331] on icon "button" at bounding box center [1462, 328] width 3 height 14
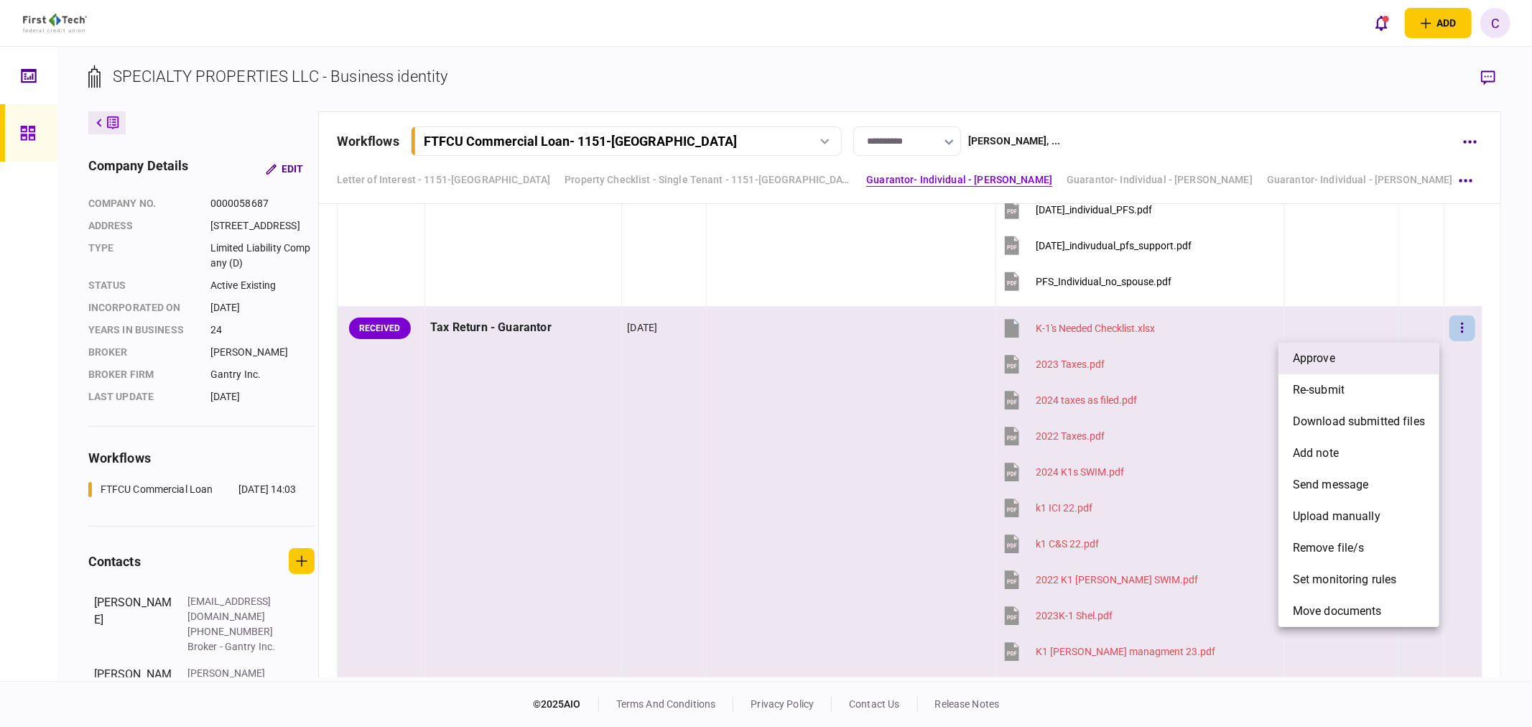
click at [1320, 359] on span "approve" at bounding box center [1314, 358] width 42 height 17
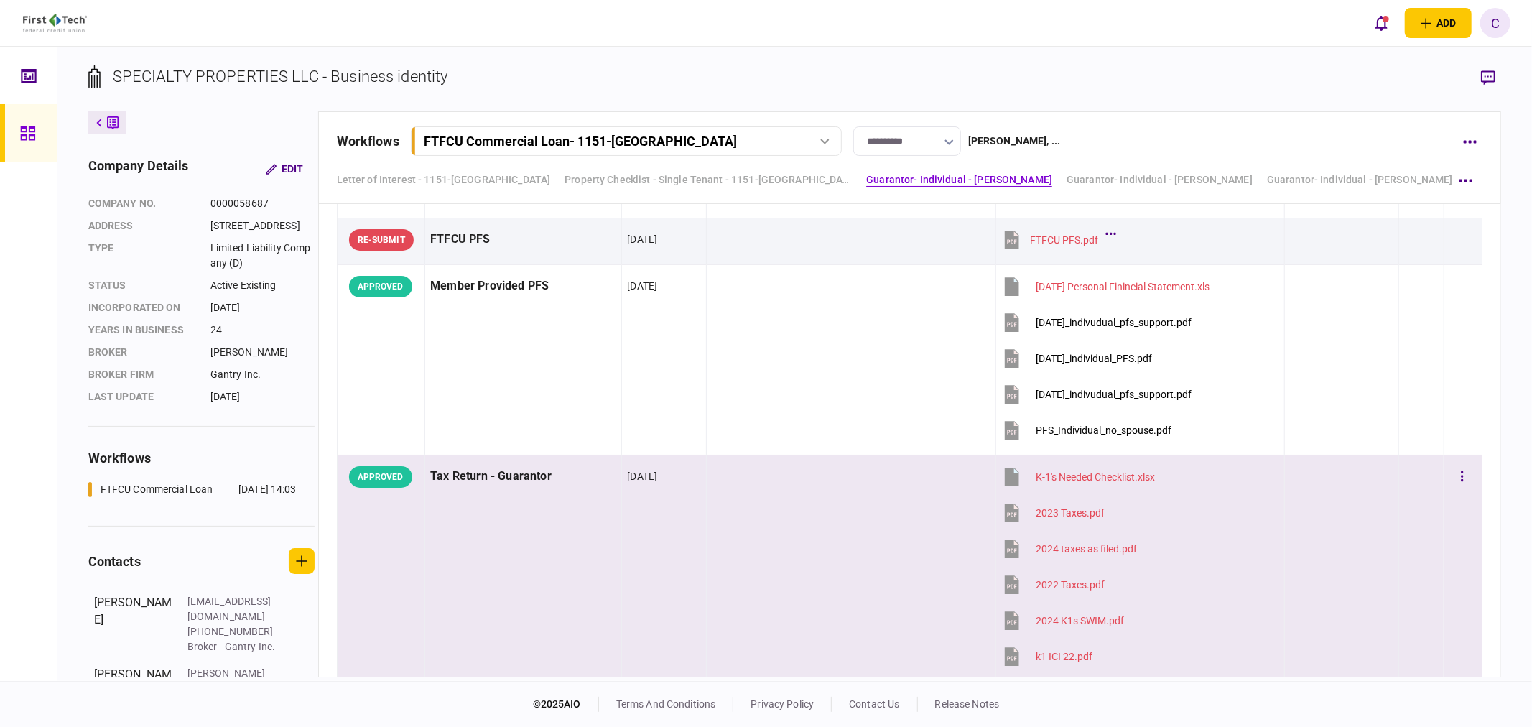
scroll to position [1915, 0]
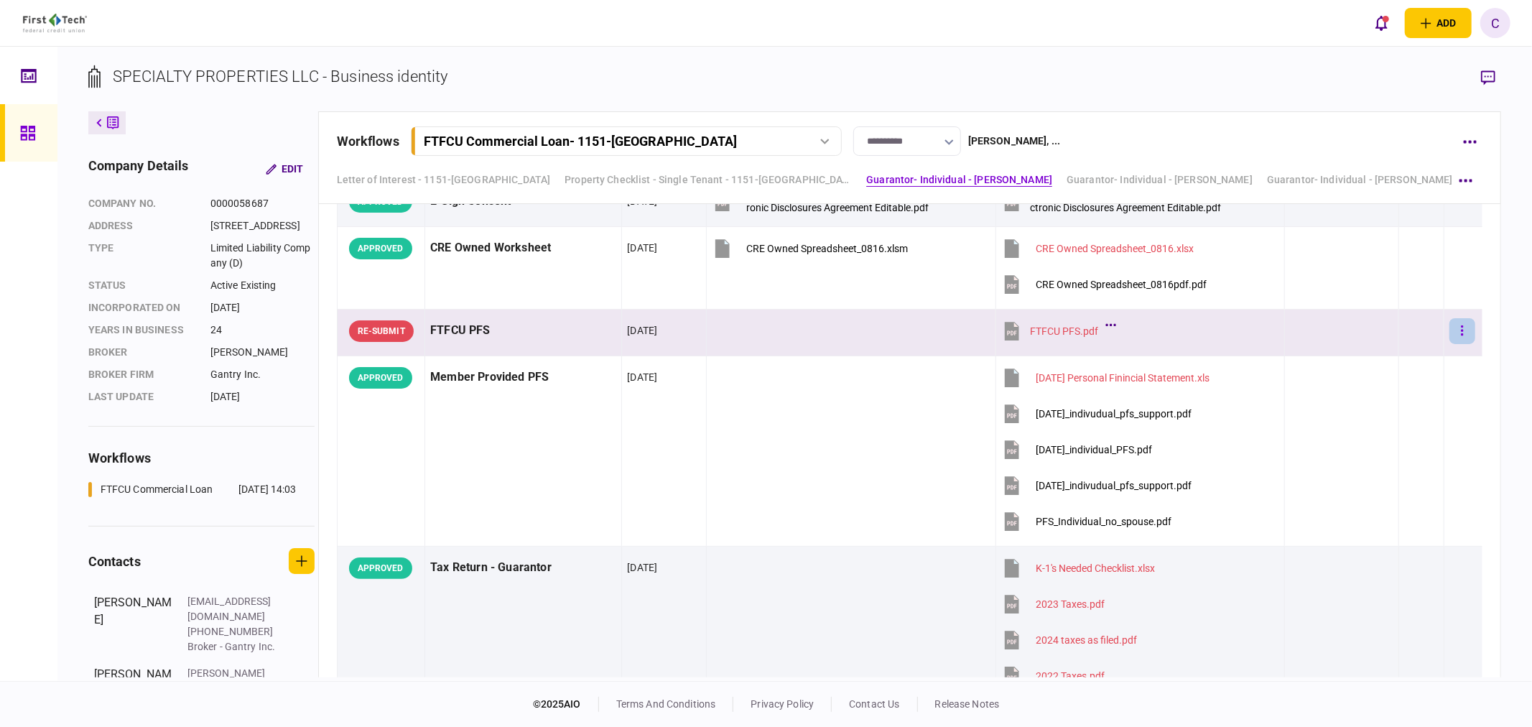
click at [1455, 327] on button "button" at bounding box center [1463, 331] width 26 height 26
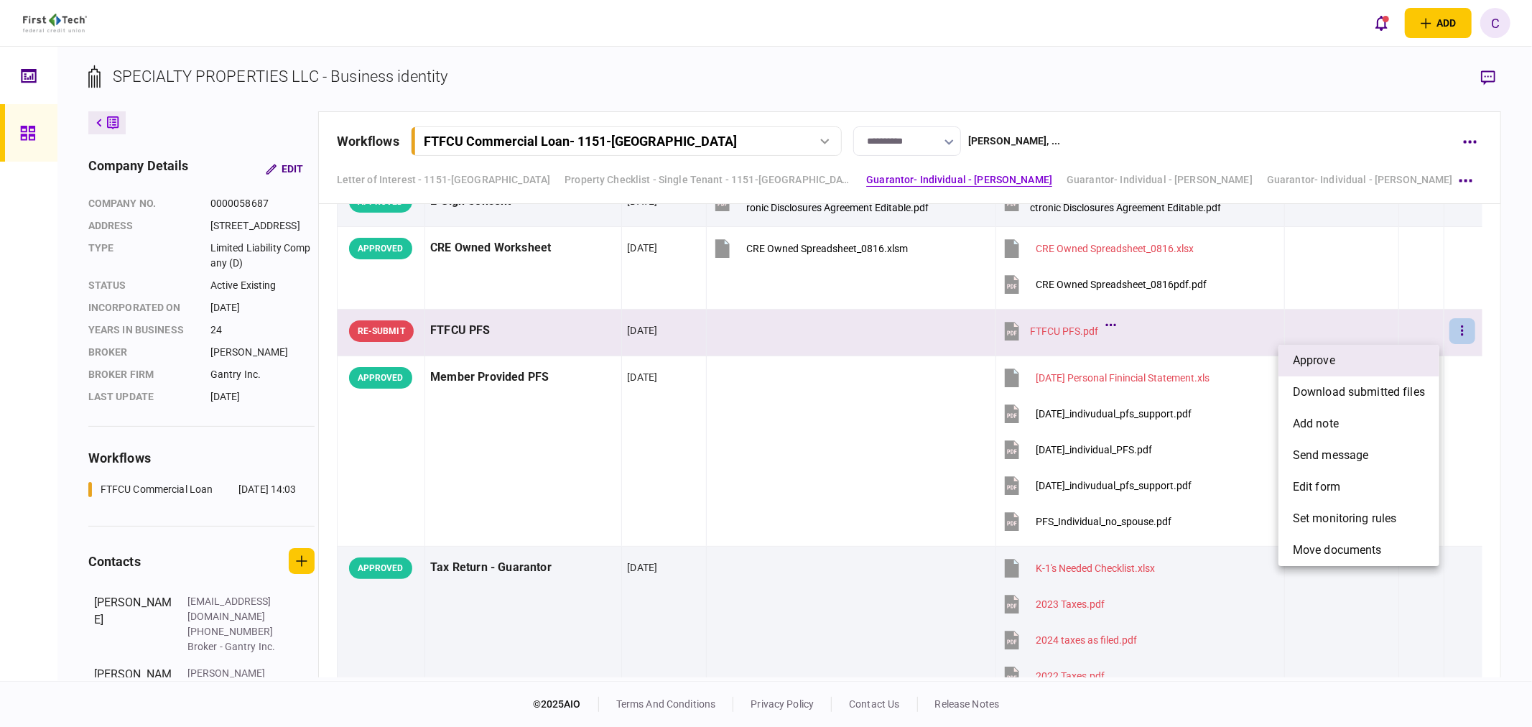
click at [1332, 364] on span "approve" at bounding box center [1314, 360] width 42 height 17
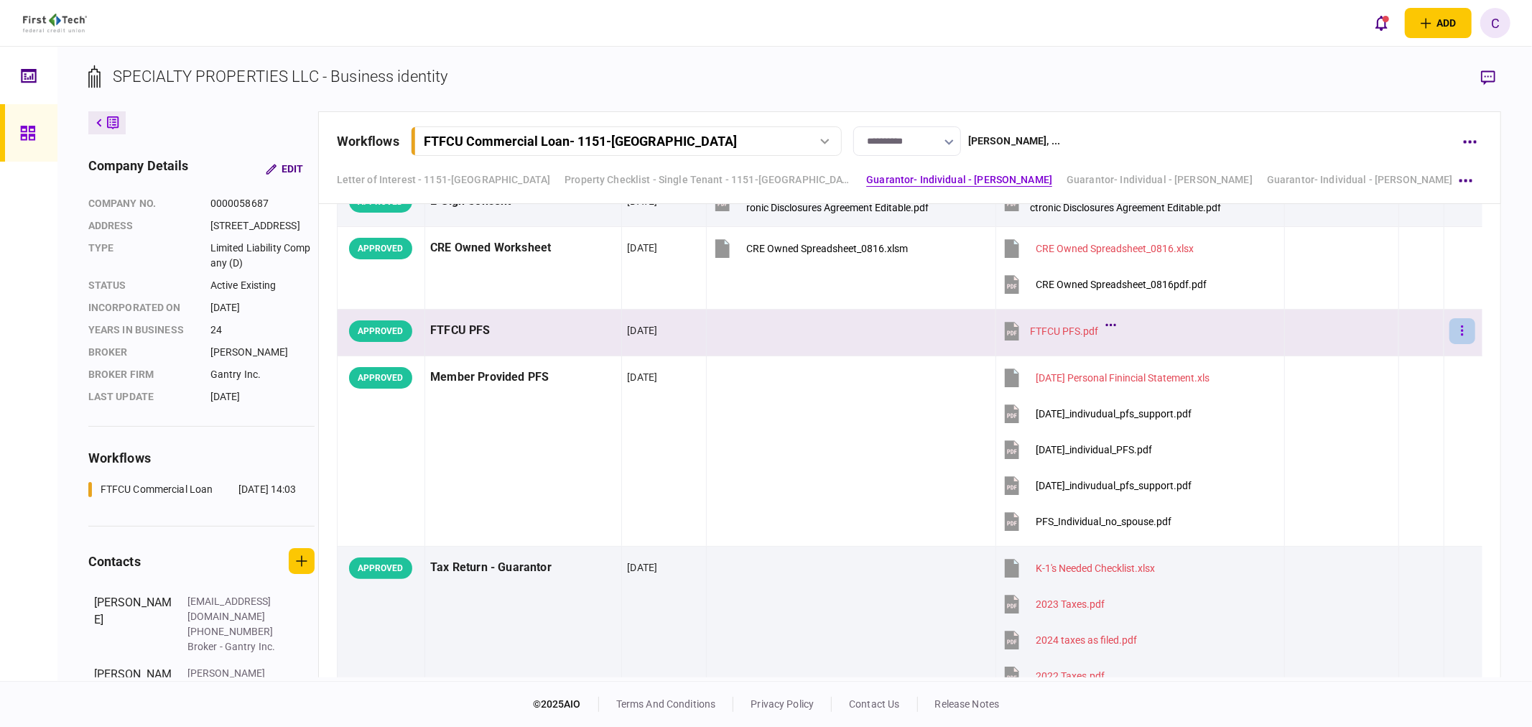
click at [1463, 335] on button "button" at bounding box center [1463, 331] width 26 height 26
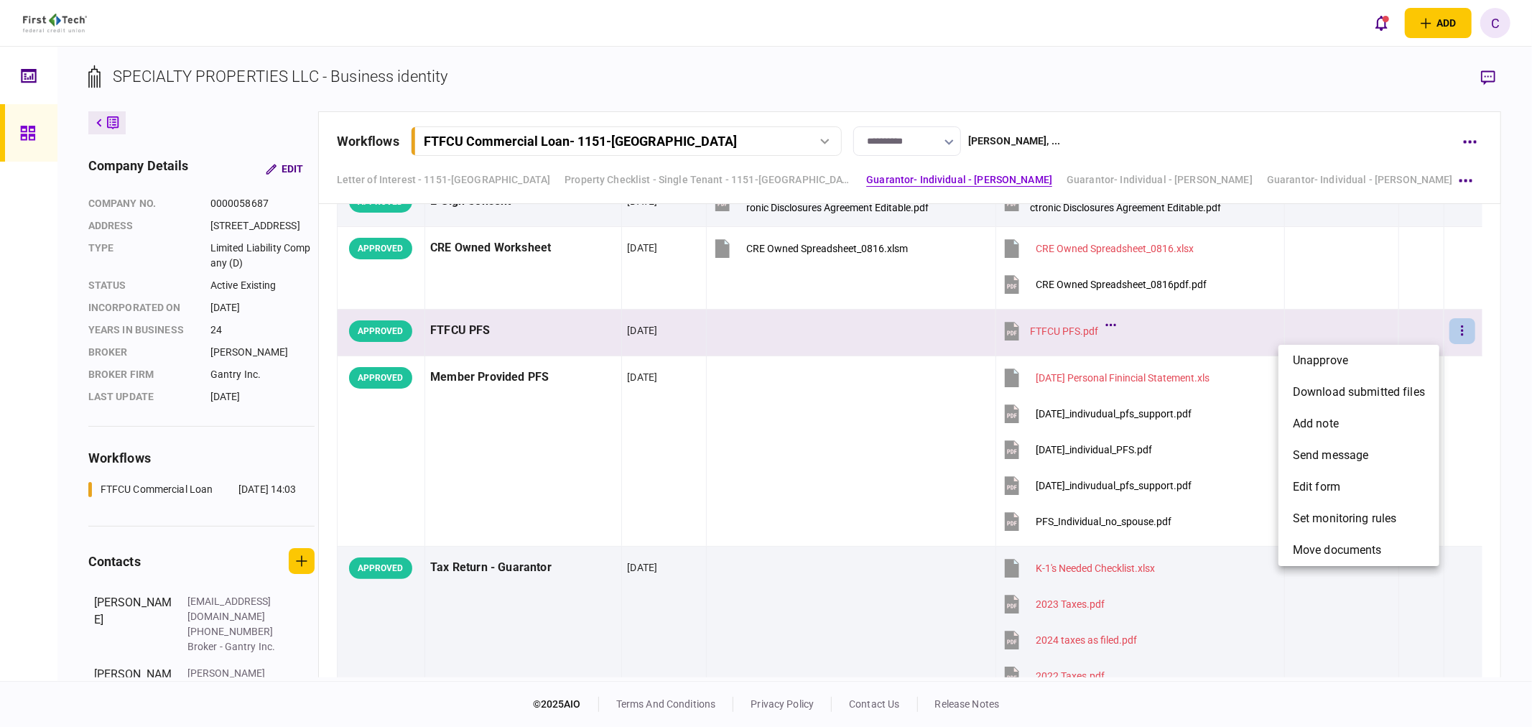
click at [1467, 273] on div at bounding box center [766, 363] width 1532 height 727
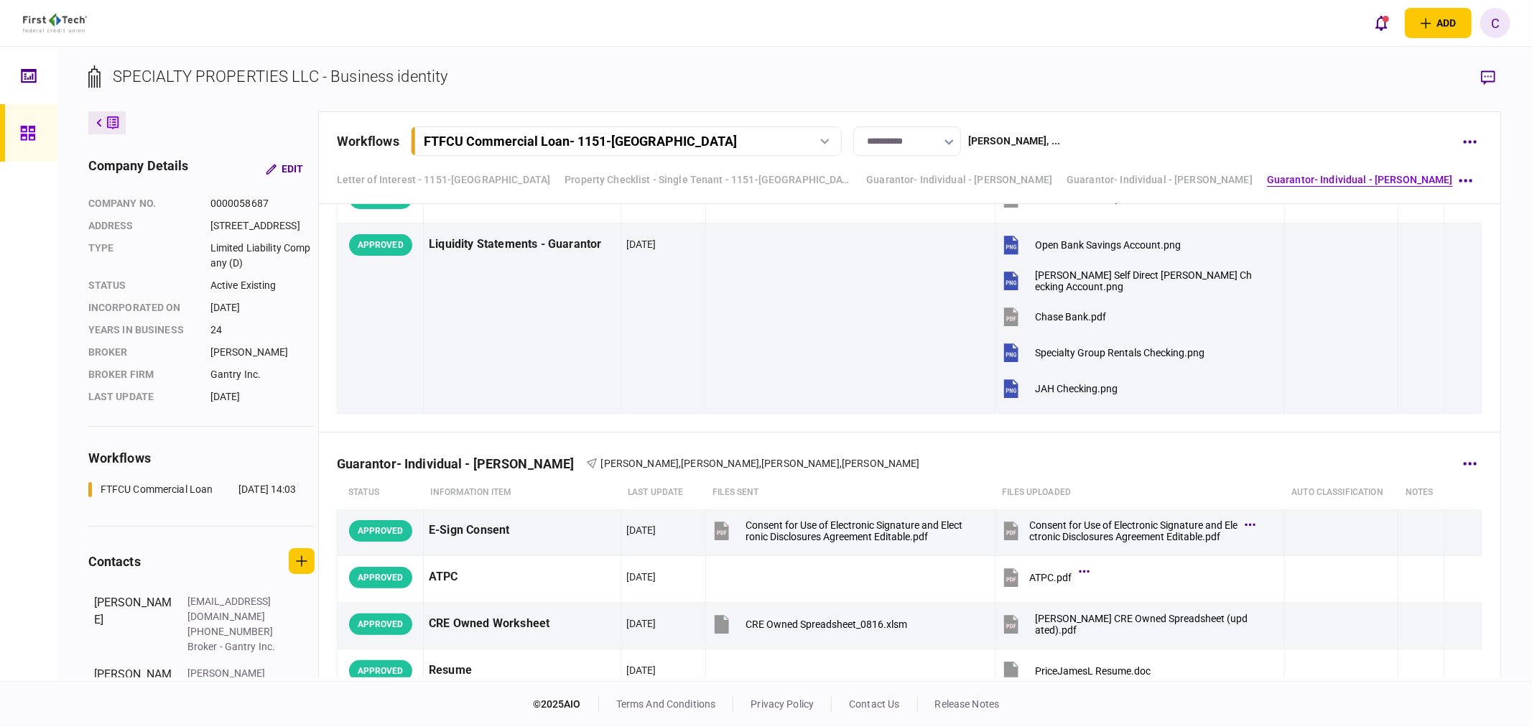
scroll to position [4311, 0]
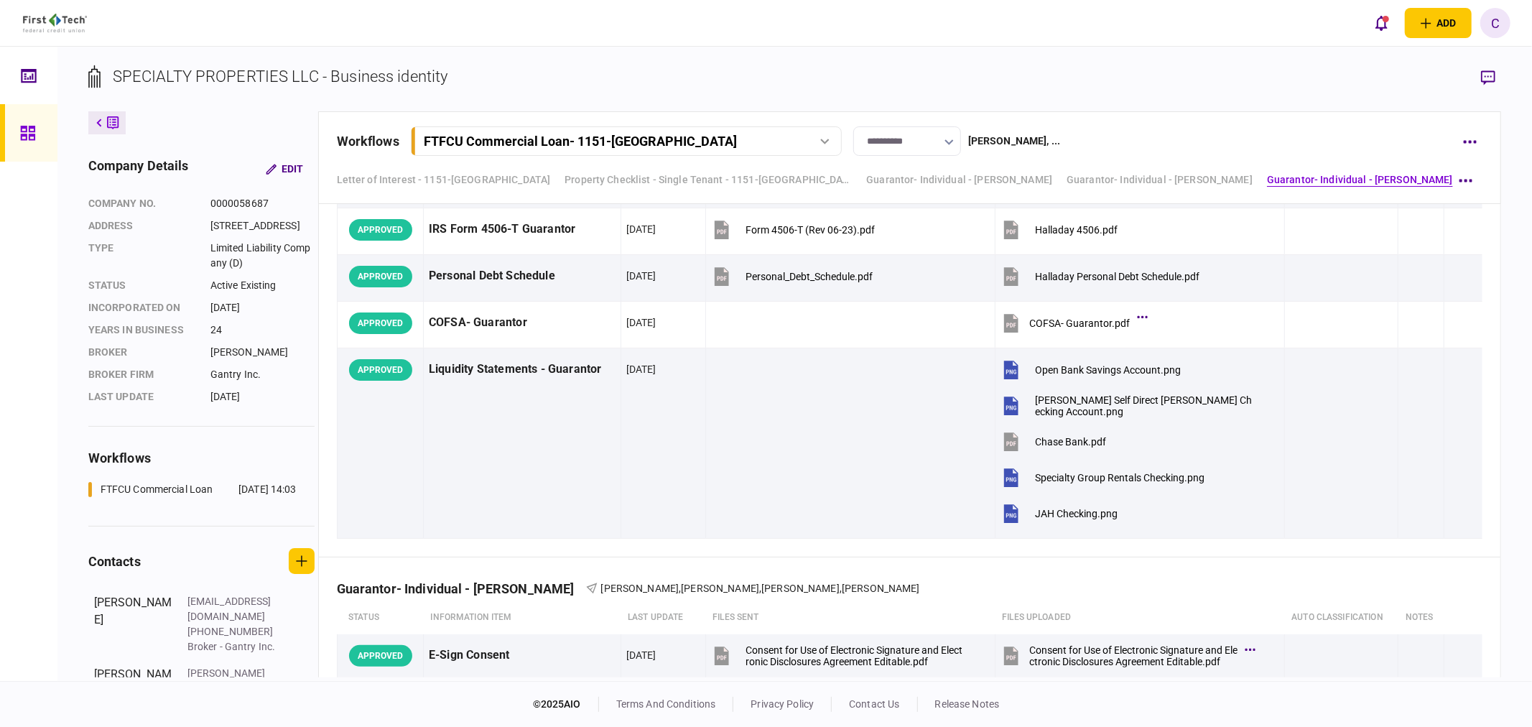
click at [30, 132] on icon at bounding box center [28, 133] width 16 height 17
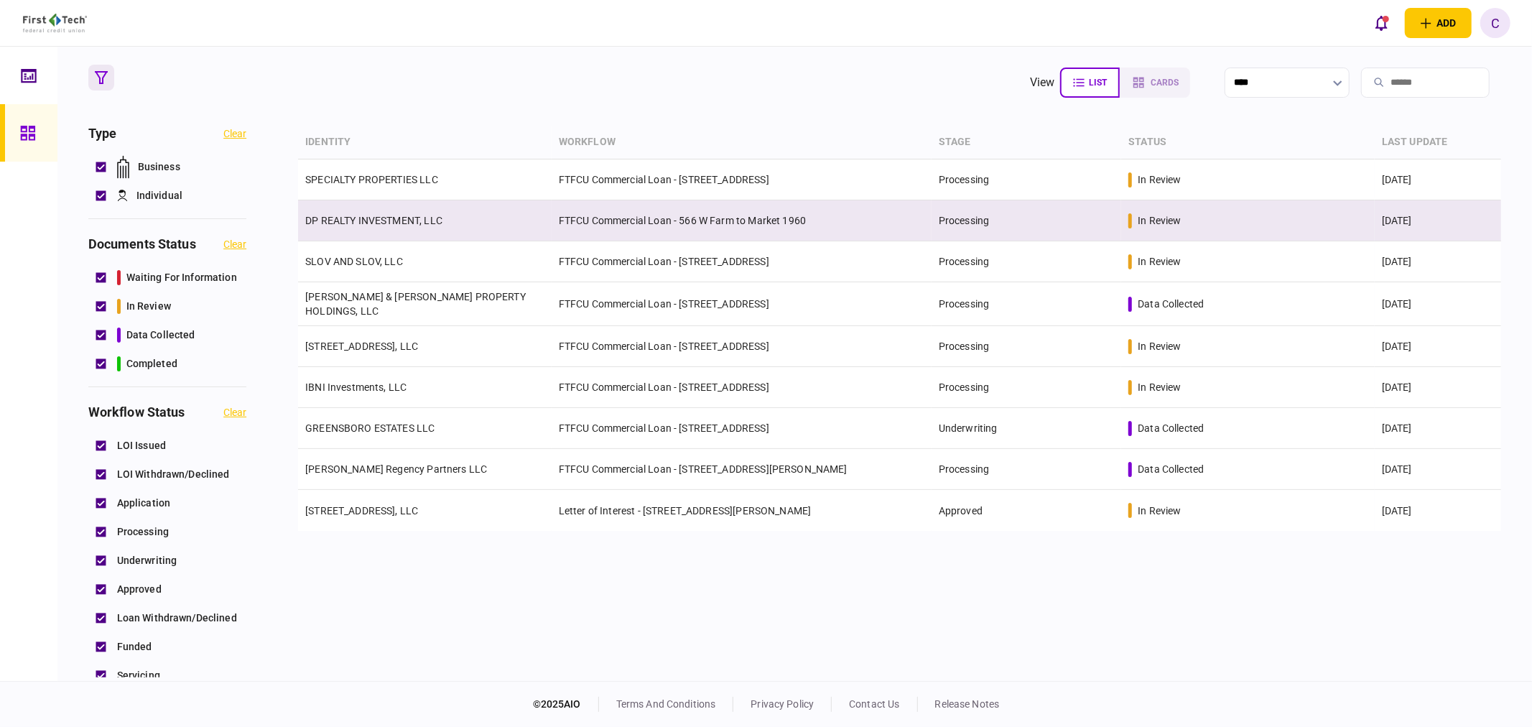
click at [383, 223] on link "DP REALTY INVESTMENT, LLC" at bounding box center [373, 220] width 137 height 11
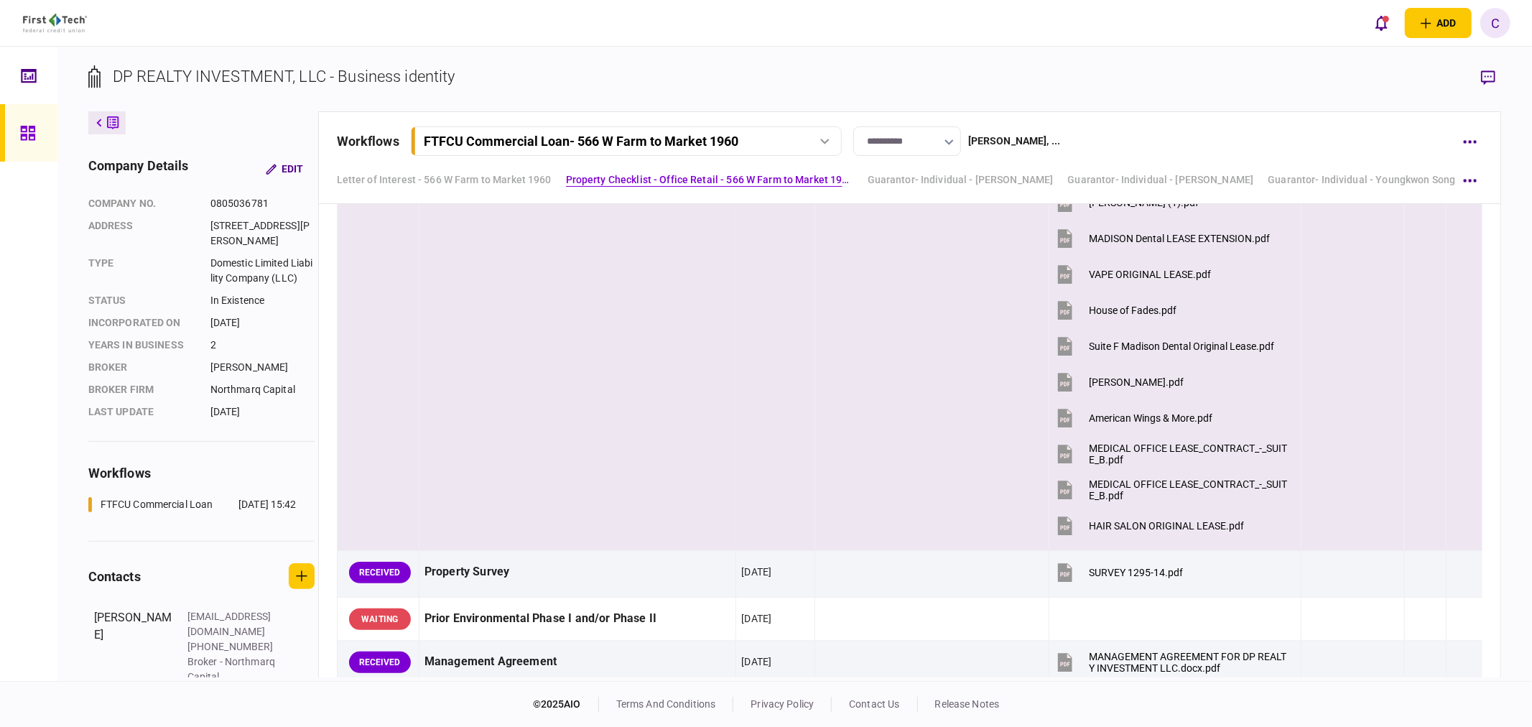
scroll to position [1356, 0]
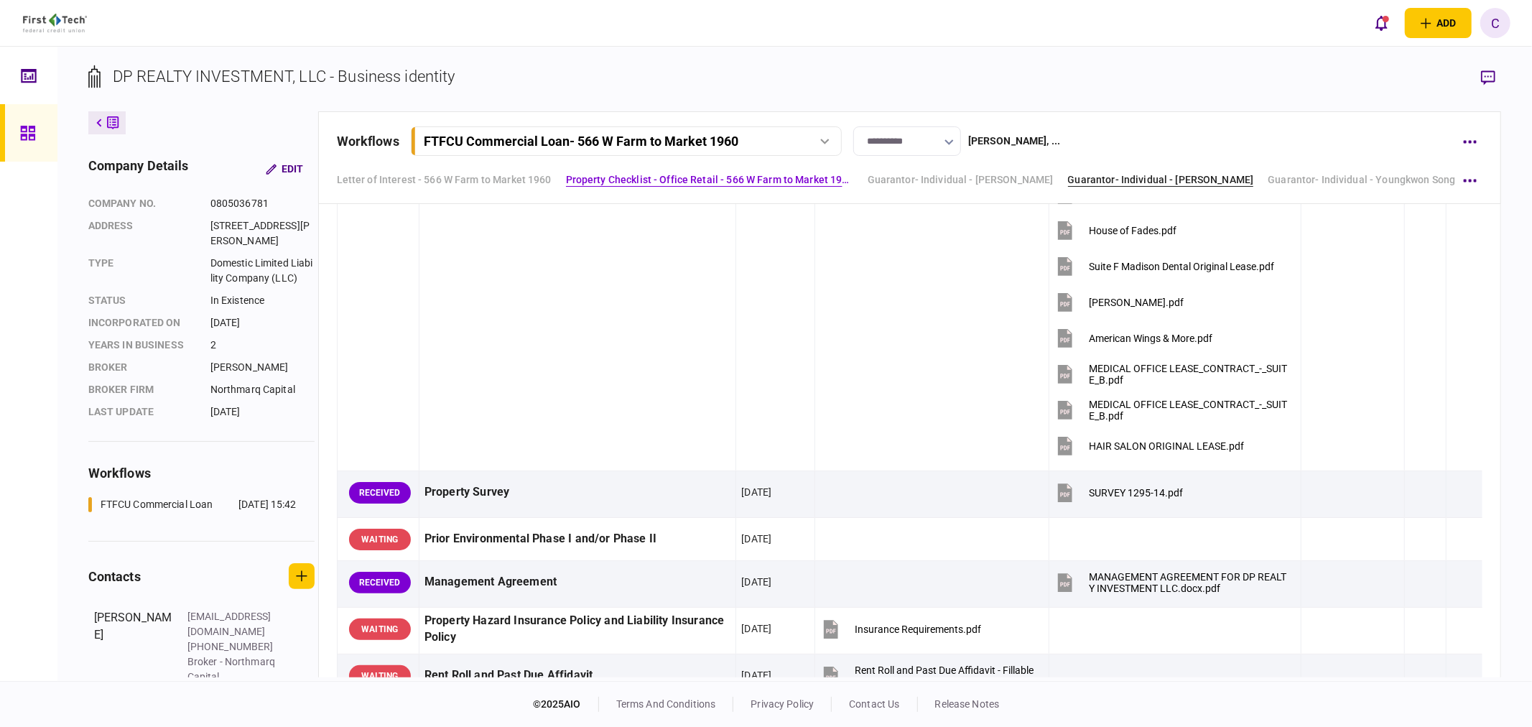
click at [1140, 175] on link "Guarantor- Individual - [PERSON_NAME]" at bounding box center [1161, 179] width 186 height 15
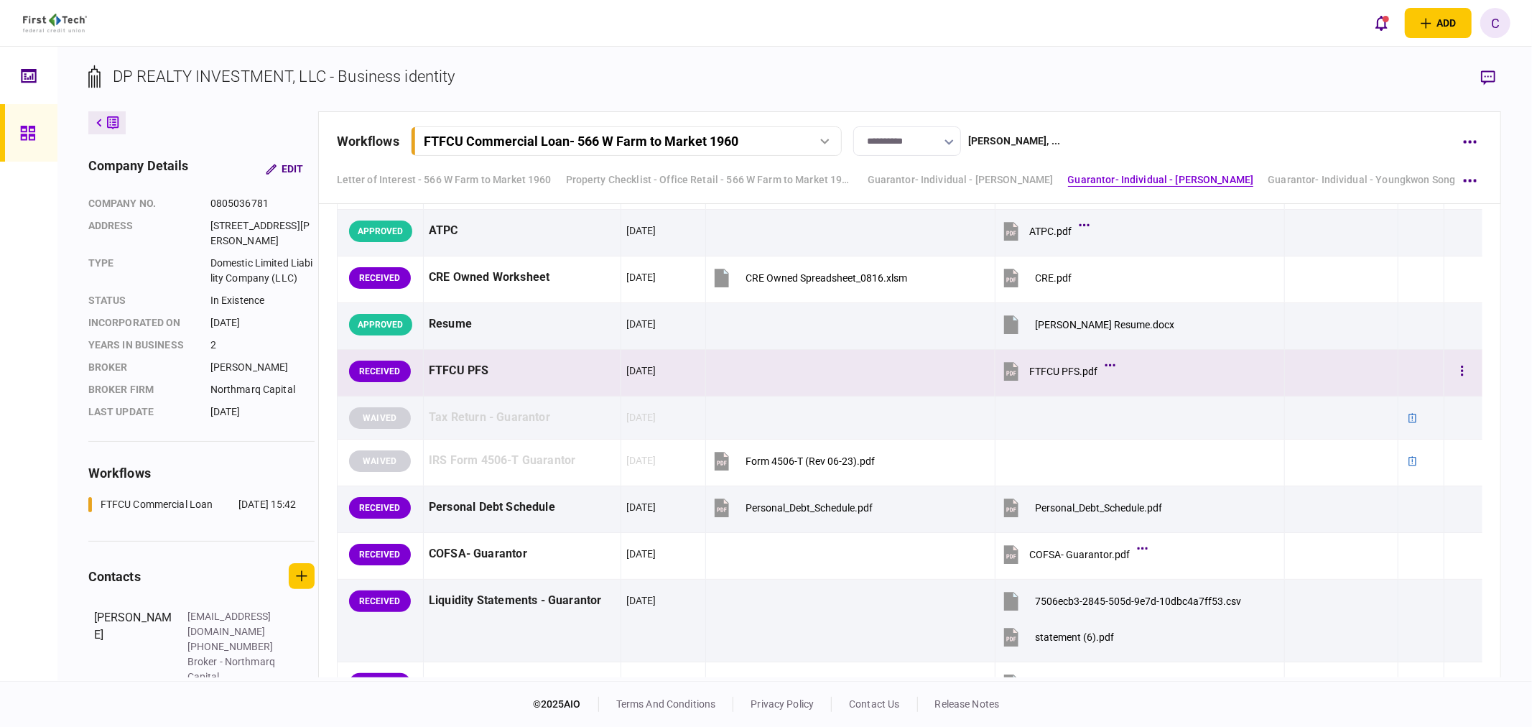
scroll to position [2821, 0]
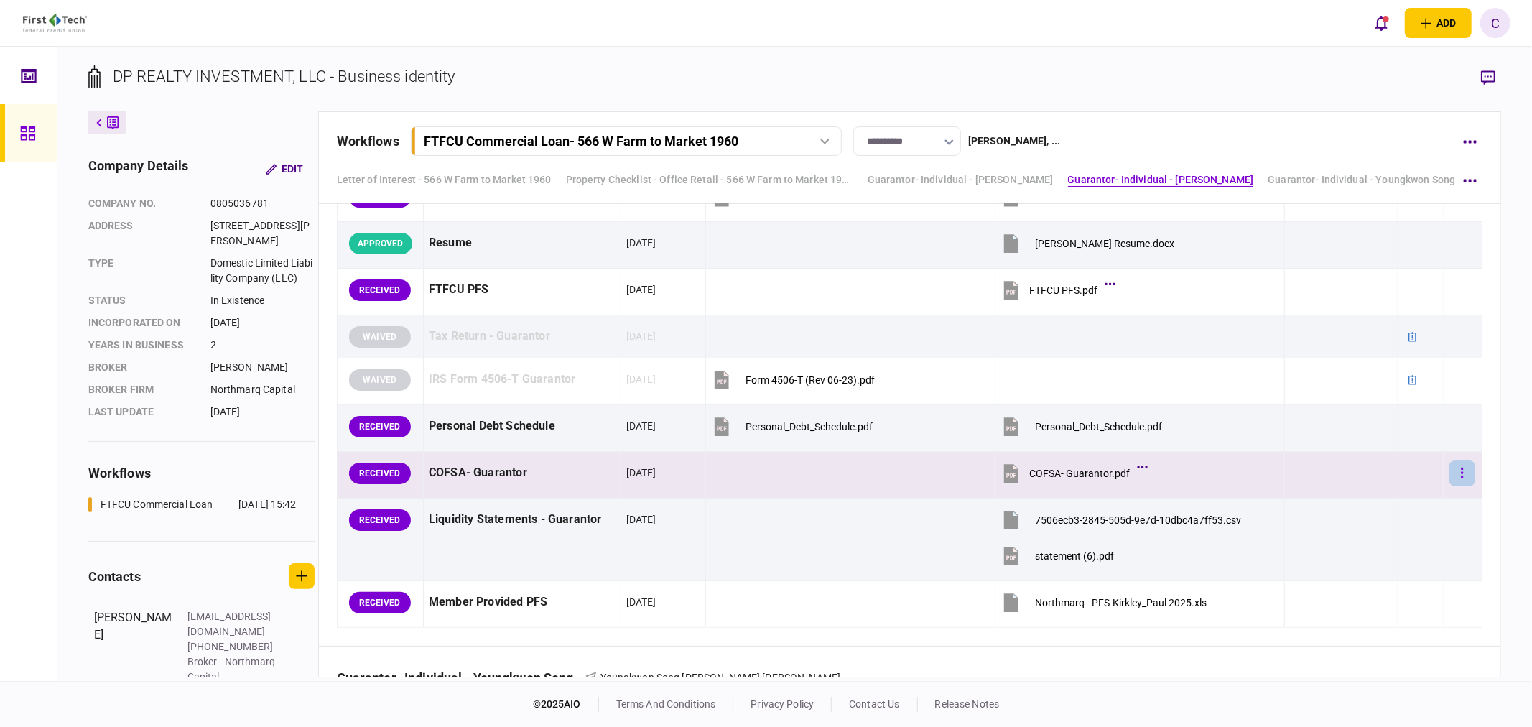
click at [1450, 477] on button "button" at bounding box center [1463, 474] width 26 height 26
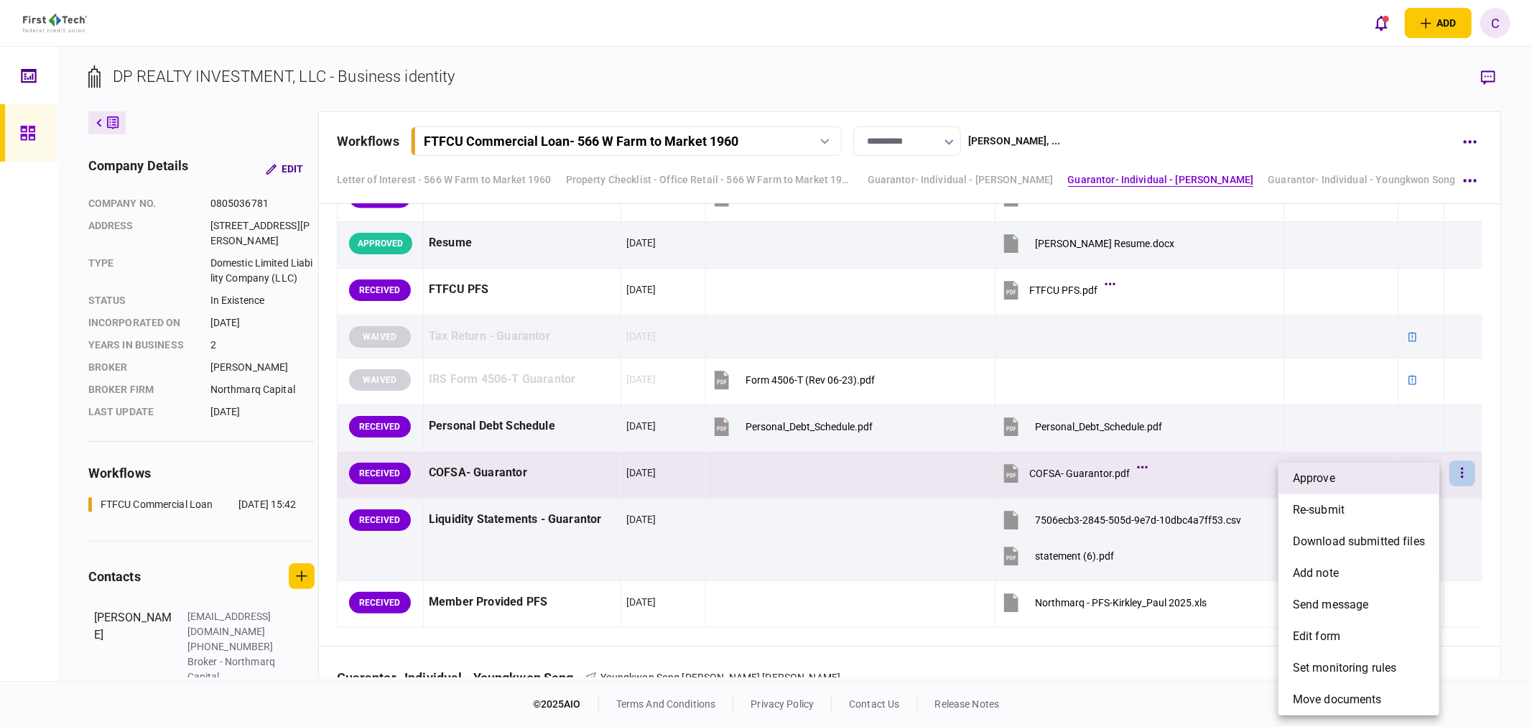
click at [1319, 484] on span "approve" at bounding box center [1314, 478] width 42 height 17
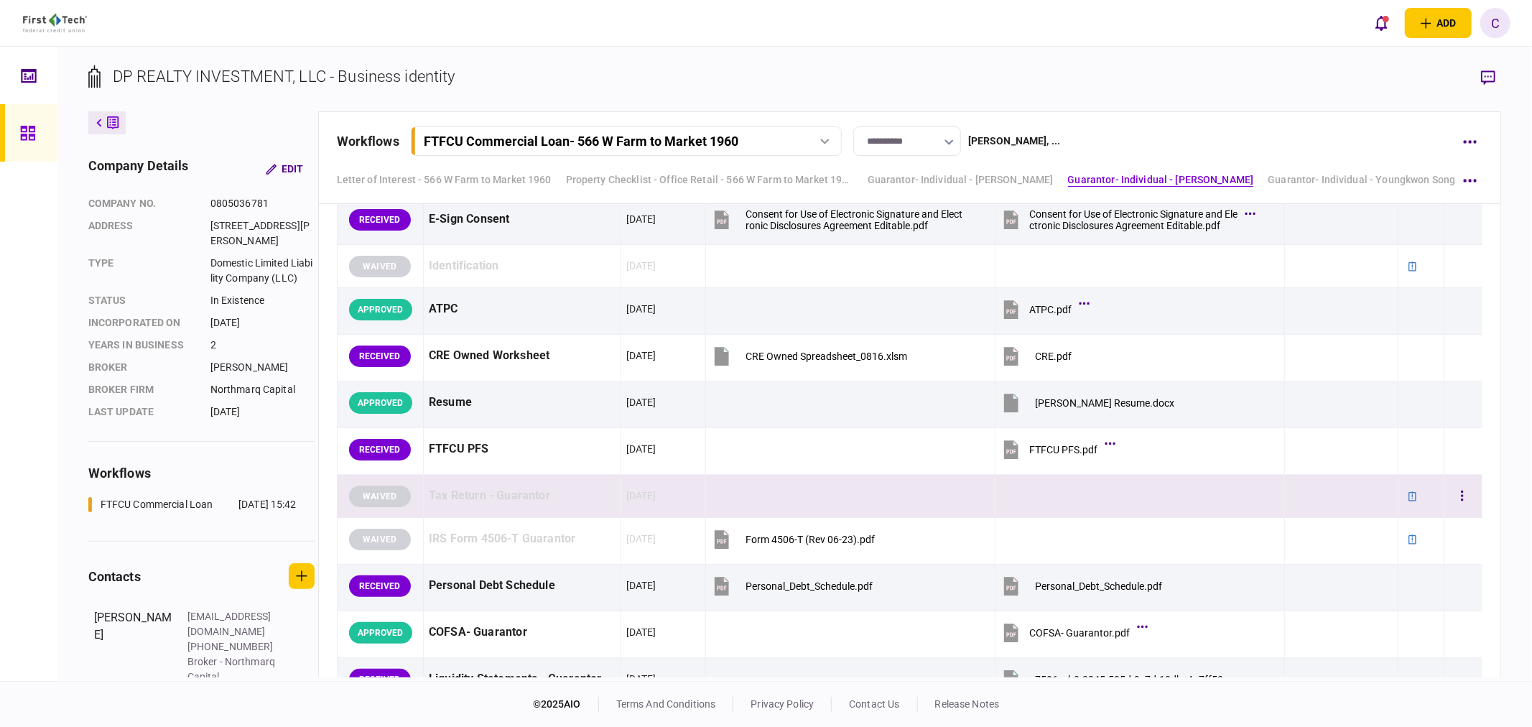
scroll to position [2581, 0]
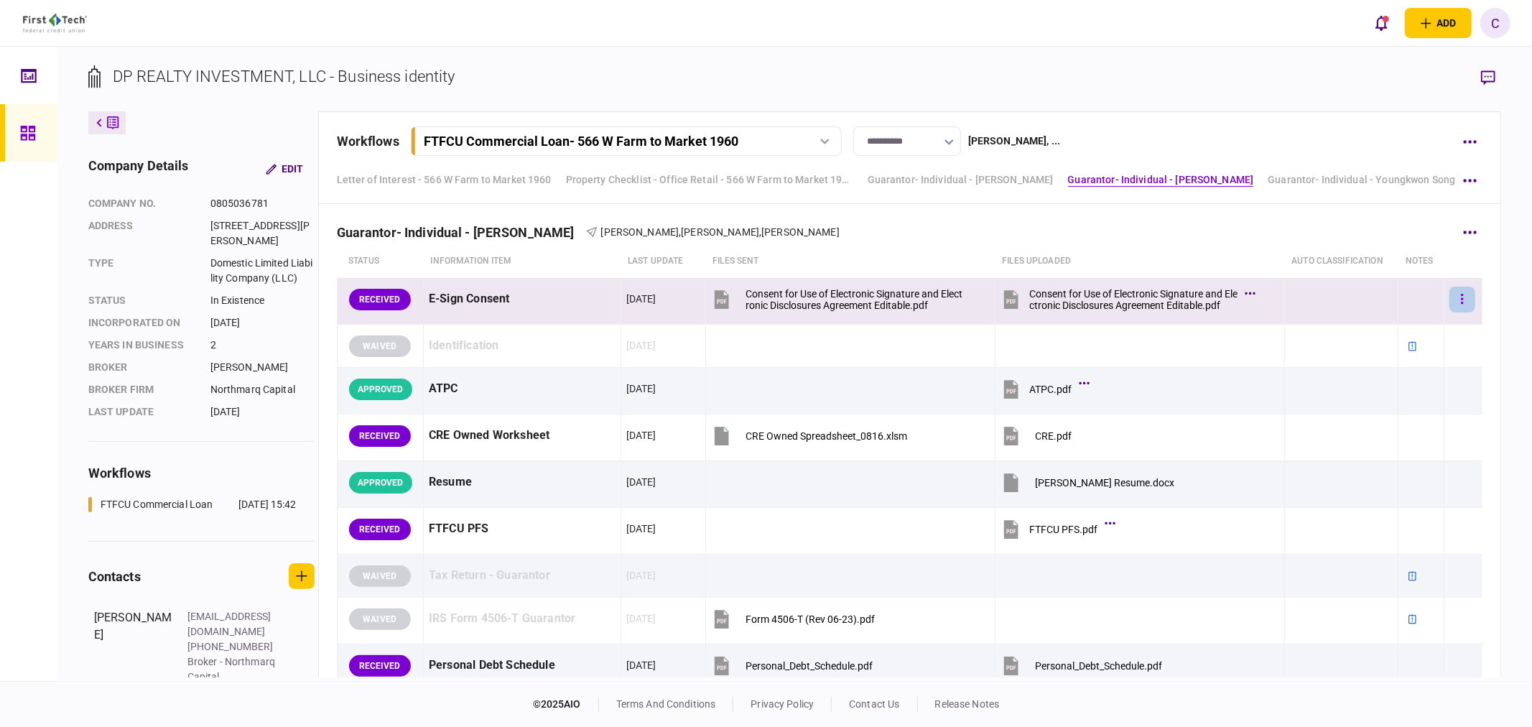
click at [1463, 297] on button "button" at bounding box center [1463, 300] width 26 height 26
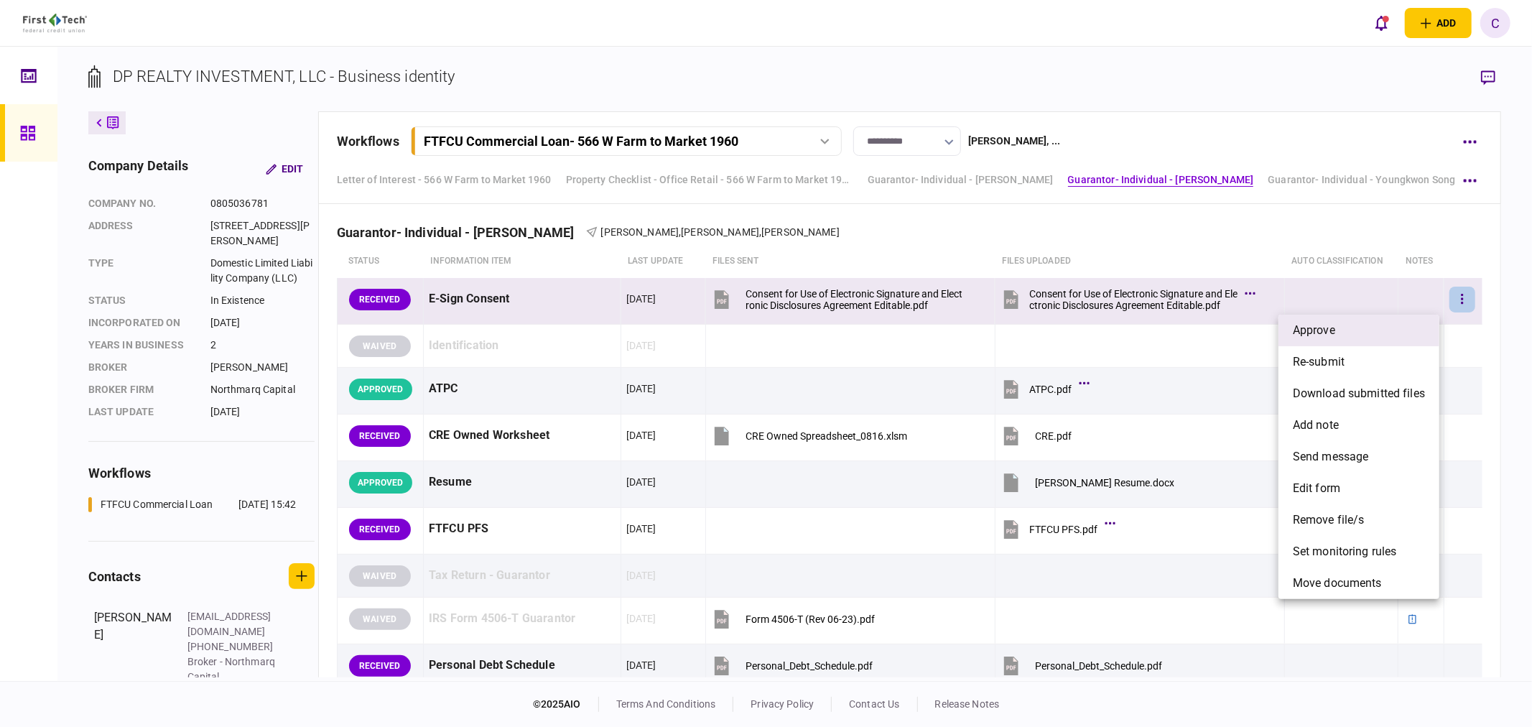
click at [1374, 322] on li "approve" at bounding box center [1359, 331] width 161 height 32
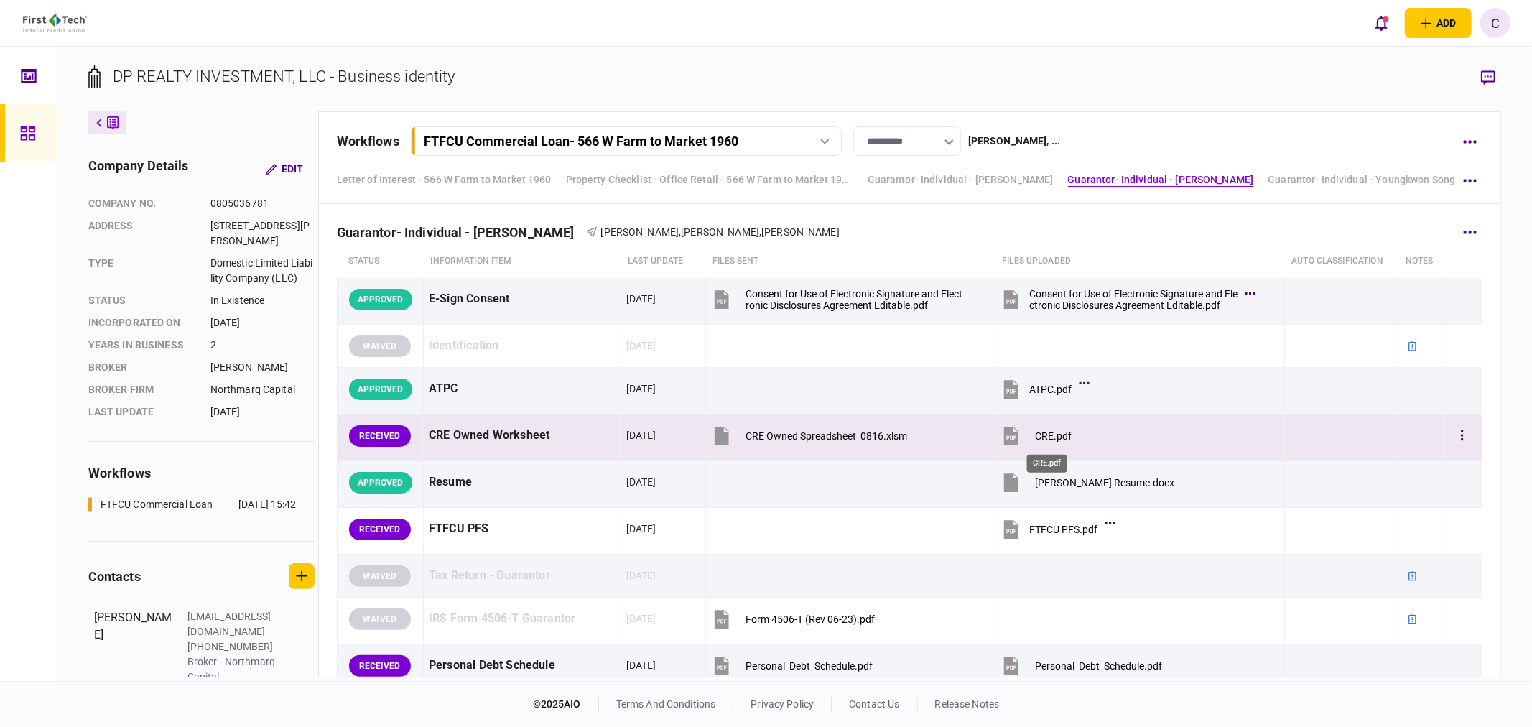
click at [1057, 436] on div "CRE.pdf" at bounding box center [1053, 435] width 37 height 11
click at [1450, 438] on button "button" at bounding box center [1463, 436] width 26 height 26
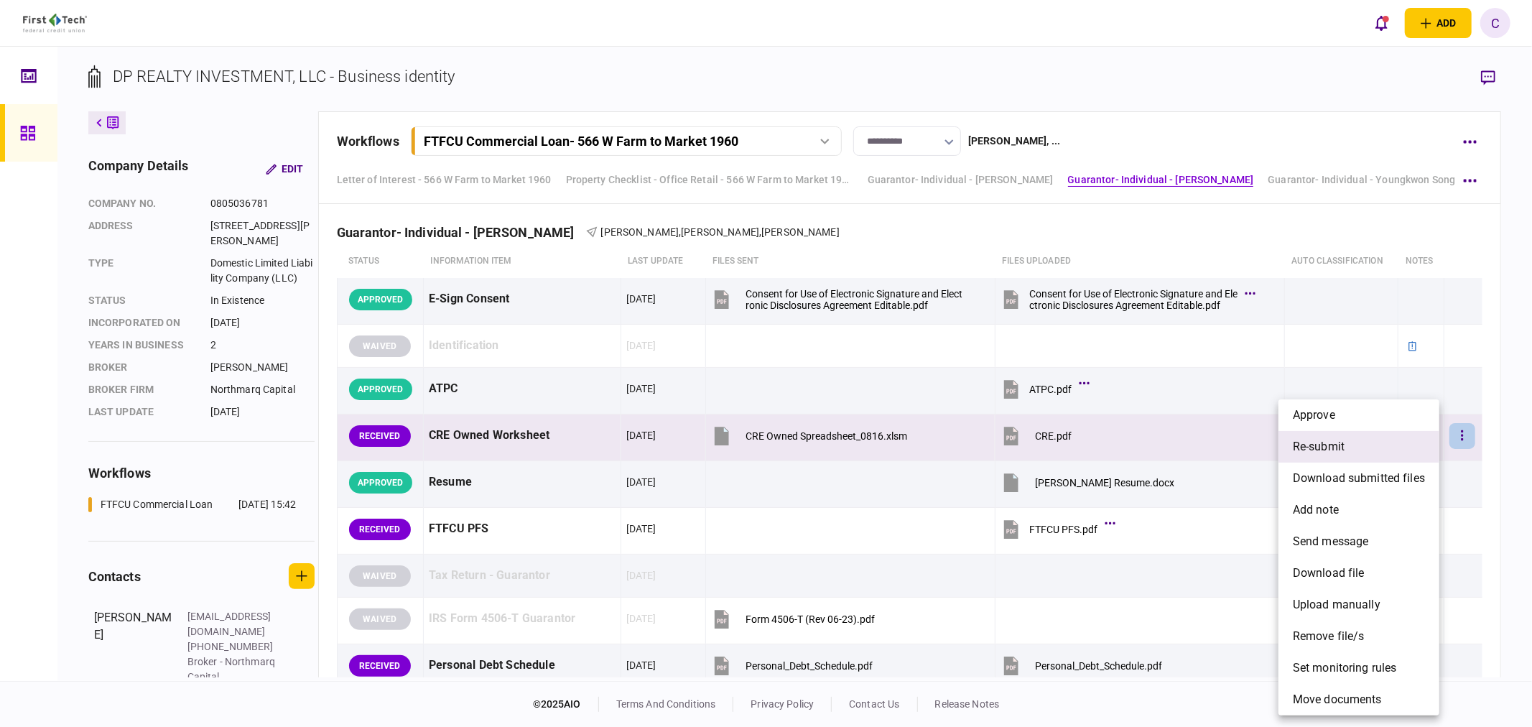
click at [1376, 454] on li "re-submit" at bounding box center [1359, 447] width 161 height 32
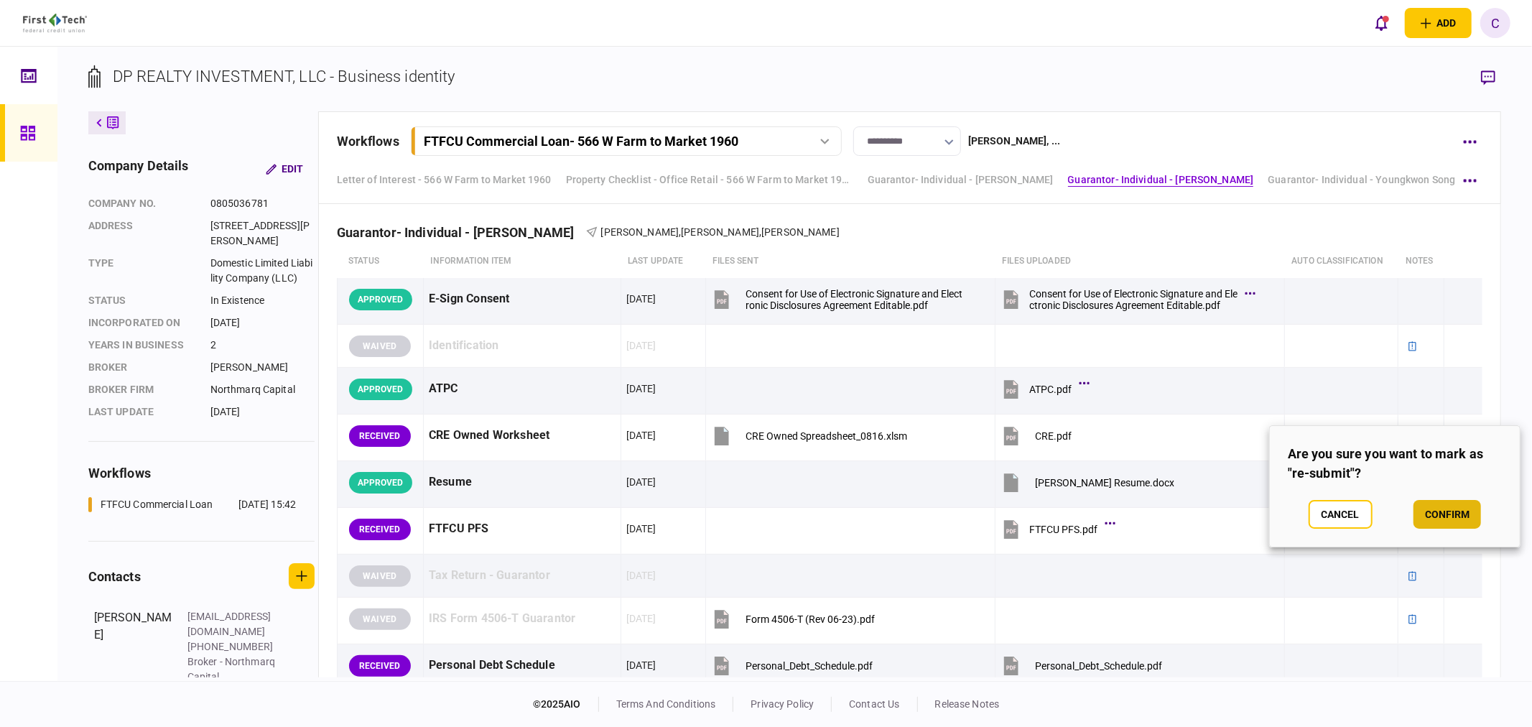
click at [1451, 518] on button "confirm" at bounding box center [1448, 514] width 68 height 29
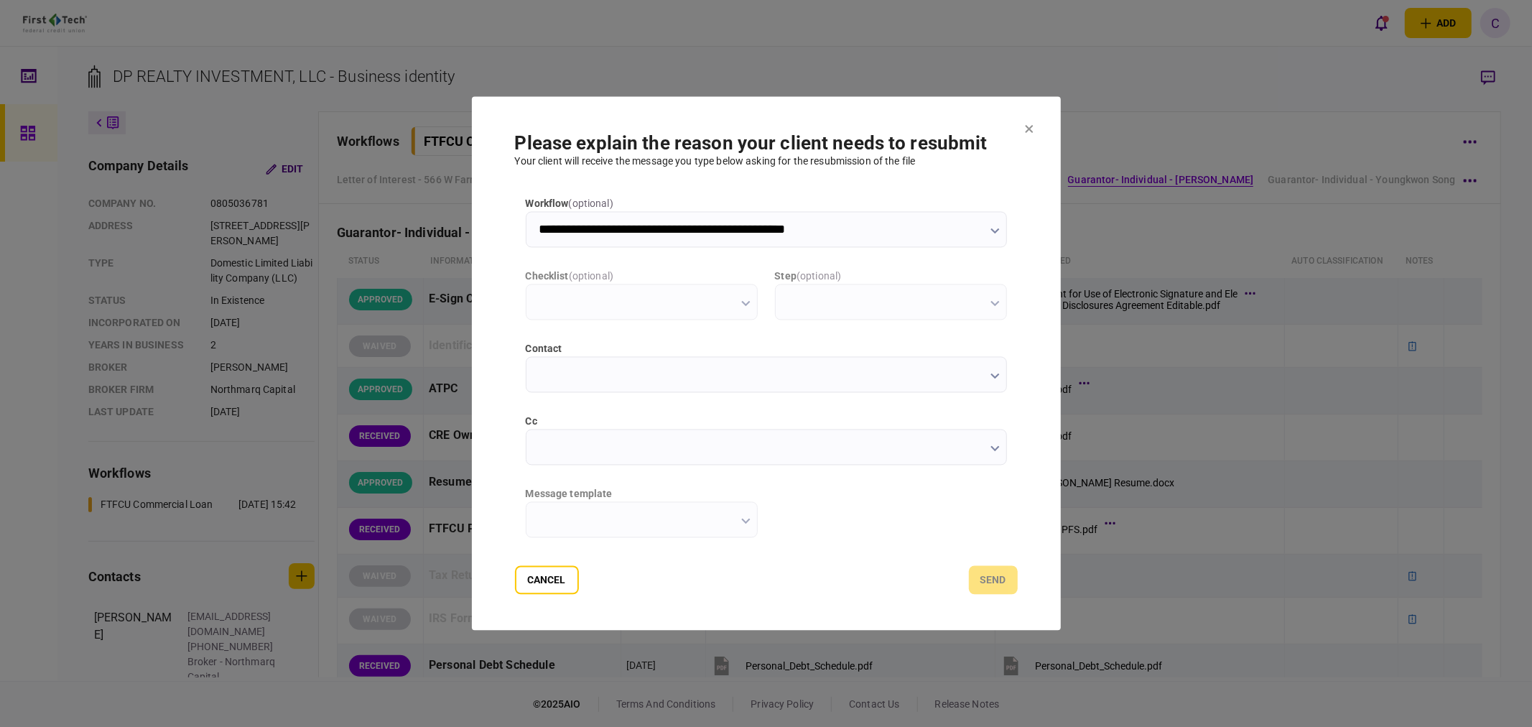
scroll to position [0, 0]
type input "**********"
click at [532, 437] on input "cc" at bounding box center [766, 448] width 481 height 36
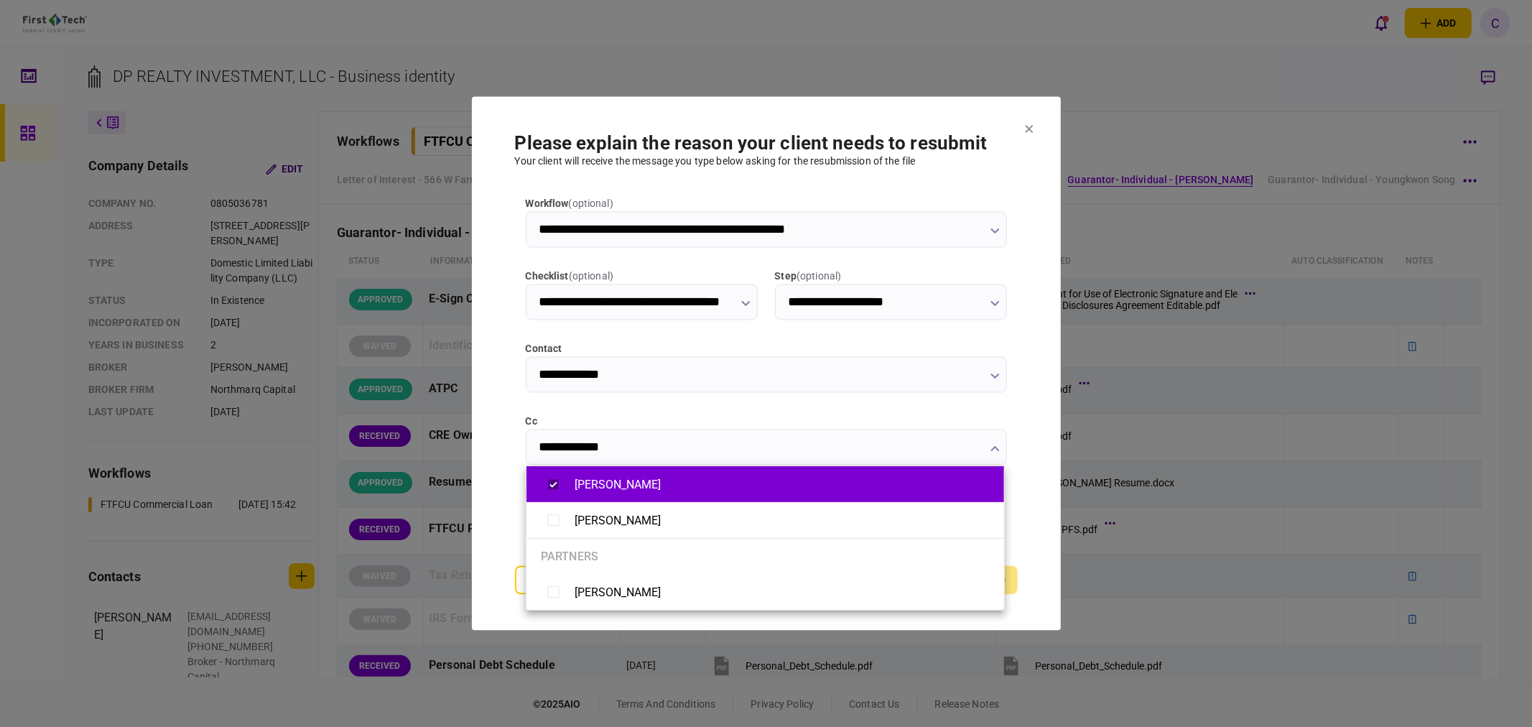
type input "**********"
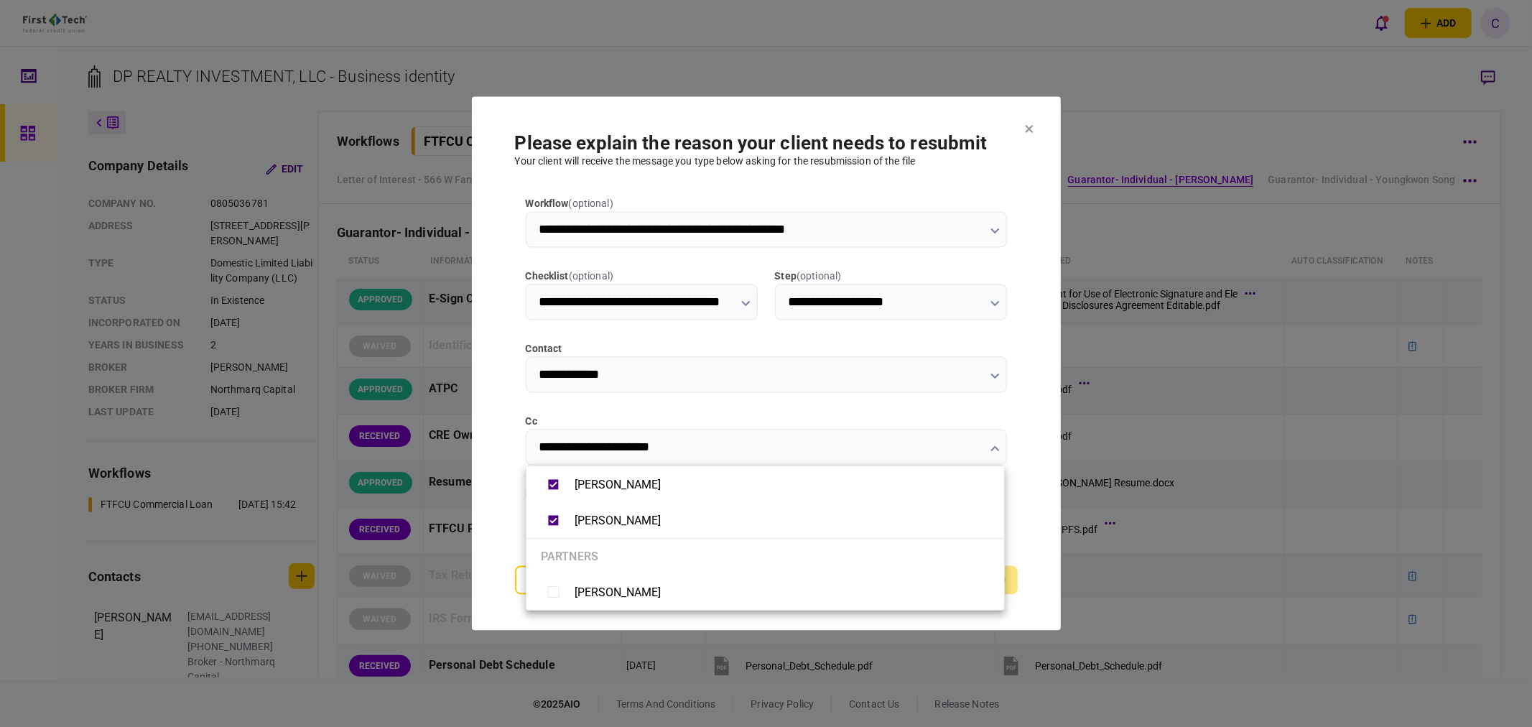
drag, startPoint x: 490, startPoint y: 514, endPoint x: 520, endPoint y: 511, distance: 30.3
click at [486, 514] on div at bounding box center [766, 363] width 1532 height 727
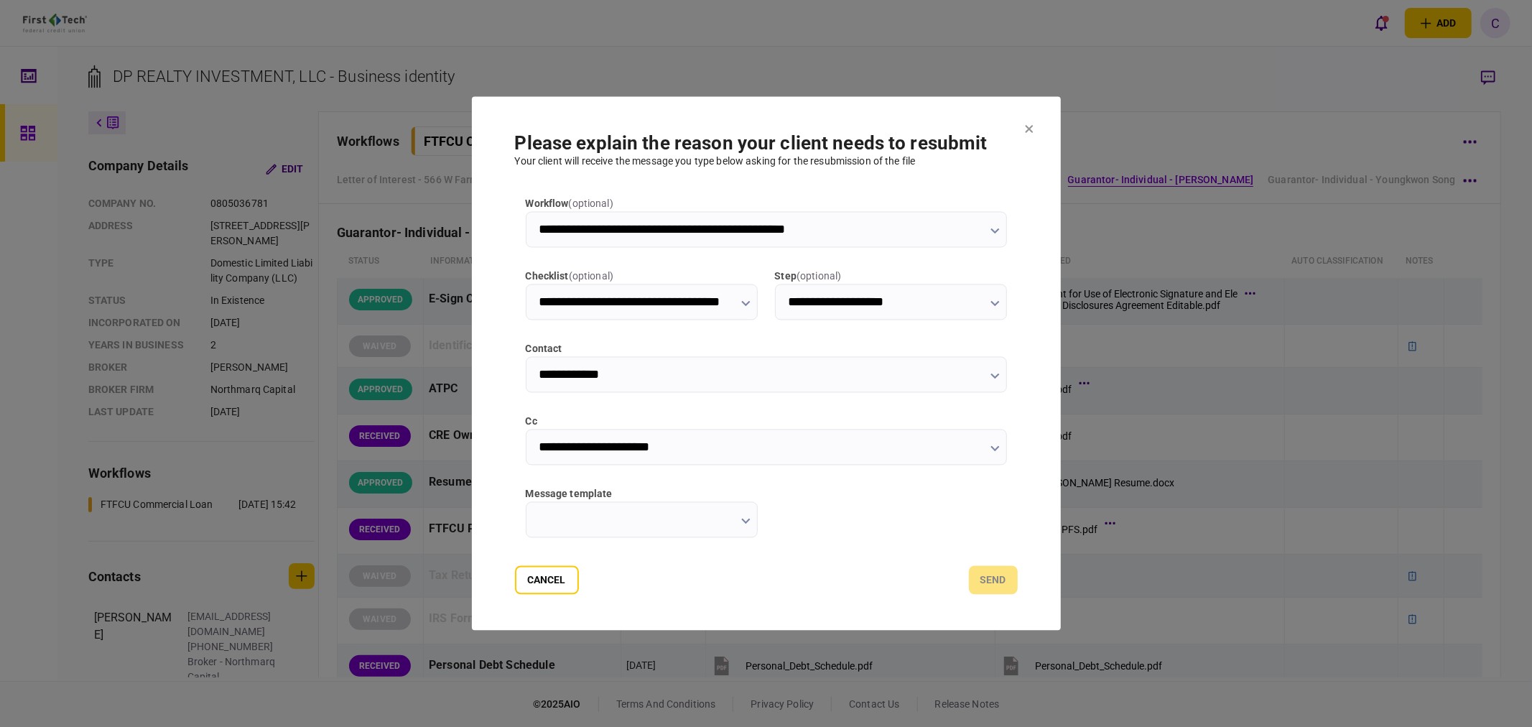
click at [744, 517] on button "button" at bounding box center [745, 520] width 9 height 11
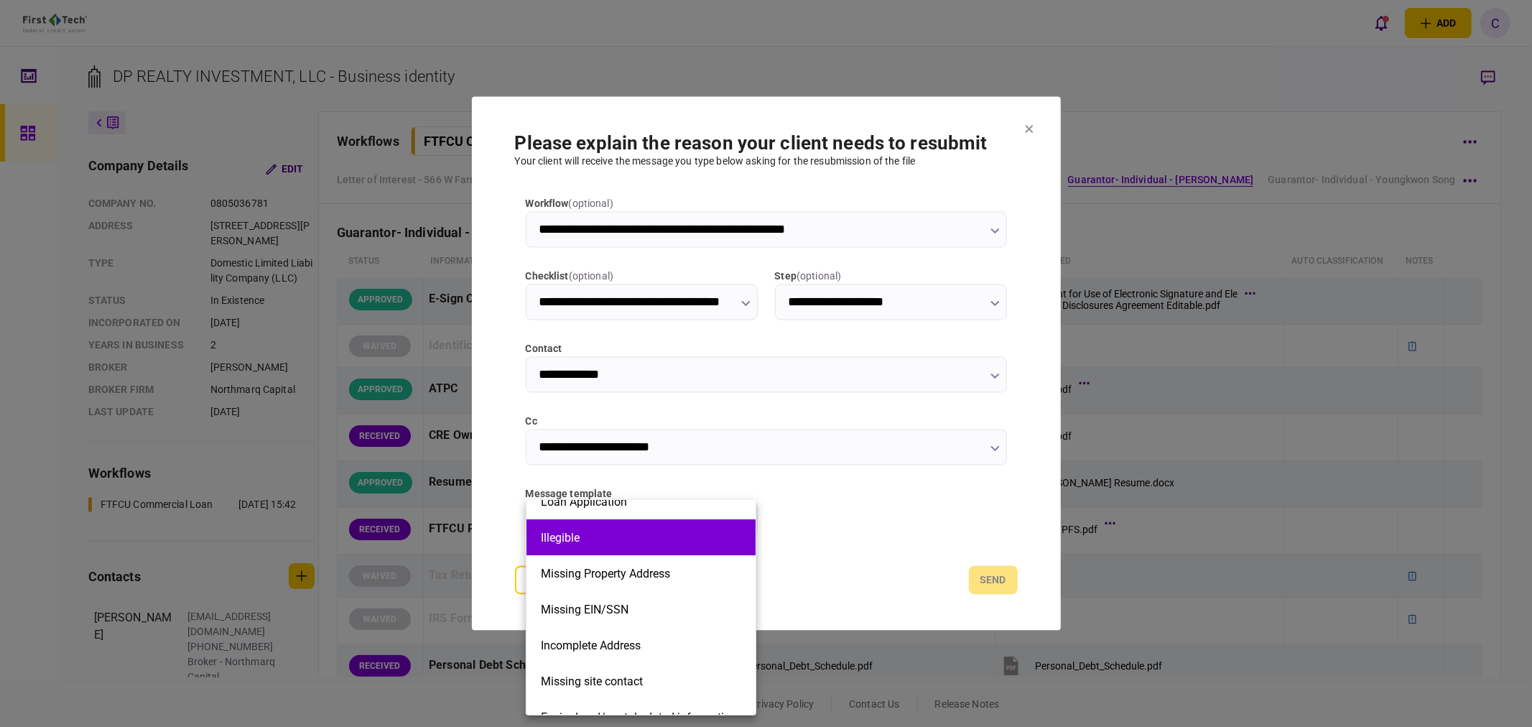
scroll to position [325, 0]
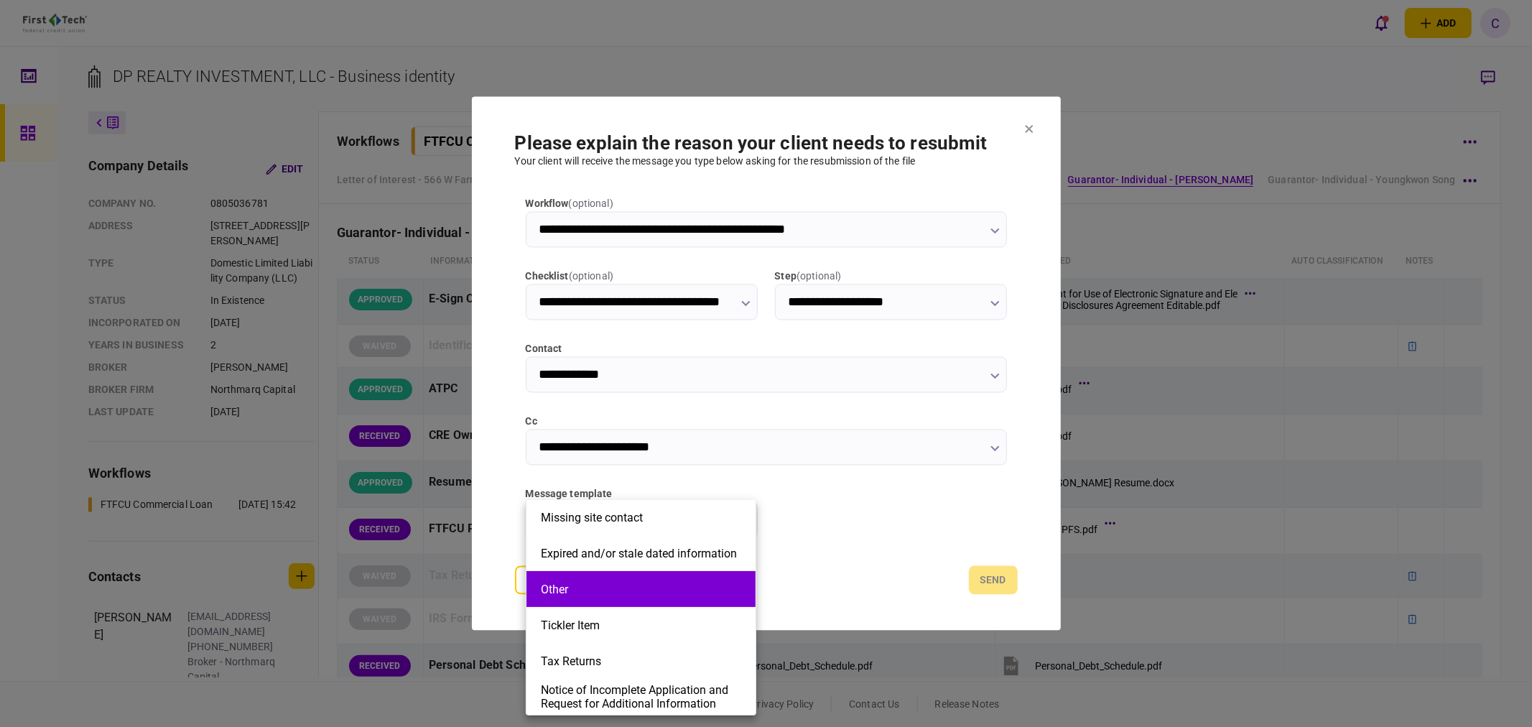
click at [593, 600] on li "Other" at bounding box center [641, 589] width 229 height 36
type input "*****"
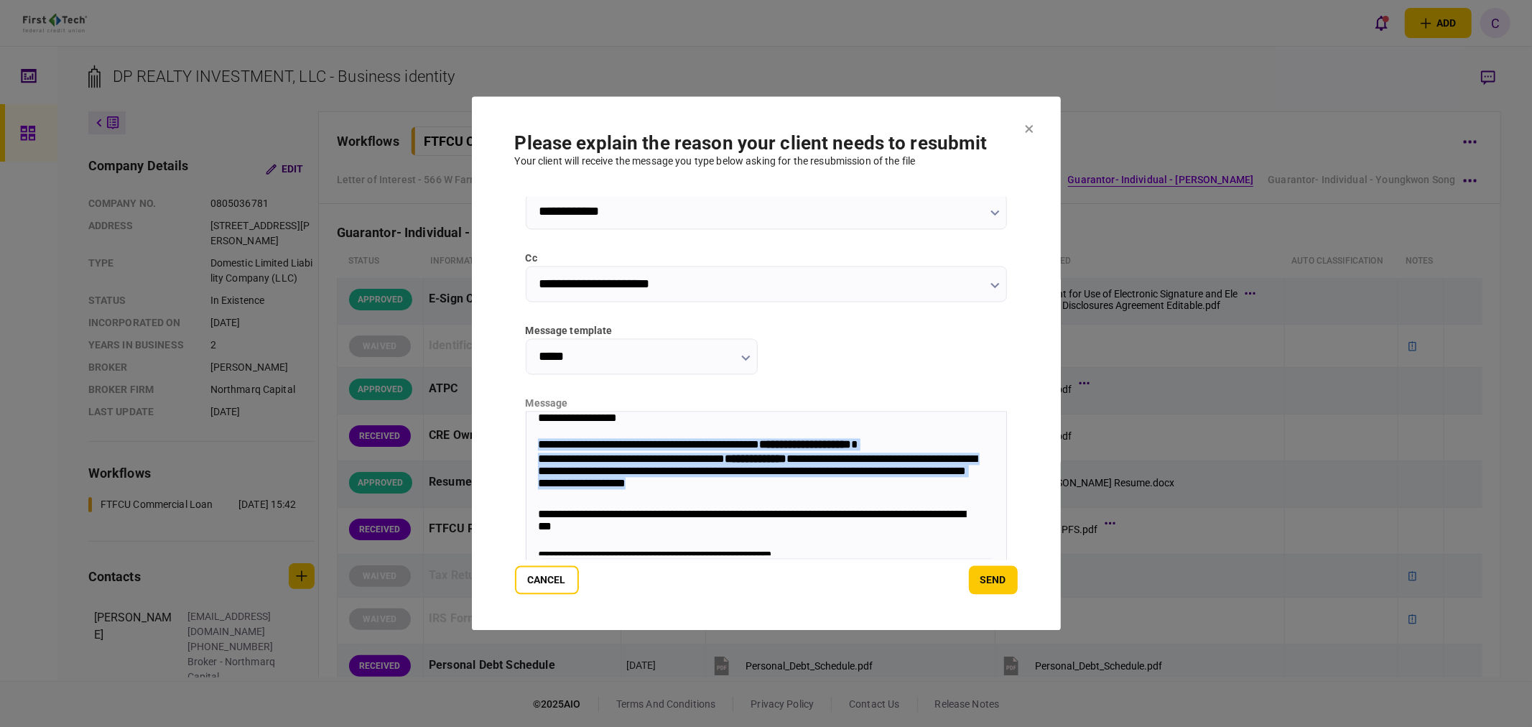
scroll to position [57, 0]
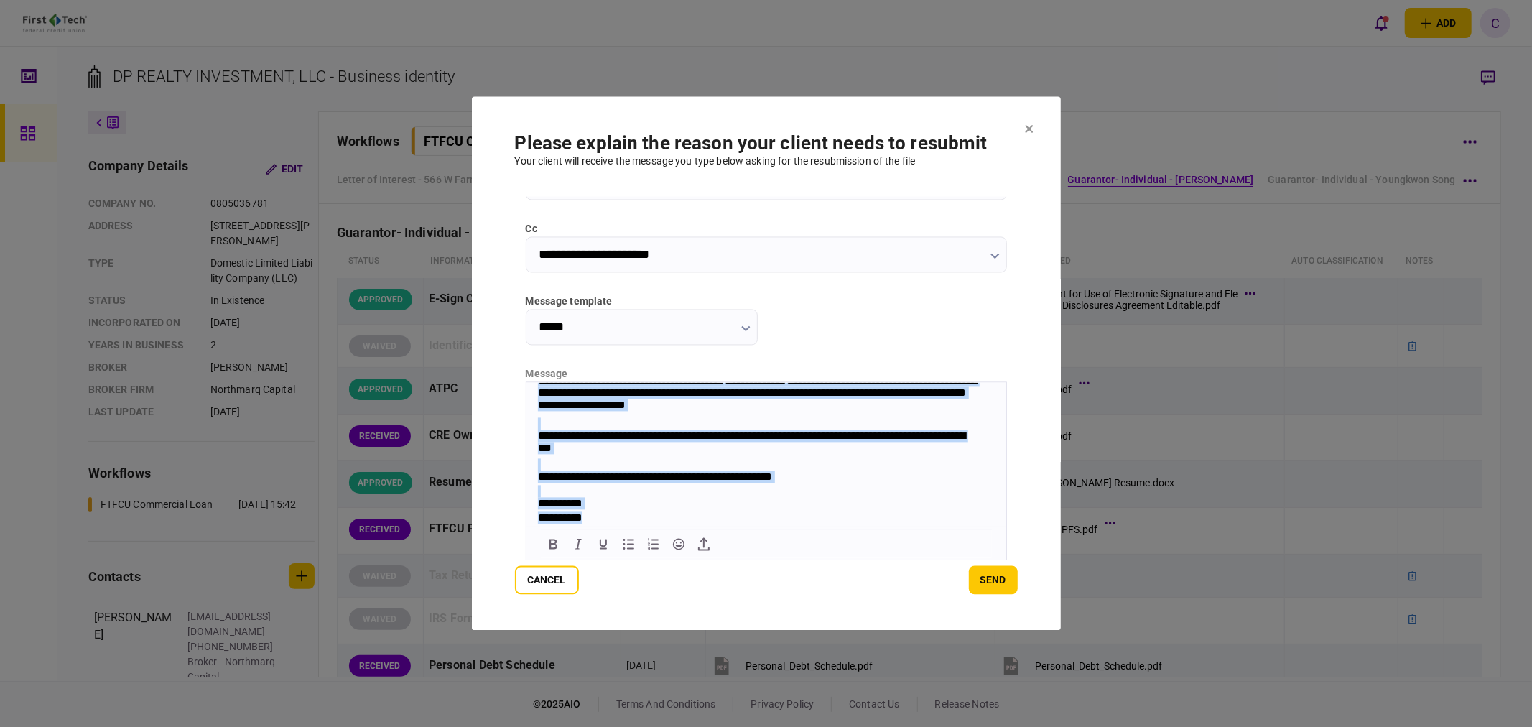
drag, startPoint x: 535, startPoint y: 417, endPoint x: 1583, endPoint y: 961, distance: 1181.5
click at [1006, 526] on html "**********" at bounding box center [766, 429] width 480 height 193
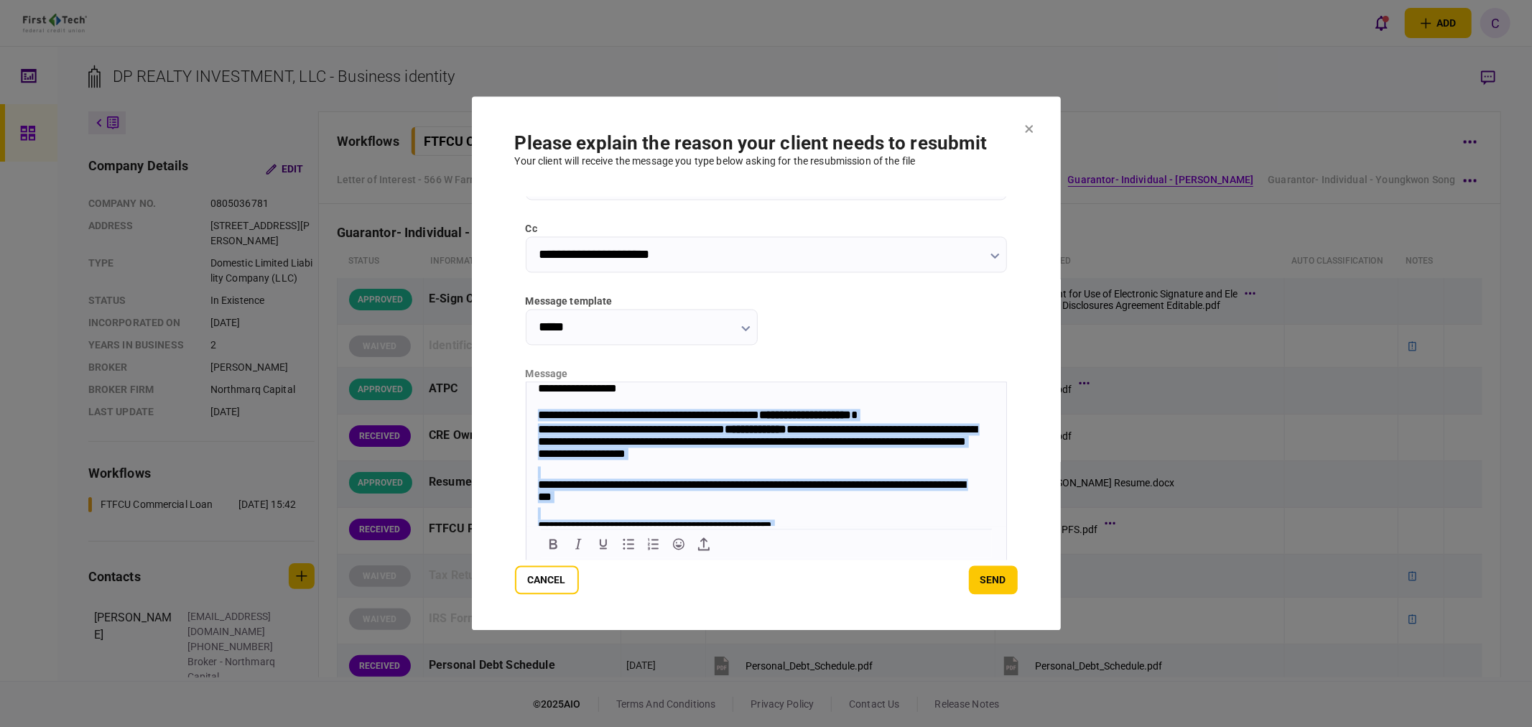
scroll to position [113, 0]
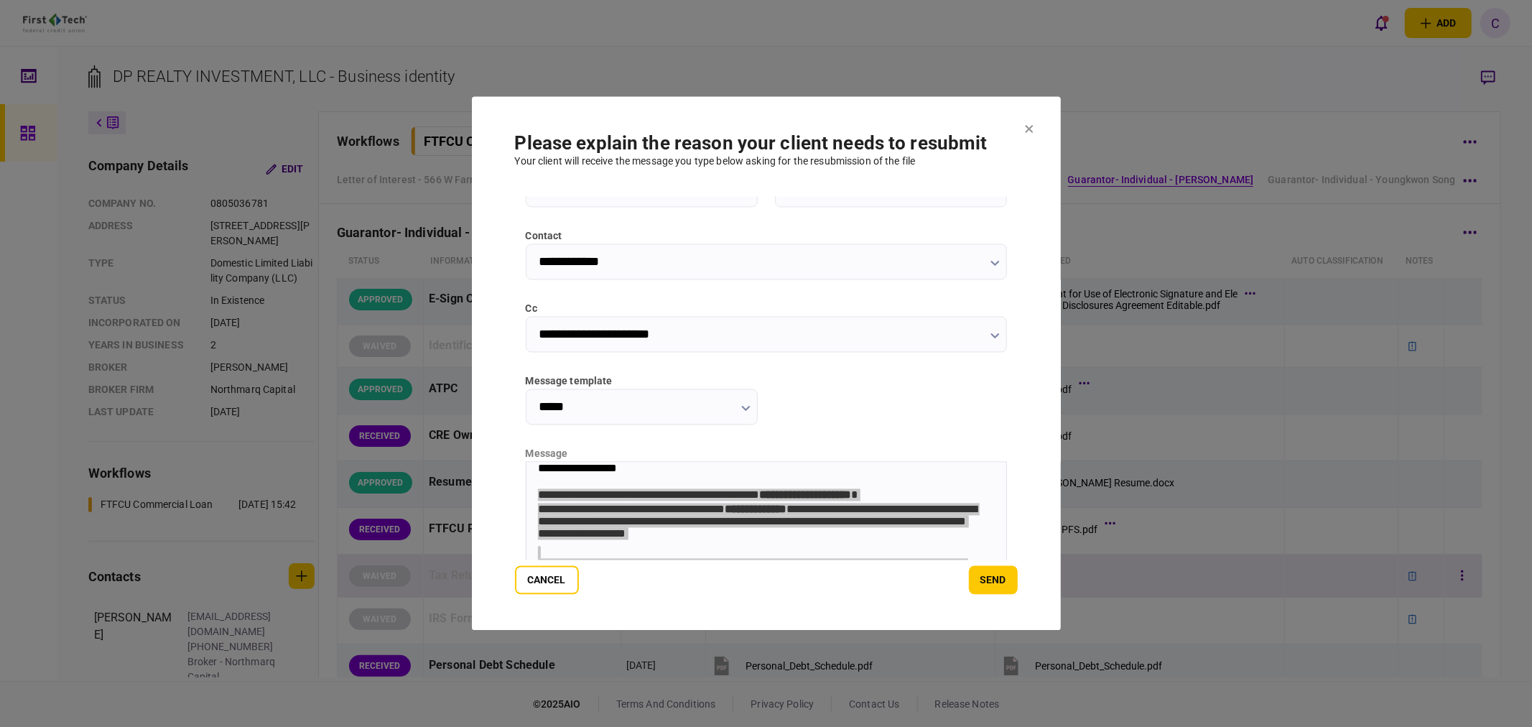
click at [555, 580] on button "Cancel" at bounding box center [547, 580] width 64 height 29
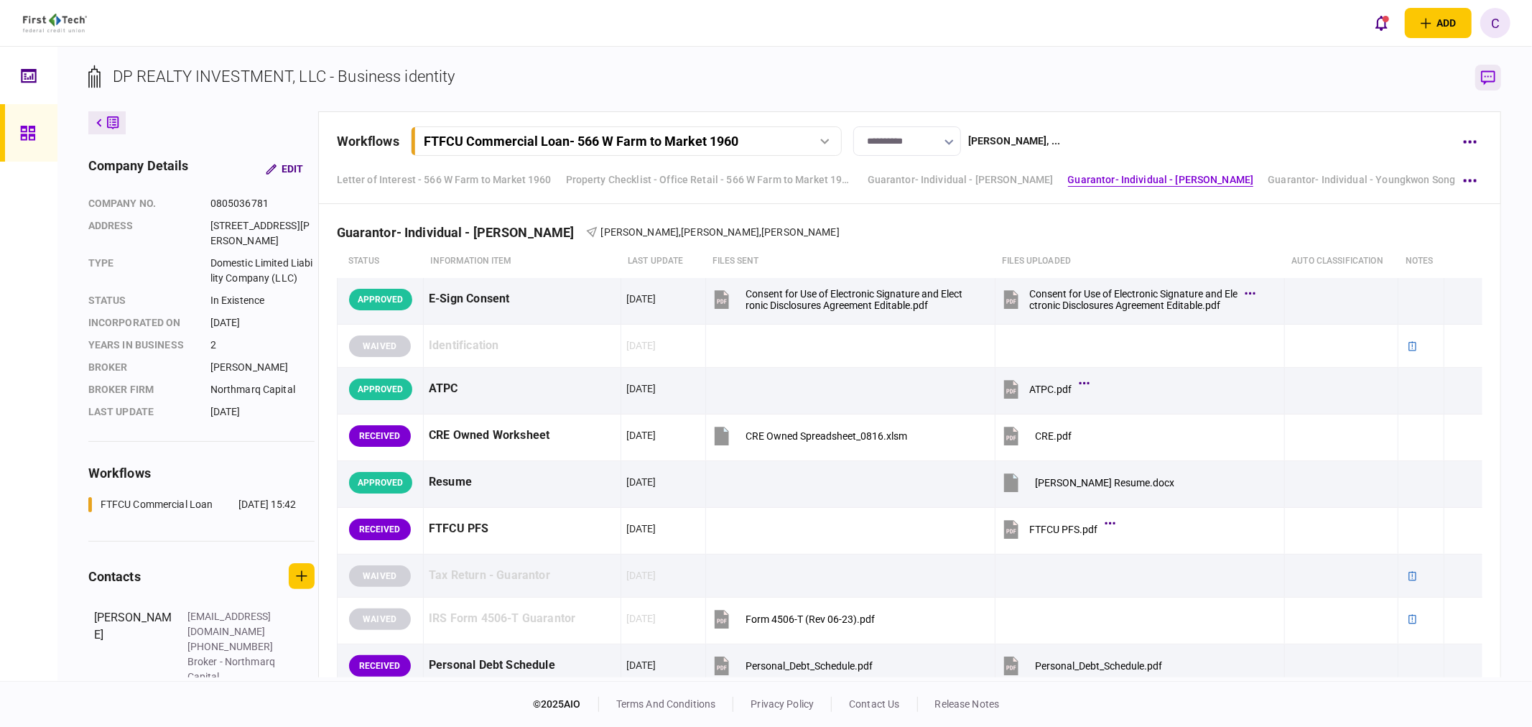
click at [1477, 81] on button "button" at bounding box center [1489, 78] width 26 height 26
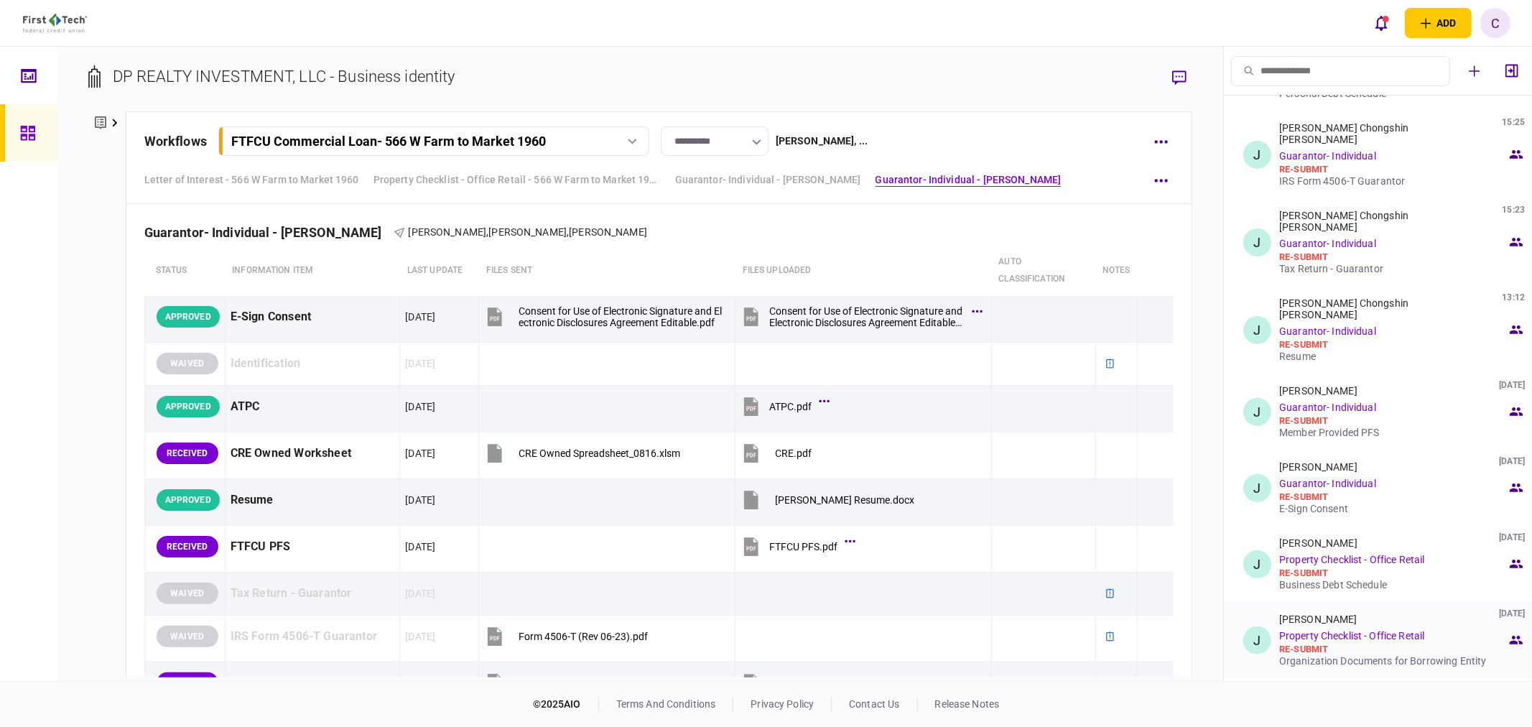
scroll to position [0, 0]
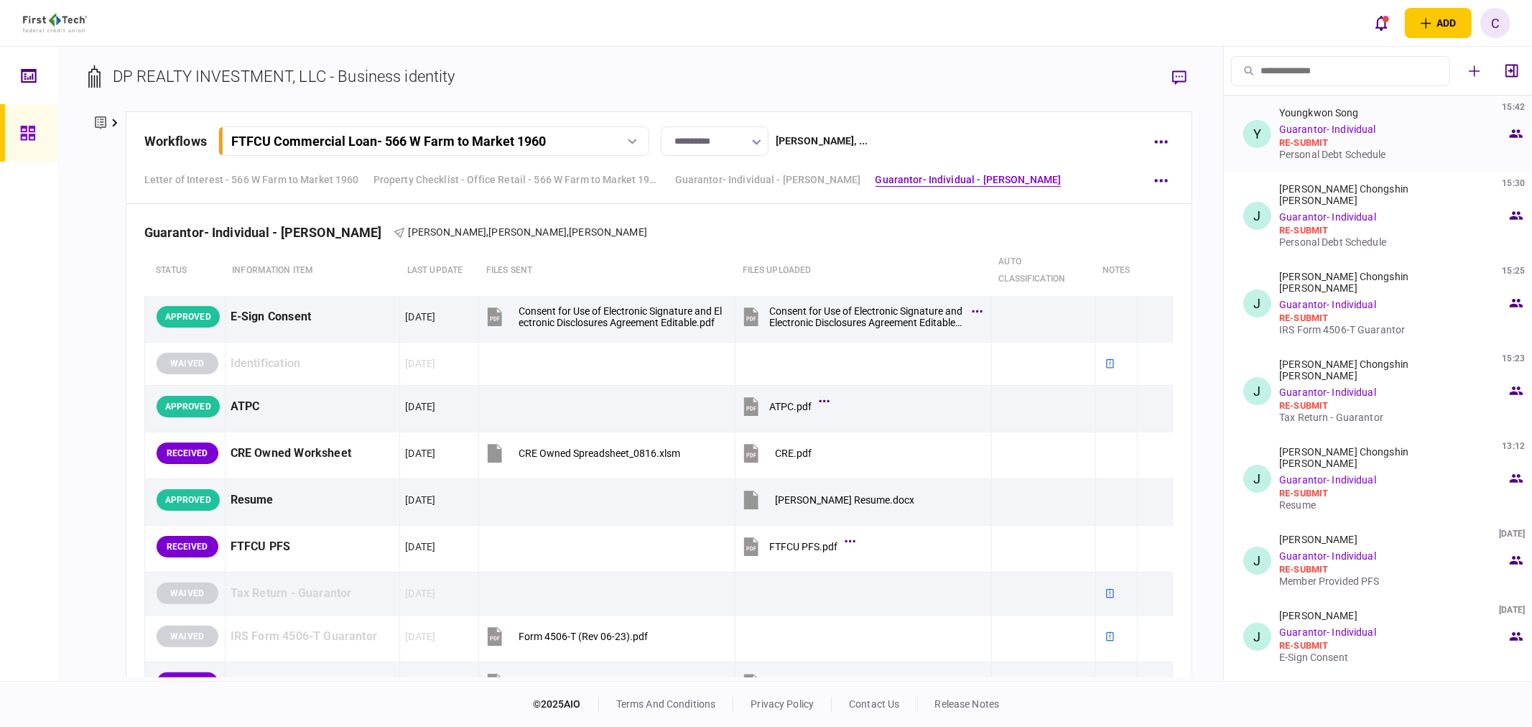
click at [1313, 154] on div "Personal Debt Schedule" at bounding box center [1394, 154] width 228 height 11
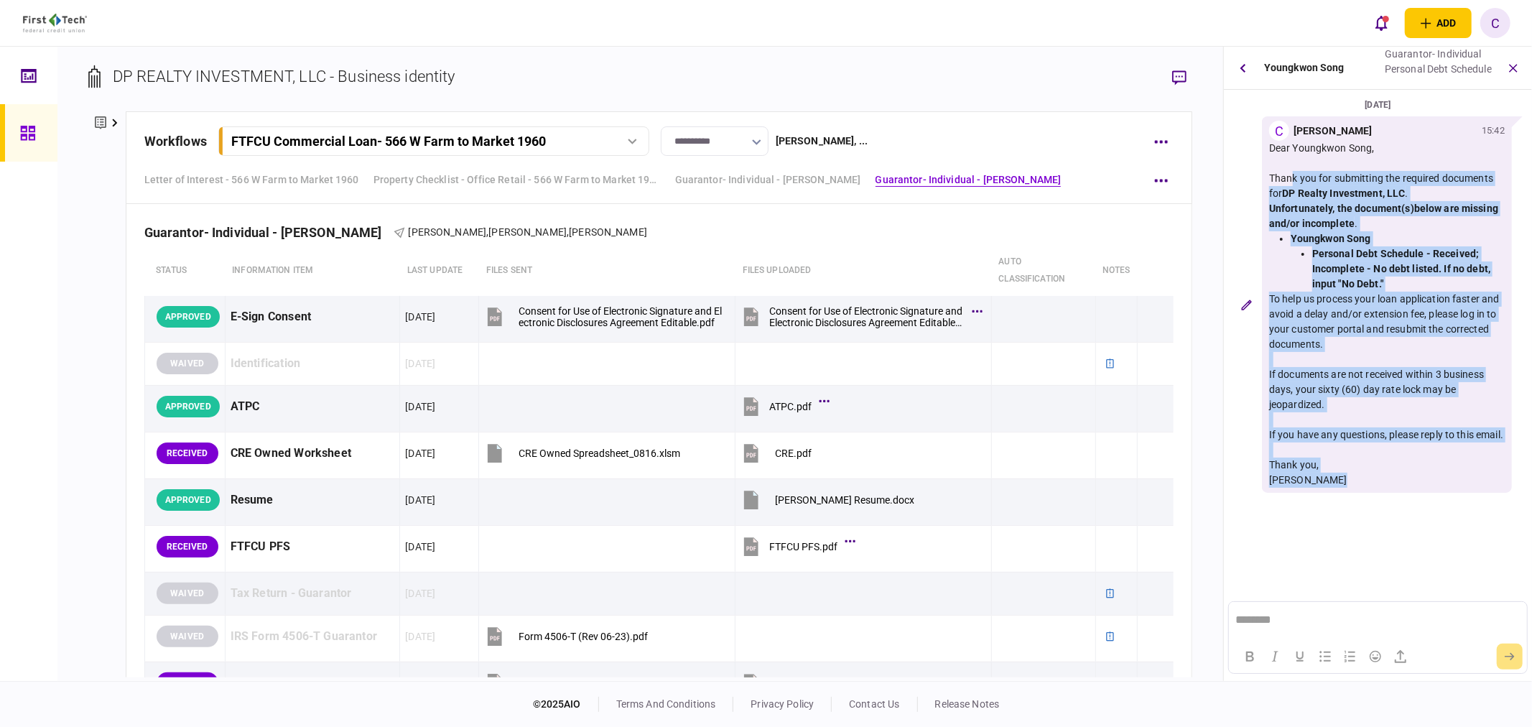
drag, startPoint x: 1269, startPoint y: 177, endPoint x: 1383, endPoint y: 487, distance: 330.5
click at [1388, 488] on div "Thank you for submitting the required documents for DP Realty Investment, LLC .…" at bounding box center [1387, 329] width 236 height 317
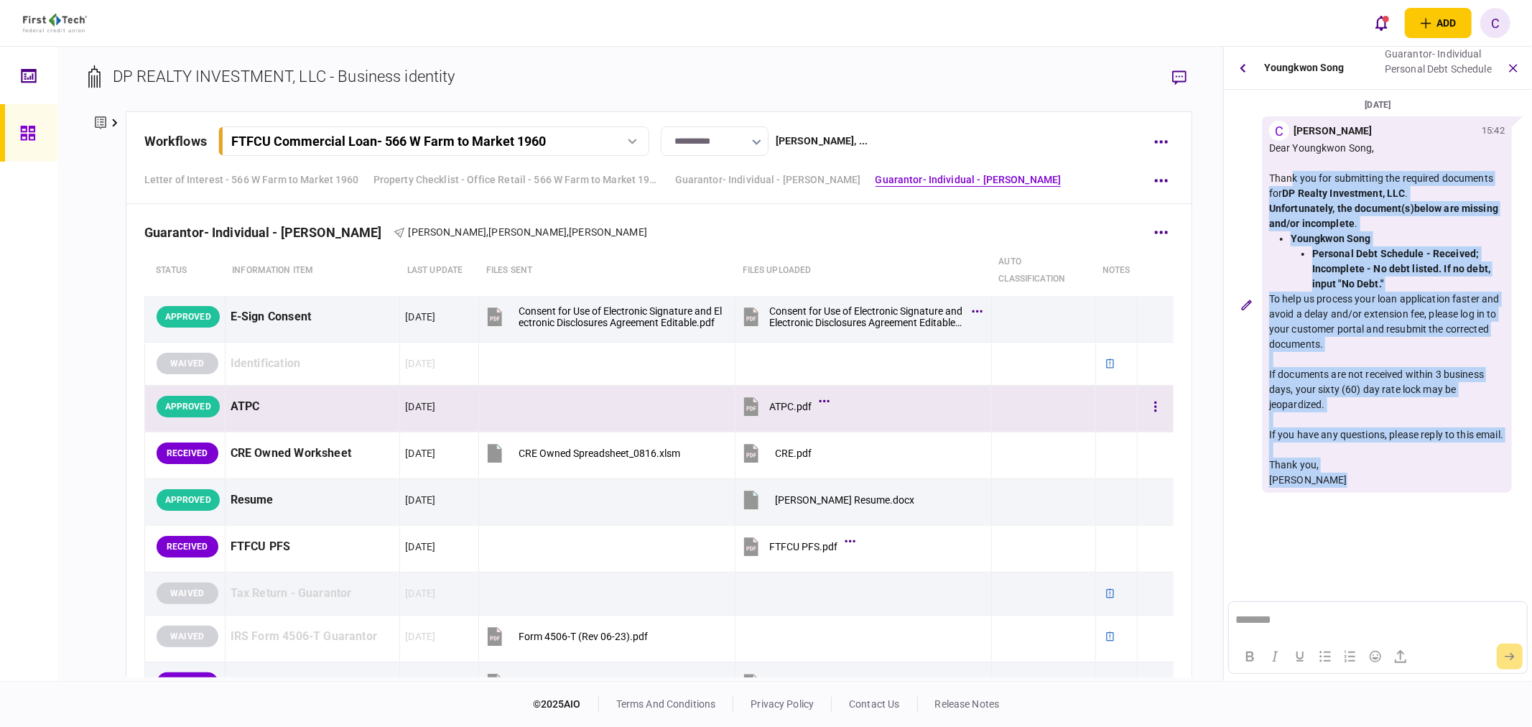
copy div "Thank you for submitting the required documents for DP Realty Investment, LLC .…"
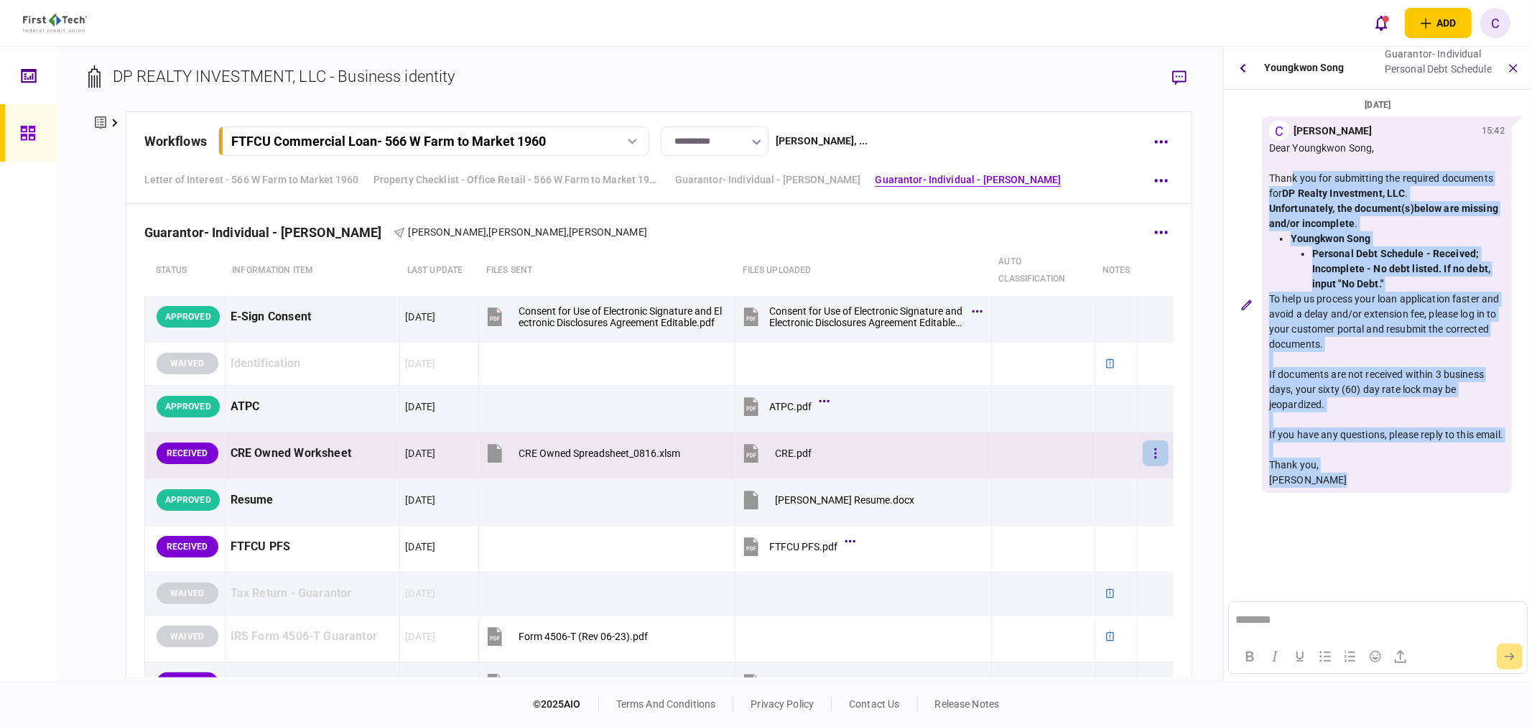
click at [1155, 453] on icon "button" at bounding box center [1156, 454] width 3 height 14
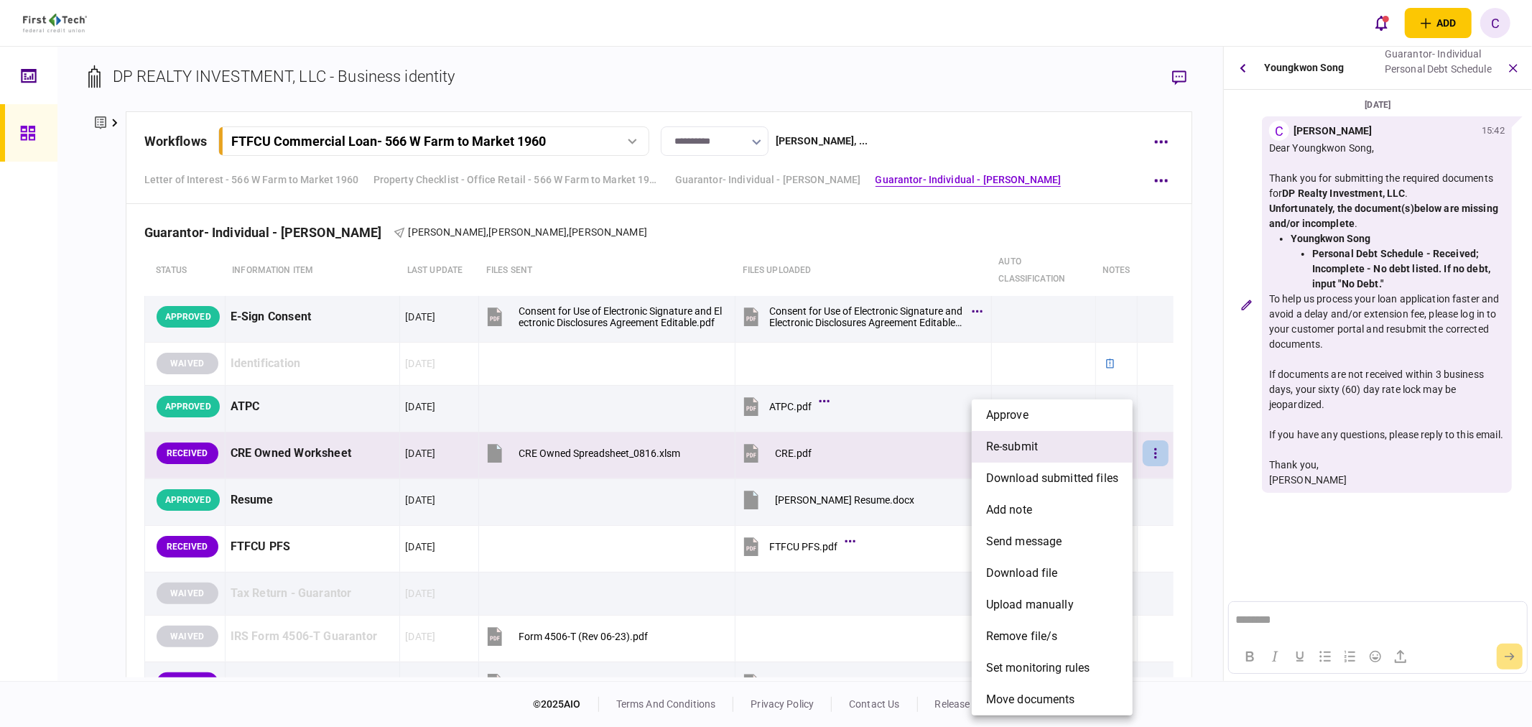
click at [1004, 443] on span "re-submit" at bounding box center [1012, 446] width 52 height 17
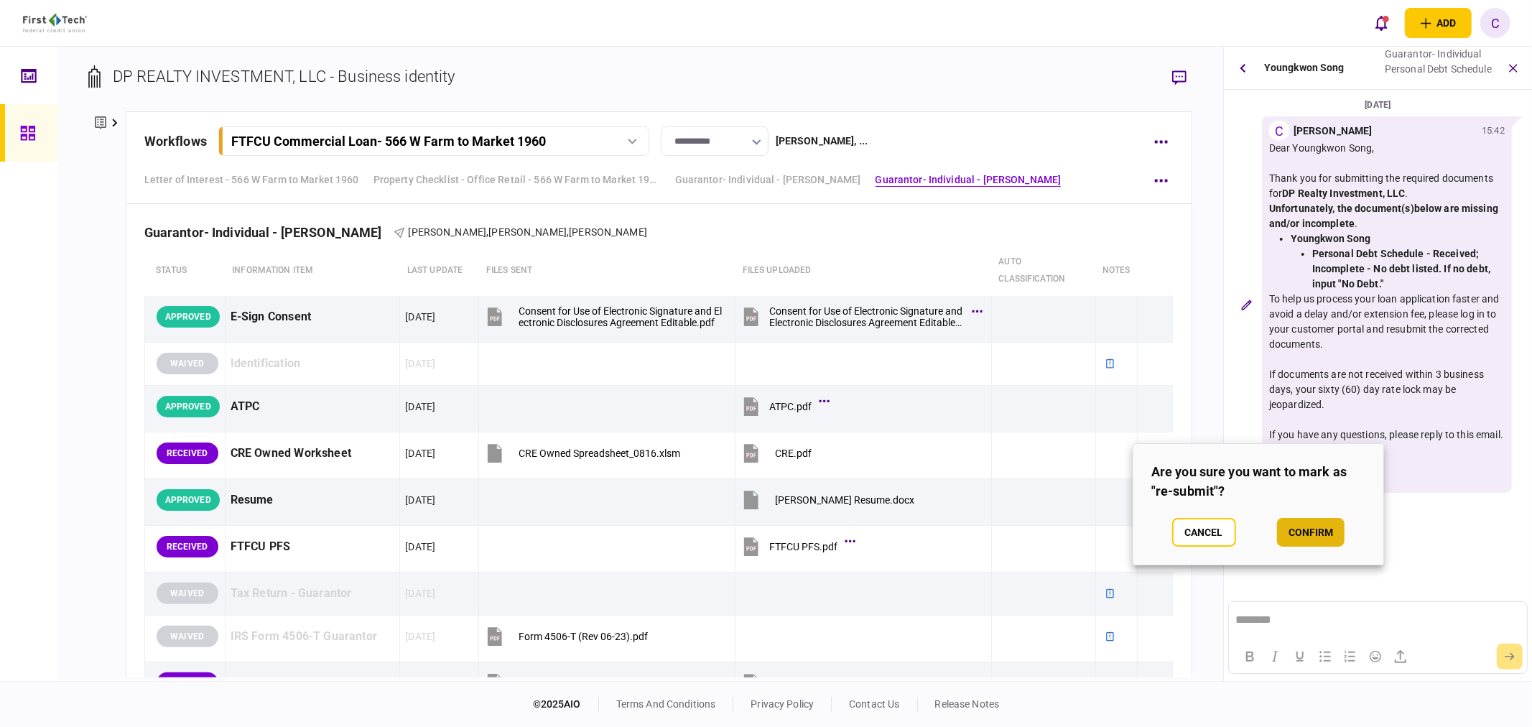
click at [1323, 535] on button "confirm" at bounding box center [1311, 532] width 68 height 29
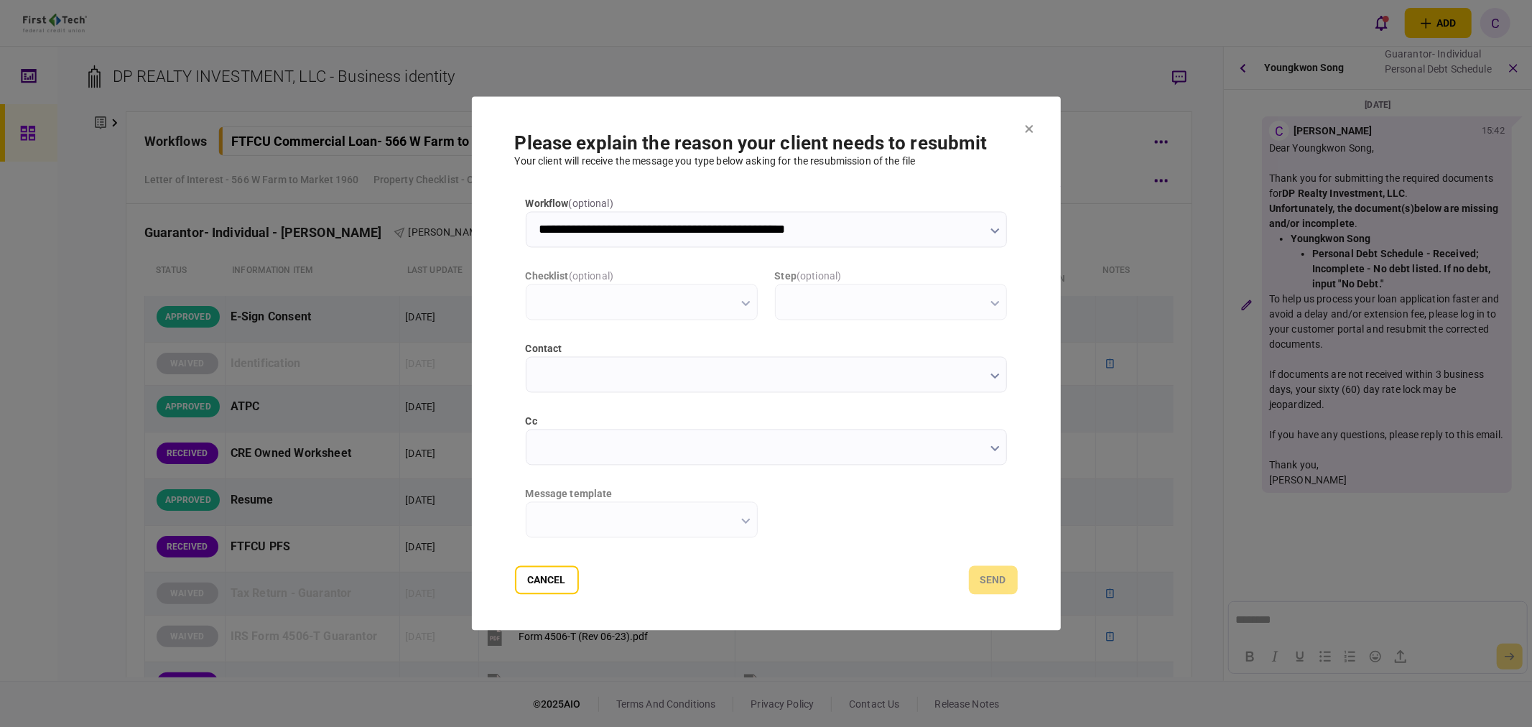
type input "**********"
click at [557, 450] on input "cc" at bounding box center [766, 448] width 481 height 36
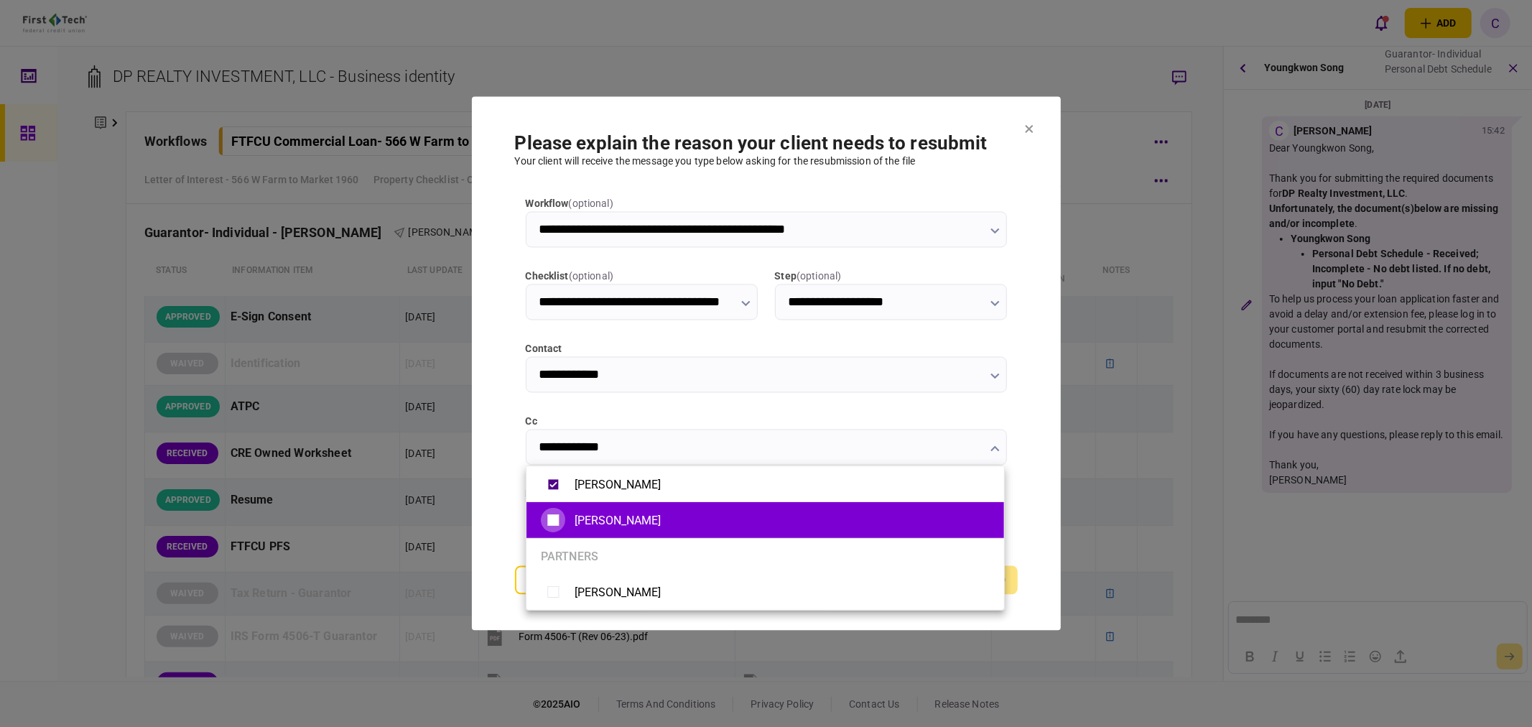
type input "**********"
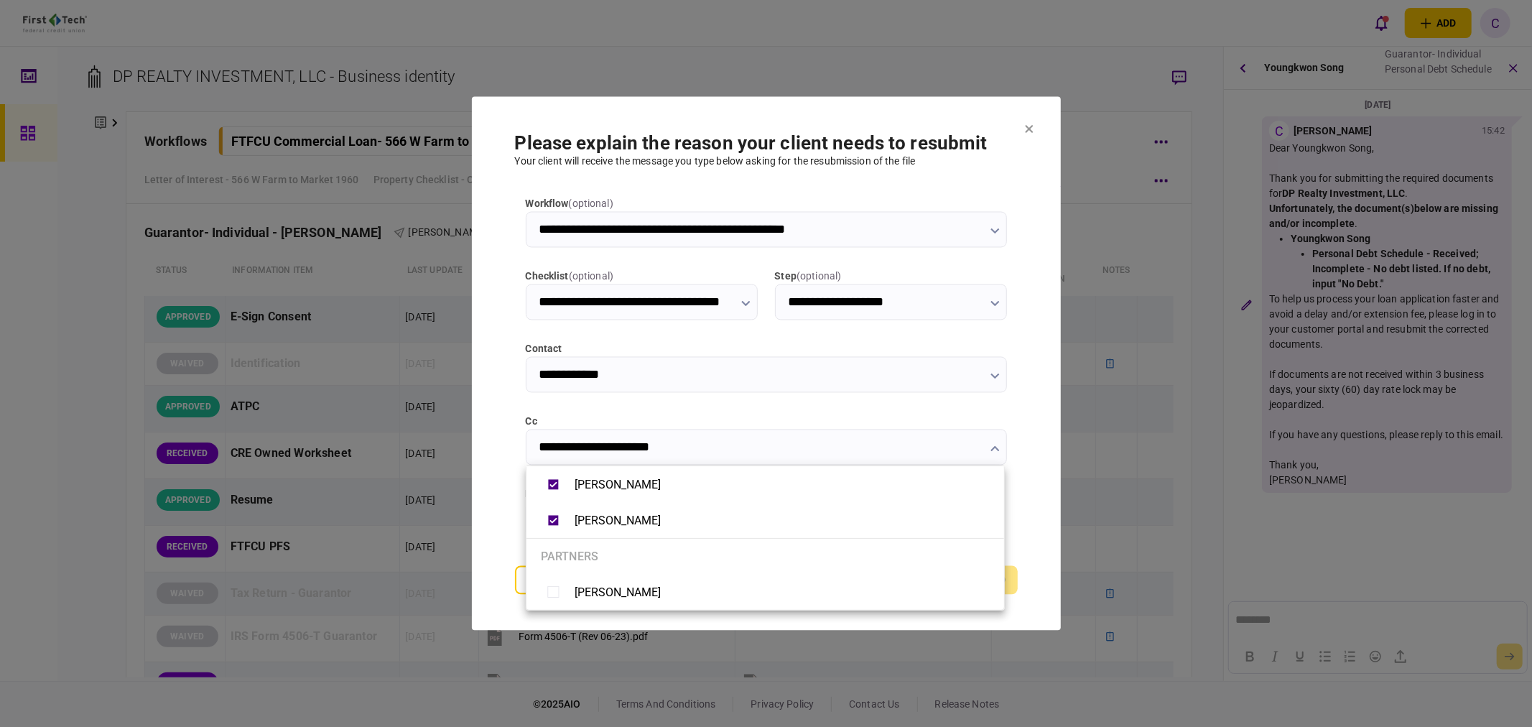
click at [497, 516] on div at bounding box center [766, 363] width 1532 height 727
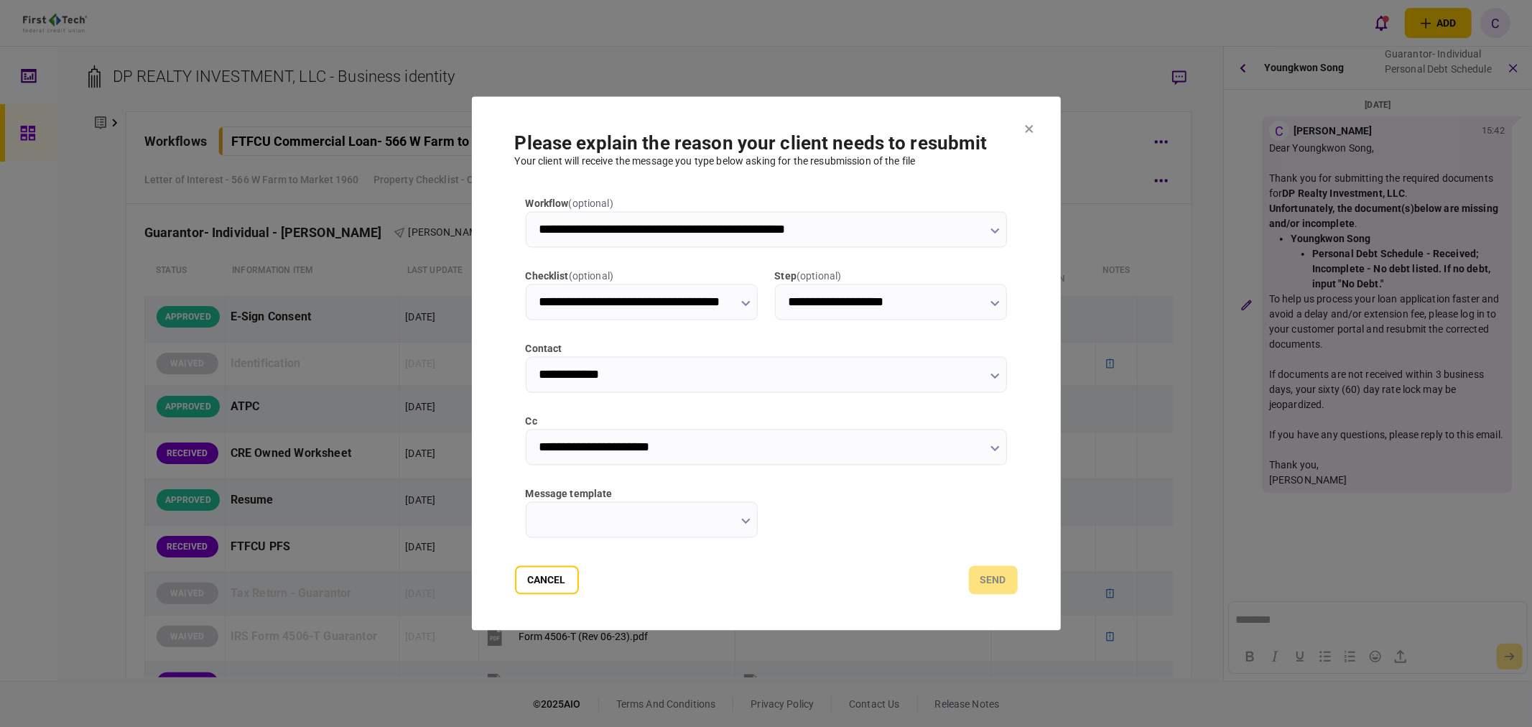
click at [654, 512] on input "message template" at bounding box center [642, 520] width 232 height 36
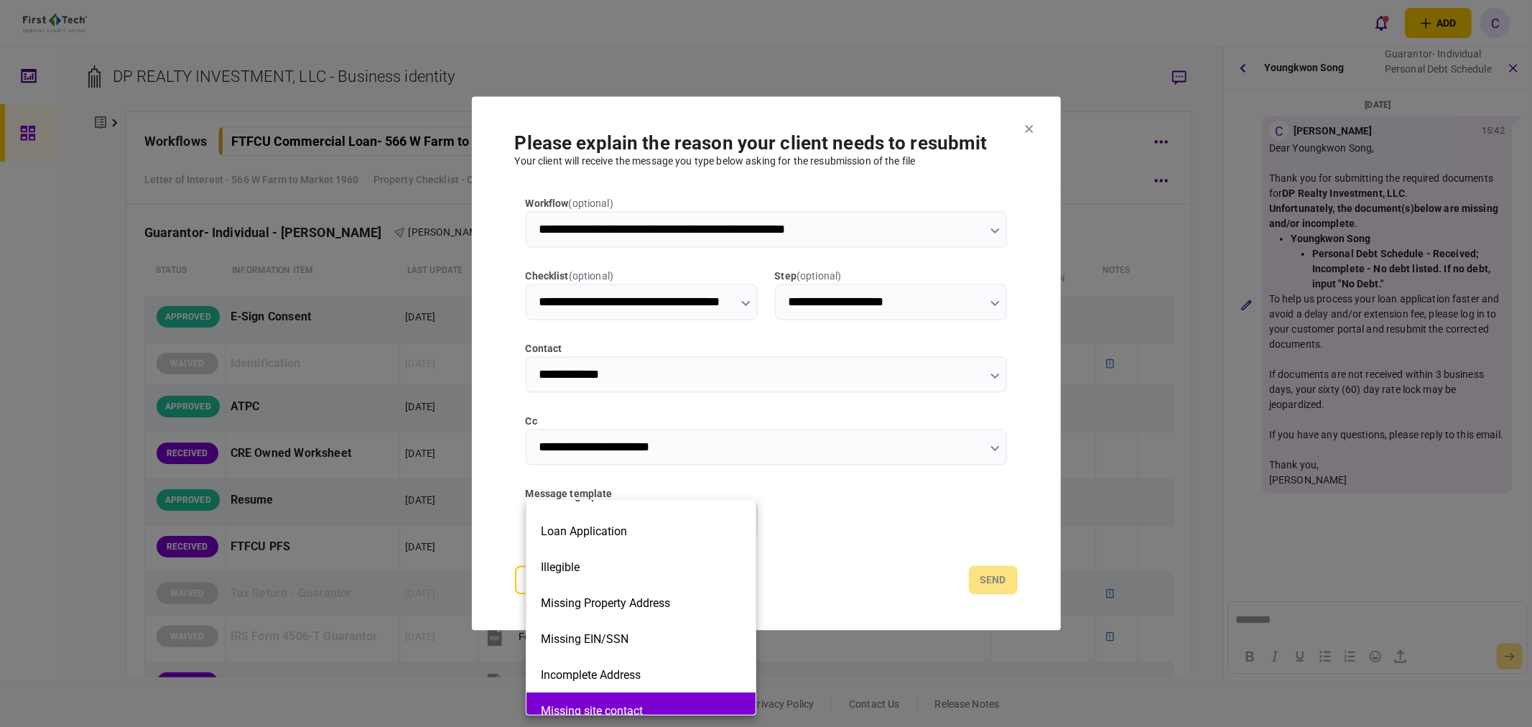
scroll to position [245, 0]
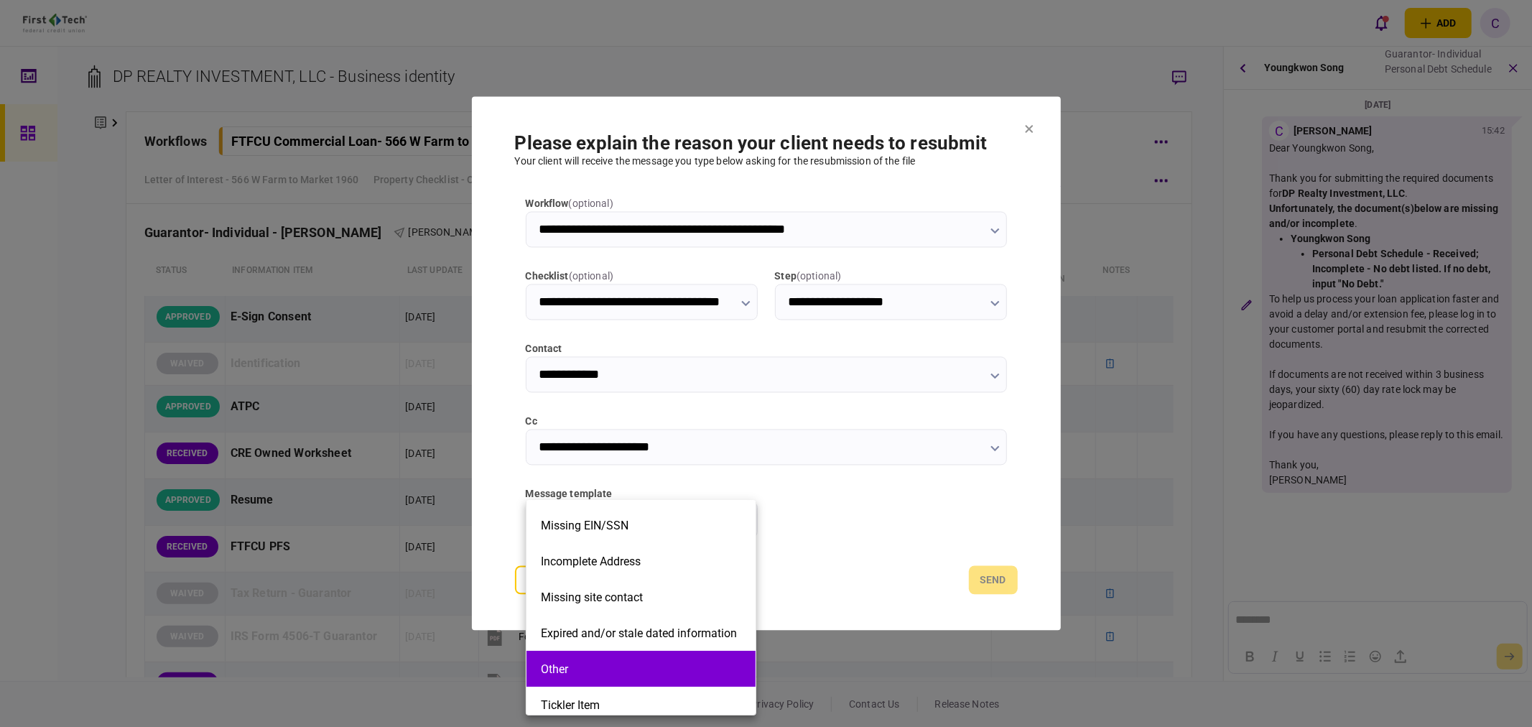
click at [563, 666] on button "Other" at bounding box center [641, 669] width 200 height 14
type input "*****"
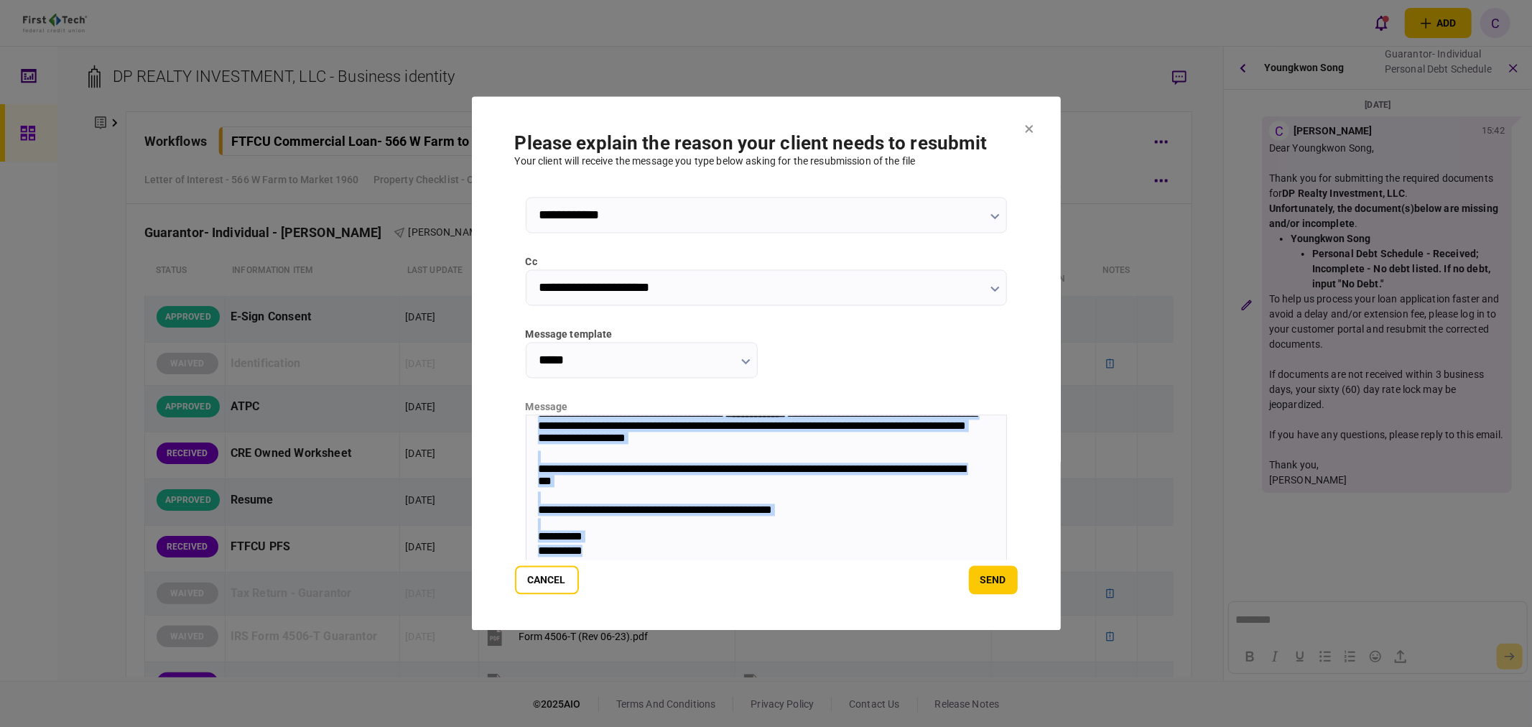
scroll to position [193, 0]
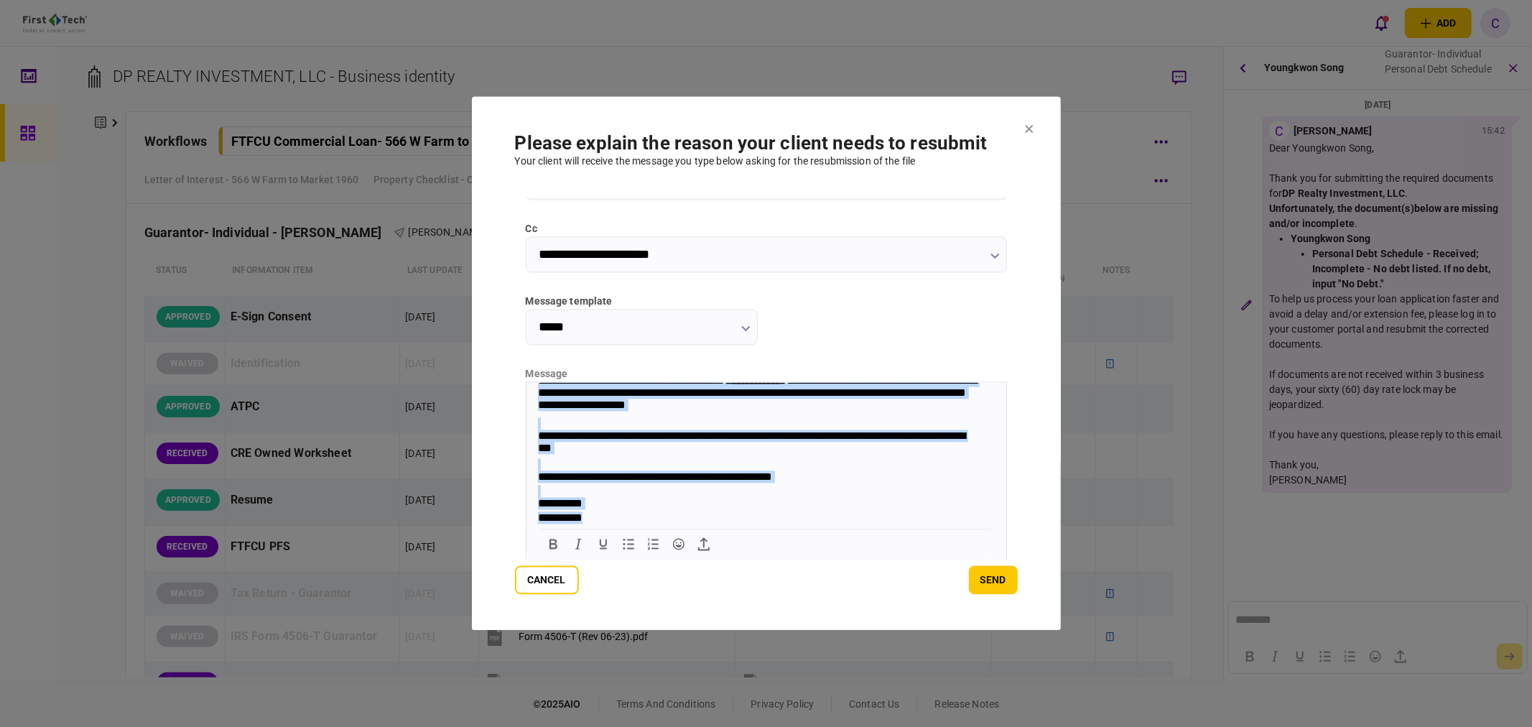
drag, startPoint x: 532, startPoint y: 417, endPoint x: 1700, endPoint y: 973, distance: 1294.1
click at [1006, 526] on html "**********" at bounding box center [766, 429] width 480 height 193
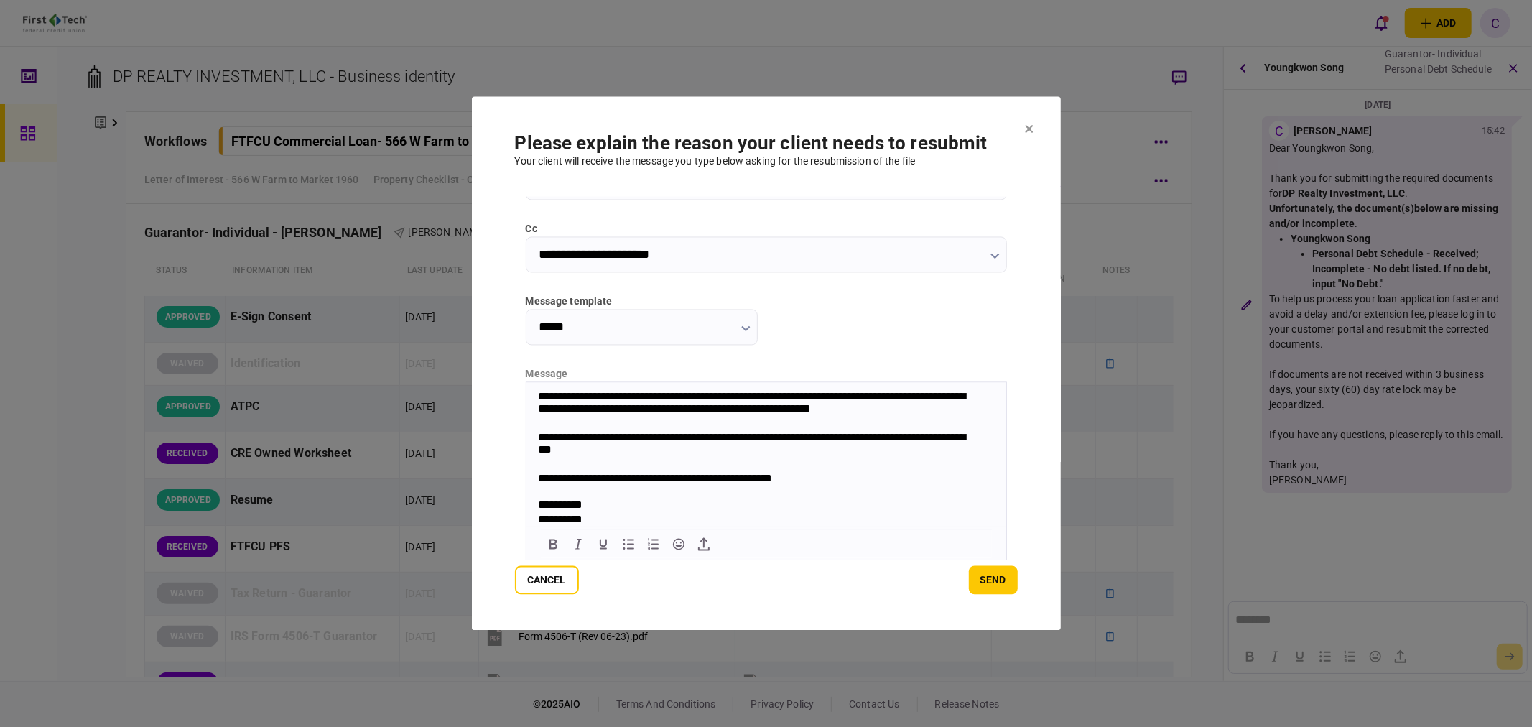
scroll to position [44, 0]
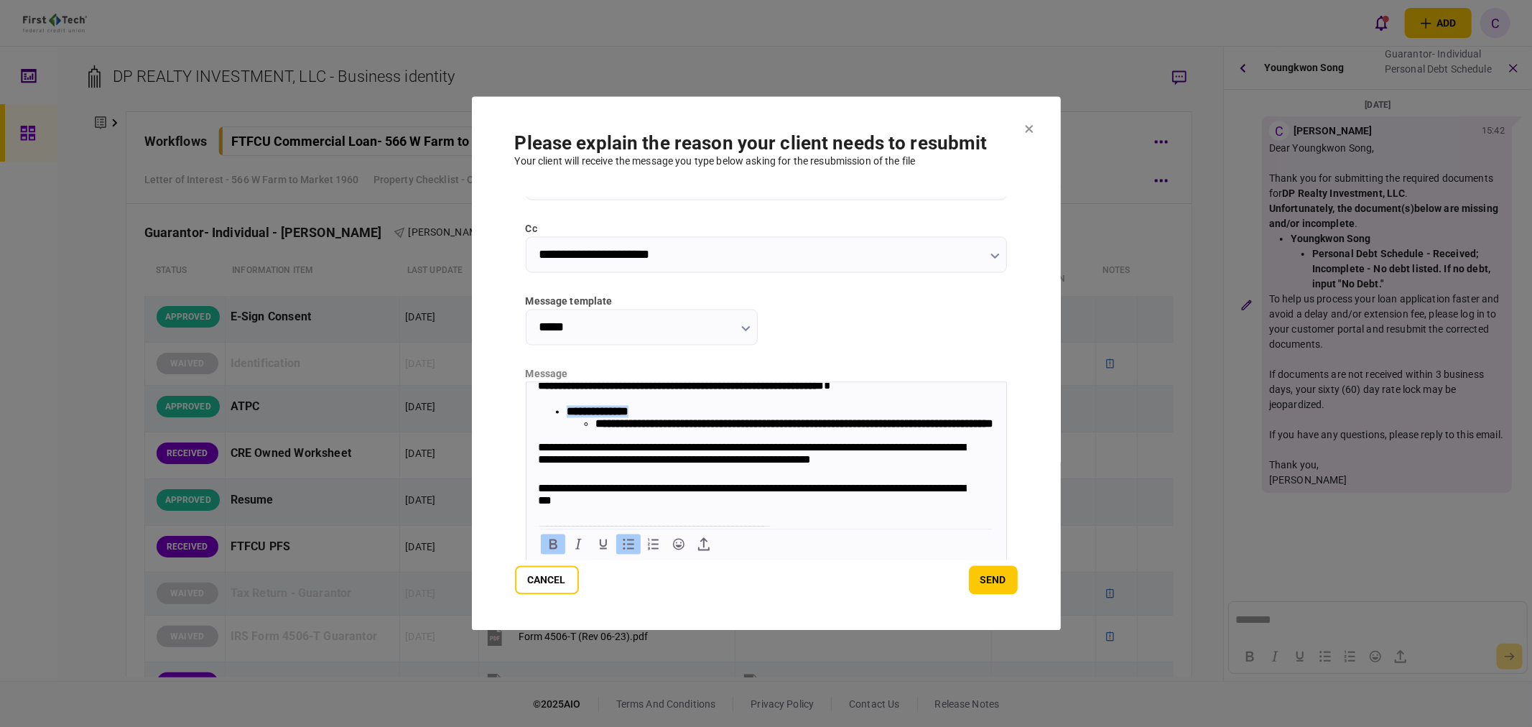
drag, startPoint x: 663, startPoint y: 410, endPoint x: 654, endPoint y: 412, distance: 9.1
click at [654, 412] on li "**********" at bounding box center [780, 417] width 428 height 24
drag, startPoint x: 717, startPoint y: 429, endPoint x: 597, endPoint y: 430, distance: 120.0
click at [597, 429] on strong "**********" at bounding box center [794, 423] width 398 height 11
click at [889, 427] on strong "**********" at bounding box center [742, 423] width 295 height 11
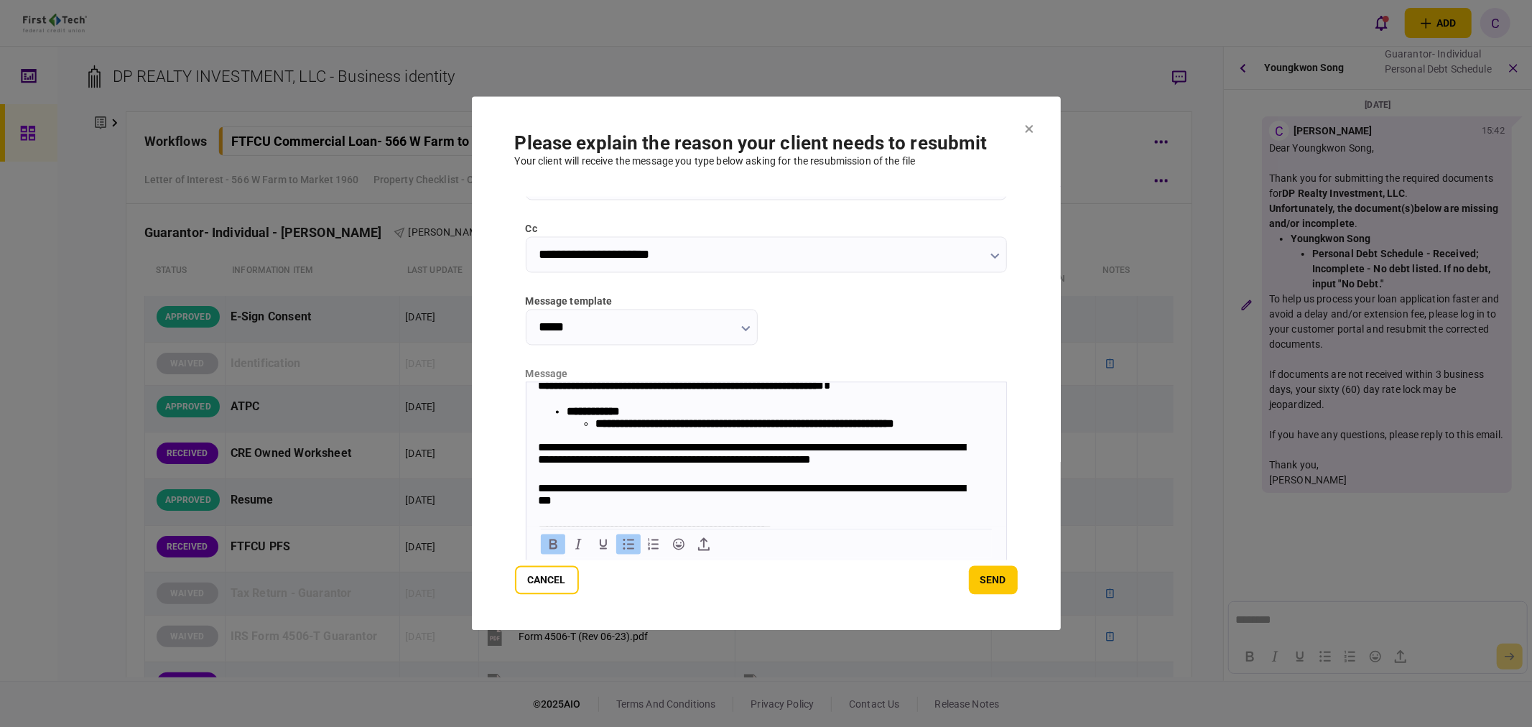
drag, startPoint x: 966, startPoint y: 429, endPoint x: 999, endPoint y: 471, distance: 53.2
click at [894, 429] on strong "**********" at bounding box center [744, 423] width 299 height 11
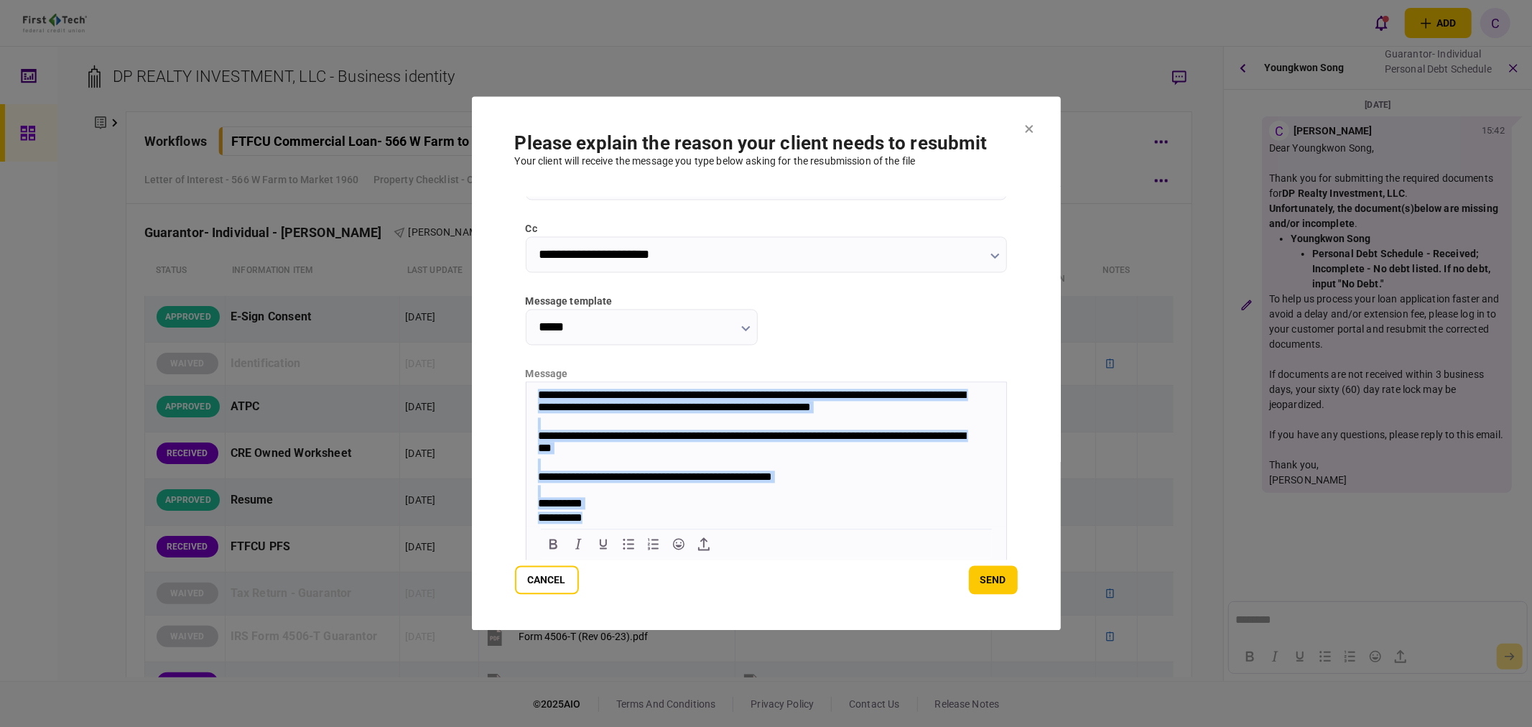
scroll to position [0, 0]
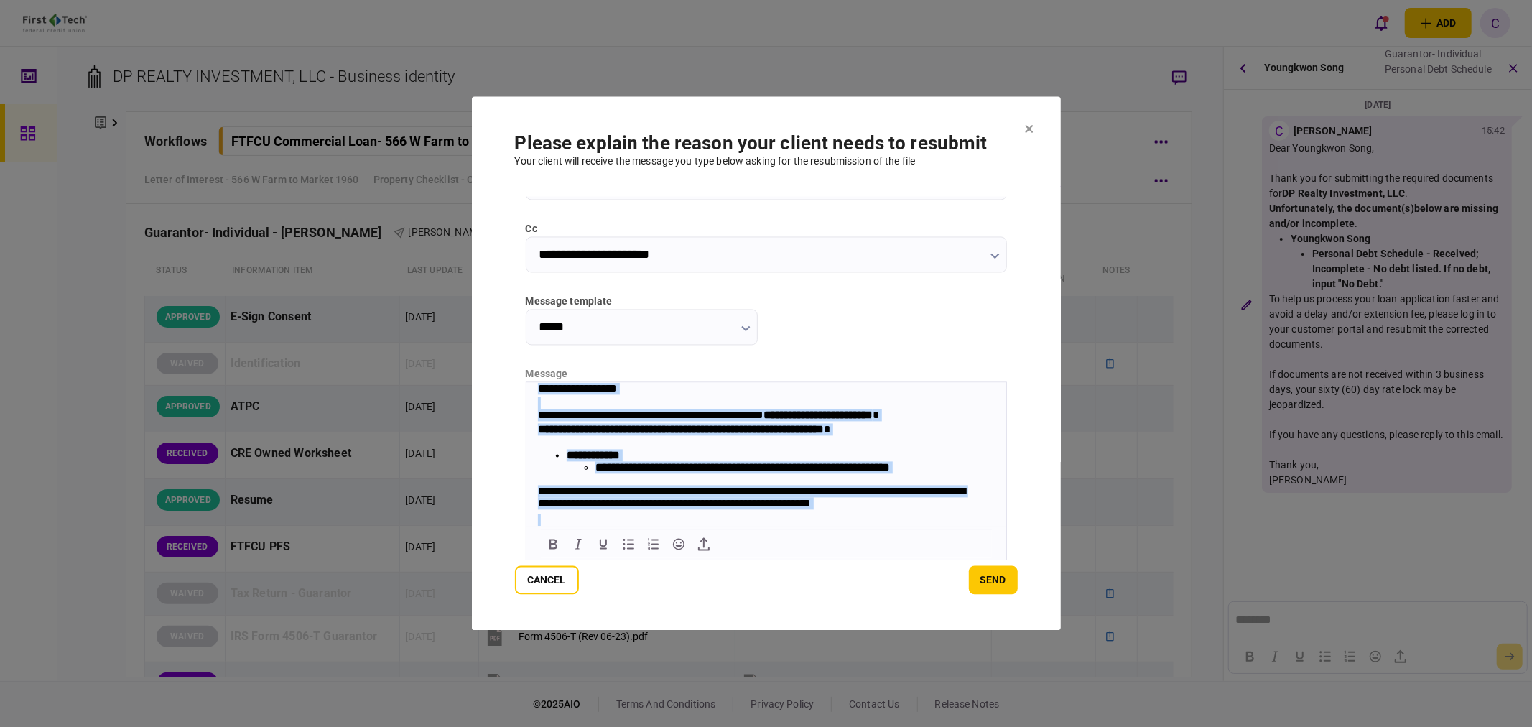
drag, startPoint x: 604, startPoint y: 517, endPoint x: 427, endPoint y: 369, distance: 230.6
click at [526, 382] on html "**********" at bounding box center [766, 502] width 480 height 240
copy body "**********"
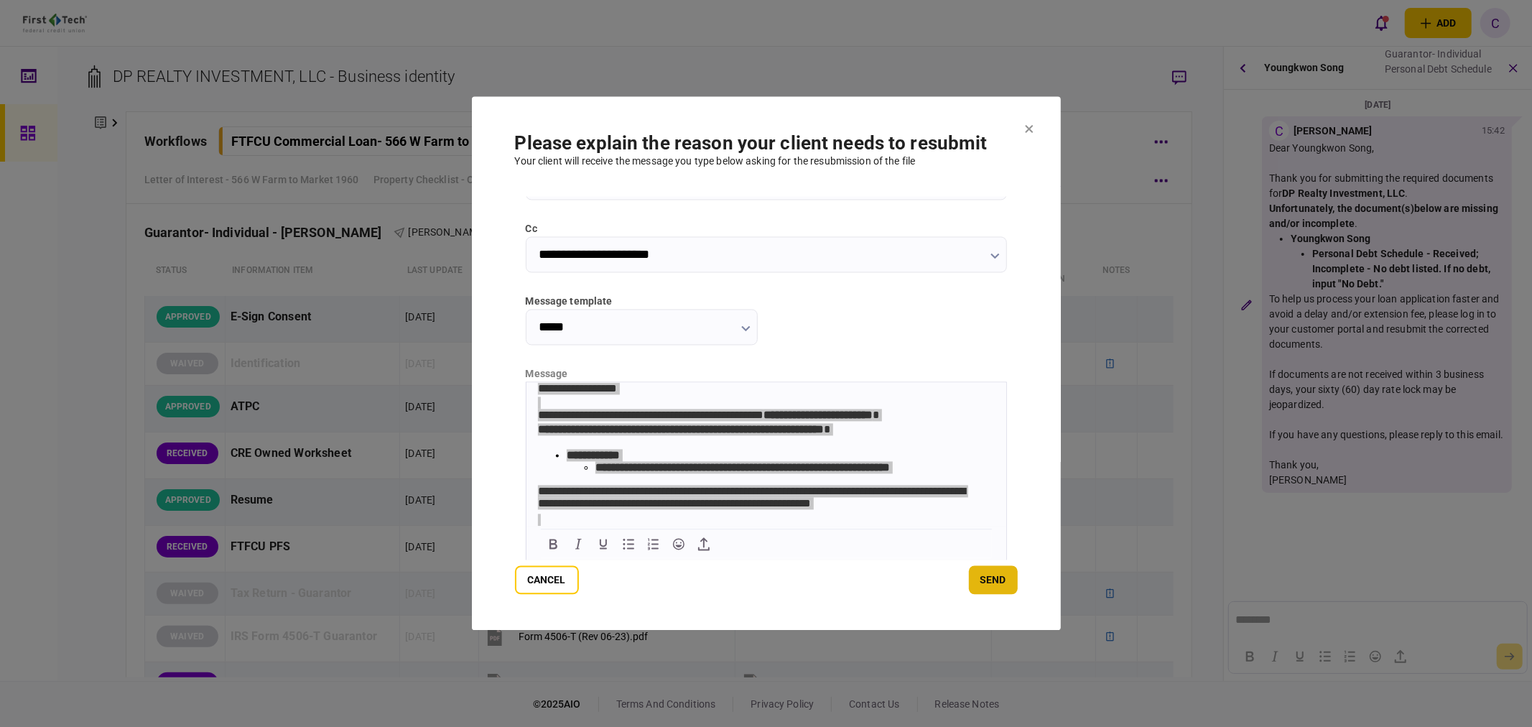
click at [1007, 582] on button "send" at bounding box center [993, 580] width 49 height 29
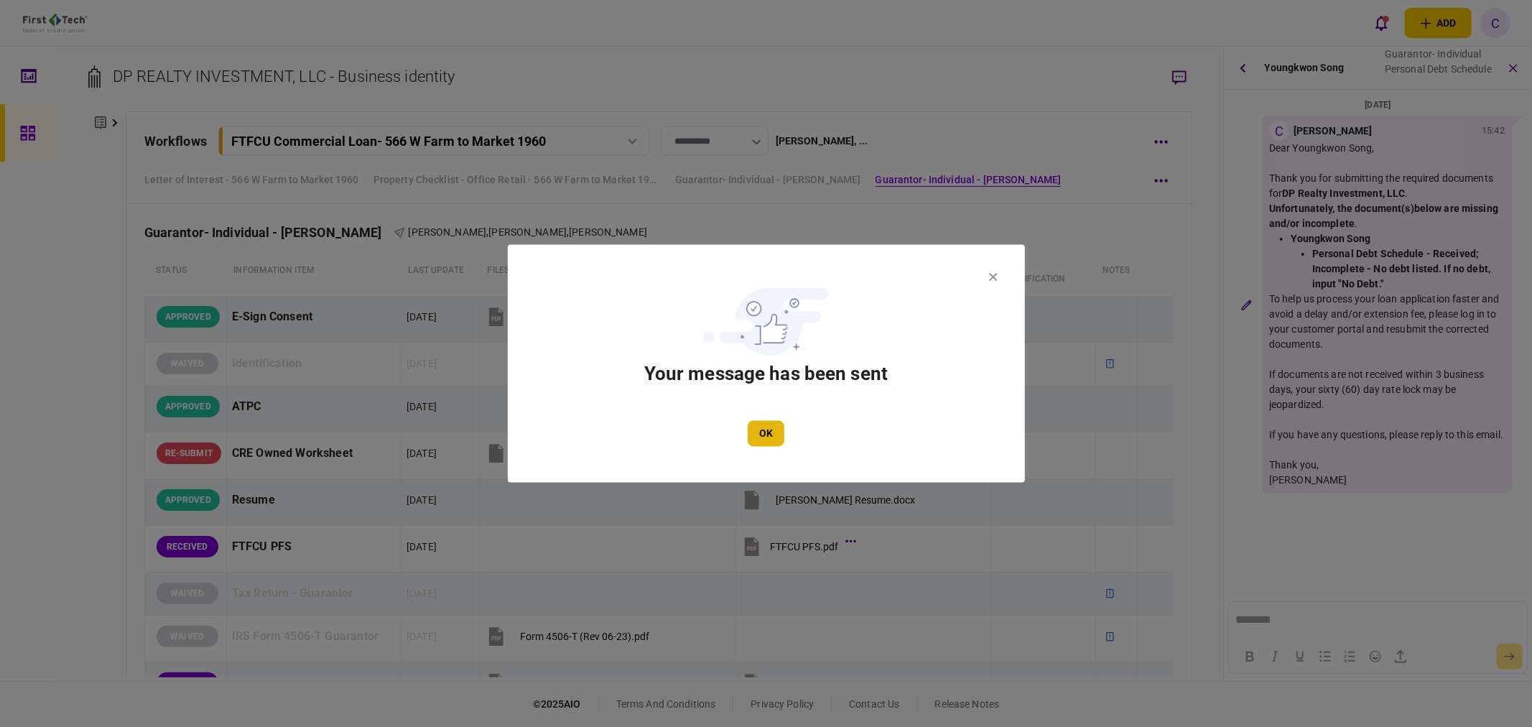
click at [763, 432] on button "OK" at bounding box center [766, 434] width 37 height 26
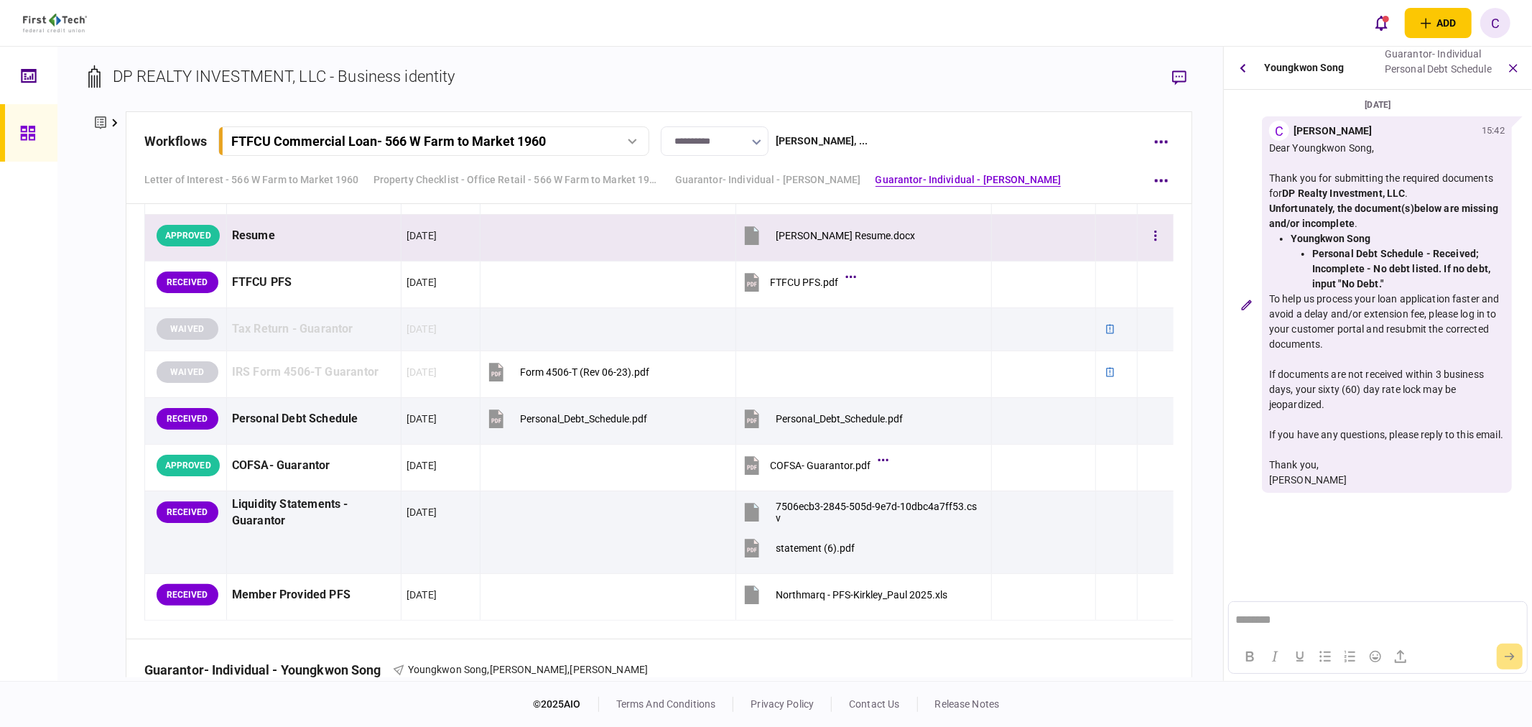
scroll to position [2918, 0]
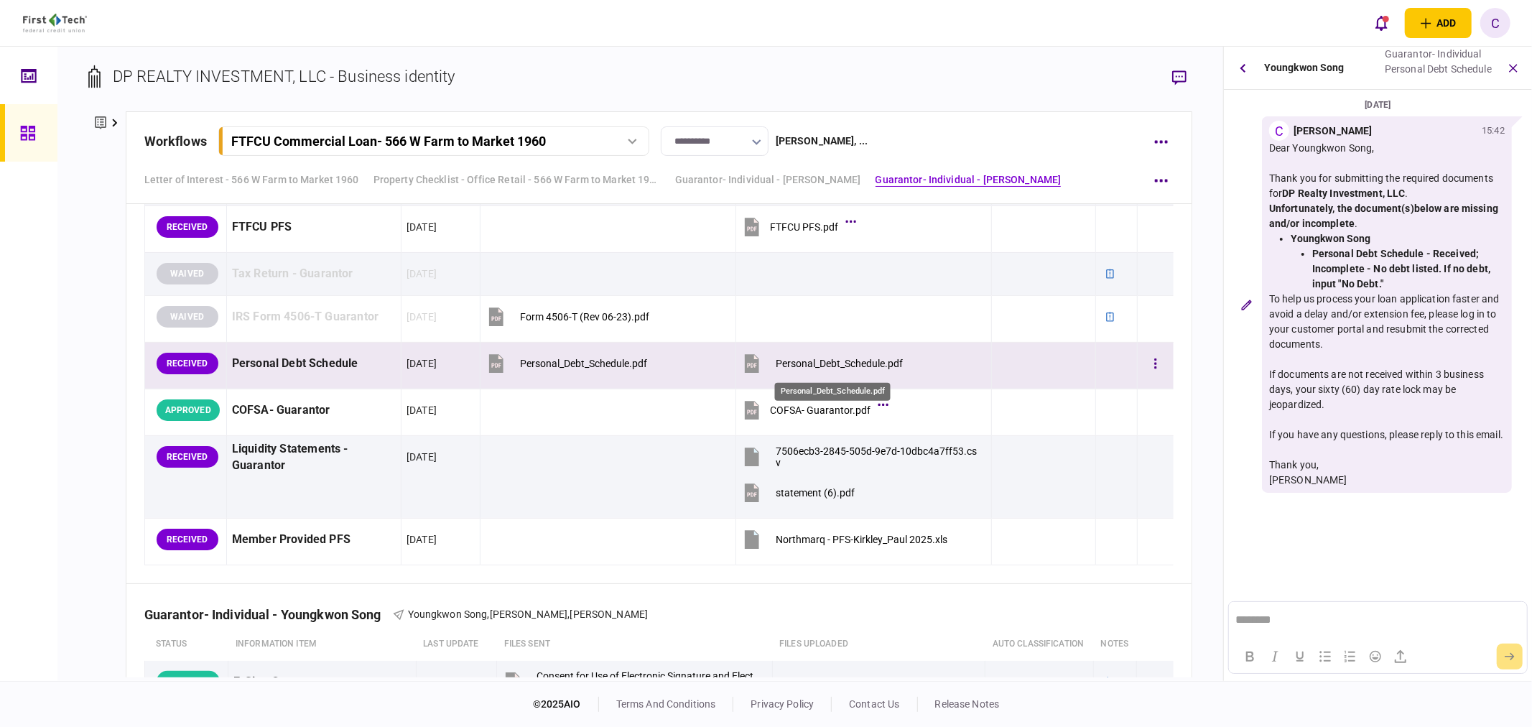
click at [852, 368] on div "Personal_Debt_Schedule.pdf" at bounding box center [839, 363] width 127 height 11
click at [1155, 371] on icon "button" at bounding box center [1156, 364] width 3 height 14
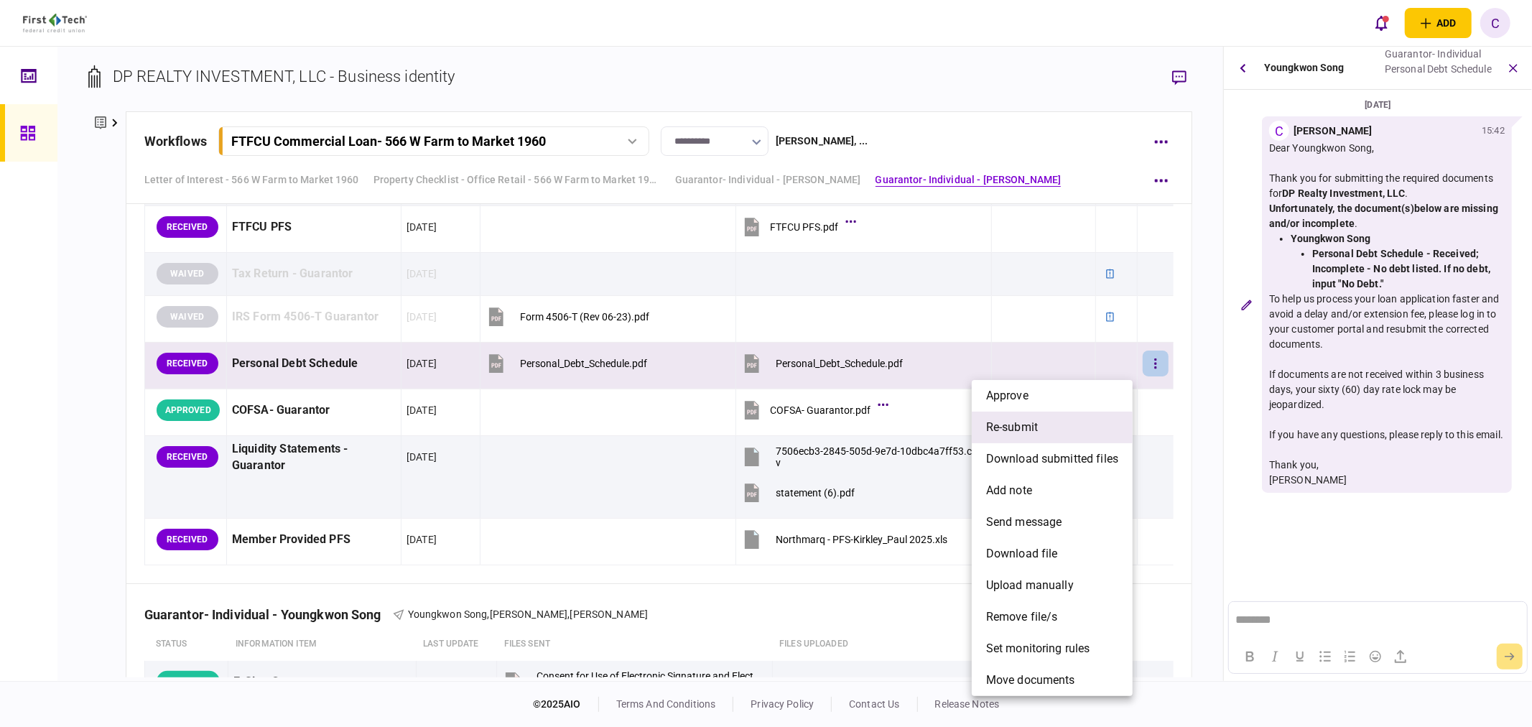
click at [1035, 427] on span "re-submit" at bounding box center [1012, 427] width 52 height 17
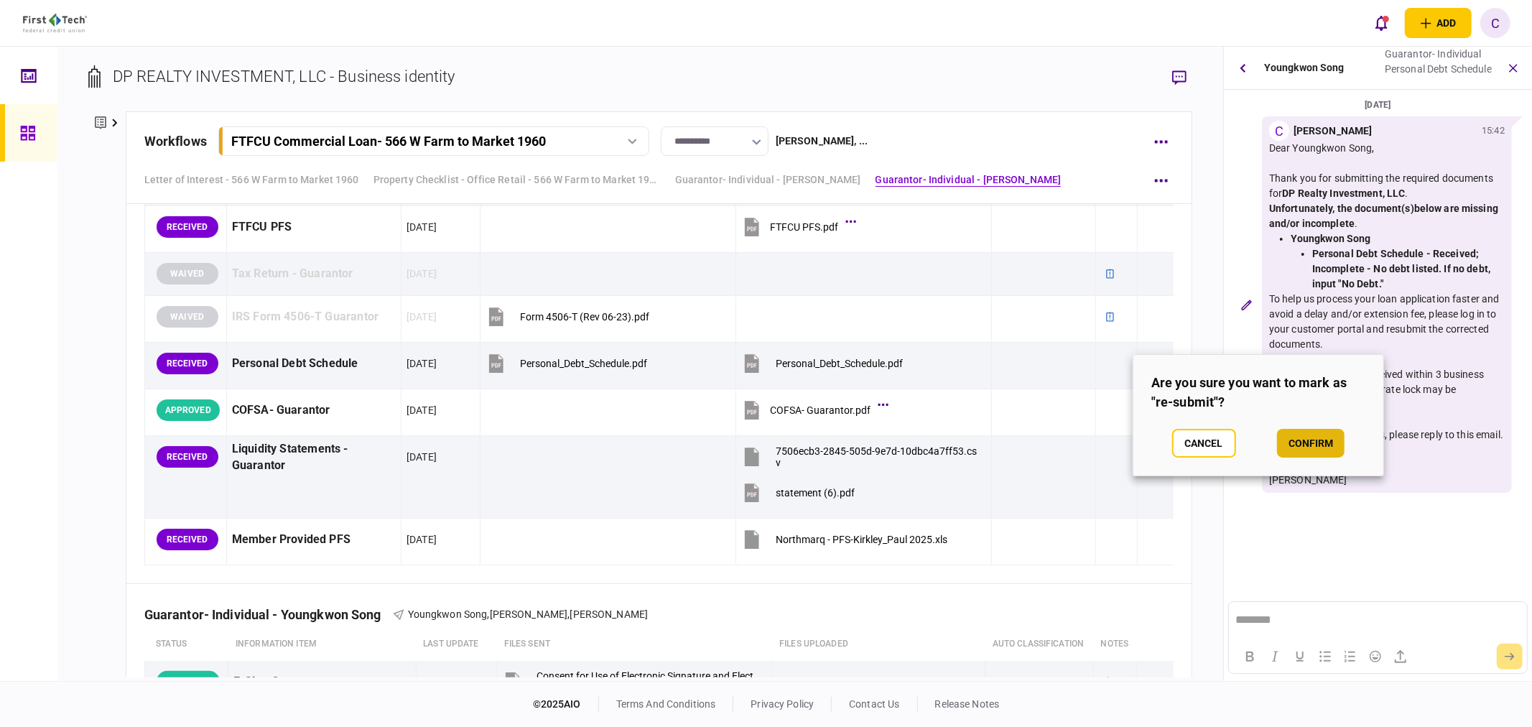
click at [1306, 440] on button "confirm" at bounding box center [1311, 443] width 68 height 29
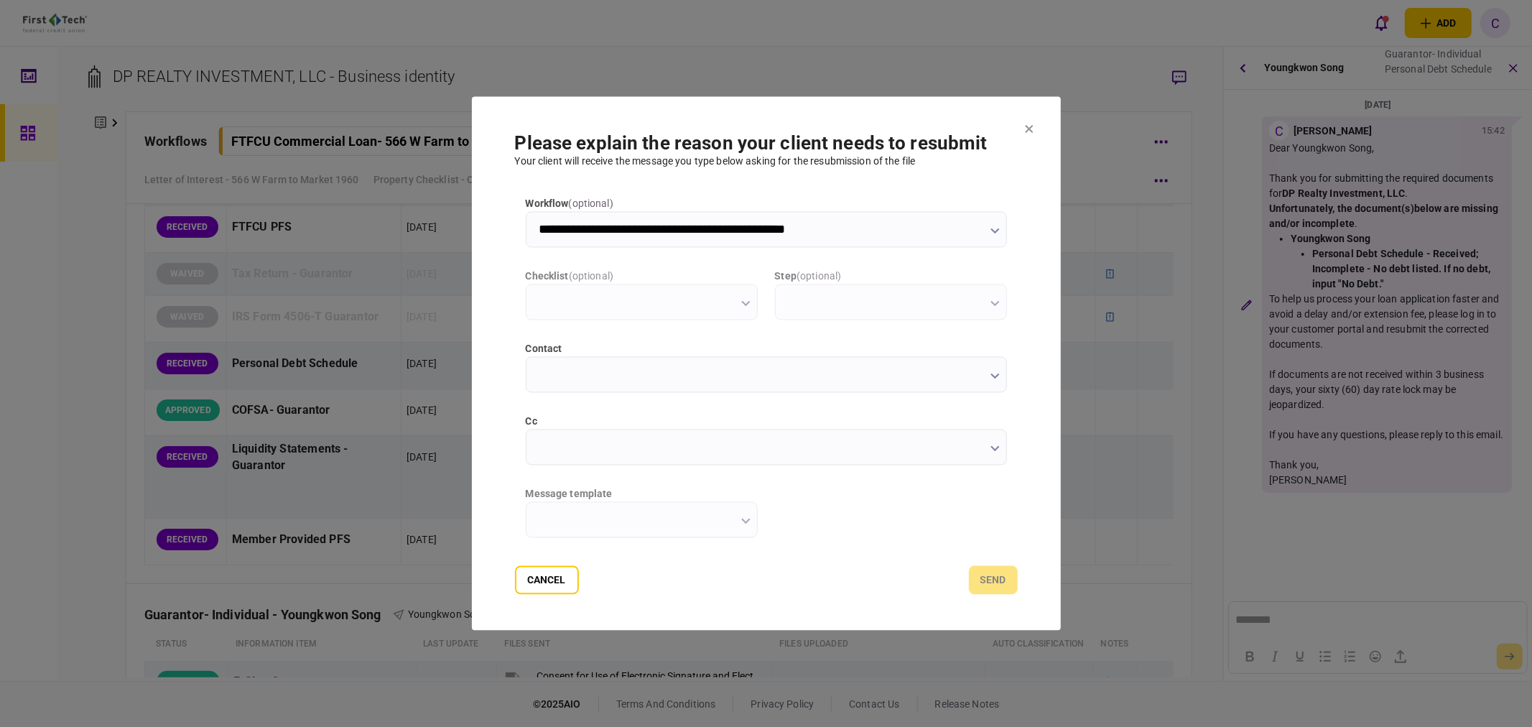
scroll to position [0, 0]
type input "**********"
click at [548, 453] on input "cc" at bounding box center [766, 448] width 481 height 36
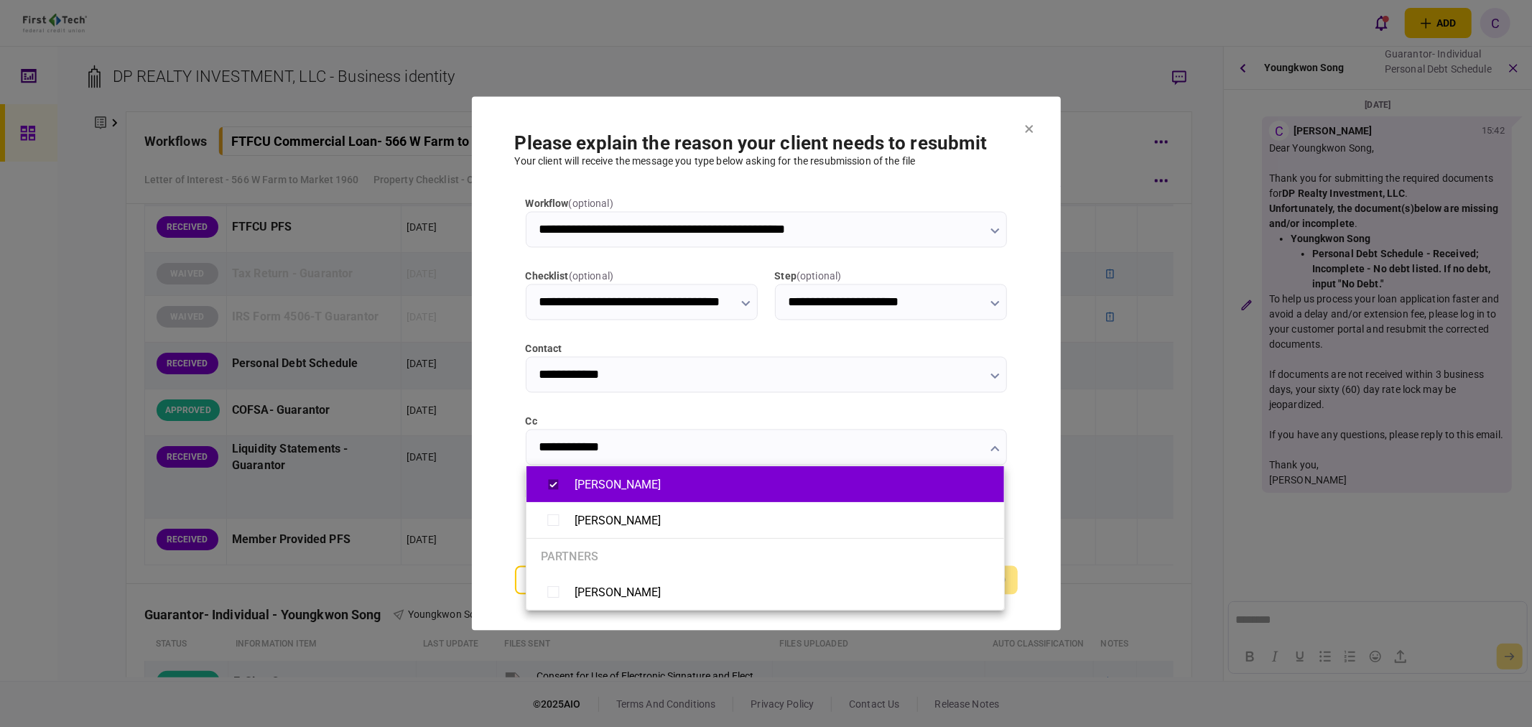
type input "**********"
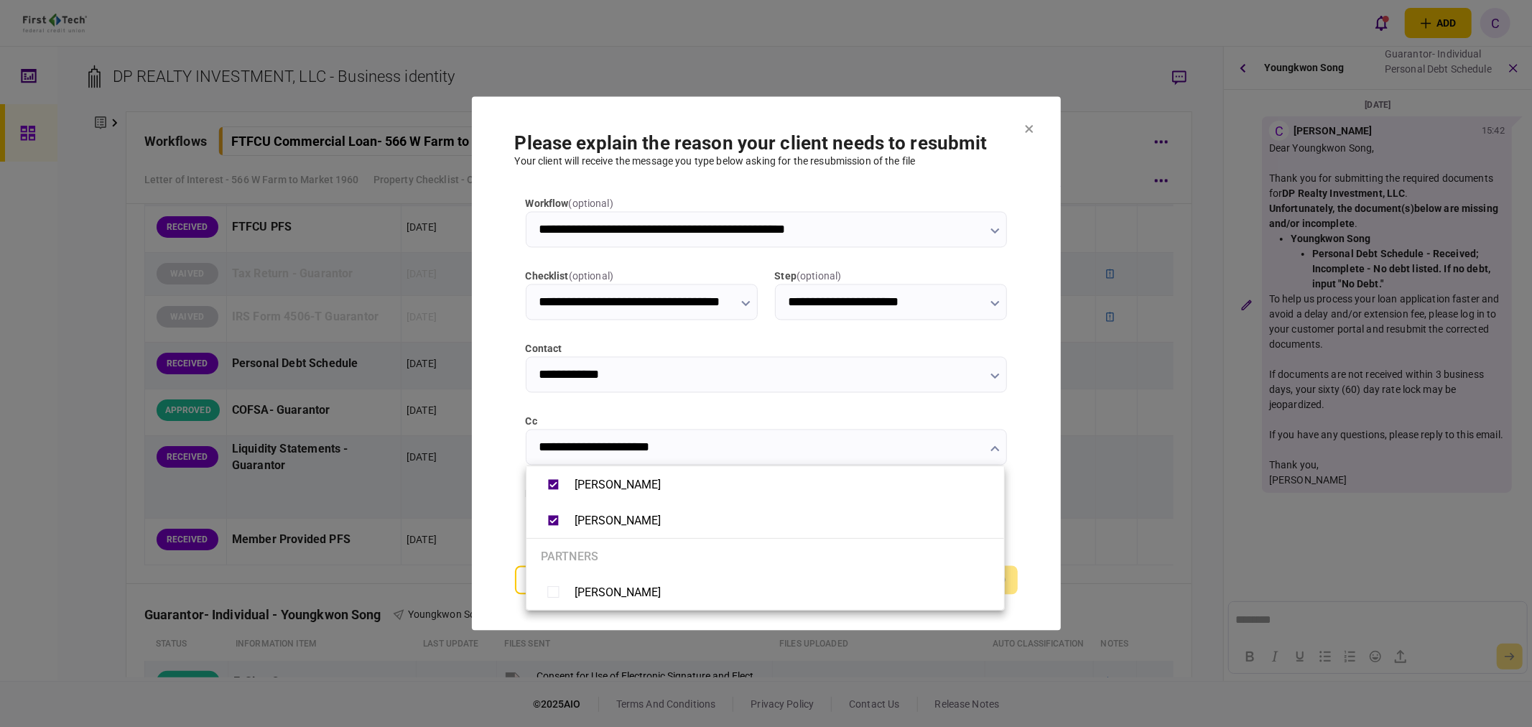
click at [496, 522] on div at bounding box center [766, 363] width 1532 height 727
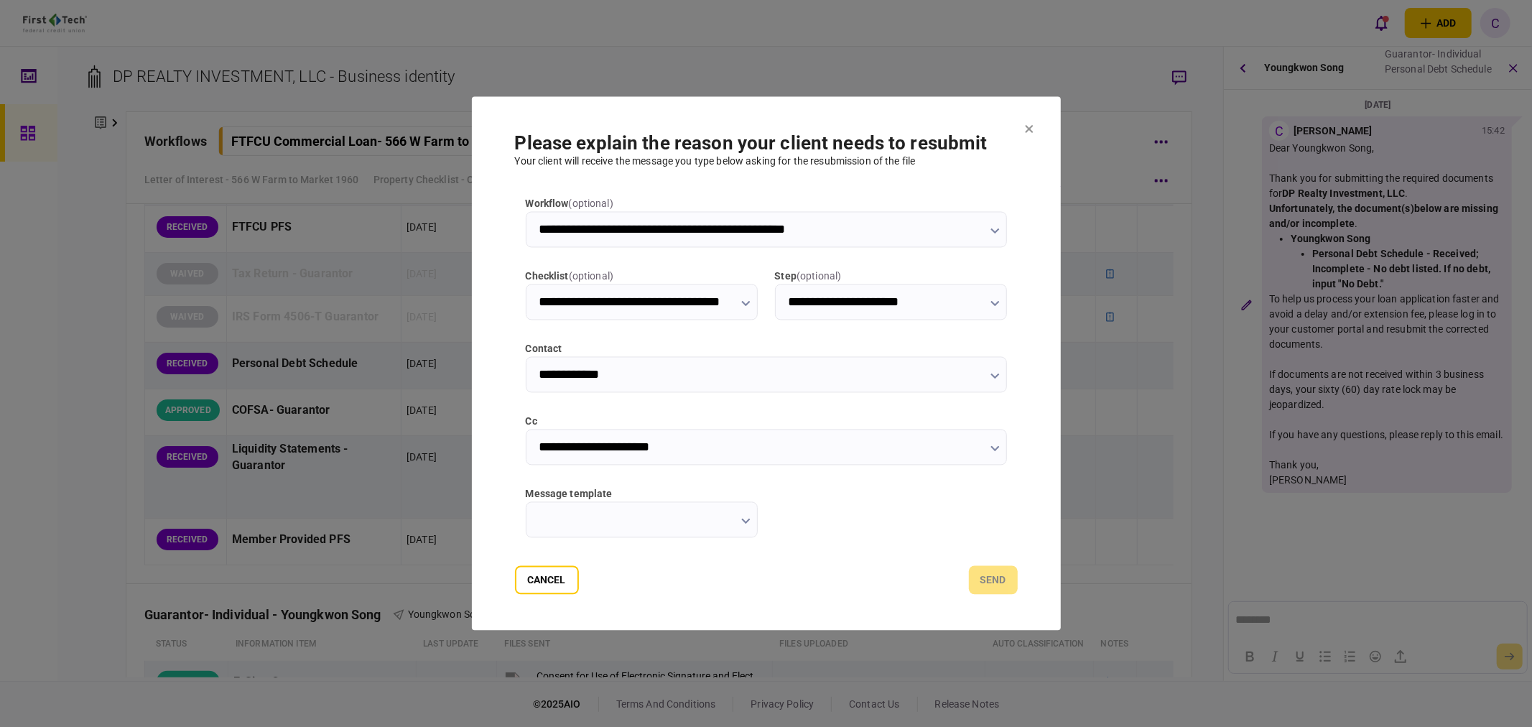
click at [632, 527] on input "message template" at bounding box center [642, 520] width 232 height 36
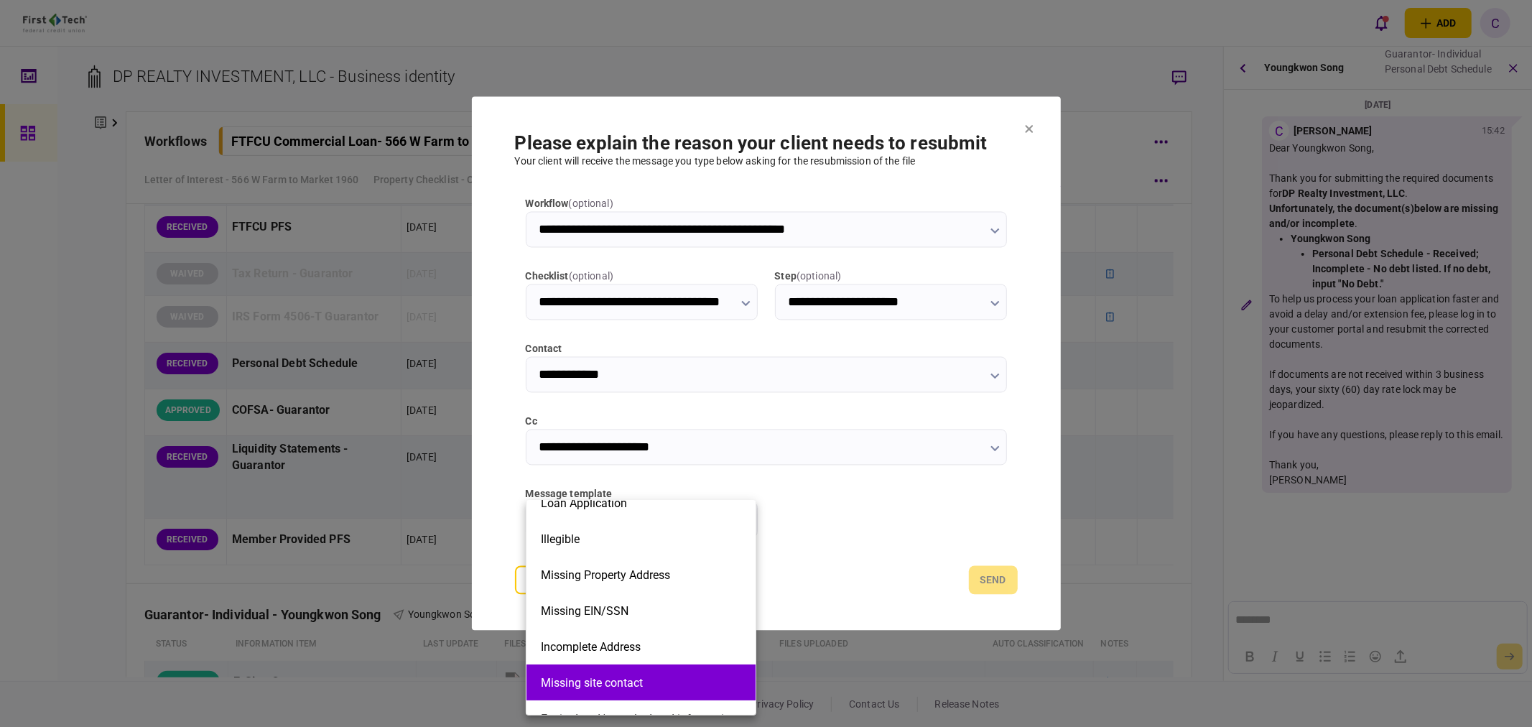
scroll to position [319, 0]
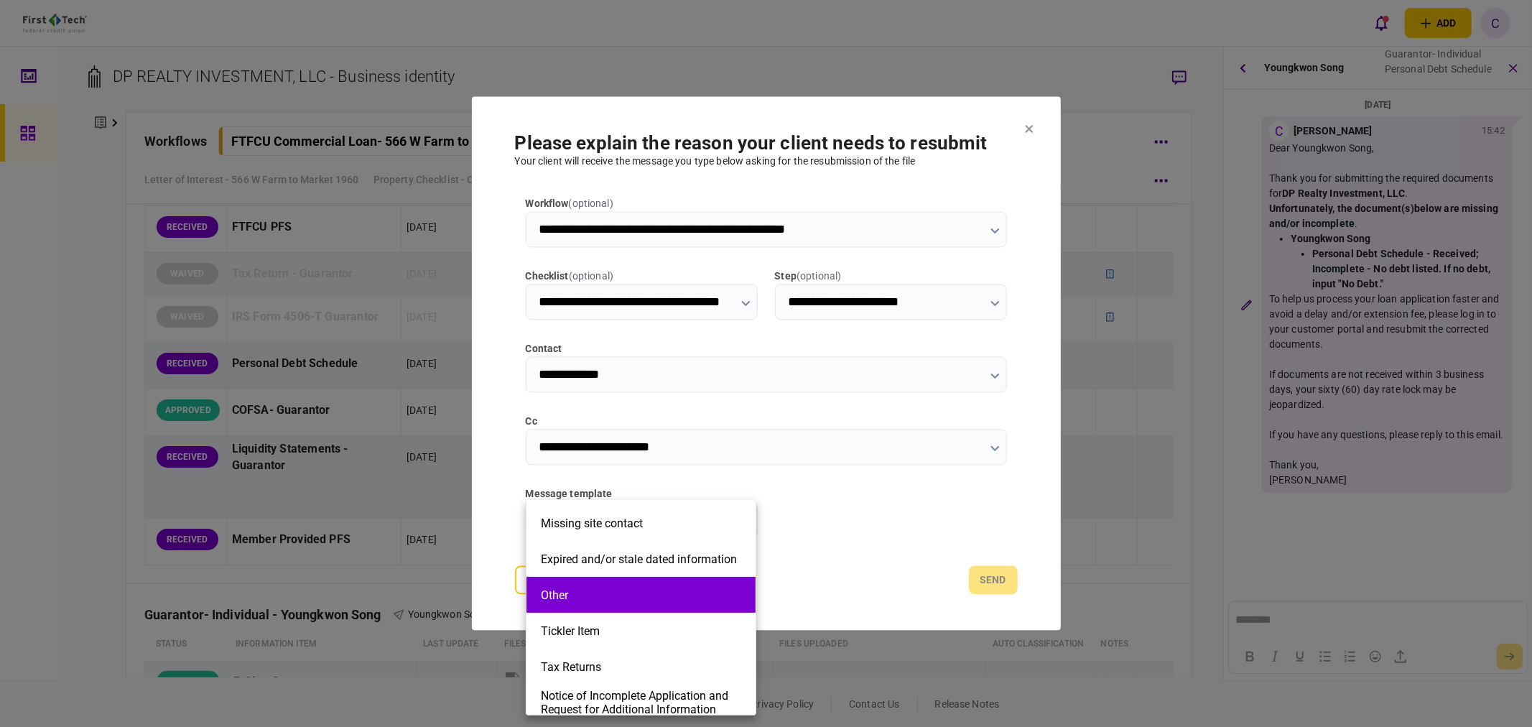
click at [579, 594] on button "Other" at bounding box center [641, 595] width 200 height 14
type input "*****"
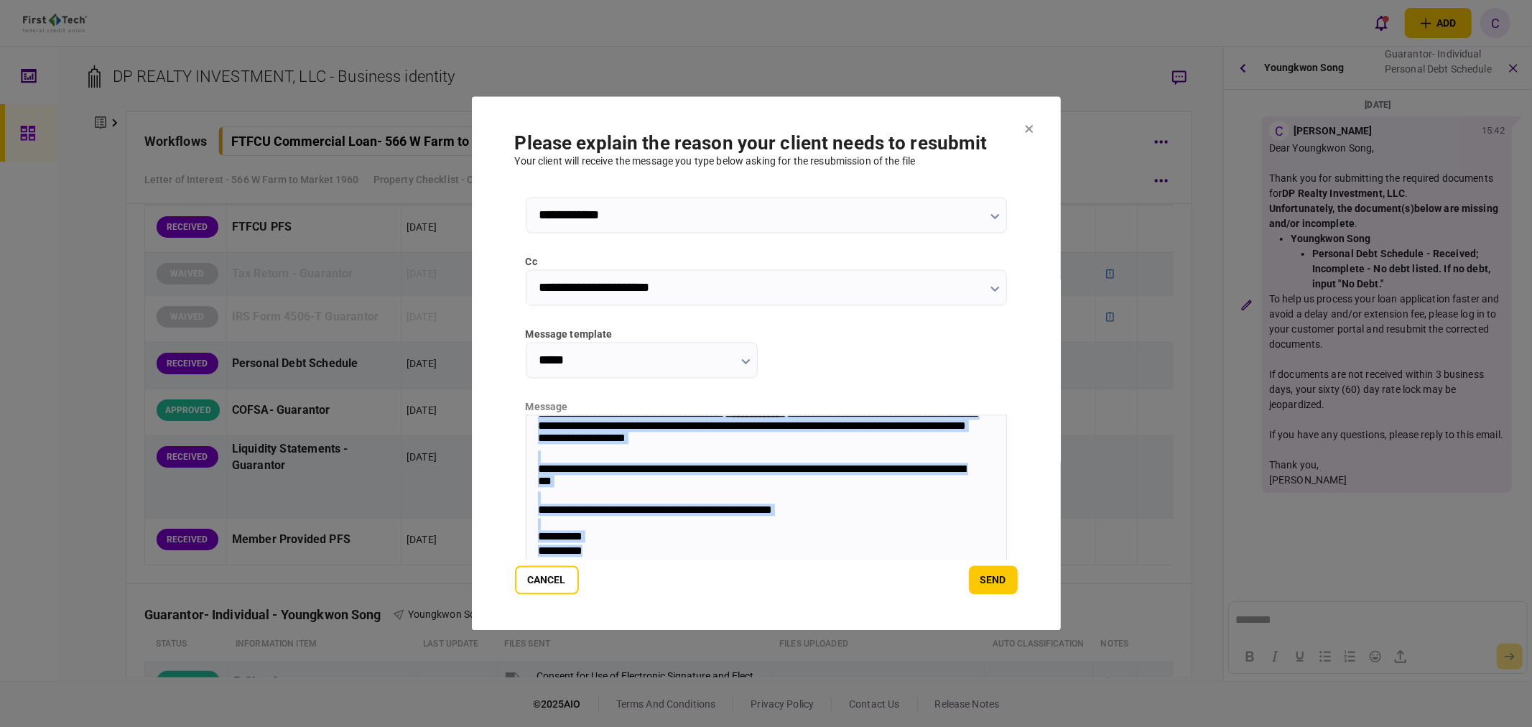
scroll to position [193, 0]
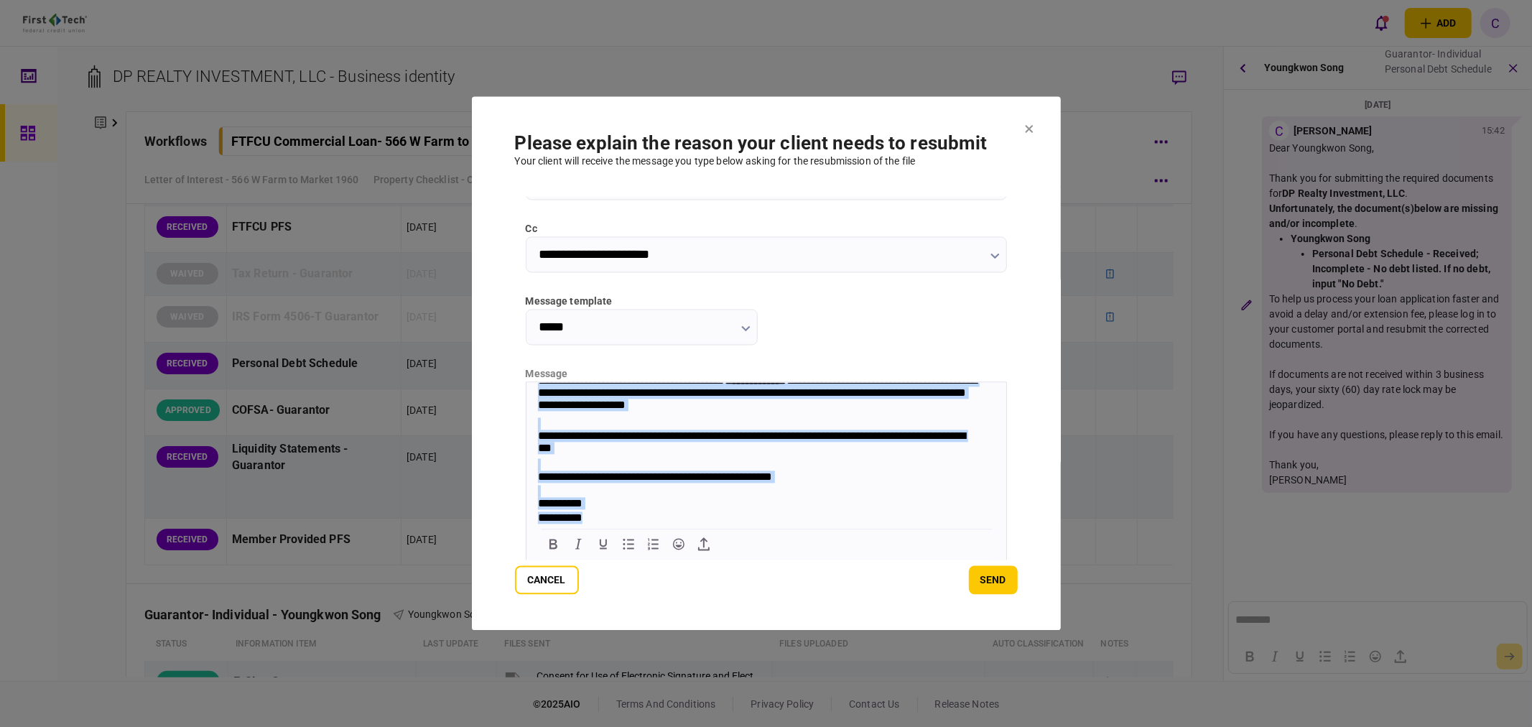
drag, startPoint x: 534, startPoint y: 389, endPoint x: 1250, endPoint y: 966, distance: 919.7
click at [722, 526] on html "**********" at bounding box center [766, 429] width 480 height 193
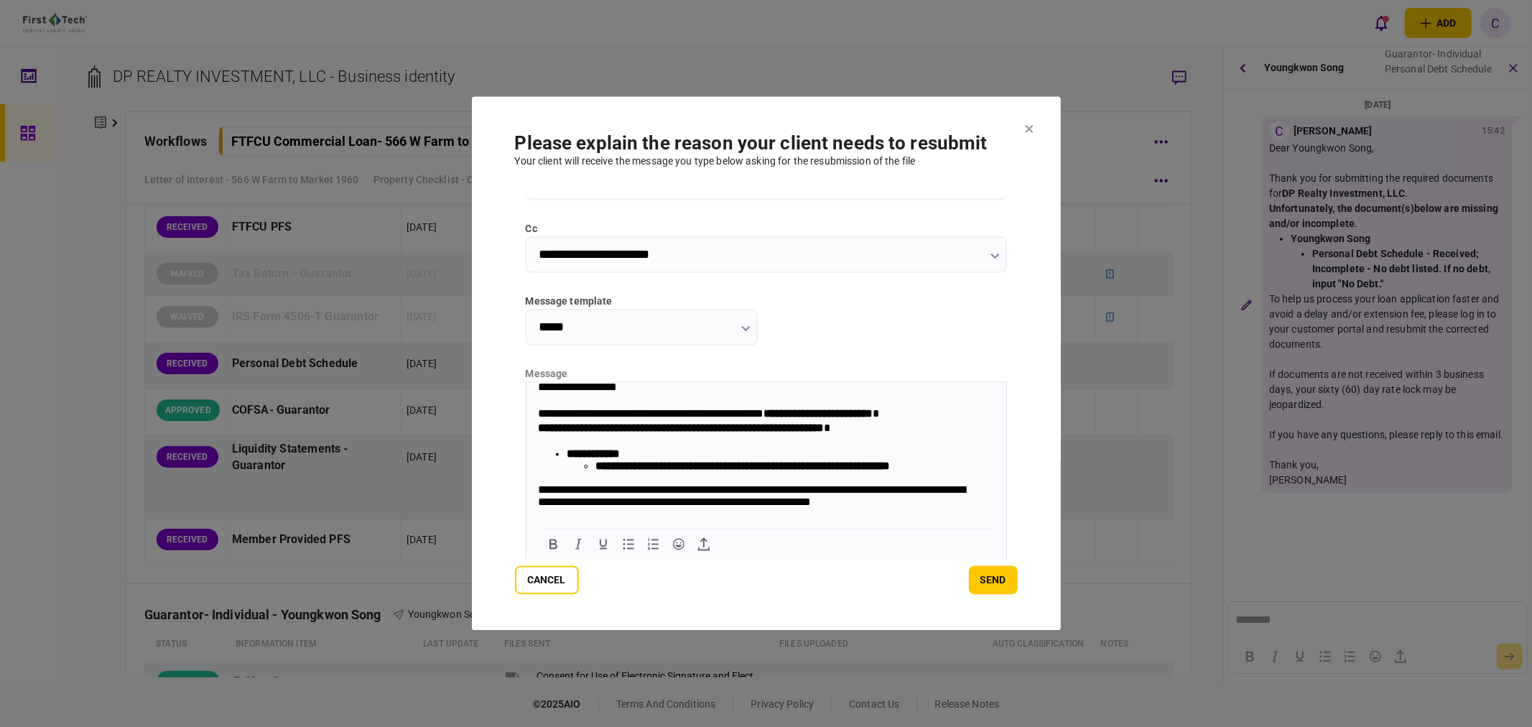
scroll to position [0, 0]
drag, startPoint x: 598, startPoint y: 472, endPoint x: 714, endPoint y: 469, distance: 116.4
click at [714, 469] on strong "**********" at bounding box center [742, 467] width 295 height 11
click at [795, 473] on li "**********" at bounding box center [794, 467] width 399 height 12
click at [992, 577] on button "send" at bounding box center [993, 580] width 49 height 29
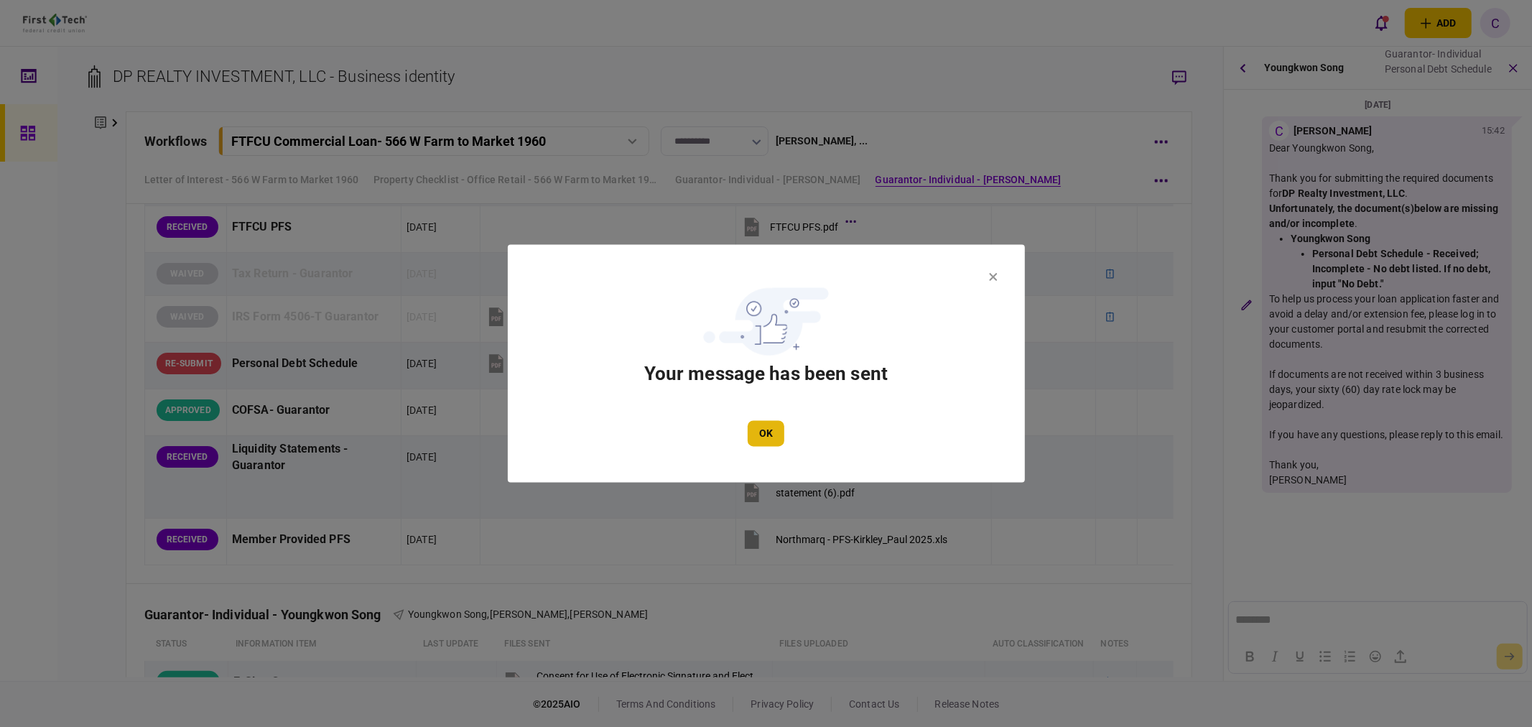
click at [773, 431] on button "OK" at bounding box center [766, 434] width 37 height 26
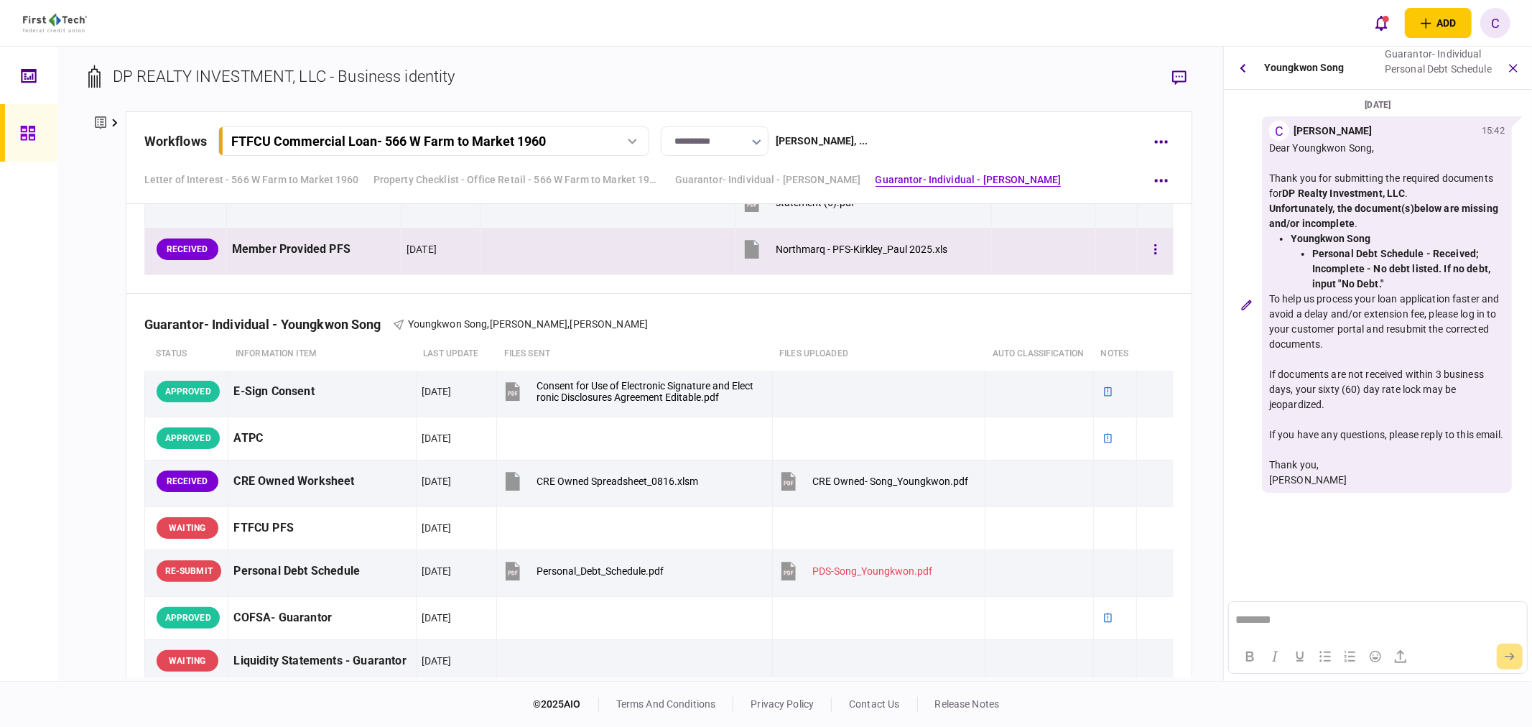
scroll to position [3237, 0]
